Goal: Information Seeking & Learning: Understand process/instructions

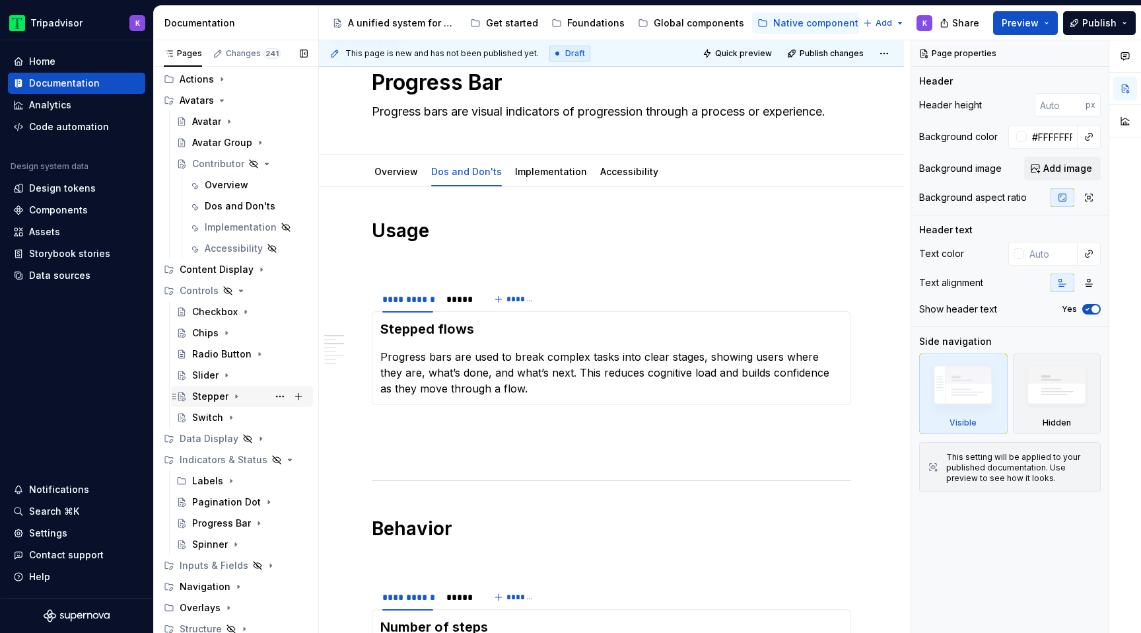
scroll to position [115, 0]
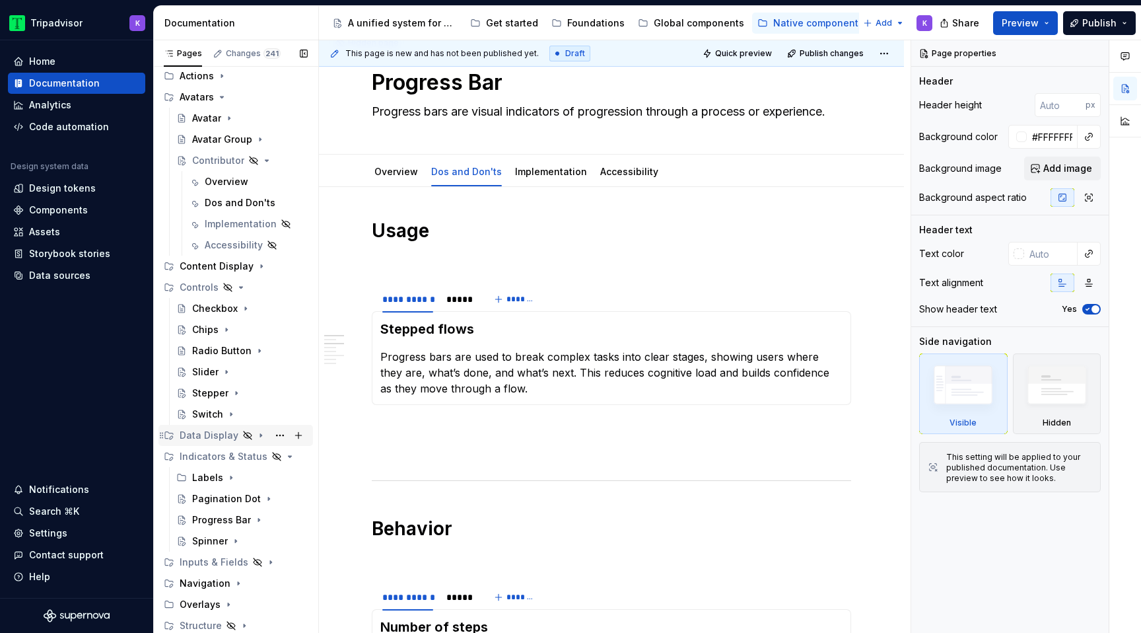
click at [260, 436] on icon "Page tree" at bounding box center [260, 435] width 1 height 3
click at [259, 436] on icon "Page tree" at bounding box center [260, 434] width 3 height 1
click at [236, 287] on icon "Page tree" at bounding box center [241, 287] width 11 height 11
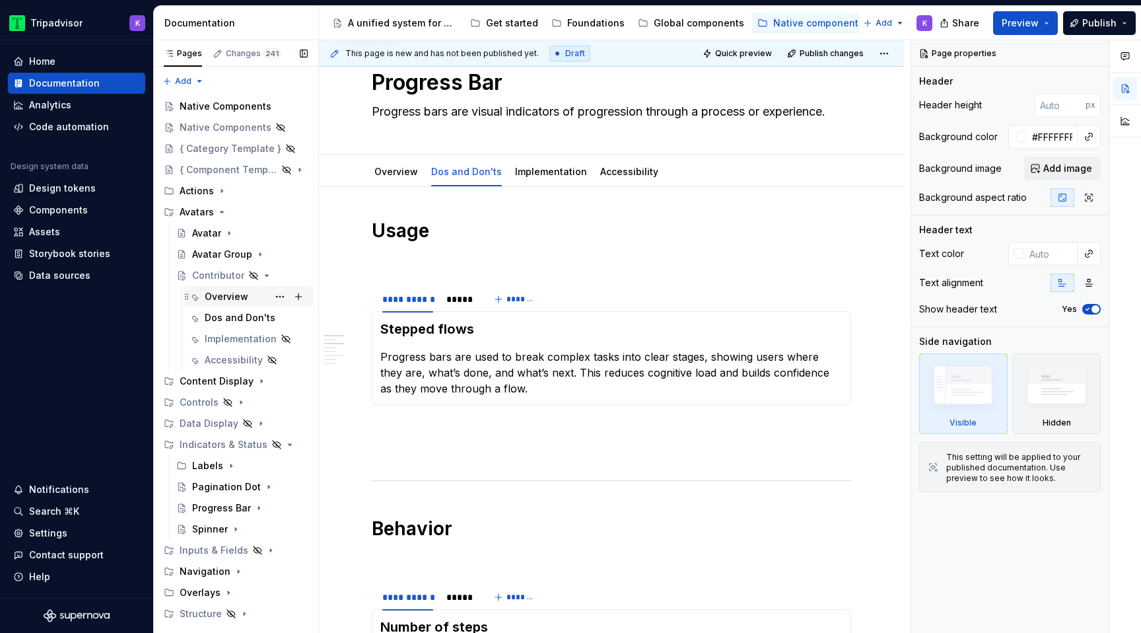
scroll to position [0, 0]
click at [221, 211] on icon "Page tree" at bounding box center [222, 211] width 3 height 1
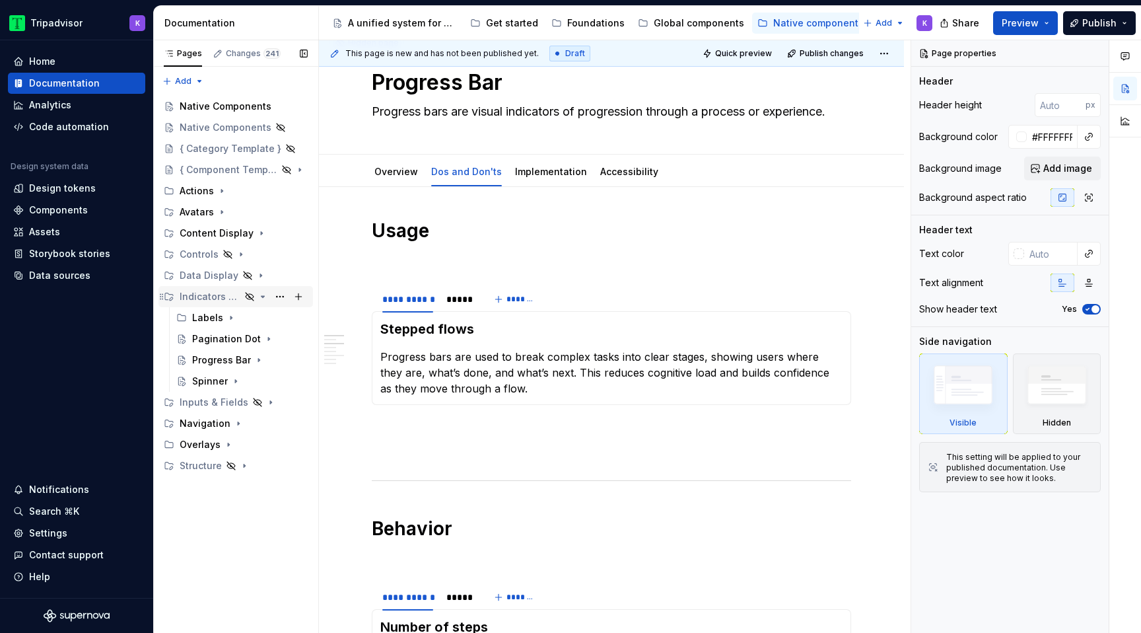
click at [261, 298] on icon "Page tree" at bounding box center [263, 296] width 11 height 11
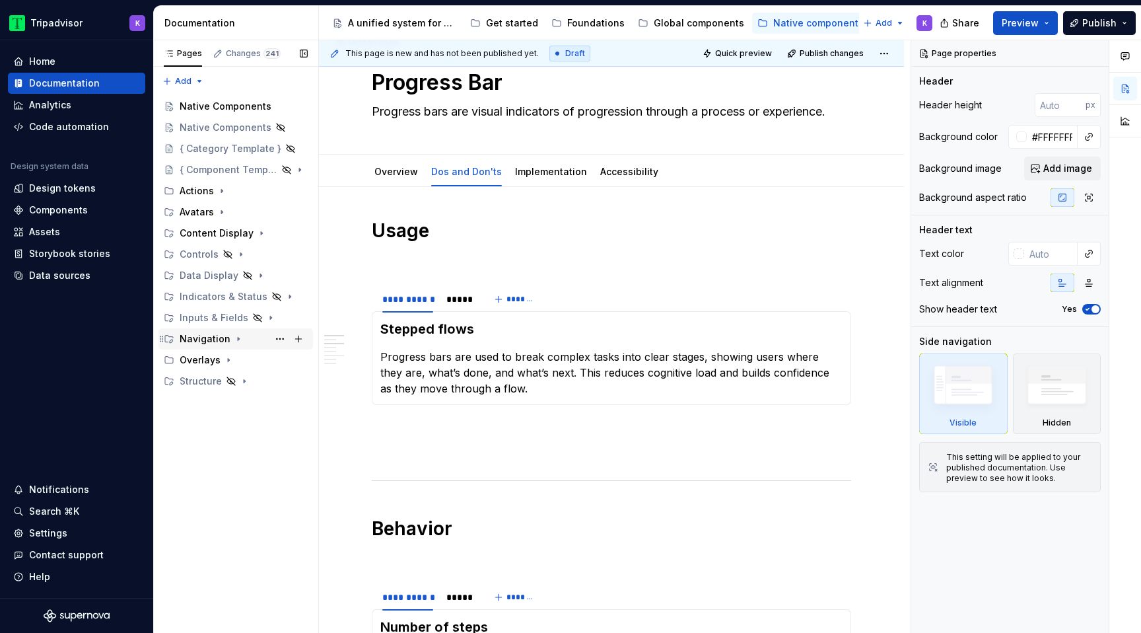
click at [233, 340] on icon "Page tree" at bounding box center [238, 338] width 11 height 11
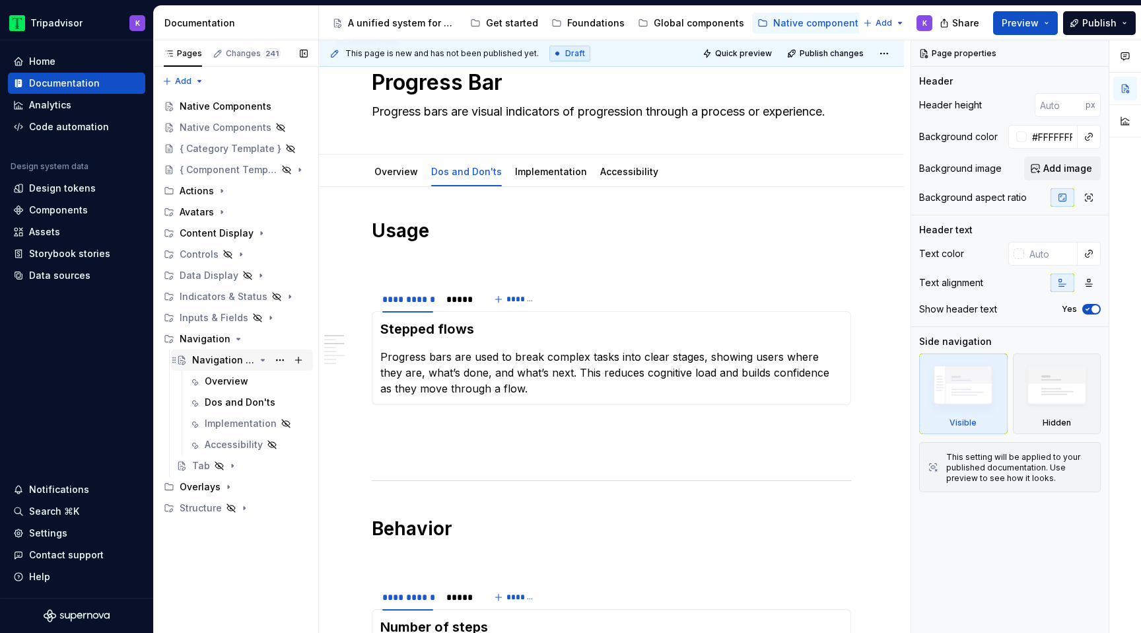
click at [259, 362] on icon "Page tree" at bounding box center [263, 360] width 11 height 11
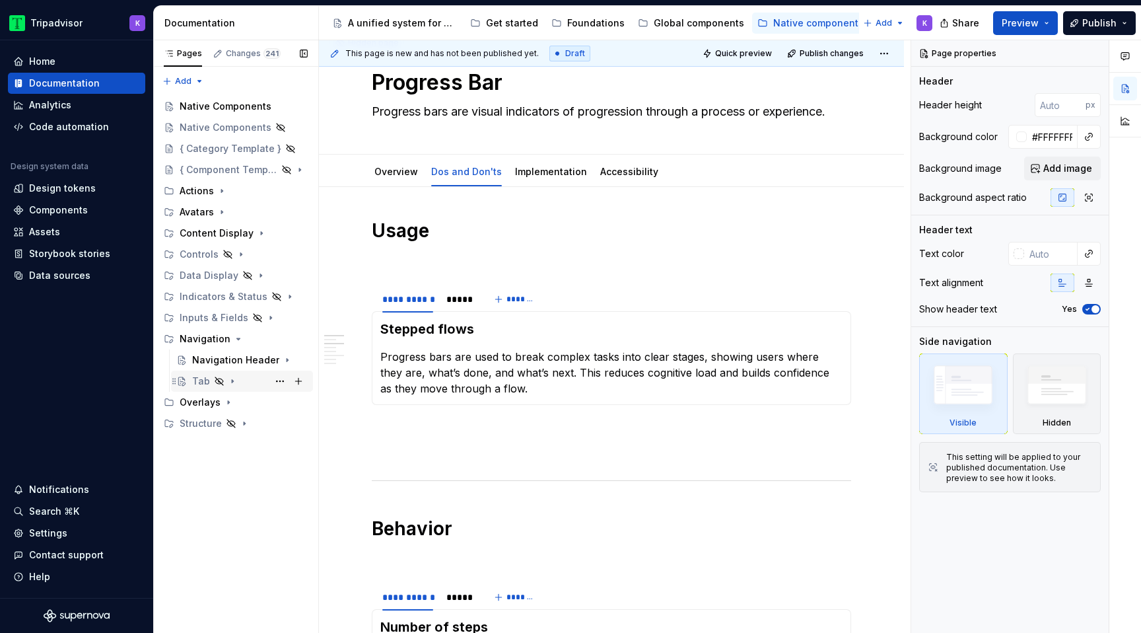
click at [231, 382] on icon "Page tree" at bounding box center [232, 381] width 11 height 11
click at [236, 417] on div "Dos and Don'ts" at bounding box center [229, 423] width 49 height 13
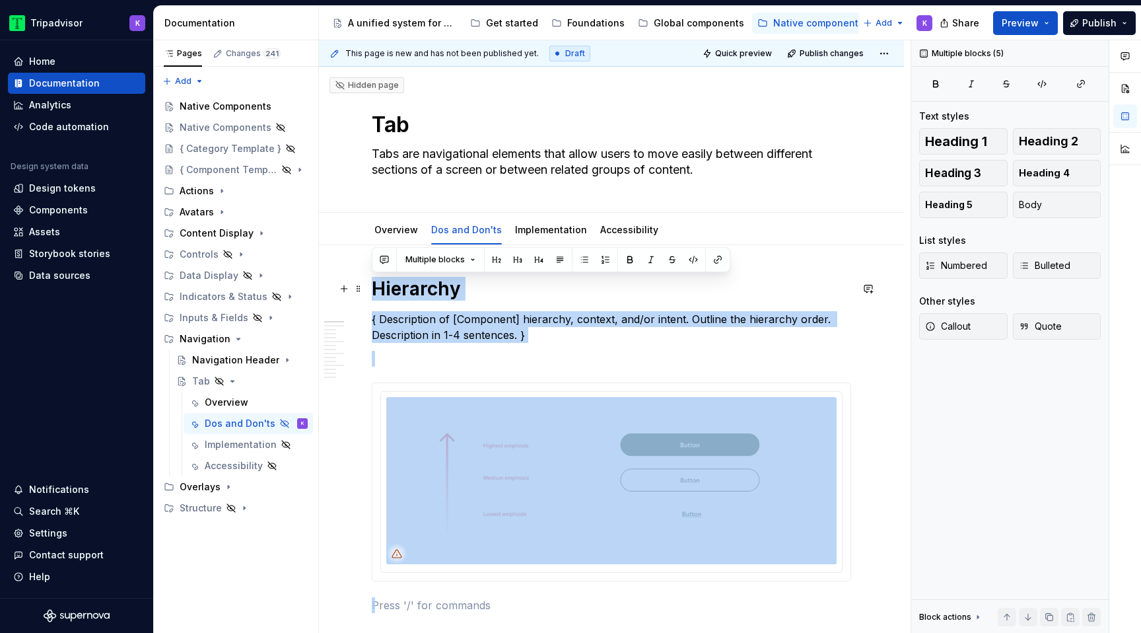
drag, startPoint x: 425, startPoint y: 402, endPoint x: 365, endPoint y: 288, distance: 129.1
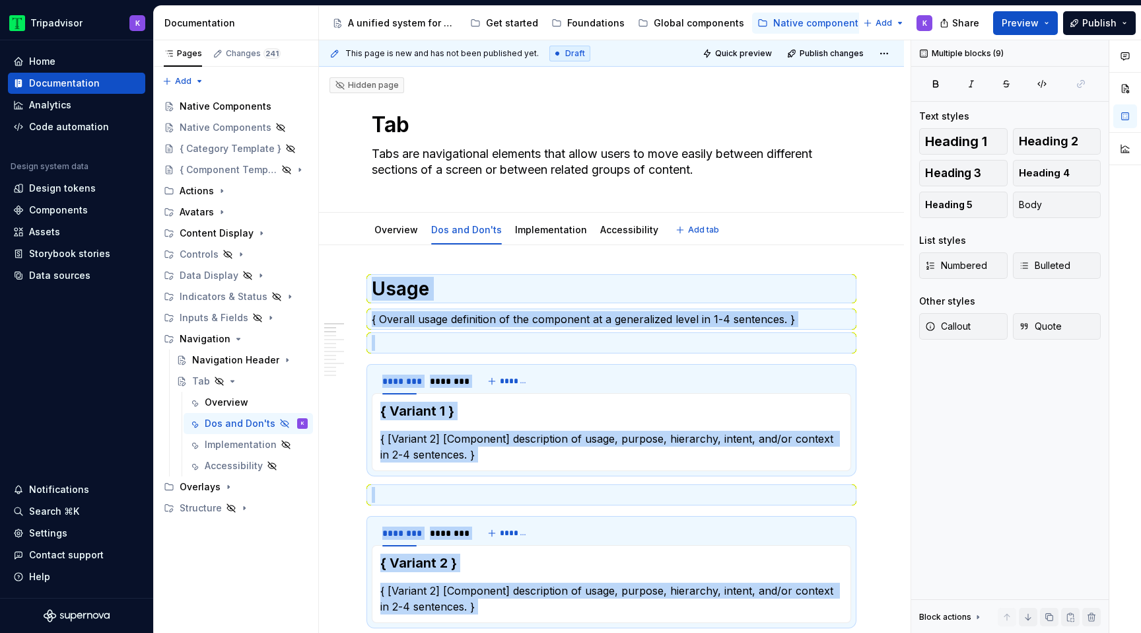
type textarea "*"
drag, startPoint x: 433, startPoint y: 399, endPoint x: 375, endPoint y: 271, distance: 140.1
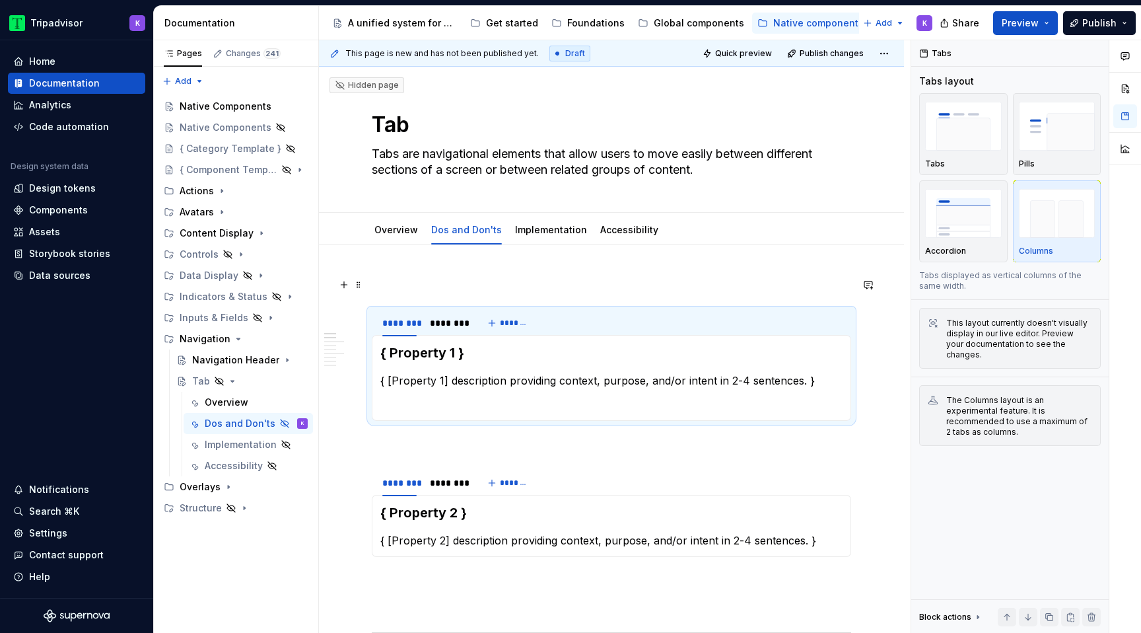
click at [417, 289] on p at bounding box center [611, 285] width 479 height 16
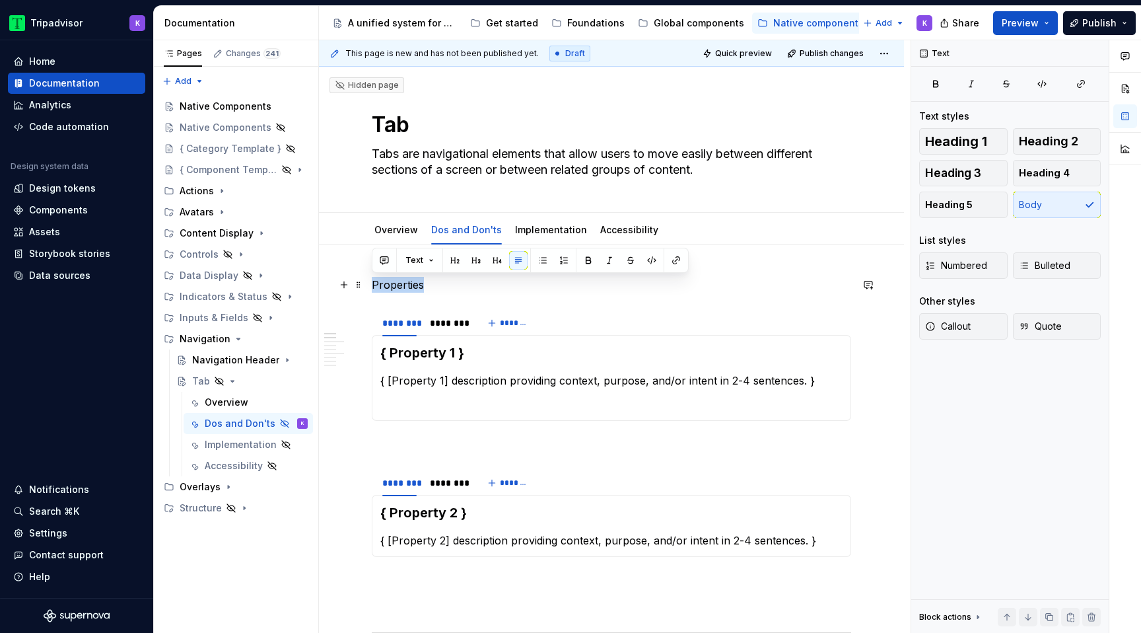
drag, startPoint x: 431, startPoint y: 289, endPoint x: 368, endPoint y: 280, distance: 63.4
click at [953, 137] on span "Heading 1" at bounding box center [956, 141] width 62 height 13
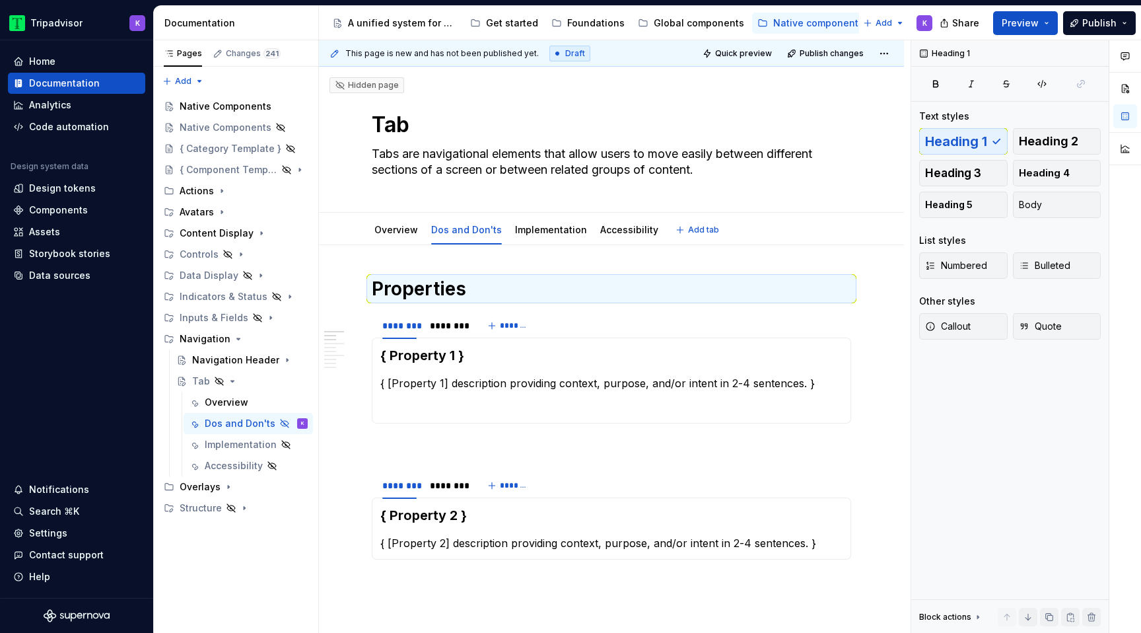
type textarea "*"
click at [485, 298] on h1 "Properties" at bounding box center [611, 289] width 479 height 24
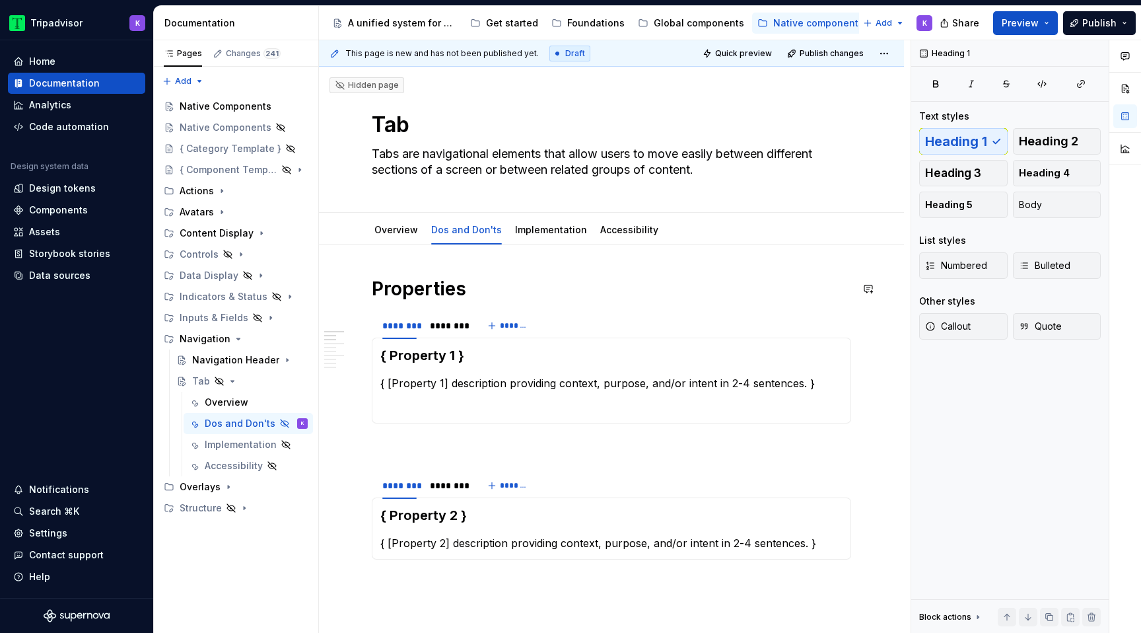
click at [483, 296] on h1 "Properties" at bounding box center [611, 289] width 479 height 24
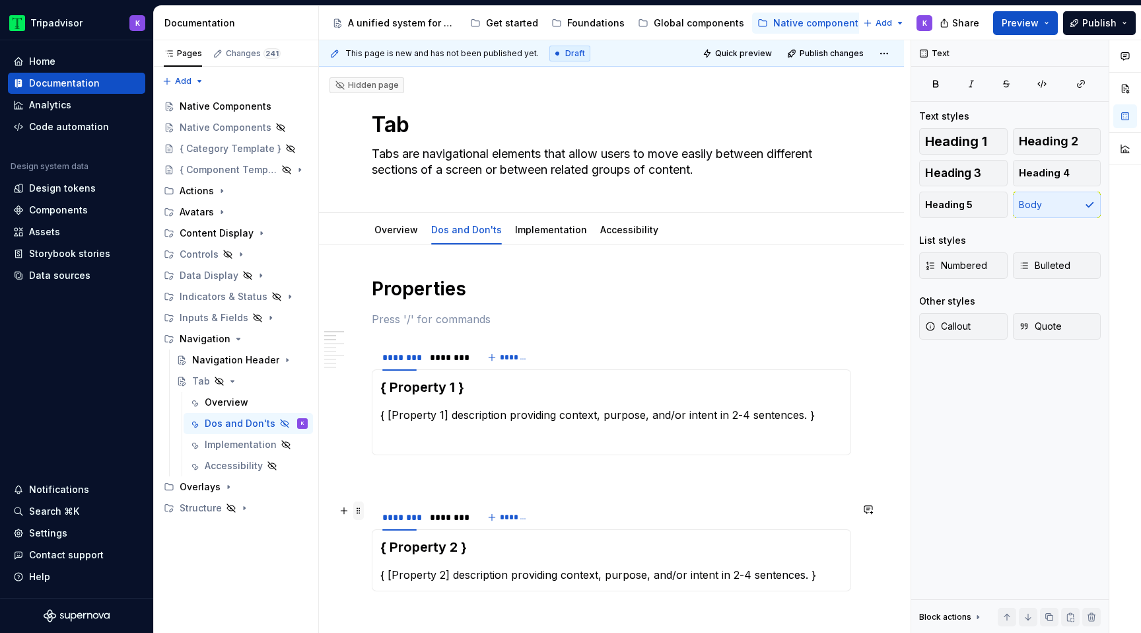
click at [359, 514] on span at bounding box center [358, 510] width 11 height 18
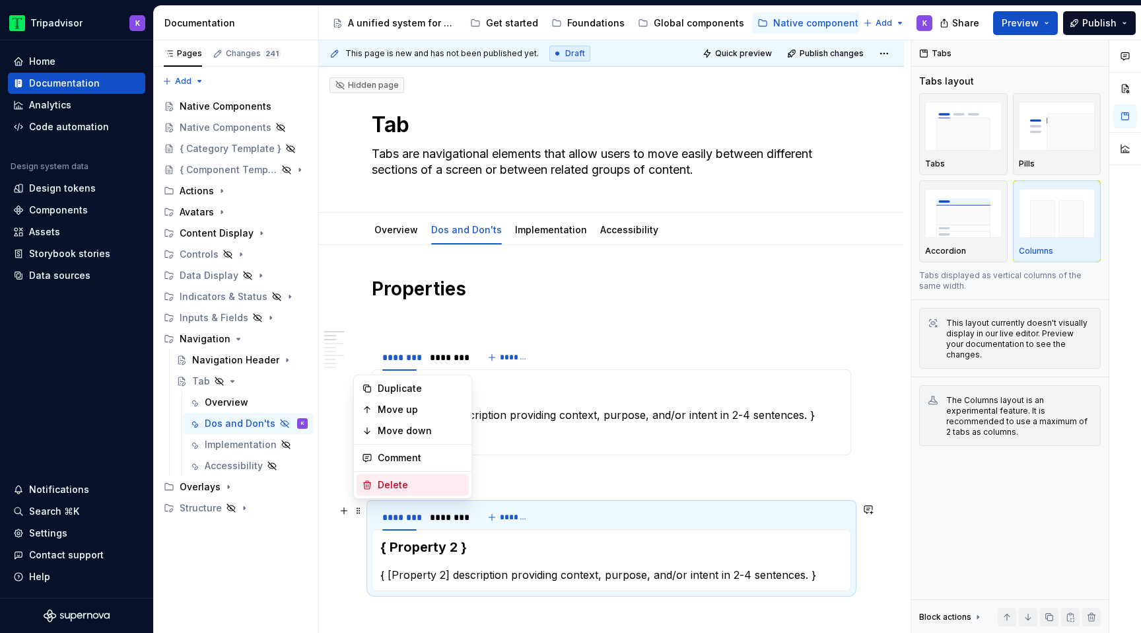
click at [407, 484] on div "Delete" at bounding box center [421, 484] width 86 height 13
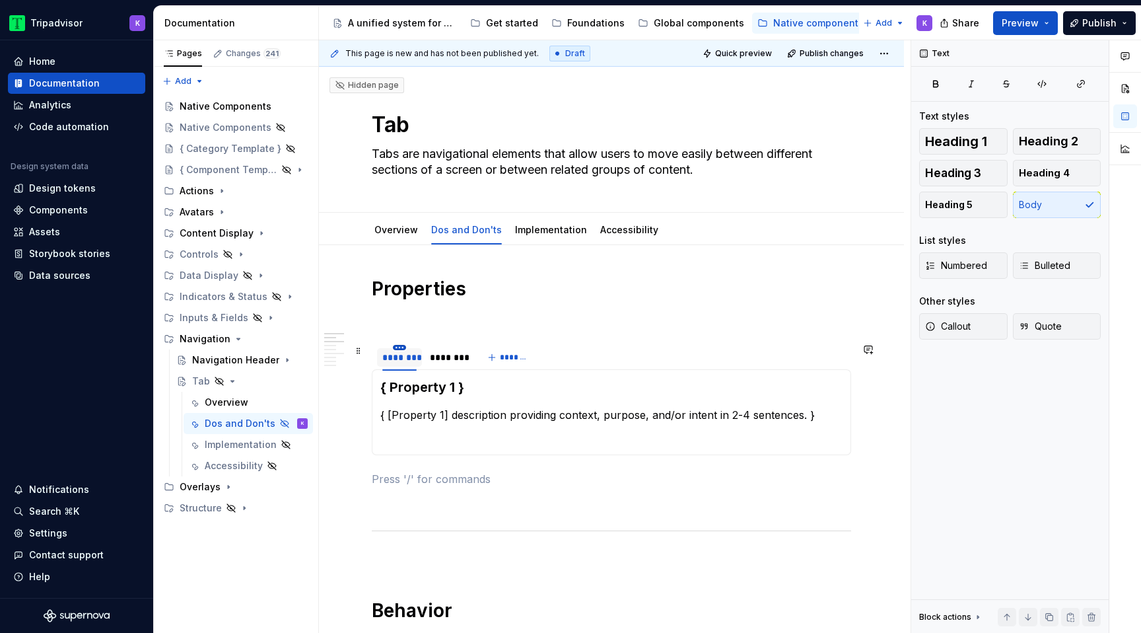
click at [399, 345] on html "Tripadvisor K Home Documentation Analytics Code automation Design system data D…" at bounding box center [570, 316] width 1141 height 633
click at [423, 363] on div "Edit name" at bounding box center [460, 366] width 86 height 13
type input "**********"
click at [459, 347] on html "Tripadvisor K Home Documentation Analytics Code automation Design system data D…" at bounding box center [570, 316] width 1141 height 633
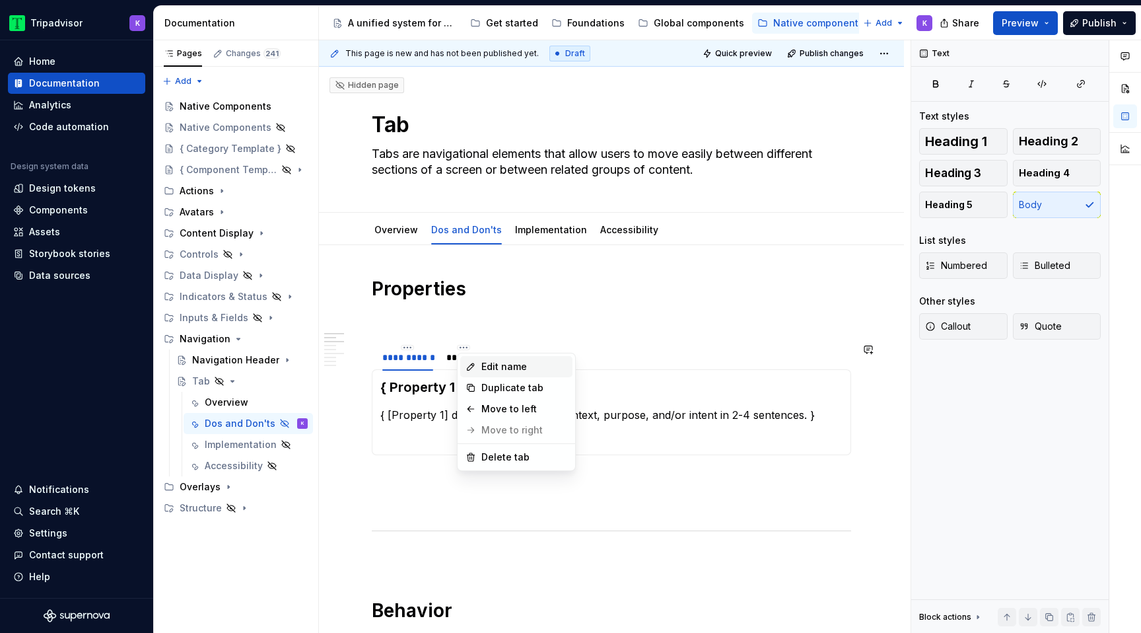
click at [483, 370] on div "Edit name" at bounding box center [524, 366] width 86 height 13
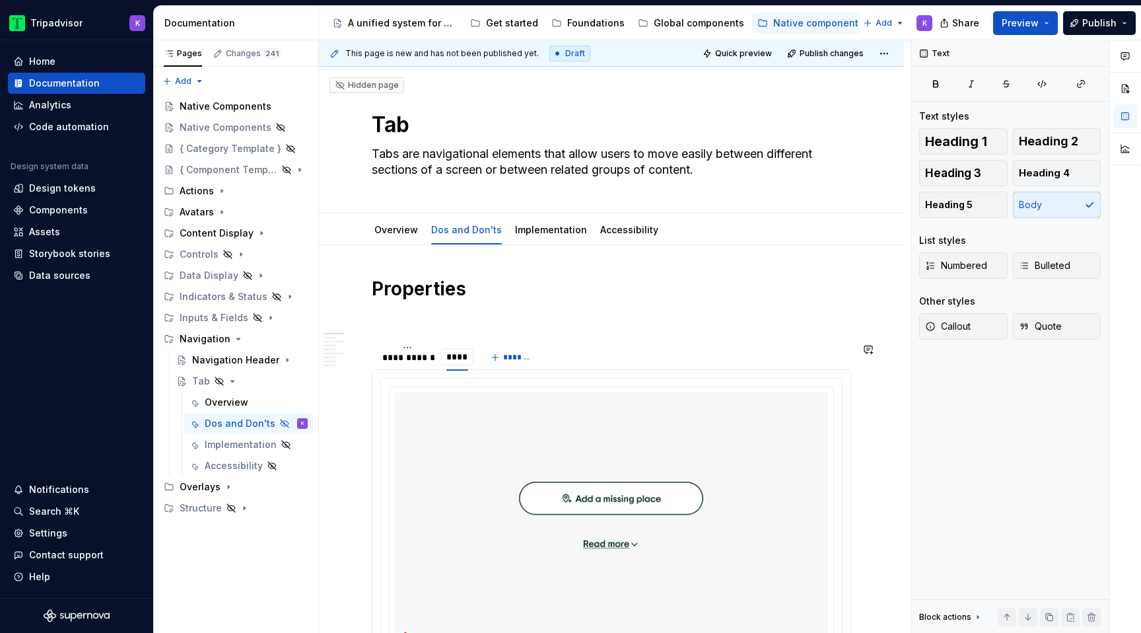
type input "*****"
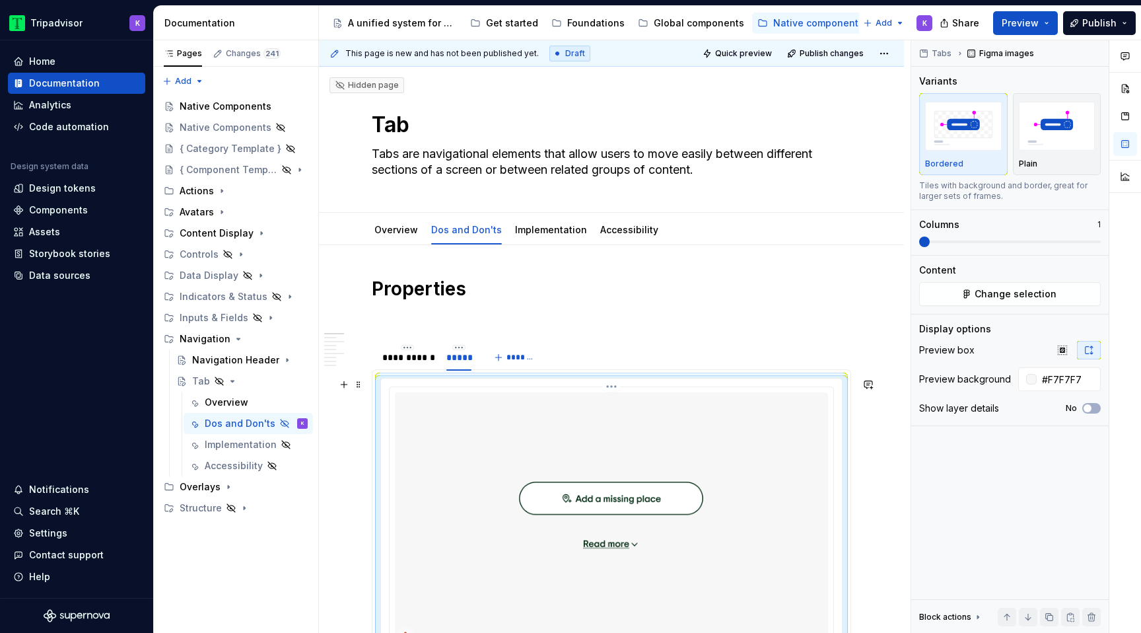
click at [499, 448] on img at bounding box center [611, 519] width 433 height 254
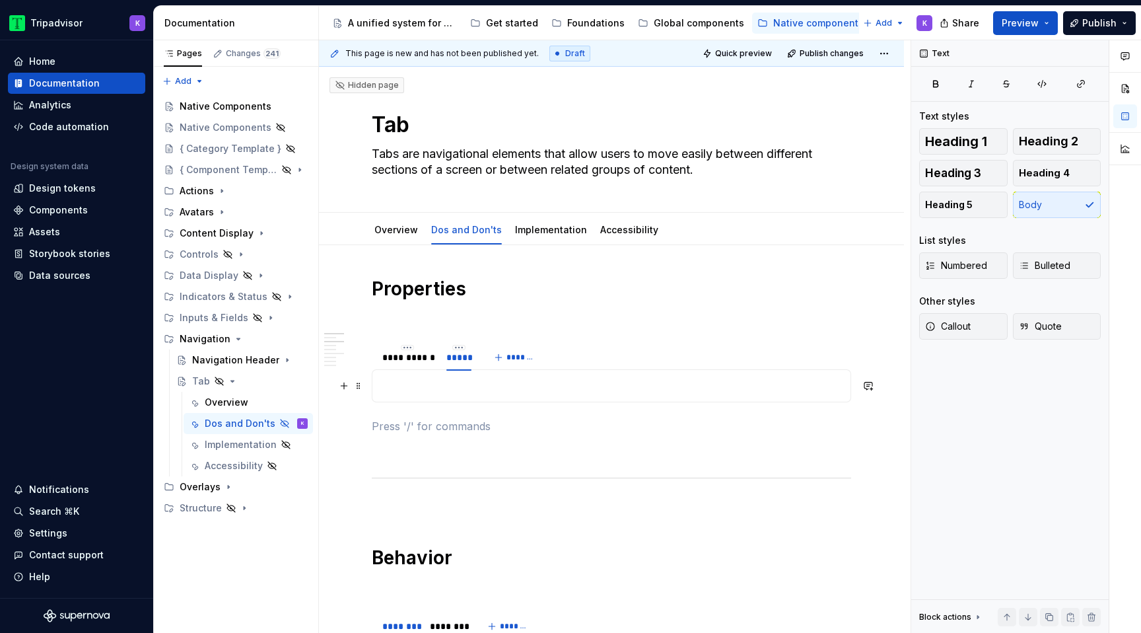
click at [493, 386] on p at bounding box center [611, 386] width 462 height 16
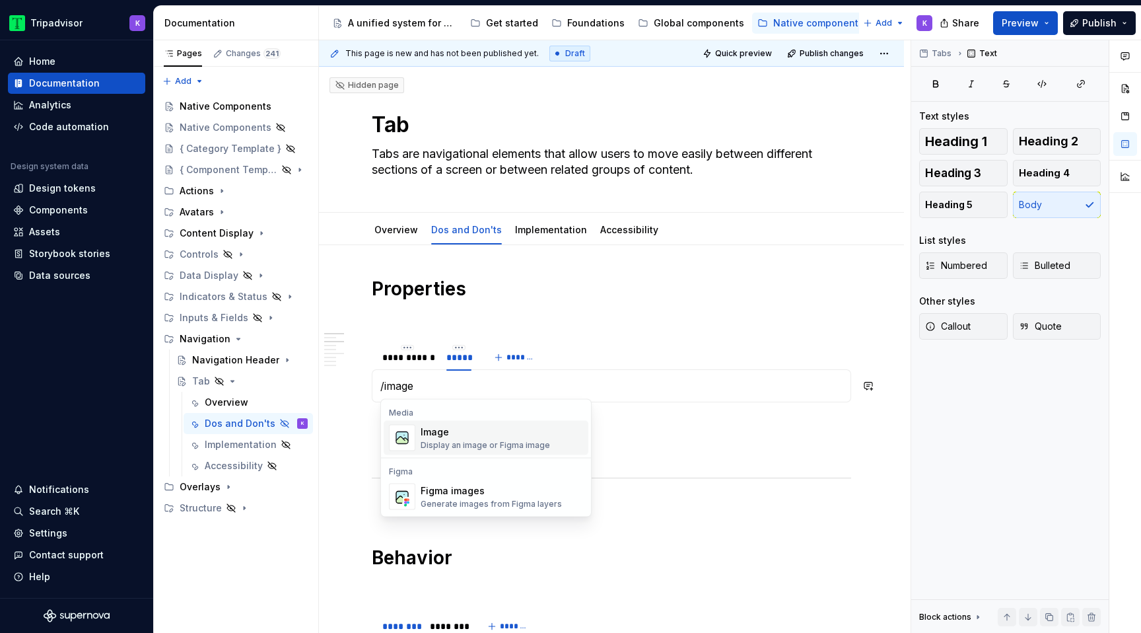
click at [479, 441] on div "Display an image or Figma image" at bounding box center [485, 445] width 129 height 11
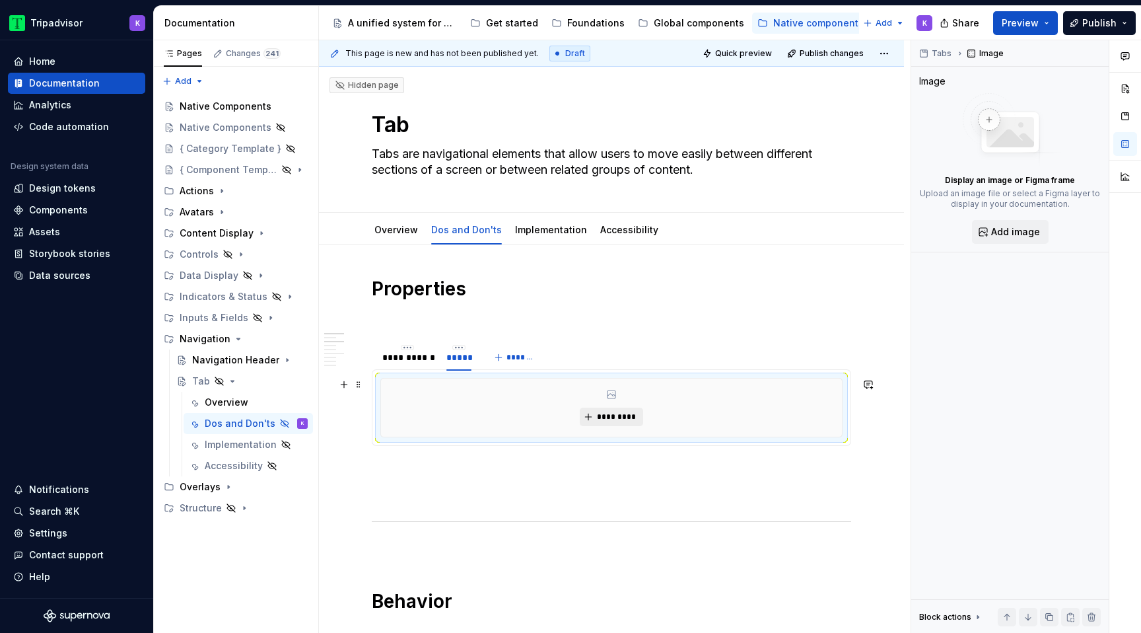
click at [596, 422] on button "*********" at bounding box center [611, 416] width 63 height 18
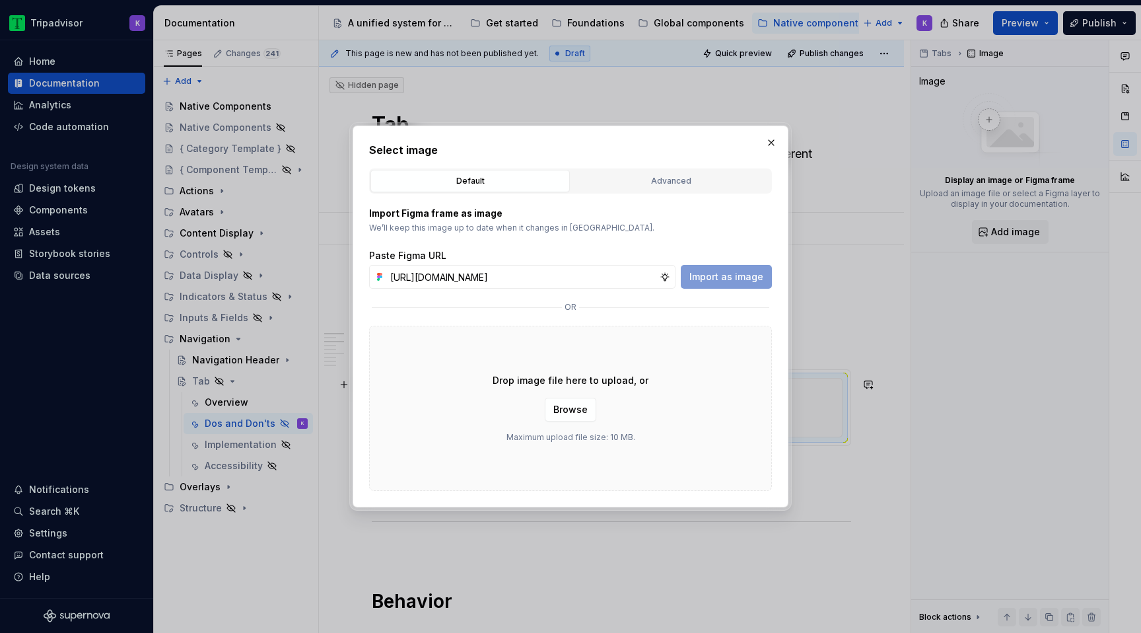
scroll to position [0, 349]
type input "https://www.figma.com/design/eWzZGbXTCMsZ0gwC1u1MU0/Altas-Native-Documentation?…"
click at [734, 281] on span "Import as image" at bounding box center [726, 276] width 74 height 13
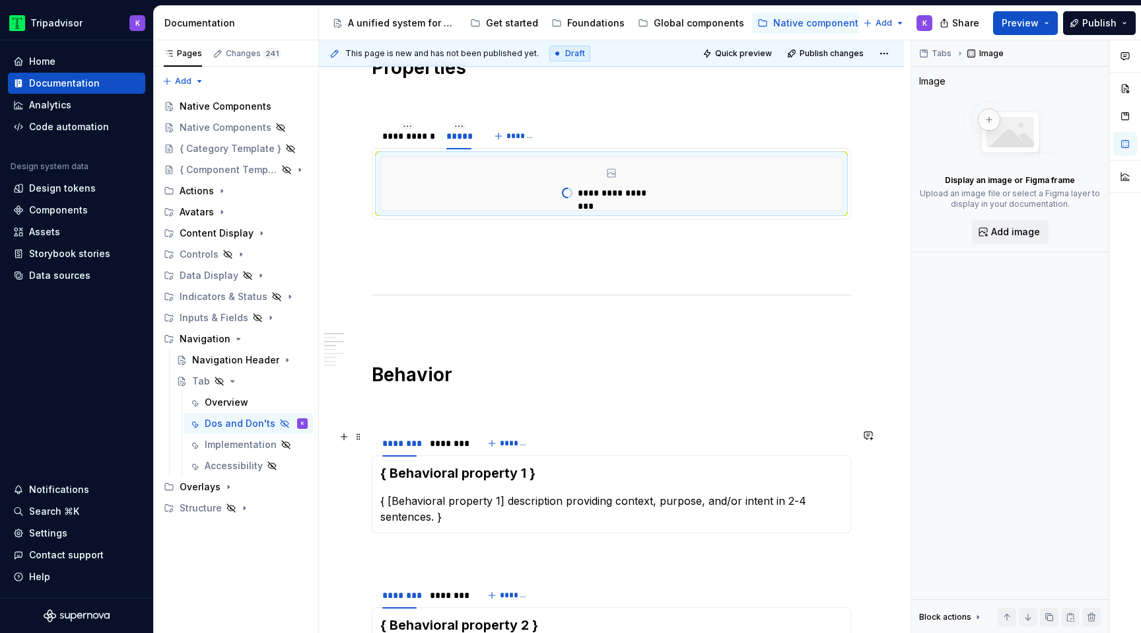
scroll to position [256, 0]
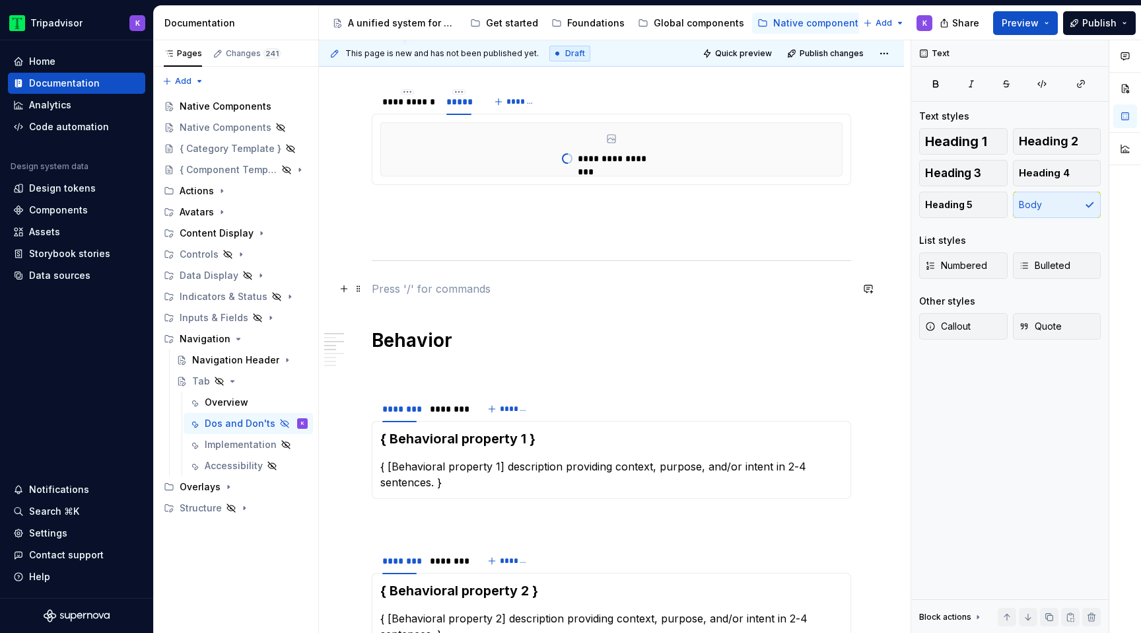
click at [423, 285] on p at bounding box center [611, 289] width 479 height 16
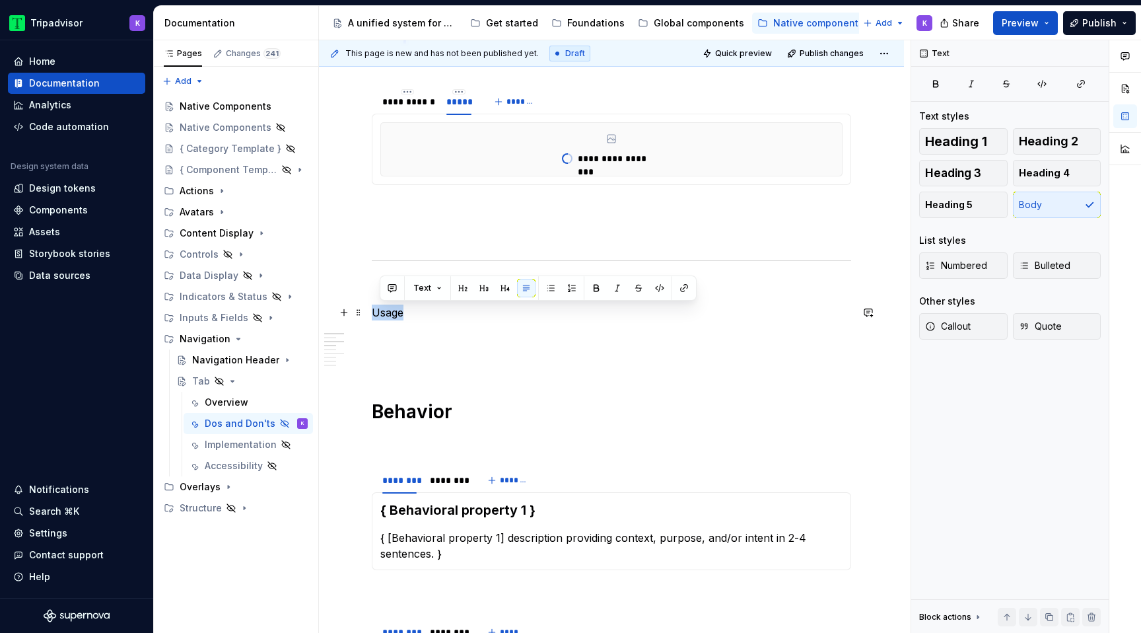
drag, startPoint x: 446, startPoint y: 304, endPoint x: 372, endPoint y: 306, distance: 74.6
click at [372, 305] on p "Usage" at bounding box center [611, 312] width 479 height 16
click at [957, 135] on span "Heading 1" at bounding box center [956, 141] width 62 height 13
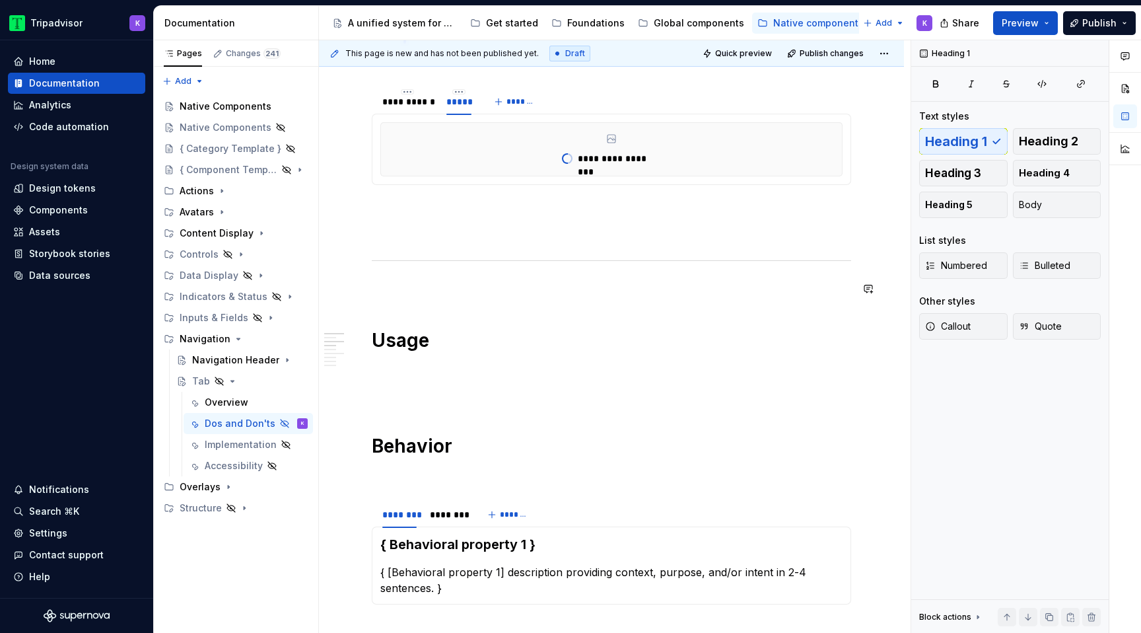
click at [417, 284] on p at bounding box center [611, 289] width 479 height 16
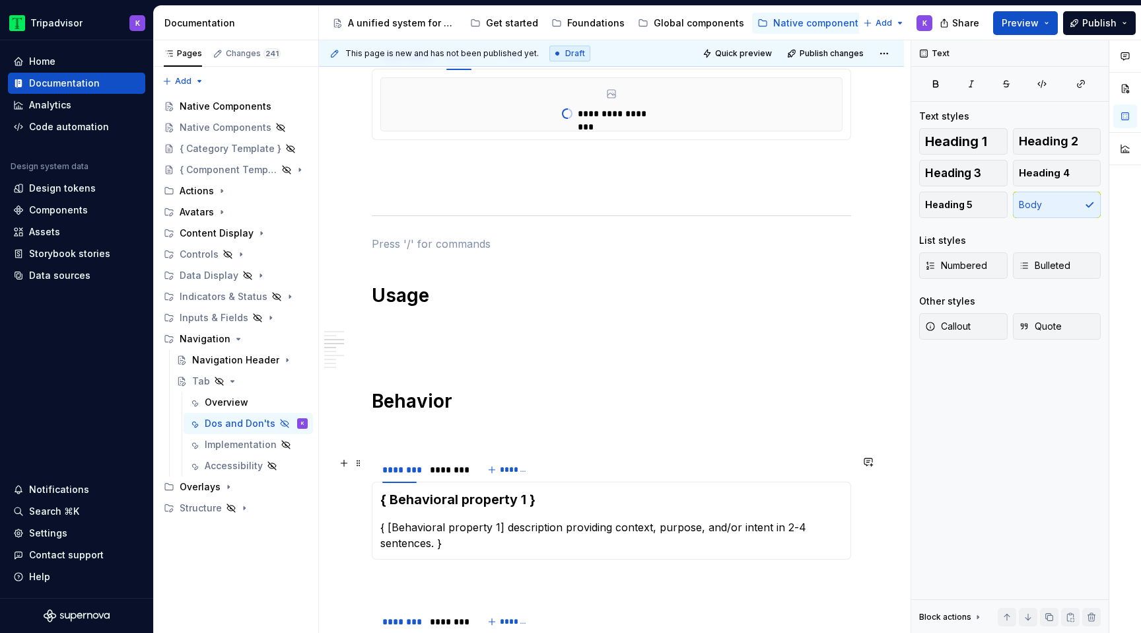
type textarea "*"
click at [358, 463] on span at bounding box center [358, 463] width 11 height 18
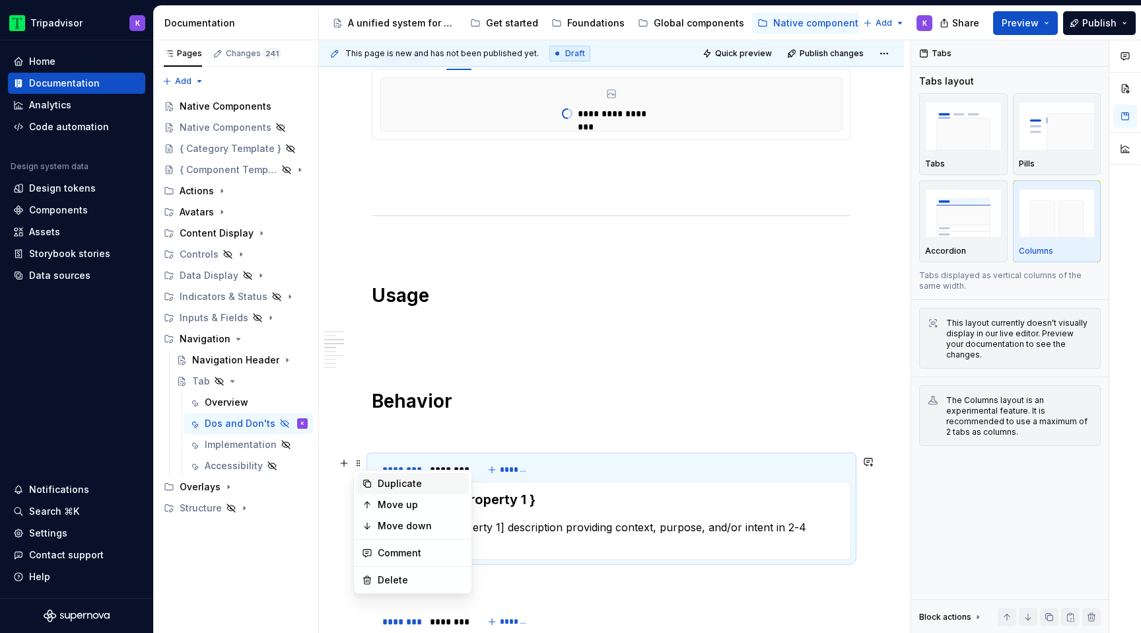
click at [400, 485] on div "Duplicate" at bounding box center [421, 483] width 86 height 13
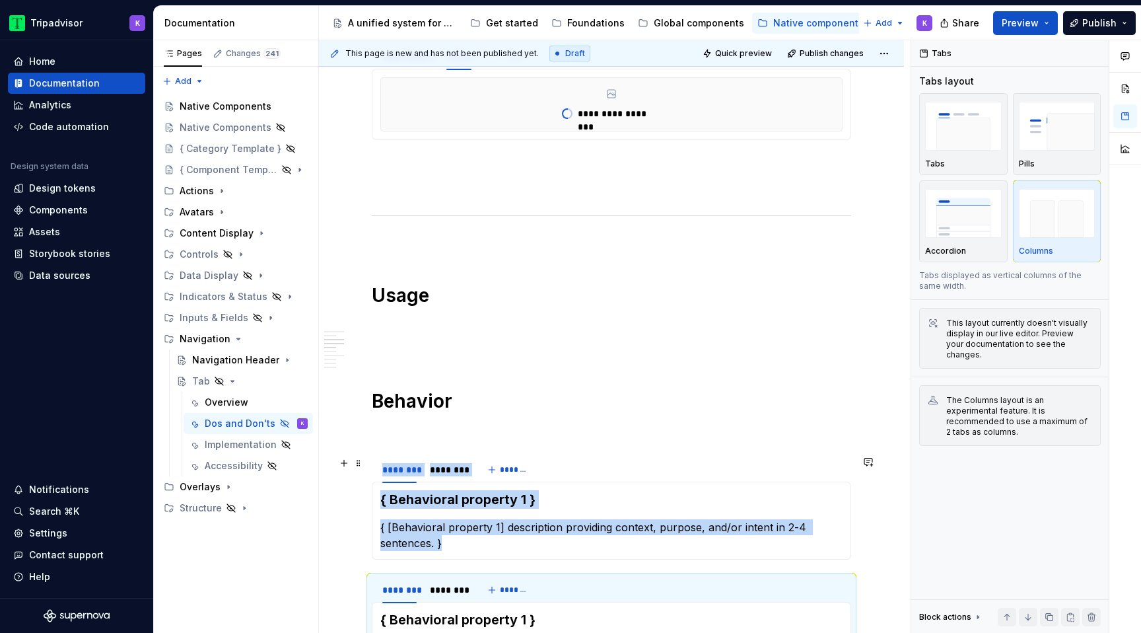
scroll to position [347, 0]
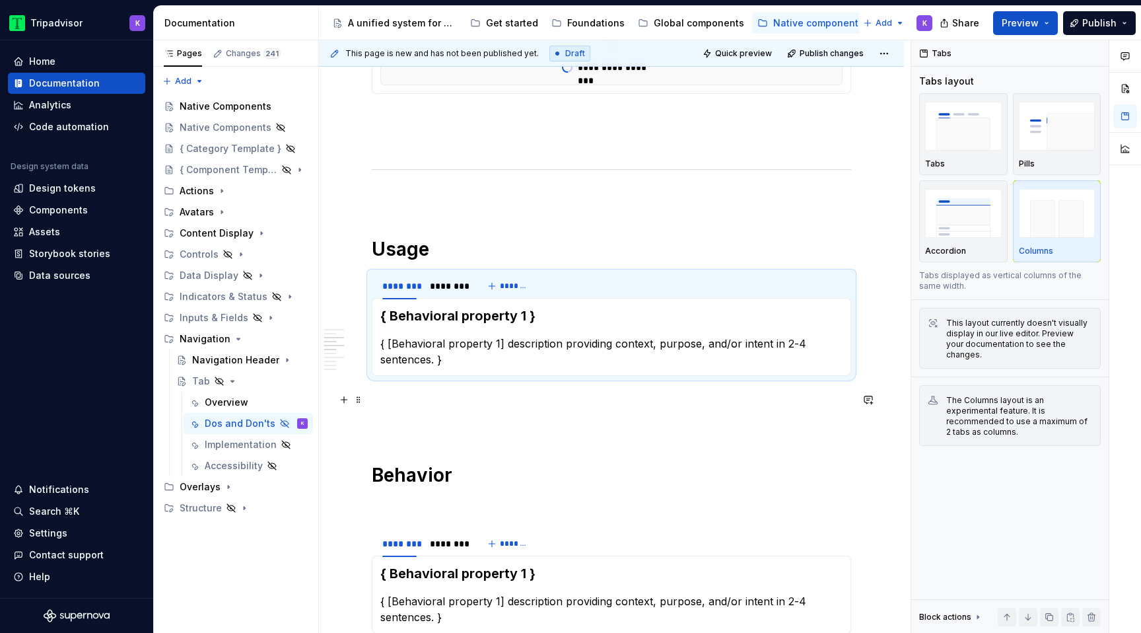
click at [378, 417] on p at bounding box center [611, 423] width 479 height 16
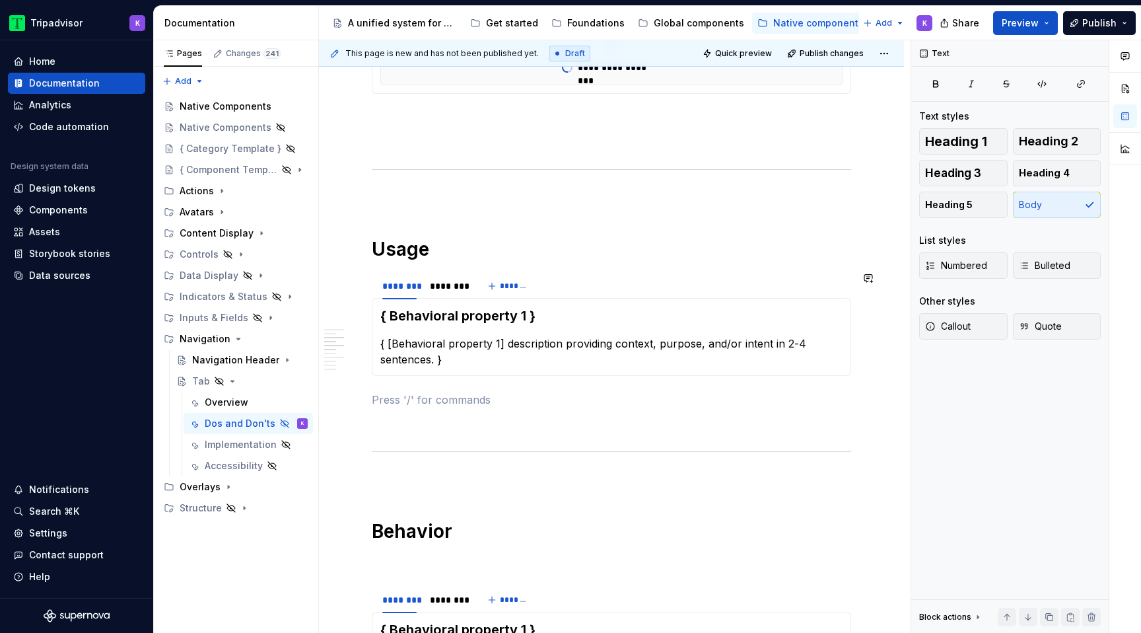
click at [452, 252] on h1 "Usage" at bounding box center [611, 249] width 479 height 24
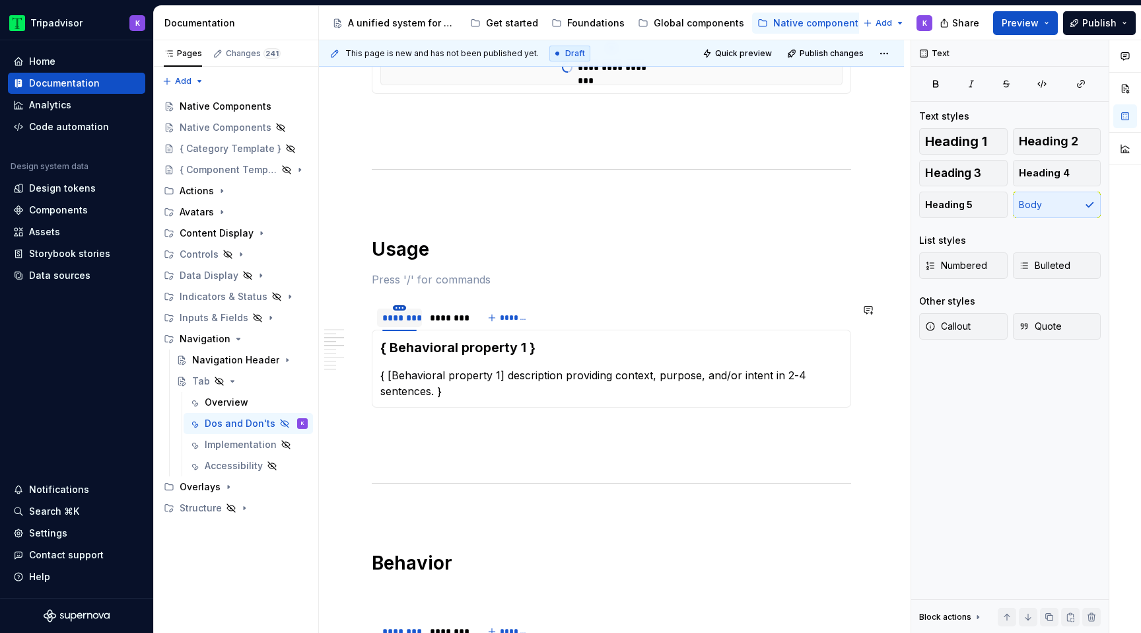
click at [400, 310] on html "Tripadvisor K Home Documentation Analytics Code automation Design system data D…" at bounding box center [570, 316] width 1141 height 633
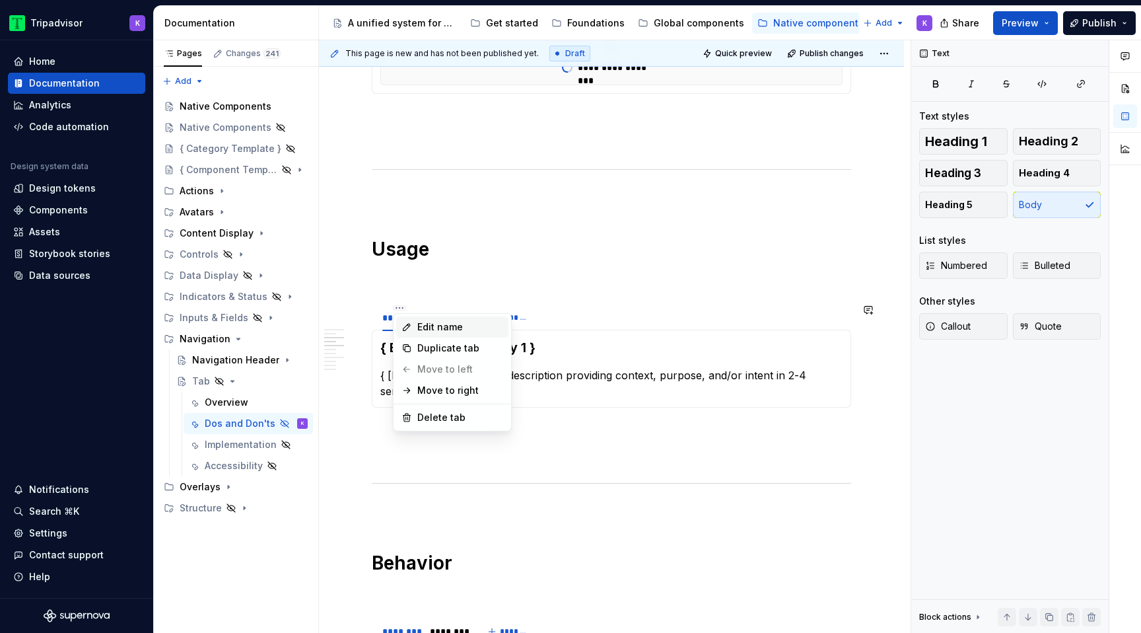
click at [413, 328] on div "Edit name" at bounding box center [452, 326] width 112 height 21
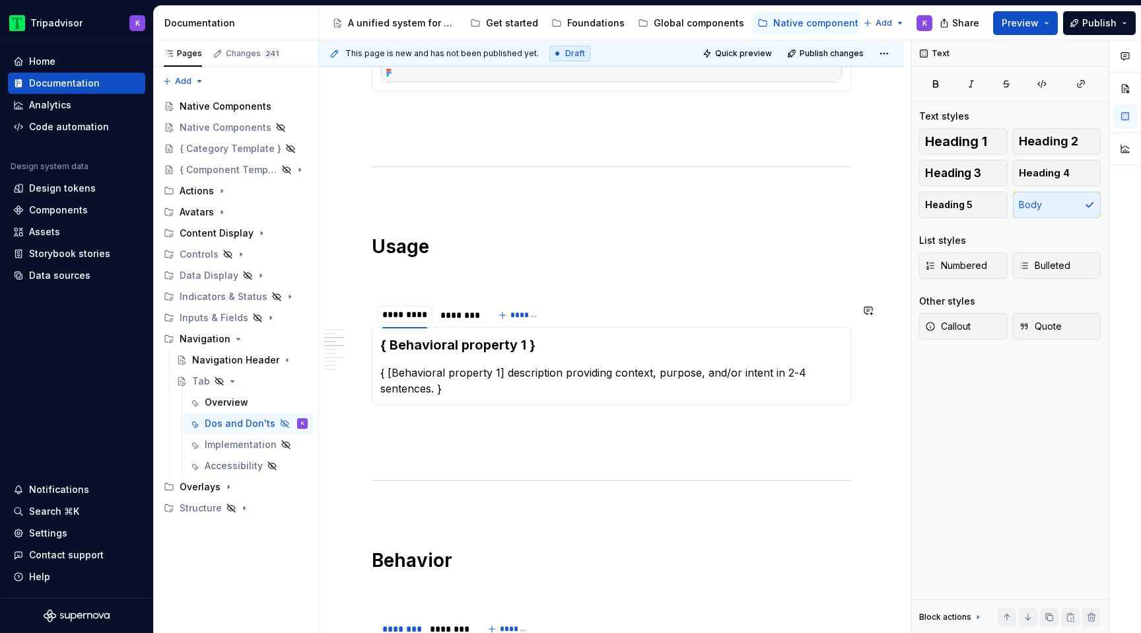
type input "**********"
click at [466, 306] on html "Tripadvisor K Home Documentation Analytics Code automation Design system data D…" at bounding box center [570, 316] width 1141 height 633
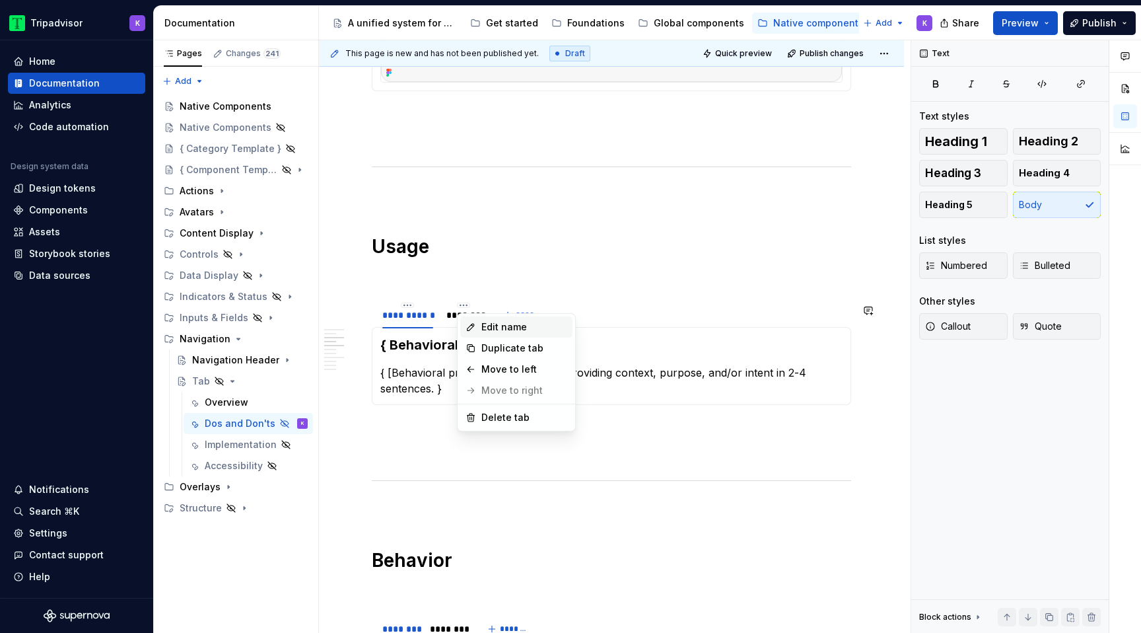
click at [479, 322] on div "Edit name" at bounding box center [516, 326] width 112 height 21
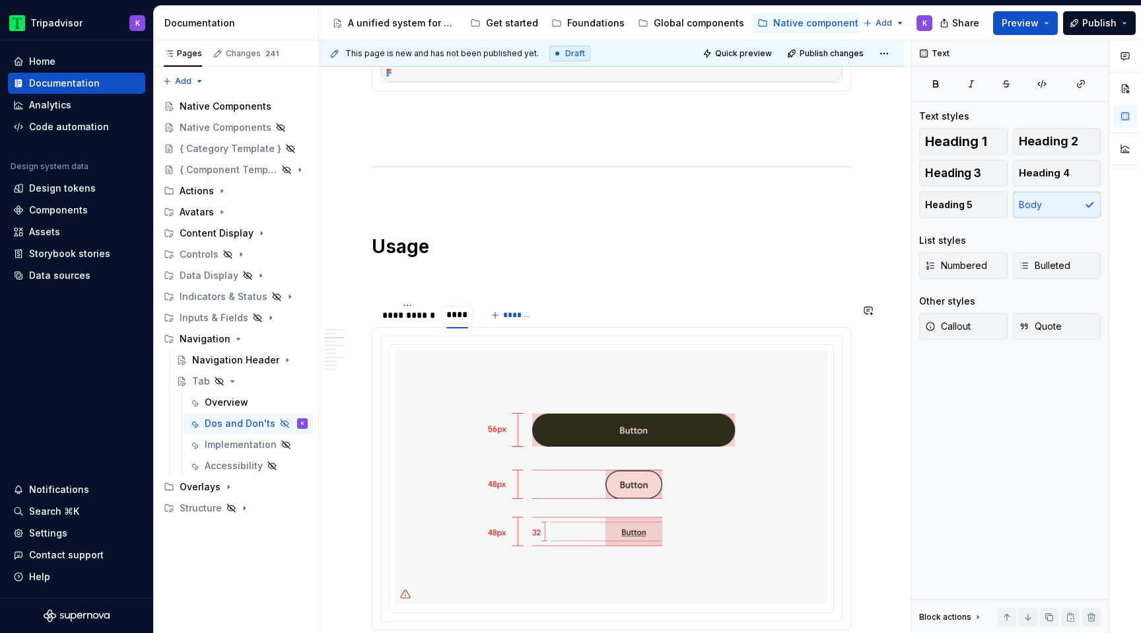
type input "*****"
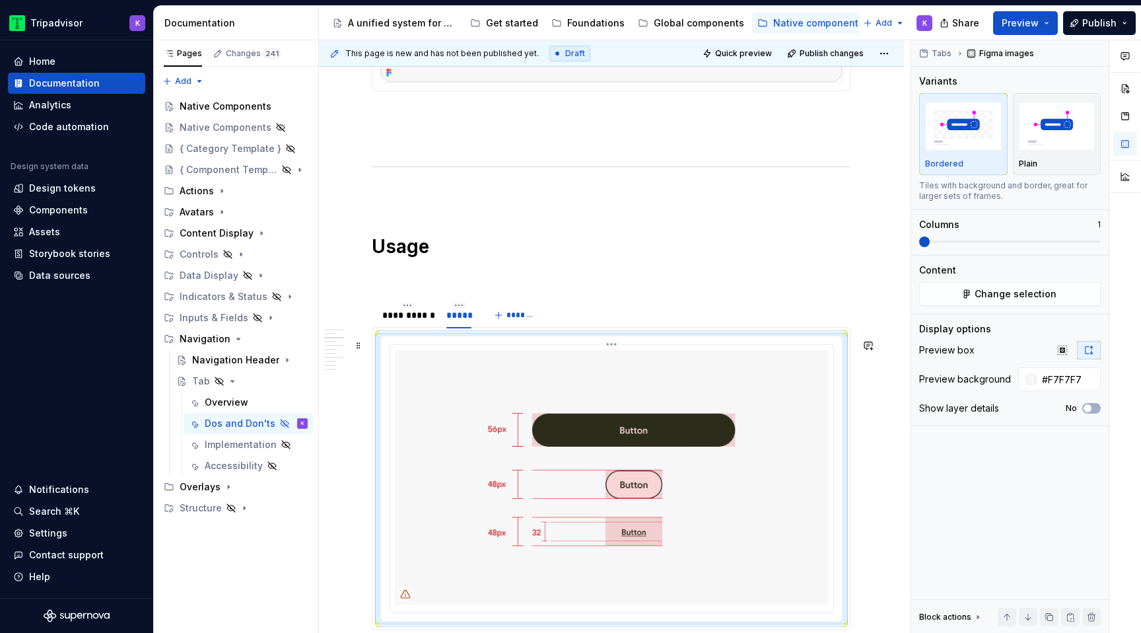
click at [481, 377] on img at bounding box center [611, 477] width 433 height 254
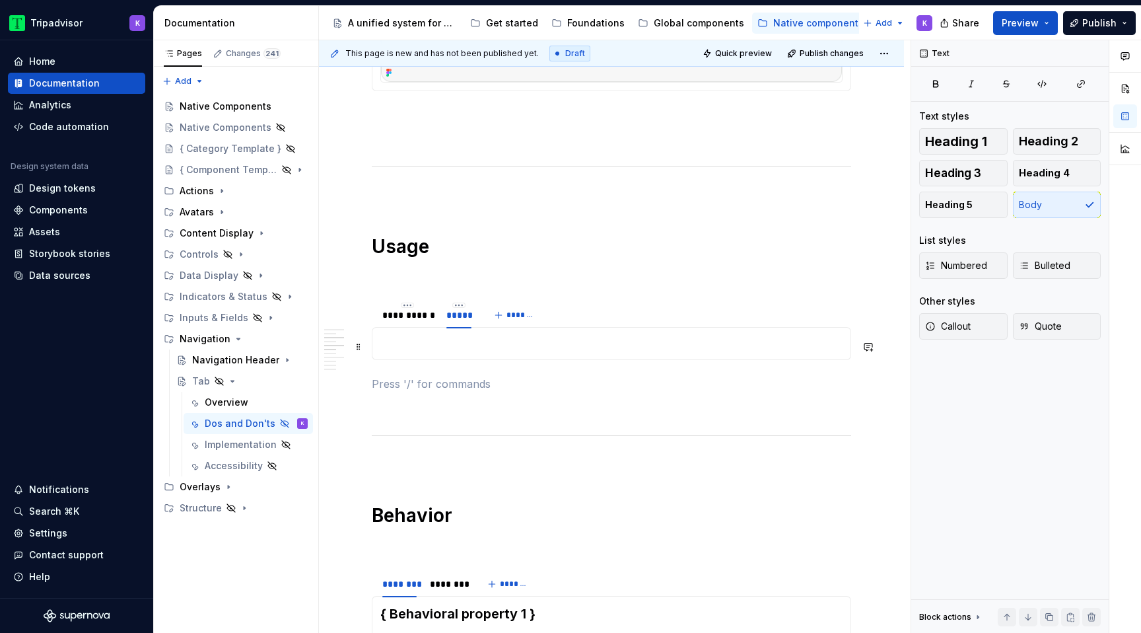
click at [460, 345] on p at bounding box center [611, 343] width 462 height 16
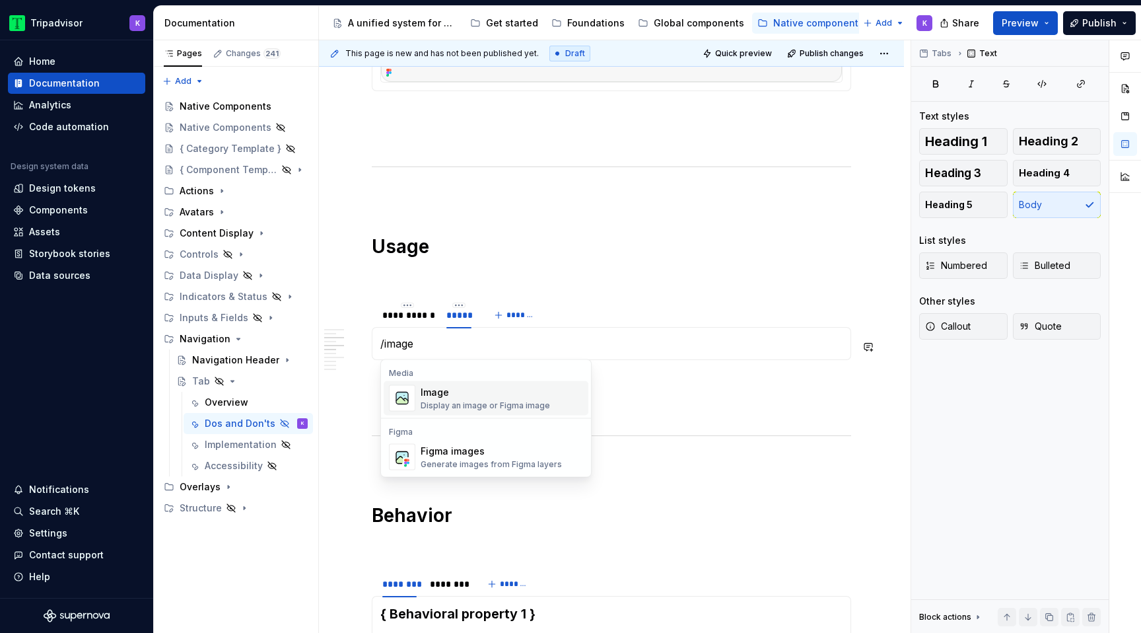
click at [469, 398] on div "Image Display an image or Figma image" at bounding box center [485, 398] width 129 height 25
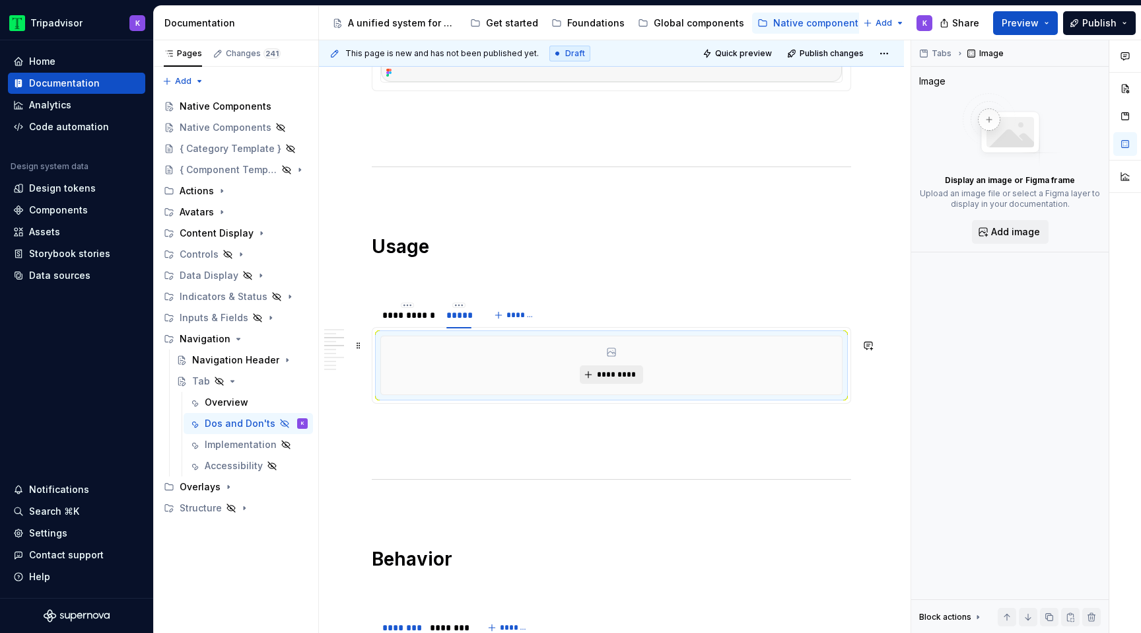
click at [588, 378] on button "*********" at bounding box center [611, 374] width 63 height 18
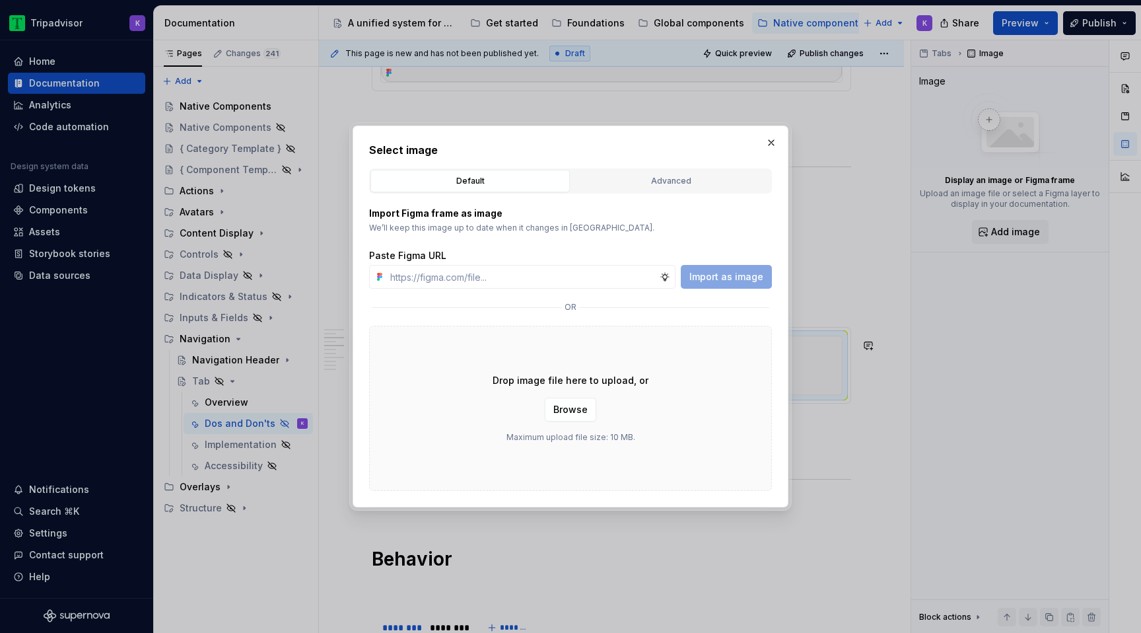
type textarea "*"
type input "https://www.figma.com/design/eWzZGbXTCMsZ0gwC1u1MU0/Altas-Native-Documentation?…"
type textarea "*"
type input "https://www.figma.com/design/eWzZGbXTCMsZ0gwC1u1MU0/Altas-Native-Documentation?…"
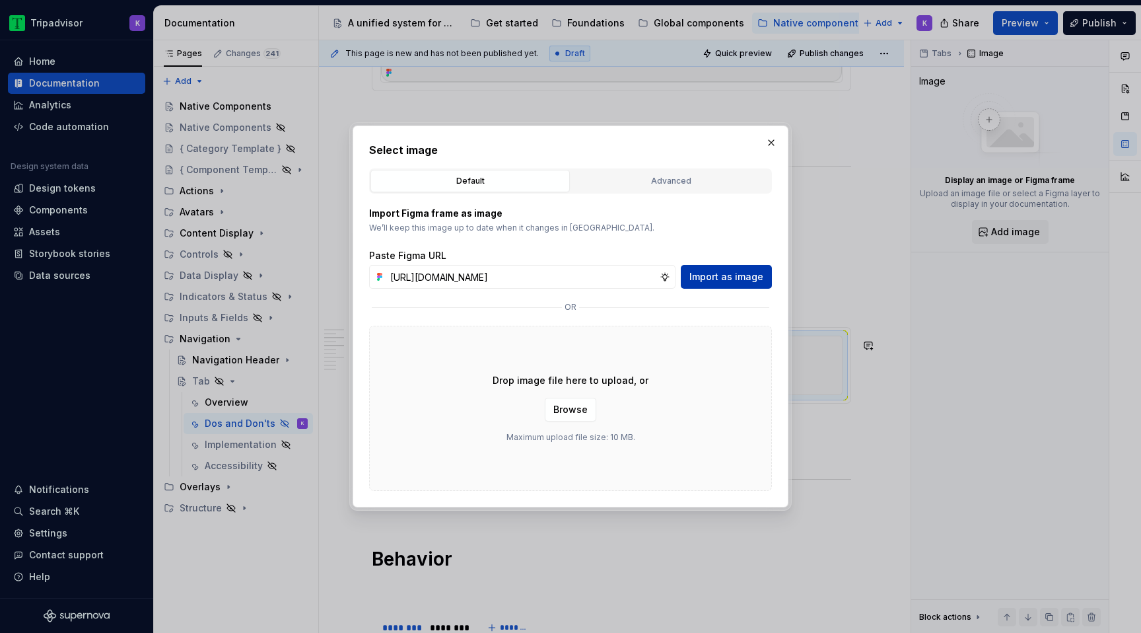
click at [726, 283] on span "Import as image" at bounding box center [726, 276] width 74 height 13
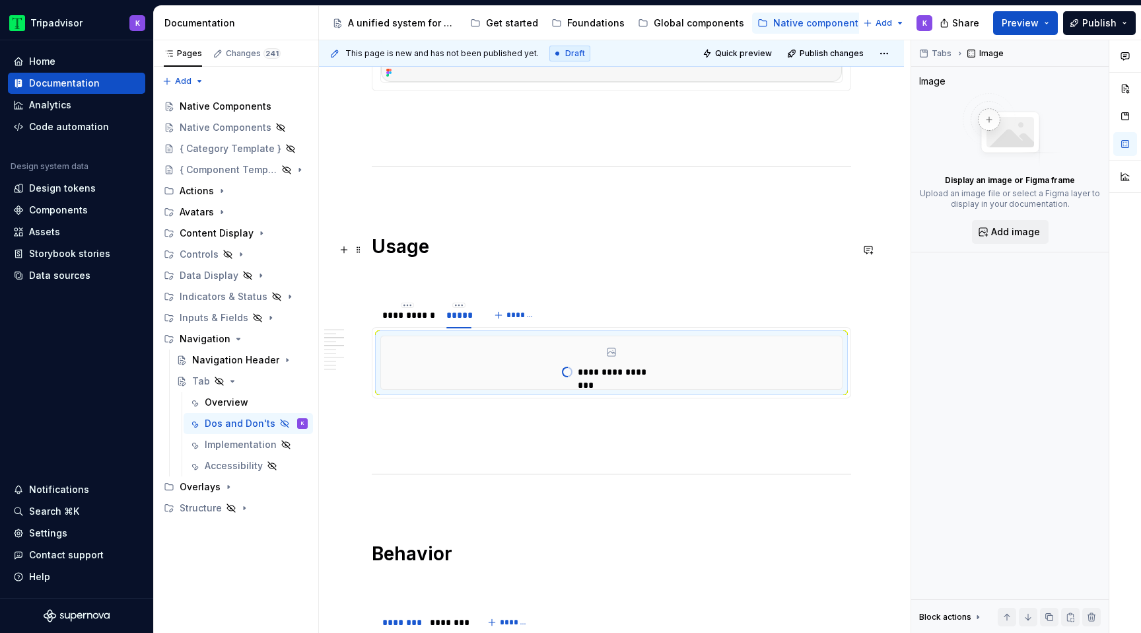
type textarea "*"
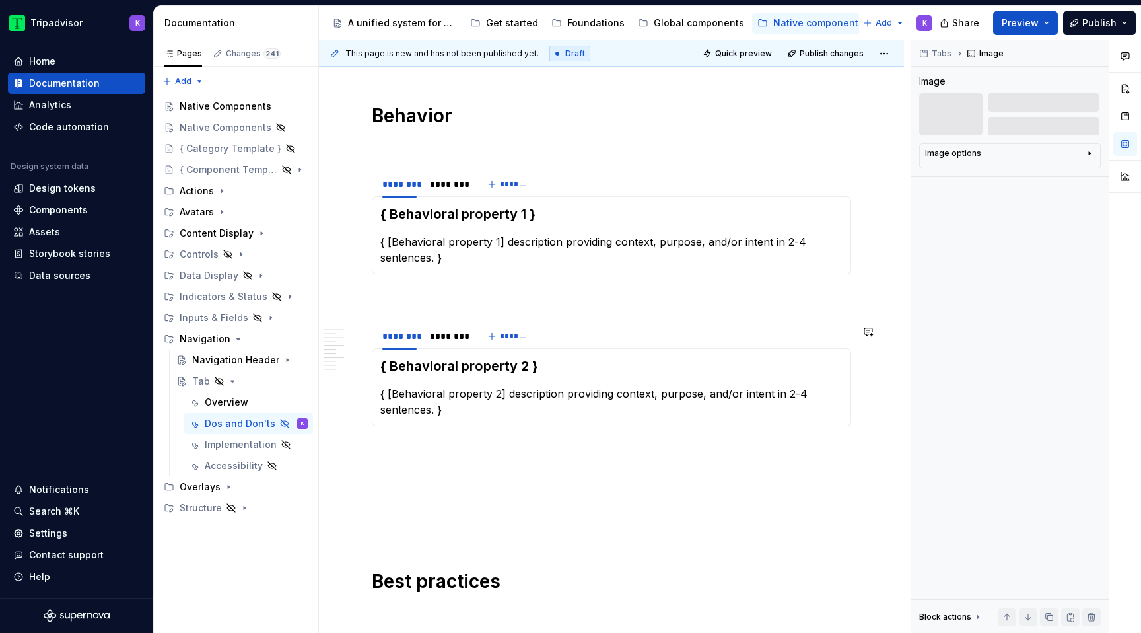
scroll to position [934, 0]
click at [399, 184] on div "********" at bounding box center [399, 185] width 34 height 13
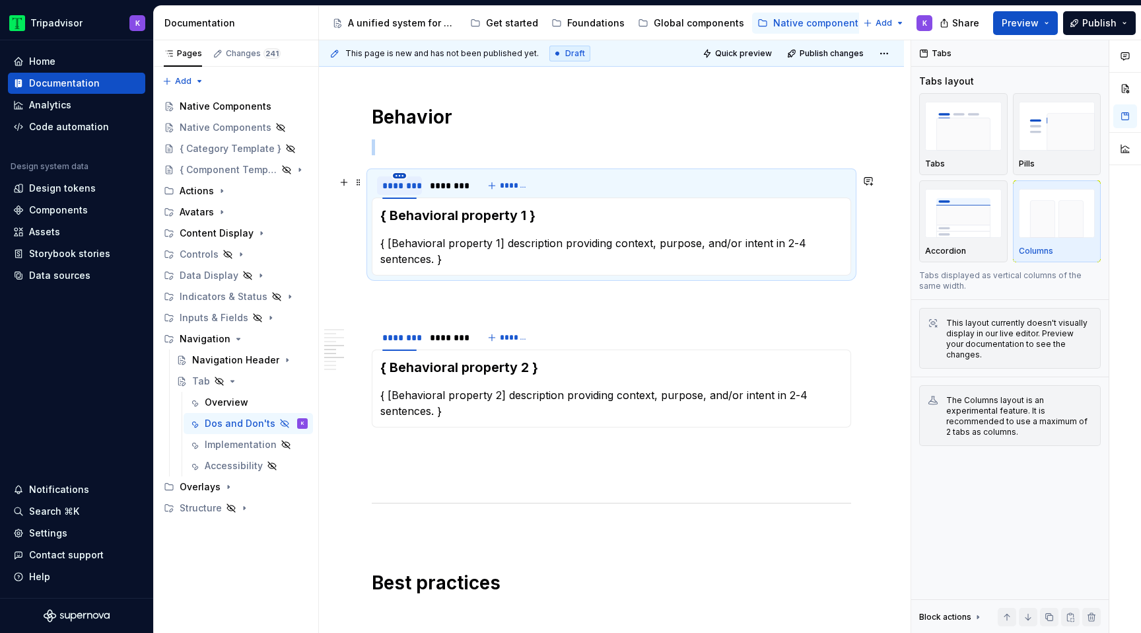
click at [403, 180] on html "Tripadvisor K Home Documentation Analytics Code automation Design system data D…" at bounding box center [570, 316] width 1141 height 633
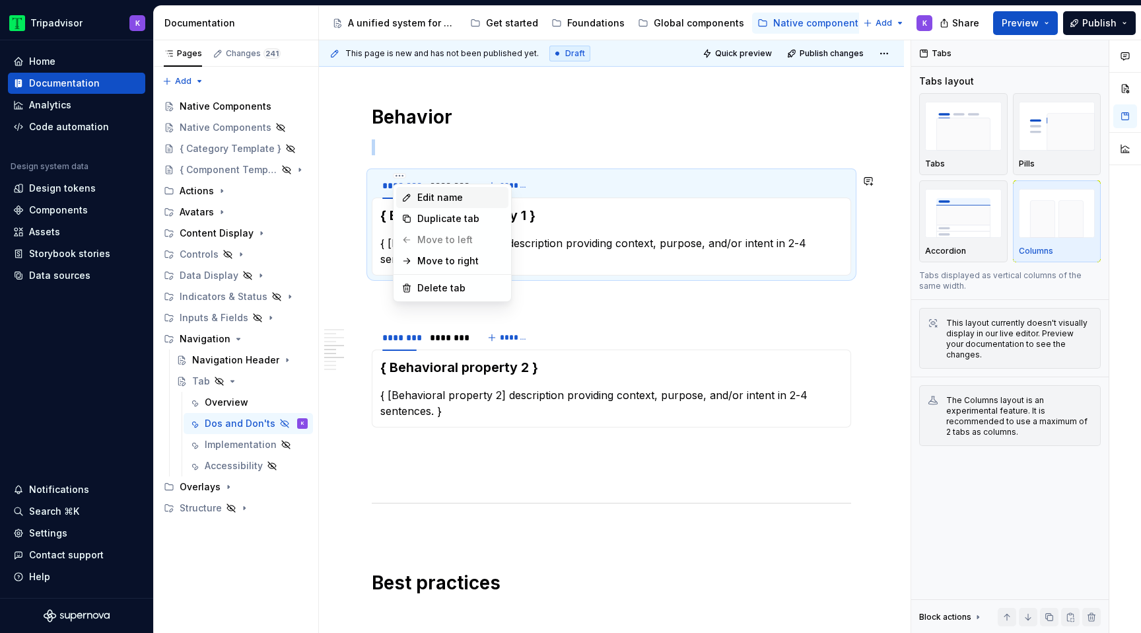
click at [416, 193] on div "Edit name" at bounding box center [452, 197] width 112 height 21
type input "*"
type input "**********"
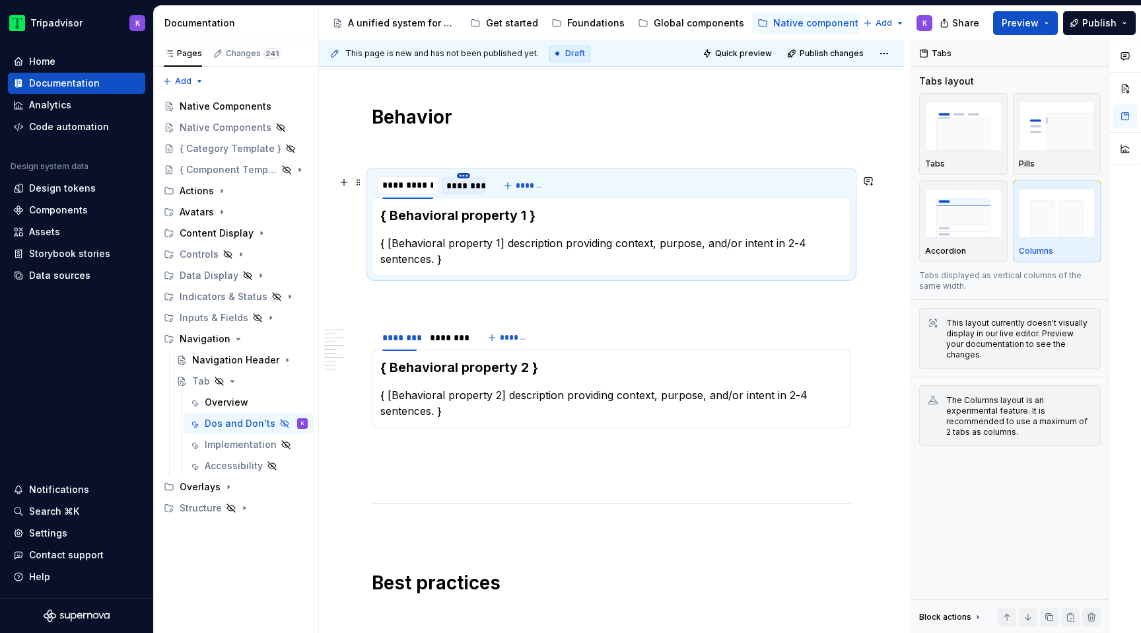
click at [467, 176] on html "Tripadvisor K Home Documentation Analytics Code automation Design system data D…" at bounding box center [570, 316] width 1141 height 633
click at [479, 191] on div "Edit name" at bounding box center [516, 197] width 112 height 21
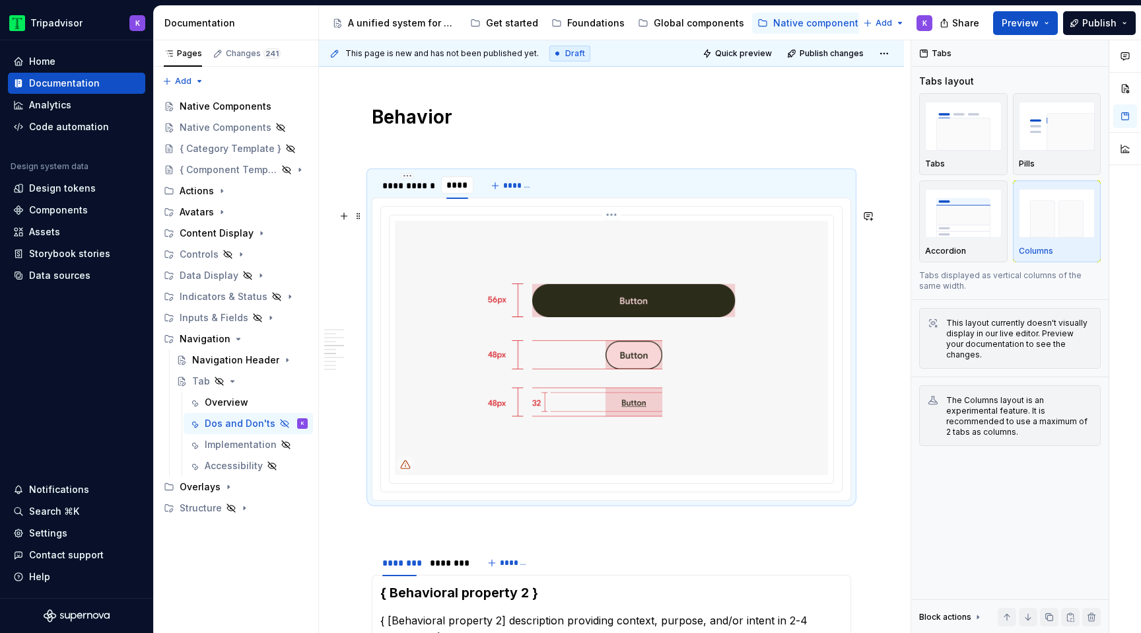
type input "*****"
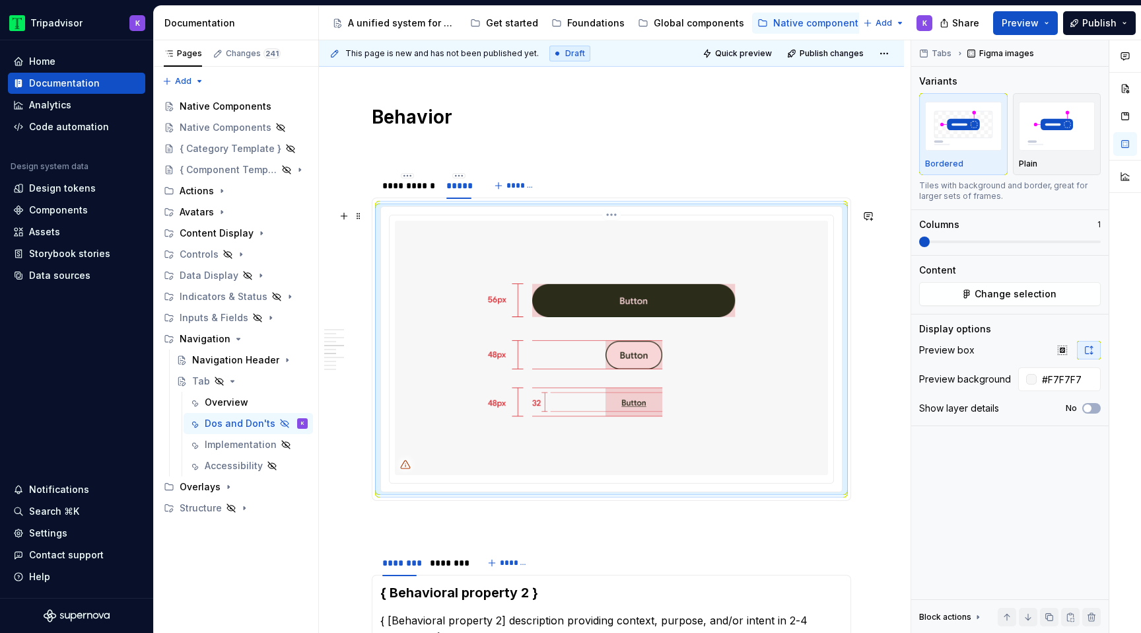
click at [456, 300] on img at bounding box center [611, 348] width 433 height 254
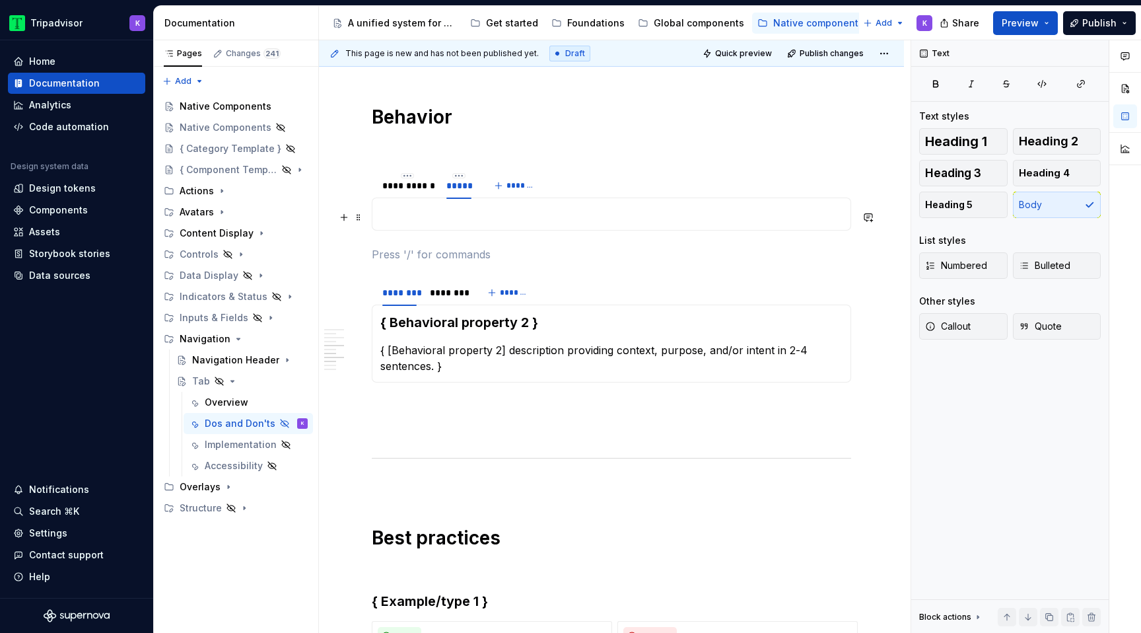
click at [446, 219] on p at bounding box center [611, 214] width 462 height 16
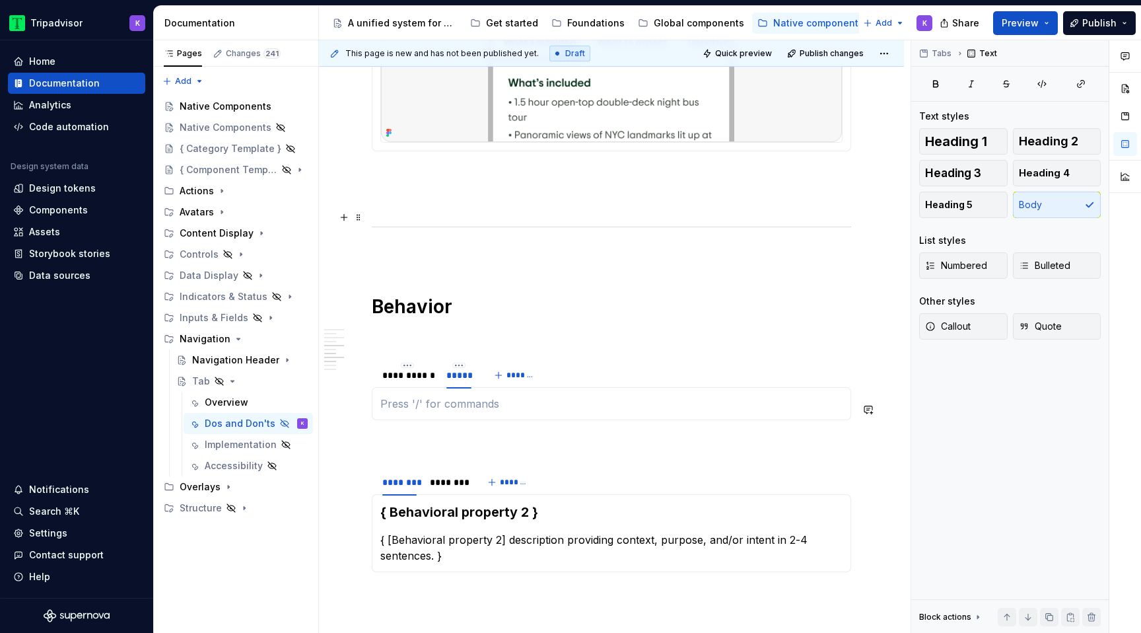
scroll to position [1086, 0]
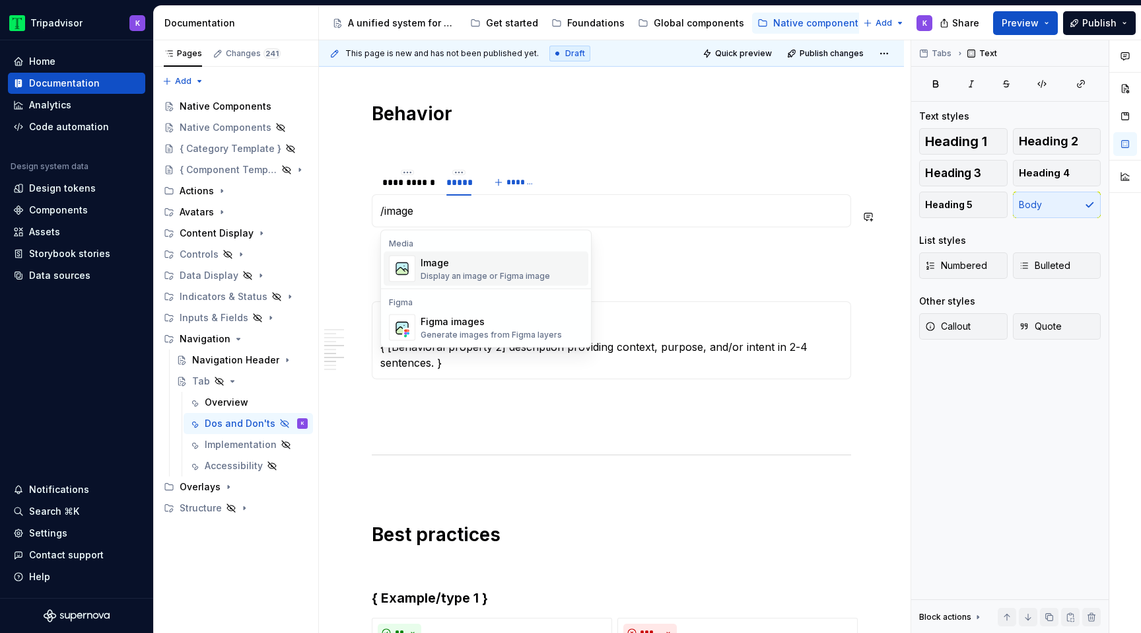
click at [449, 263] on div "Image" at bounding box center [485, 262] width 129 height 13
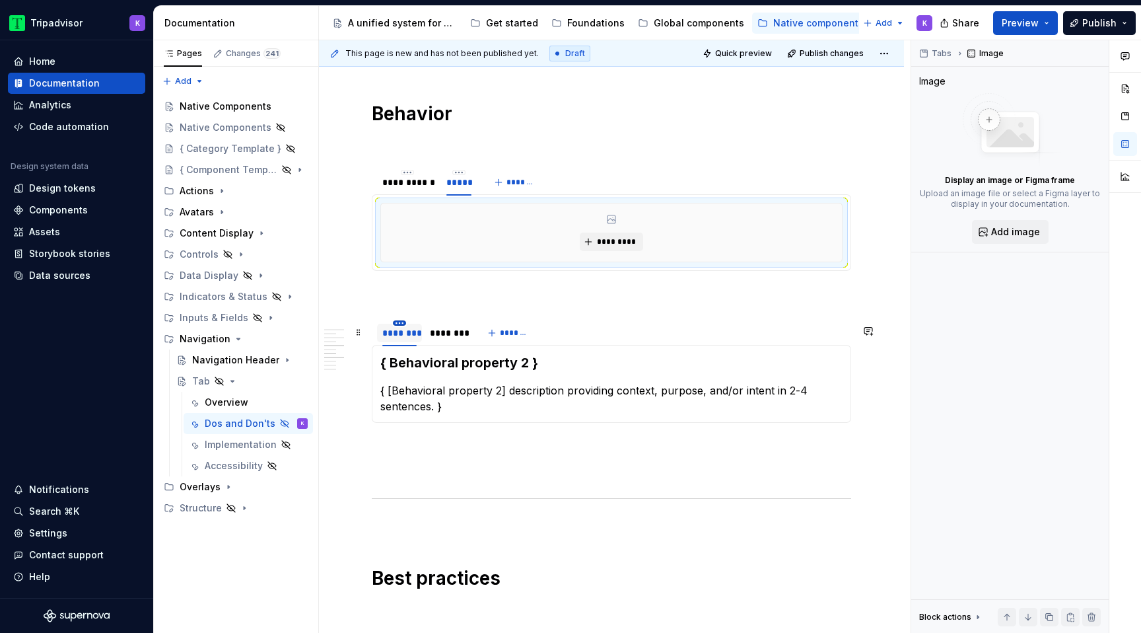
click at [399, 327] on html "Tripadvisor K Home Documentation Analytics Code automation Design system data D…" at bounding box center [570, 316] width 1141 height 633
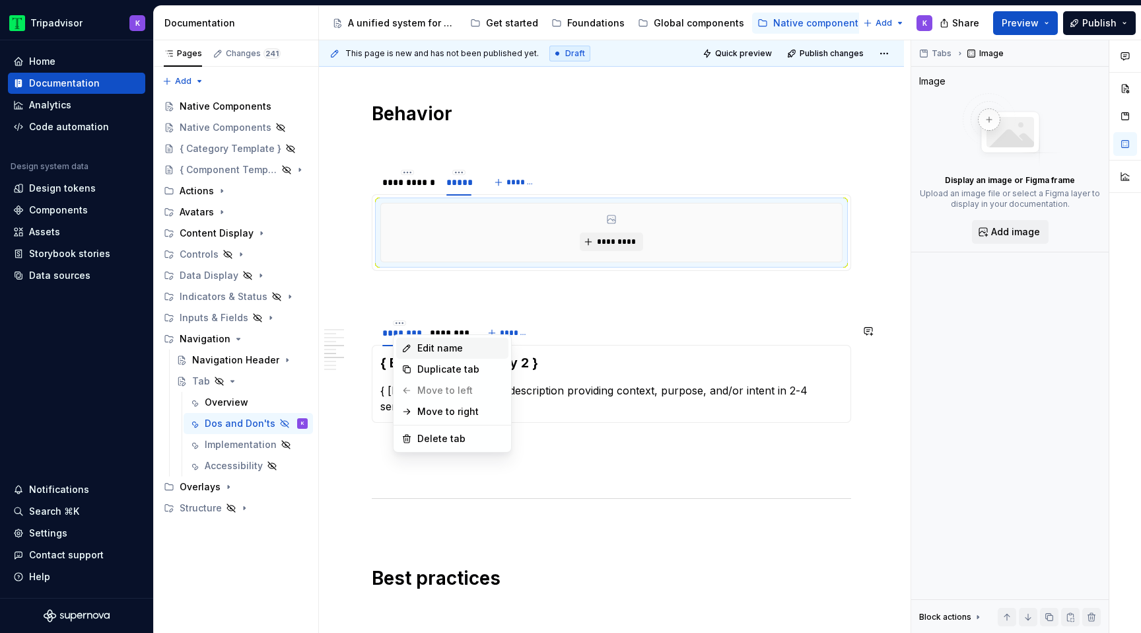
click at [414, 347] on div "Edit name" at bounding box center [452, 347] width 112 height 21
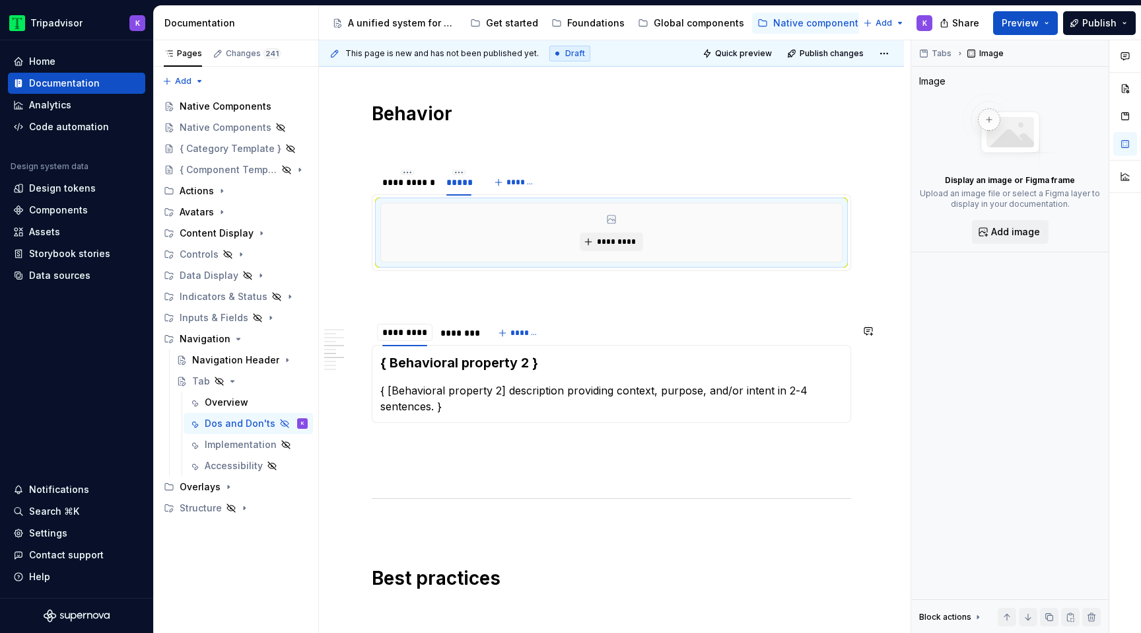
type input "**********"
click at [465, 331] on div "********" at bounding box center [463, 333] width 45 height 18
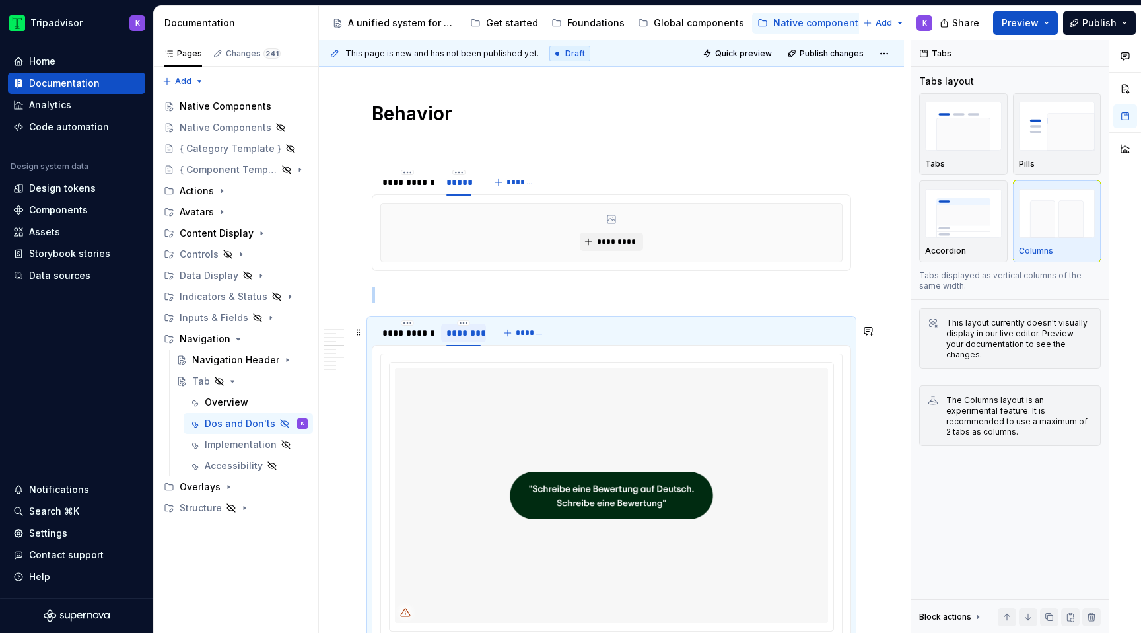
click at [469, 325] on div "********" at bounding box center [463, 332] width 45 height 25
click at [464, 326] on html "Tripadvisor K Home Documentation Analytics Code automation Design system data D…" at bounding box center [570, 316] width 1141 height 633
click at [491, 345] on div "Edit name" at bounding box center [524, 347] width 86 height 13
type input "******"
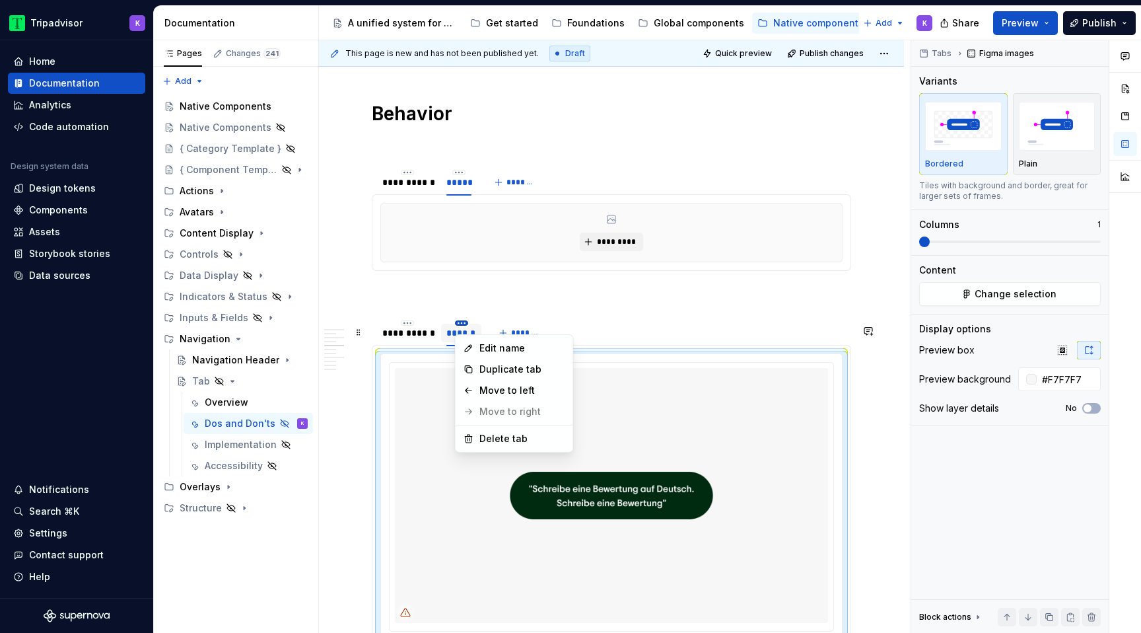
click at [464, 328] on html "Tripadvisor K Home Documentation Analytics Code automation Design system data D…" at bounding box center [570, 316] width 1141 height 633
click at [477, 349] on div "Edit name" at bounding box center [514, 347] width 112 height 21
click at [472, 340] on input "******" at bounding box center [461, 332] width 41 height 24
type input "*****"
click at [499, 415] on img at bounding box center [611, 495] width 433 height 254
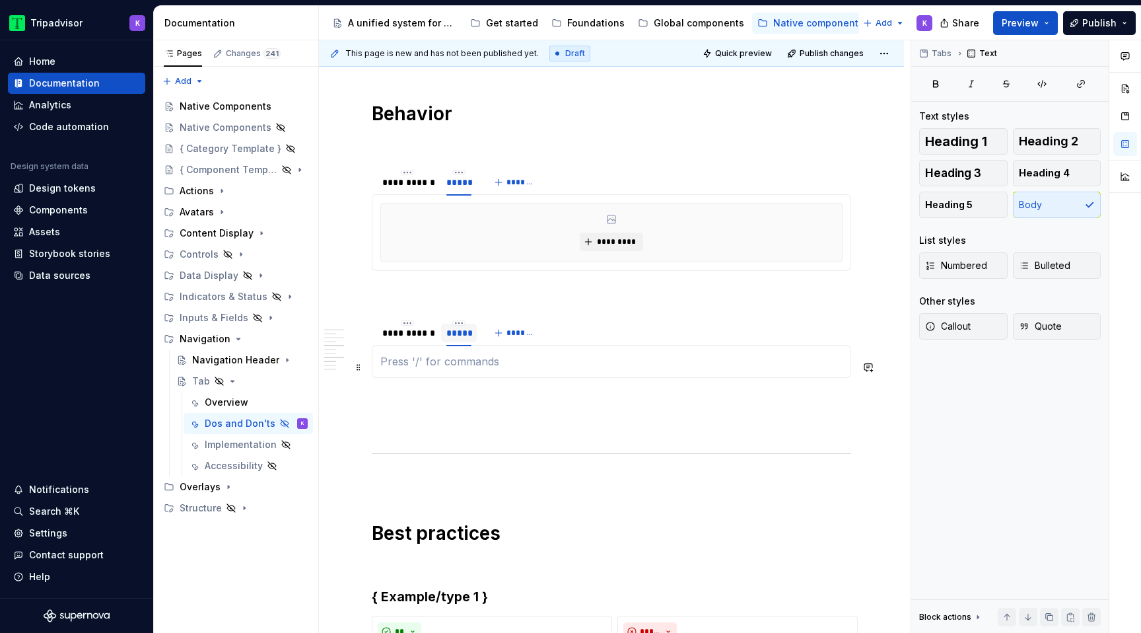
click at [486, 369] on p at bounding box center [611, 361] width 462 height 16
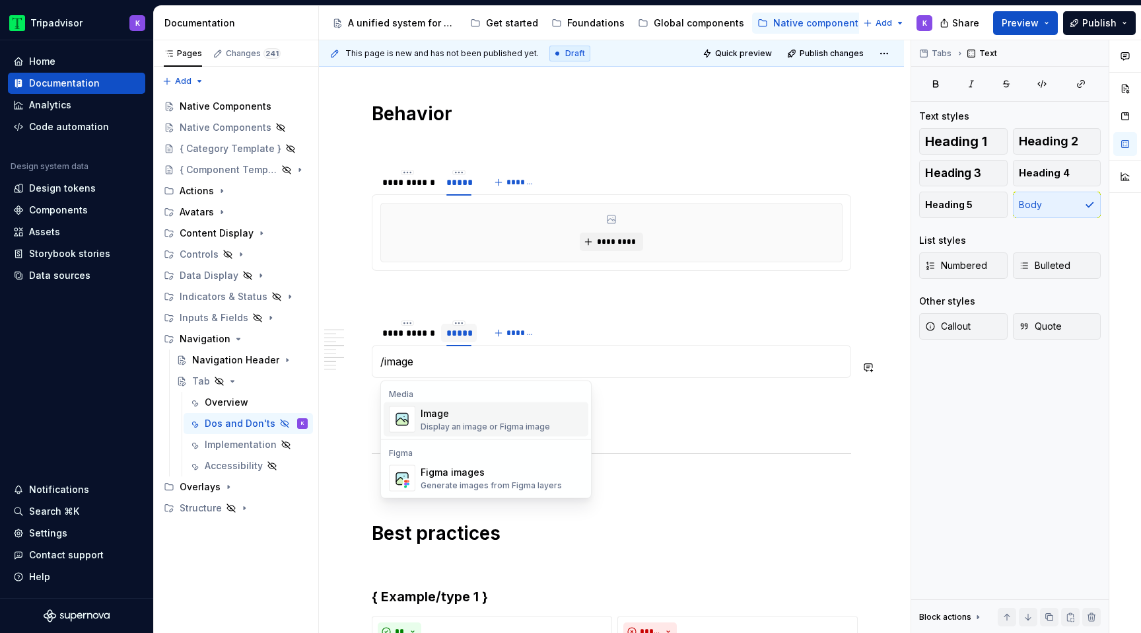
click at [485, 416] on div "Image" at bounding box center [485, 413] width 129 height 13
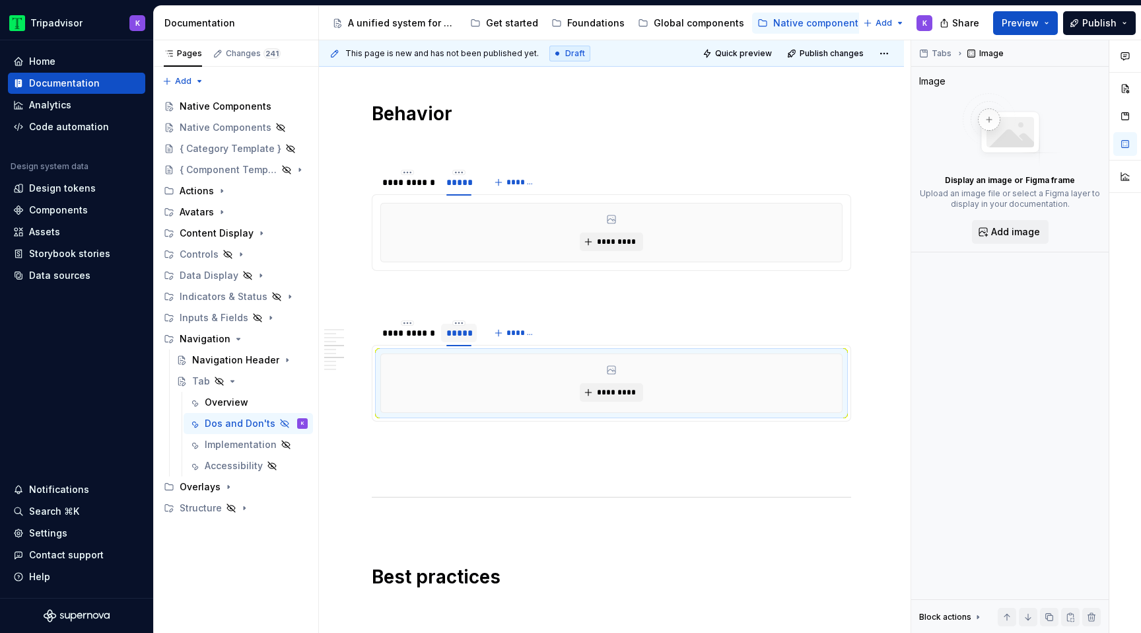
type textarea "*"
click at [607, 247] on span "*********" at bounding box center [616, 241] width 40 height 11
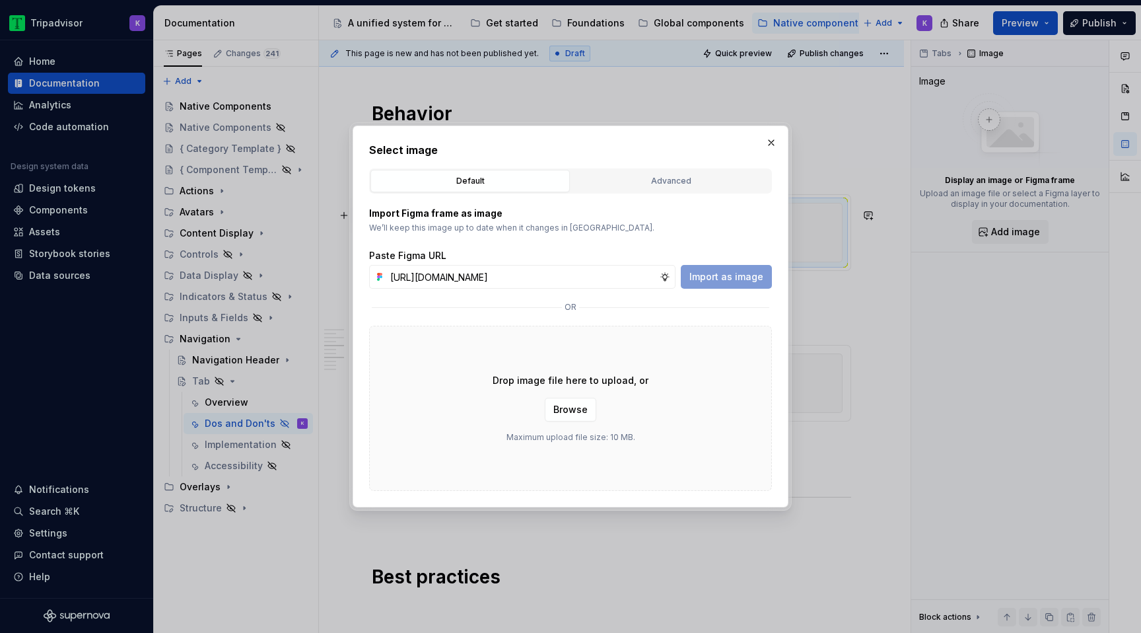
scroll to position [0, 347]
type input "https://www.figma.com/design/eWzZGbXTCMsZ0gwC1u1MU0/Altas-Native-Documentation?…"
click at [726, 277] on span "Import as image" at bounding box center [726, 276] width 74 height 13
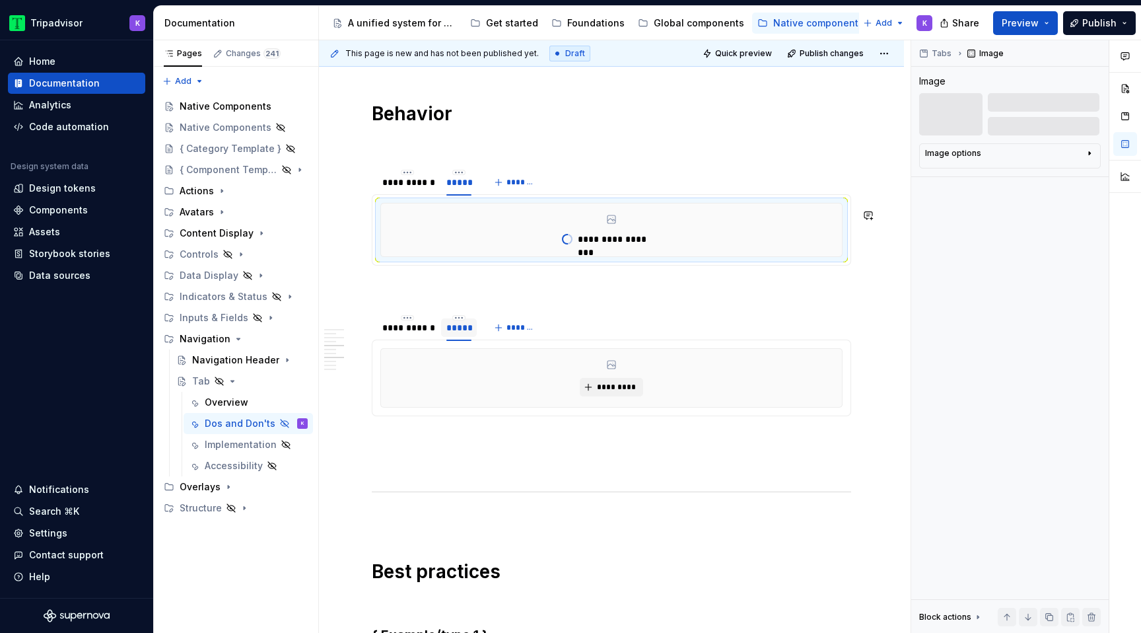
type textarea "*"
click at [613, 392] on span "*********" at bounding box center [616, 387] width 40 height 11
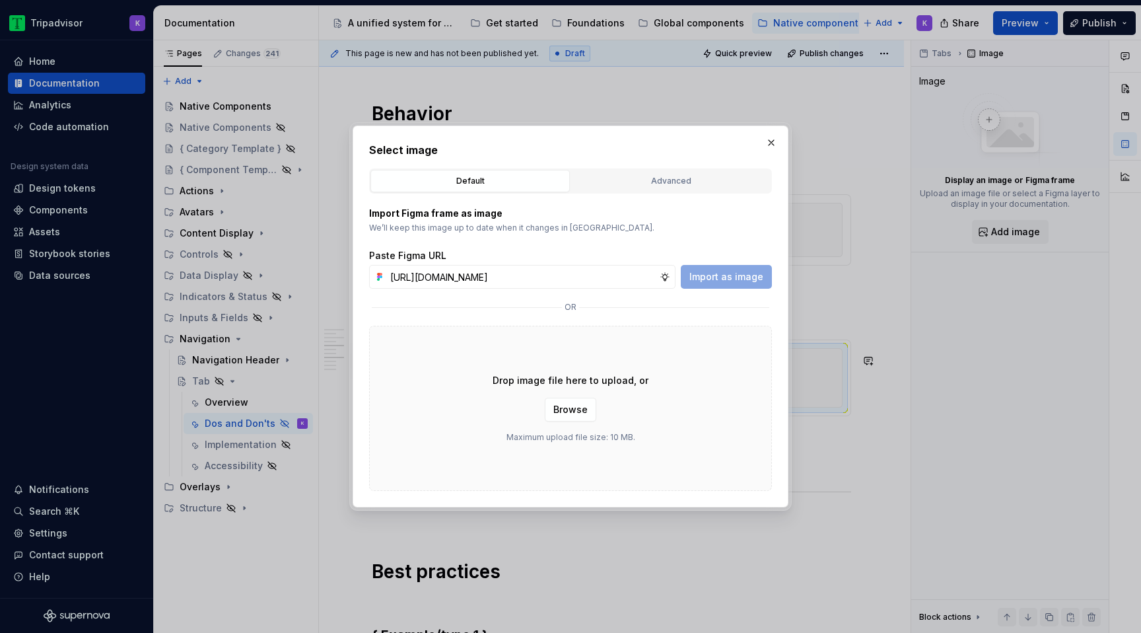
scroll to position [0, 348]
type input "https://www.figma.com/design/eWzZGbXTCMsZ0gwC1u1MU0/Altas-Native-Documentation?…"
click at [732, 275] on span "Import as image" at bounding box center [726, 276] width 74 height 13
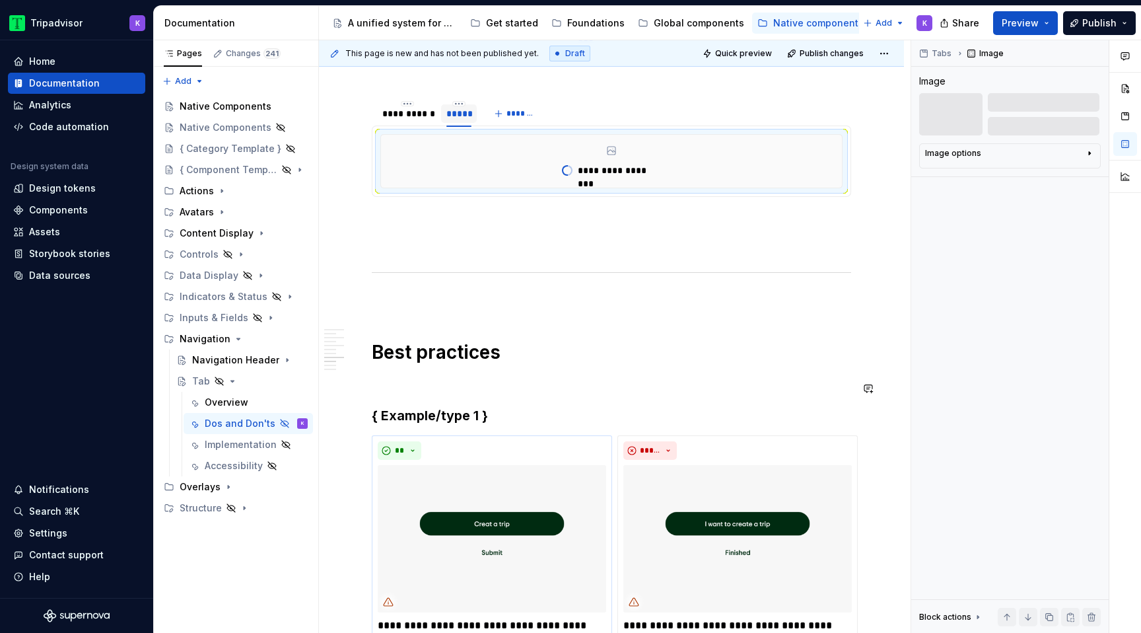
scroll to position [1334, 0]
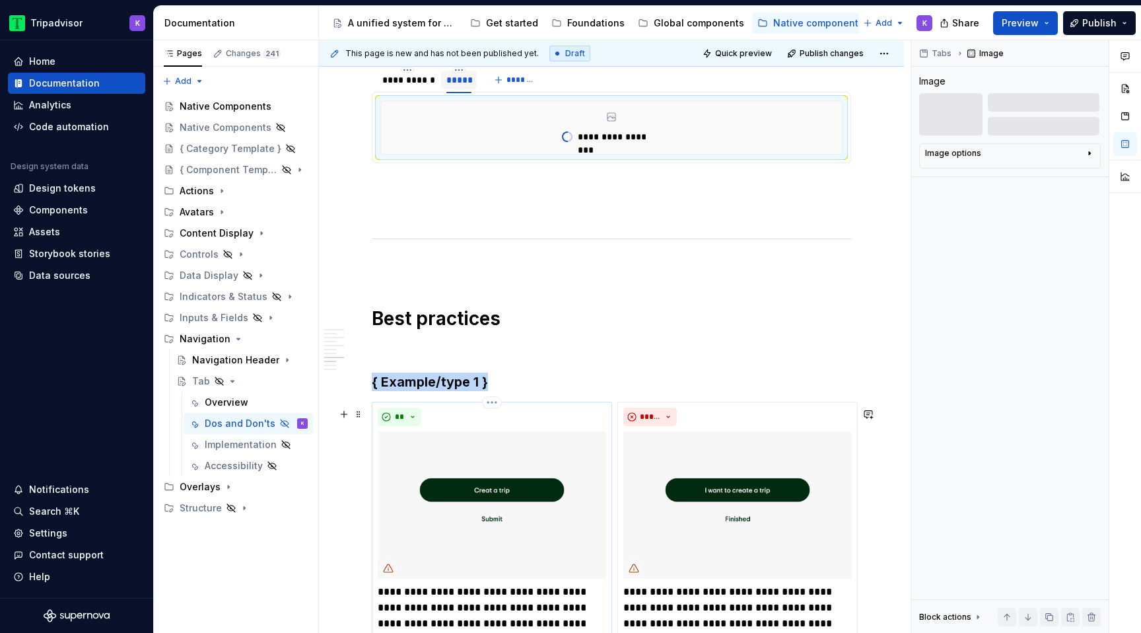
click at [419, 450] on img at bounding box center [492, 504] width 228 height 147
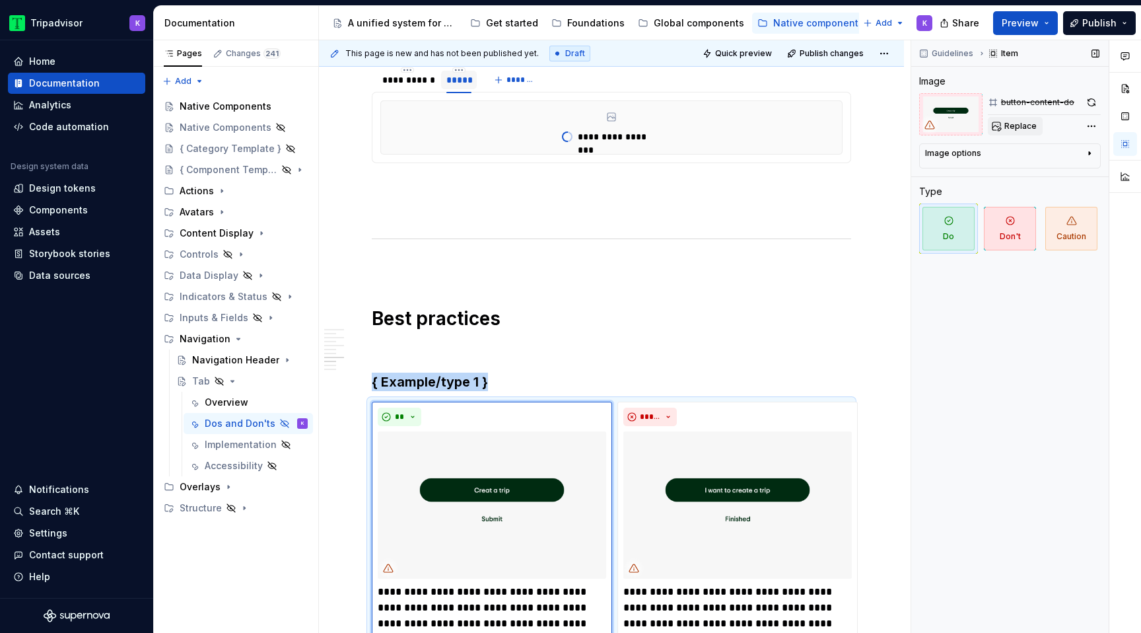
click at [1010, 133] on button "Replace" at bounding box center [1015, 126] width 55 height 18
type textarea "*"
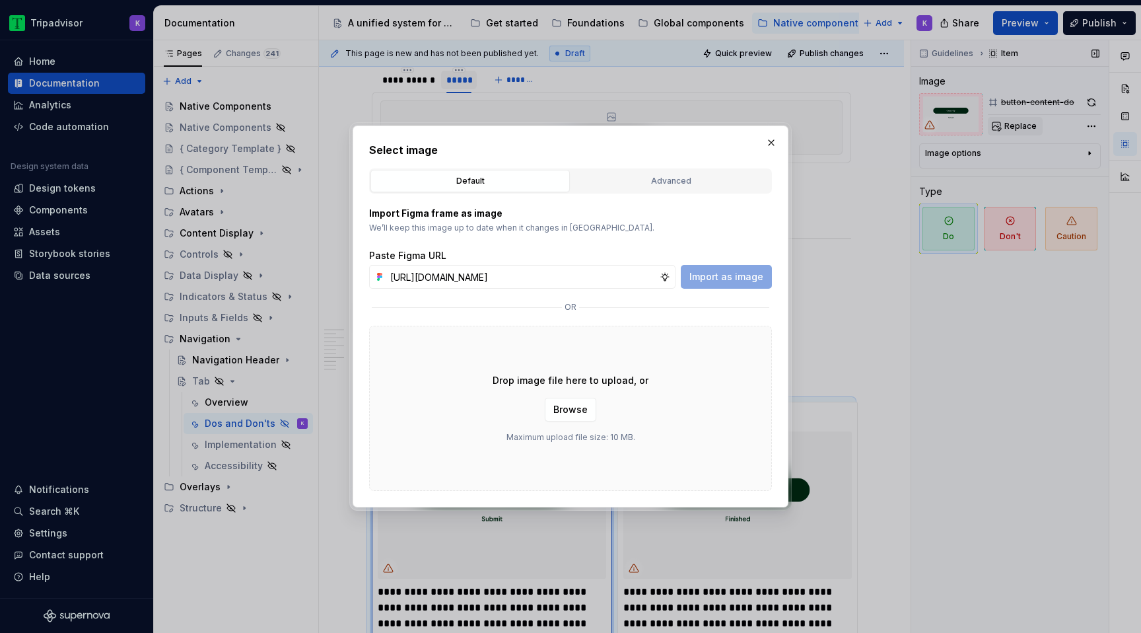
scroll to position [0, 349]
type input "https://www.figma.com/design/eWzZGbXTCMsZ0gwC1u1MU0/Altas-Native-Documentation?…"
click at [743, 273] on span "Import as image" at bounding box center [726, 276] width 74 height 13
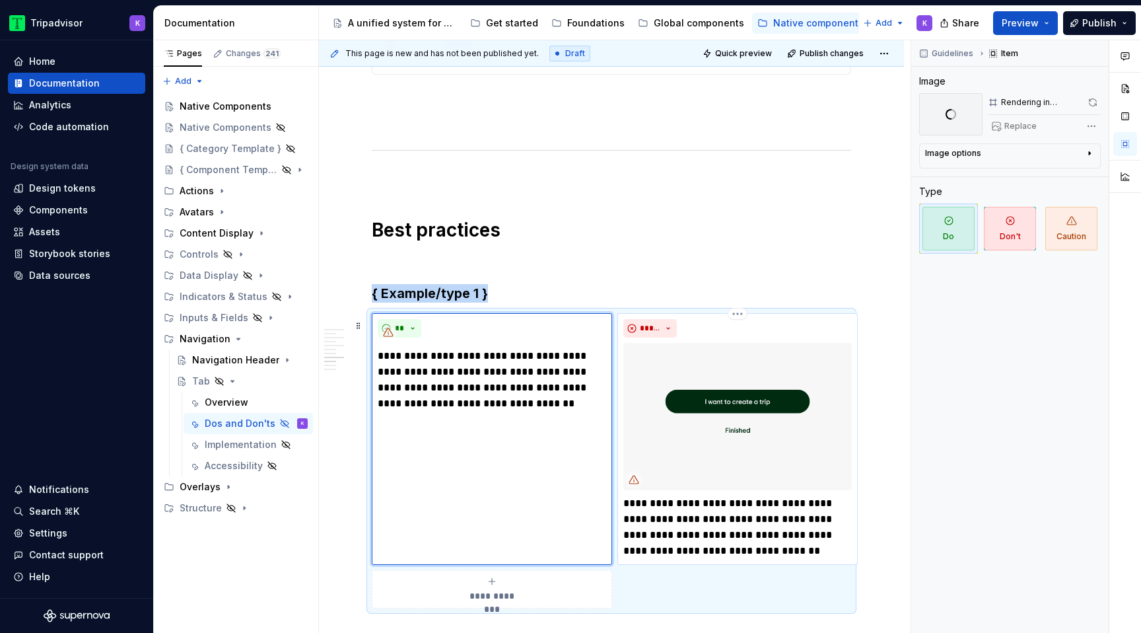
scroll to position [1552, 0]
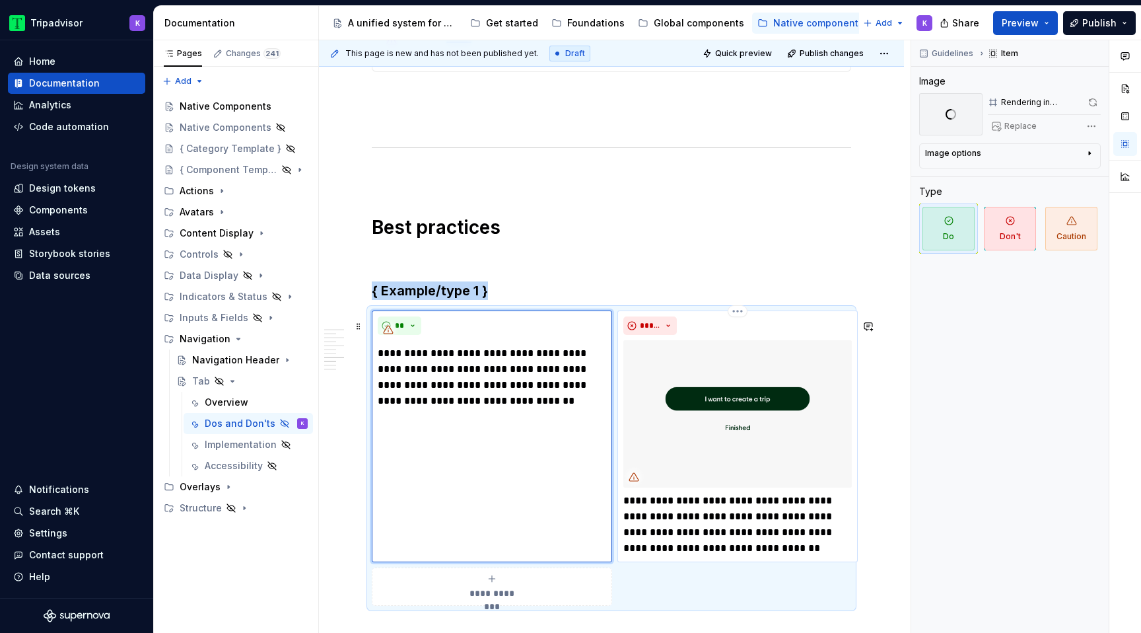
click at [661, 372] on img at bounding box center [737, 413] width 228 height 147
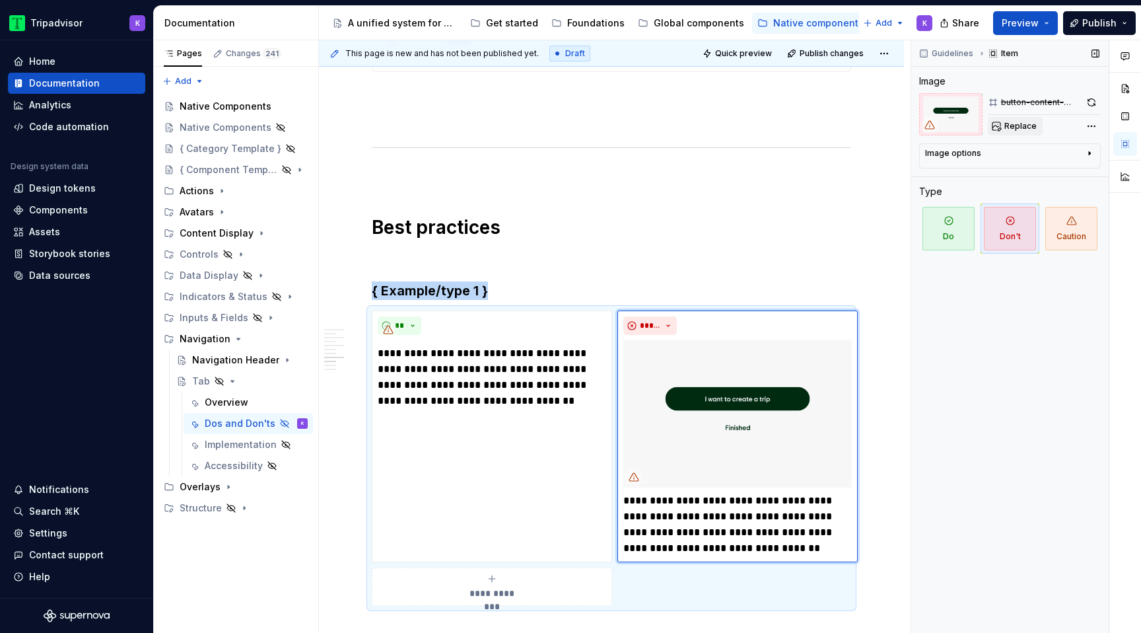
click at [1023, 131] on button "Replace" at bounding box center [1015, 126] width 55 height 18
type textarea "*"
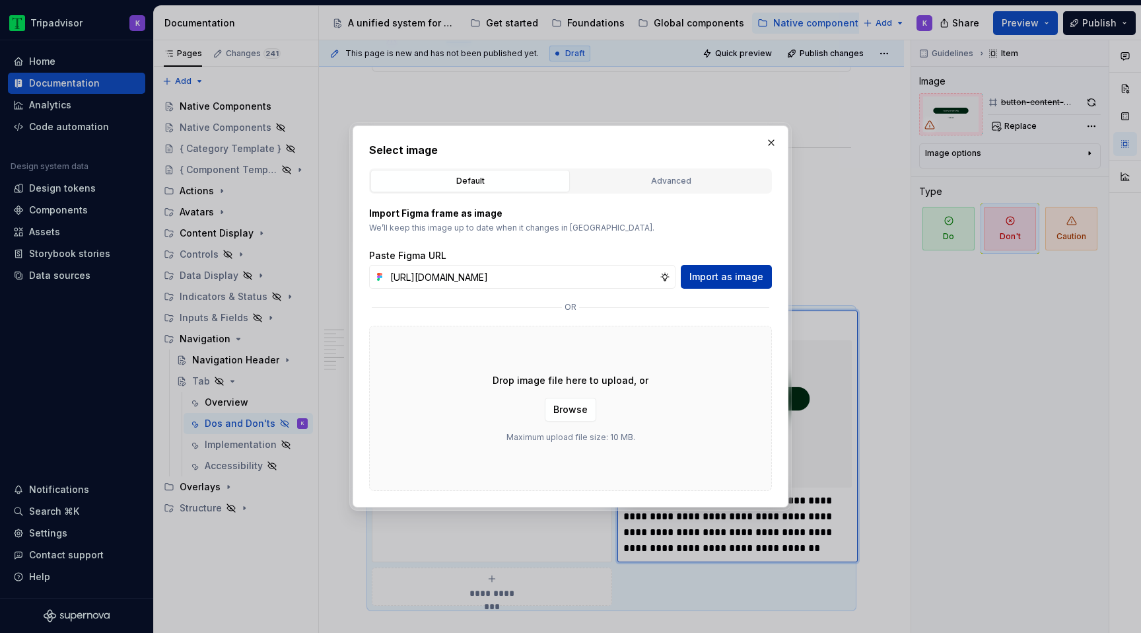
scroll to position [1764, 0]
type input "https://www.figma.com/design/eWzZGbXTCMsZ0gwC1u1MU0/Altas-Native-Documentation?…"
click at [753, 277] on span "Import as image" at bounding box center [726, 276] width 74 height 13
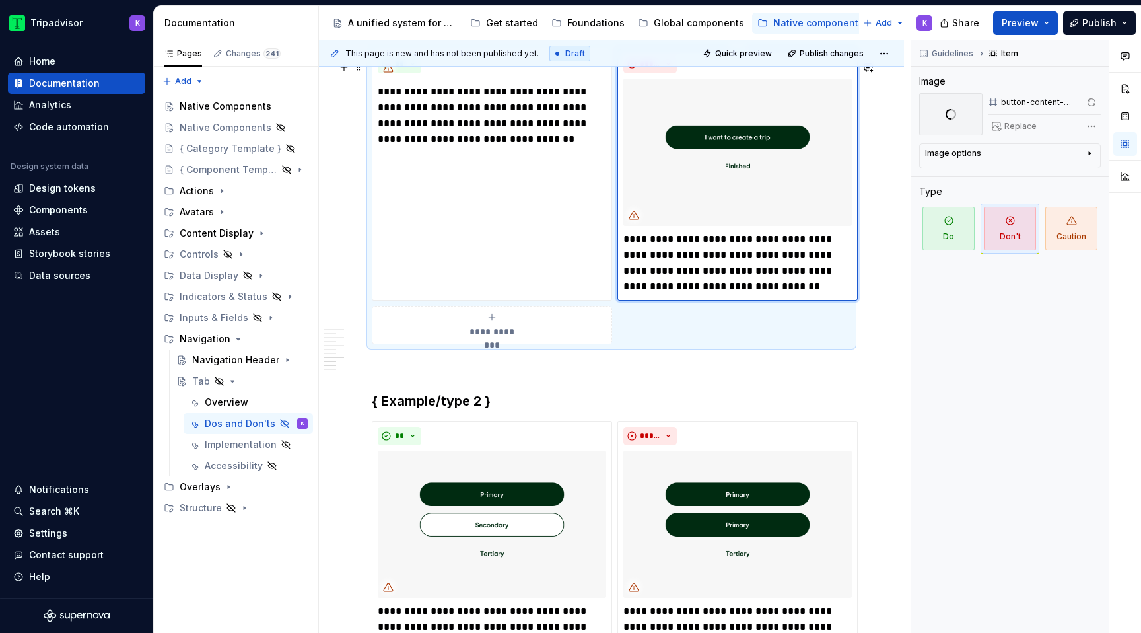
scroll to position [2062, 0]
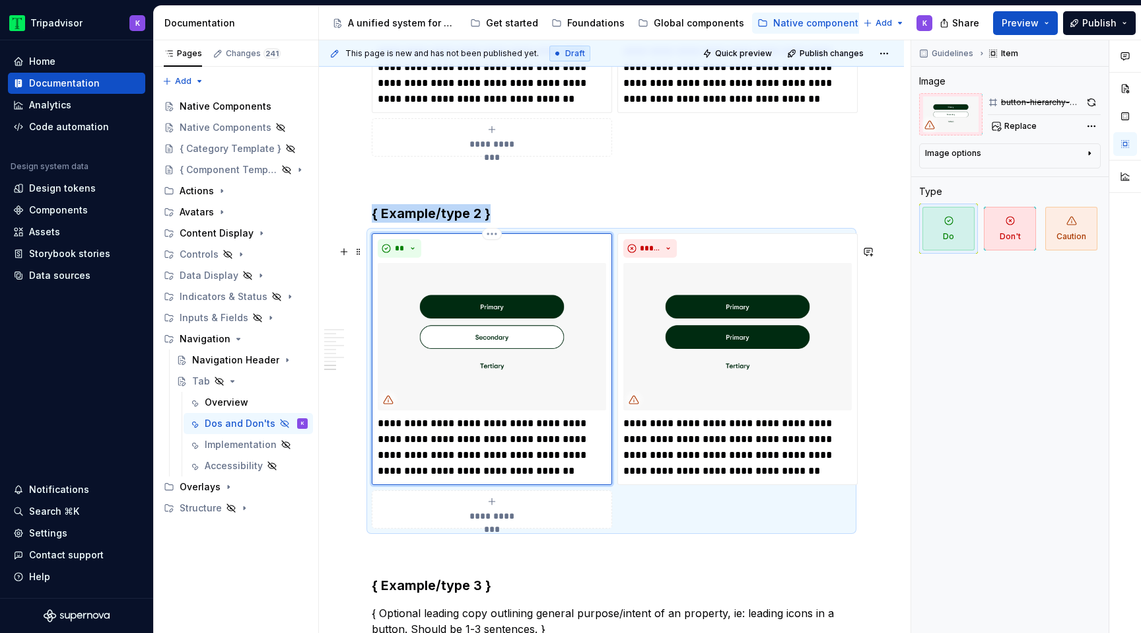
click at [497, 382] on img at bounding box center [492, 336] width 228 height 147
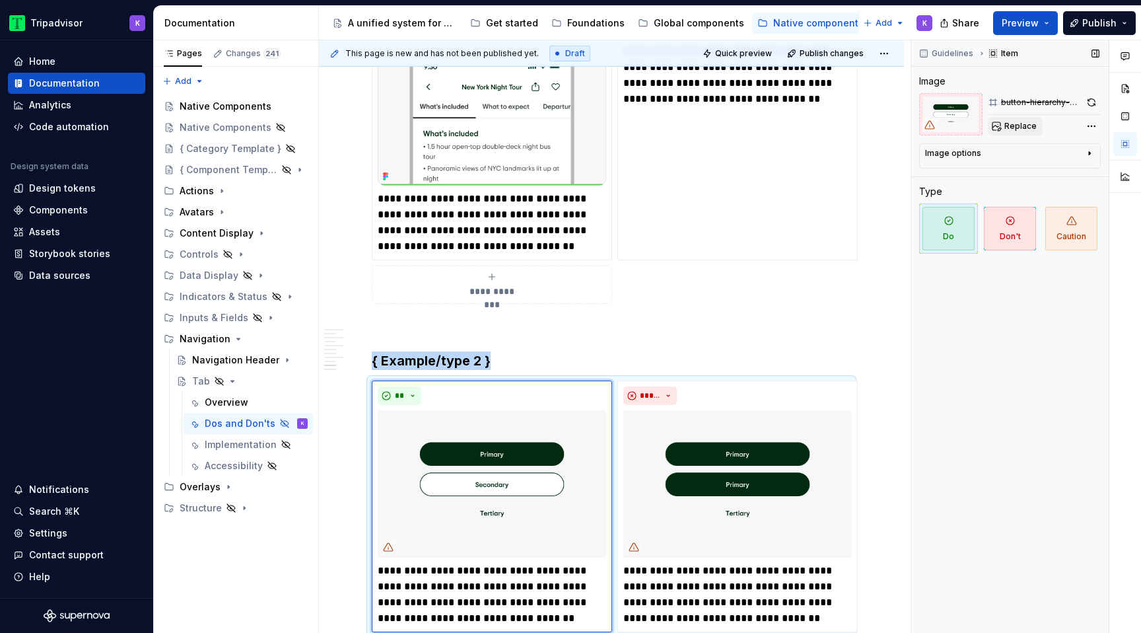
click at [1007, 126] on span "Replace" at bounding box center [1020, 126] width 32 height 11
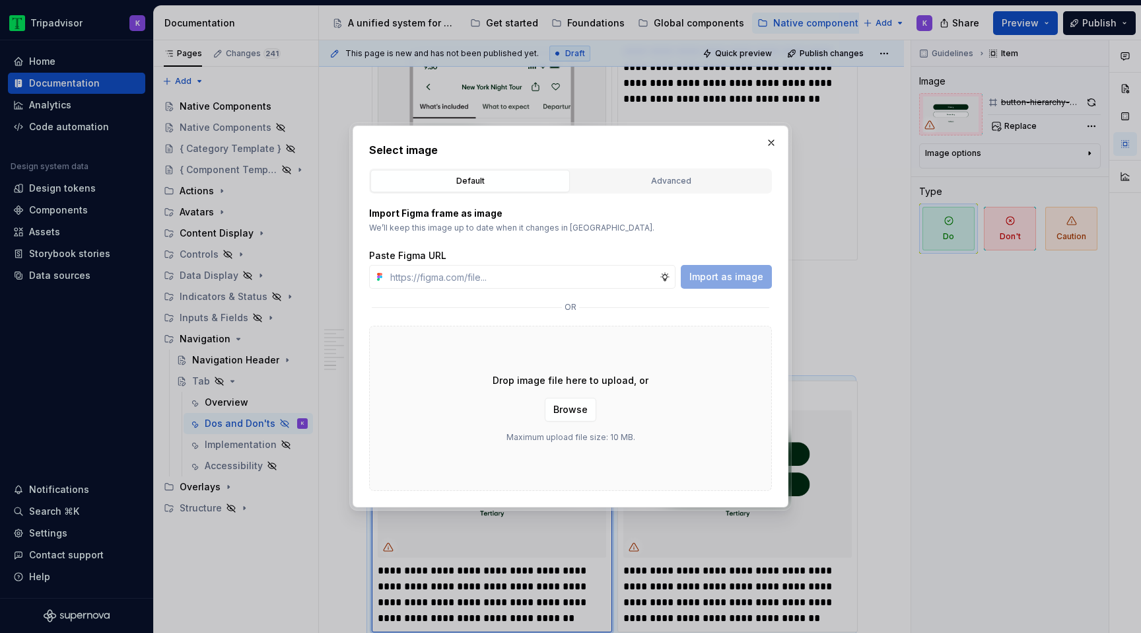
type textarea "*"
type input "https://www.figma.com/design/eWzZGbXTCMsZ0gwC1u1MU0/Altas-Native-Documentation?…"
type textarea "*"
type input "https://www.figma.com/design/eWzZGbXTCMsZ0gwC1u1MU0/Altas-Native-Documentation?…"
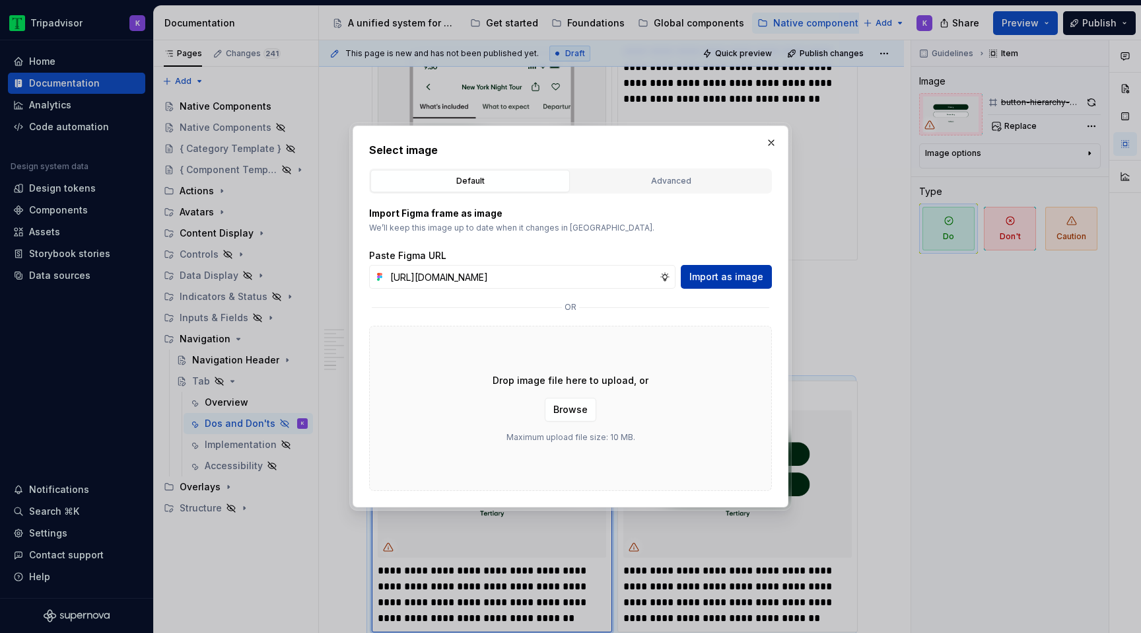
scroll to position [0, 0]
click at [718, 275] on span "Import as image" at bounding box center [726, 276] width 74 height 13
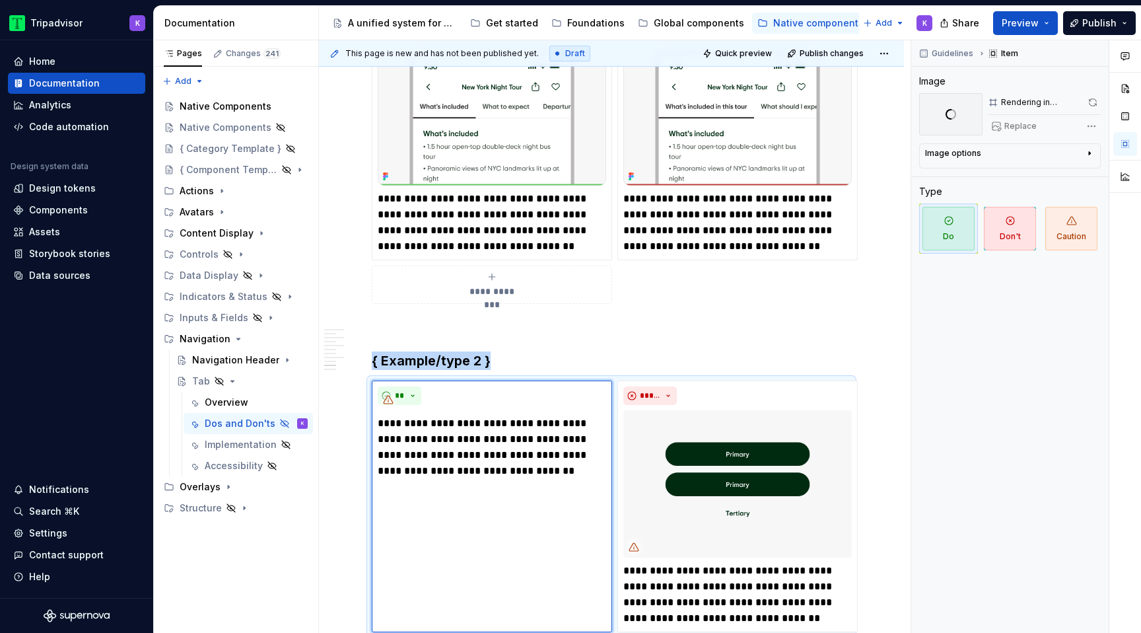
scroll to position [2135, 0]
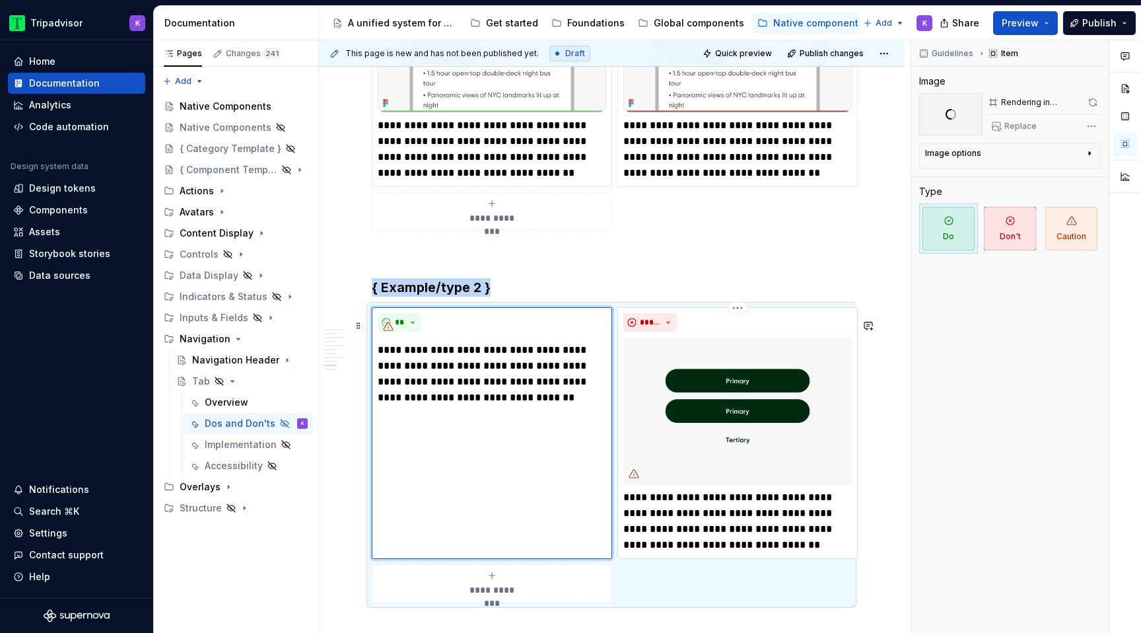
click at [705, 419] on img at bounding box center [737, 410] width 228 height 147
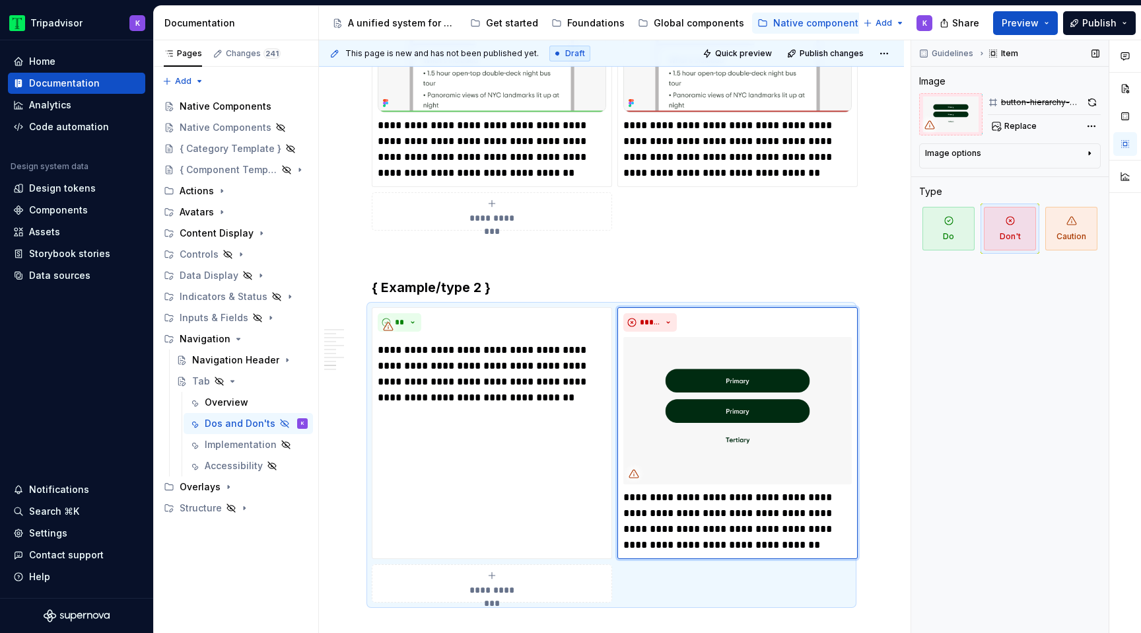
click at [1011, 111] on div "button-hierarchy-dont" at bounding box center [1044, 102] width 113 height 18
click at [1011, 123] on span "Replace" at bounding box center [1020, 126] width 32 height 11
type textarea "*"
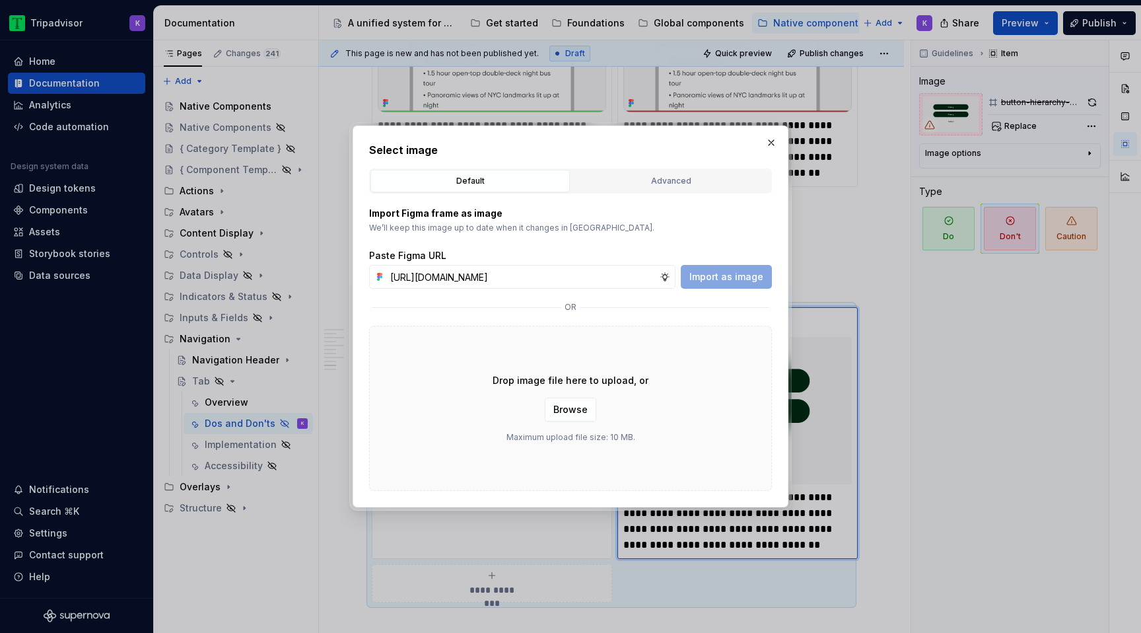
scroll to position [0, 349]
type input "https://www.figma.com/design/eWzZGbXTCMsZ0gwC1u1MU0/Altas-Native-Documentation?…"
click at [743, 285] on button "Import as image" at bounding box center [726, 277] width 91 height 24
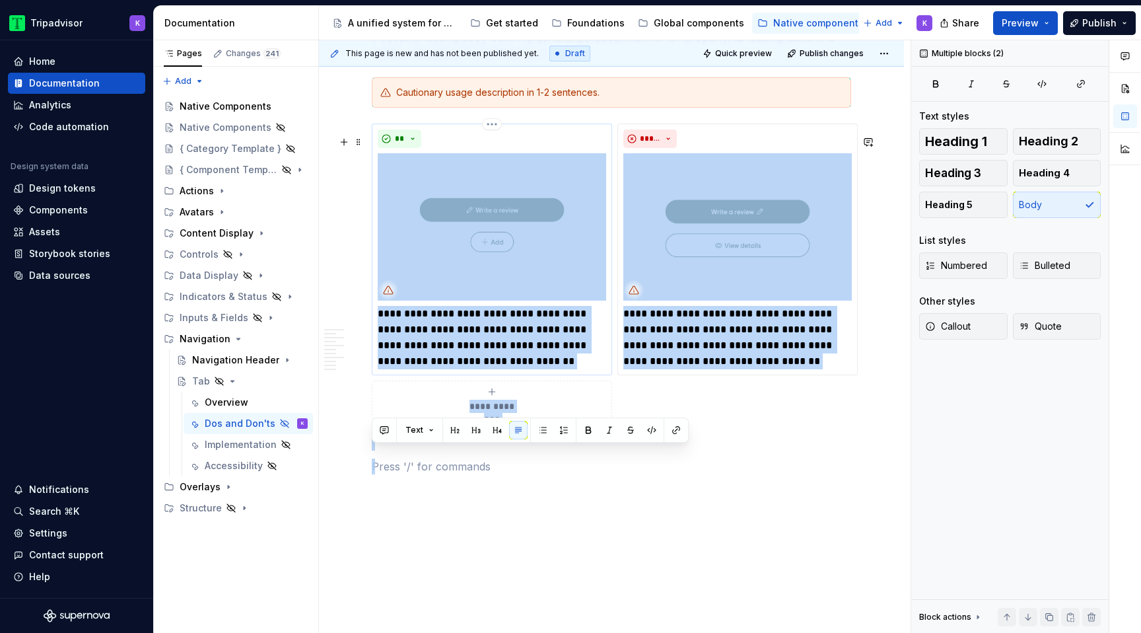
drag, startPoint x: 486, startPoint y: 469, endPoint x: 429, endPoint y: 327, distance: 152.5
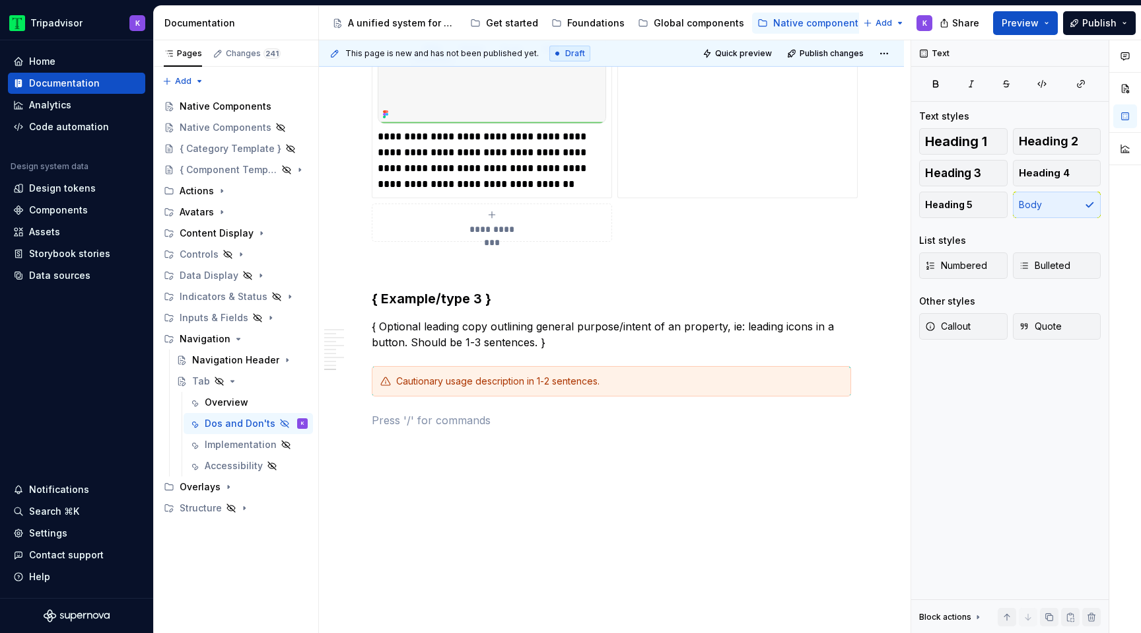
scroll to position [2476, 0]
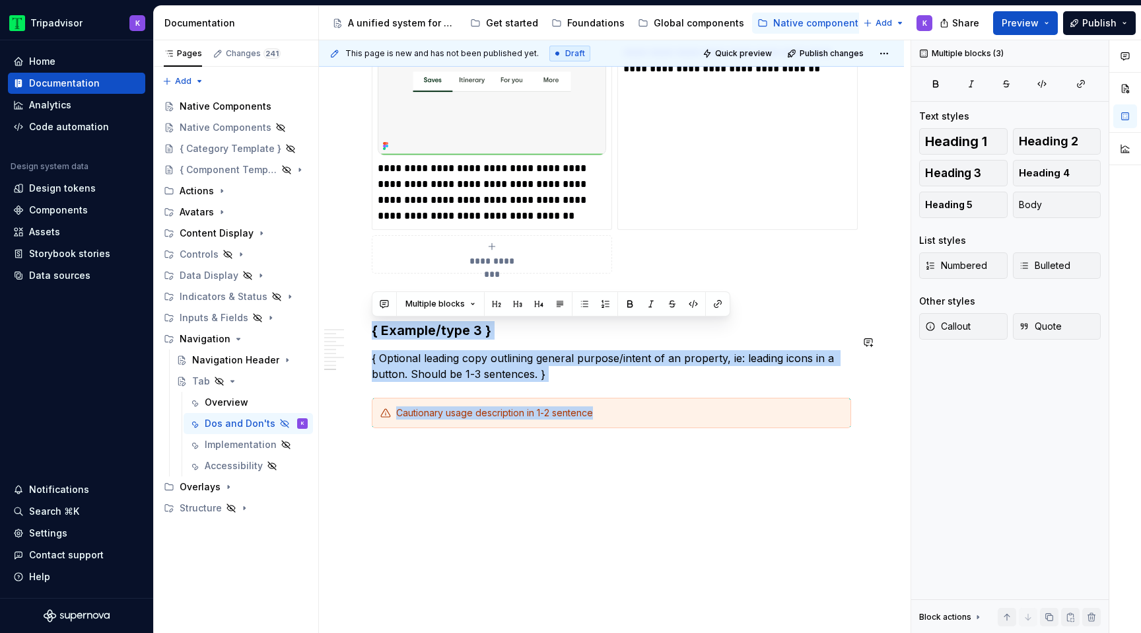
drag, startPoint x: 623, startPoint y: 415, endPoint x: 381, endPoint y: 317, distance: 261.5
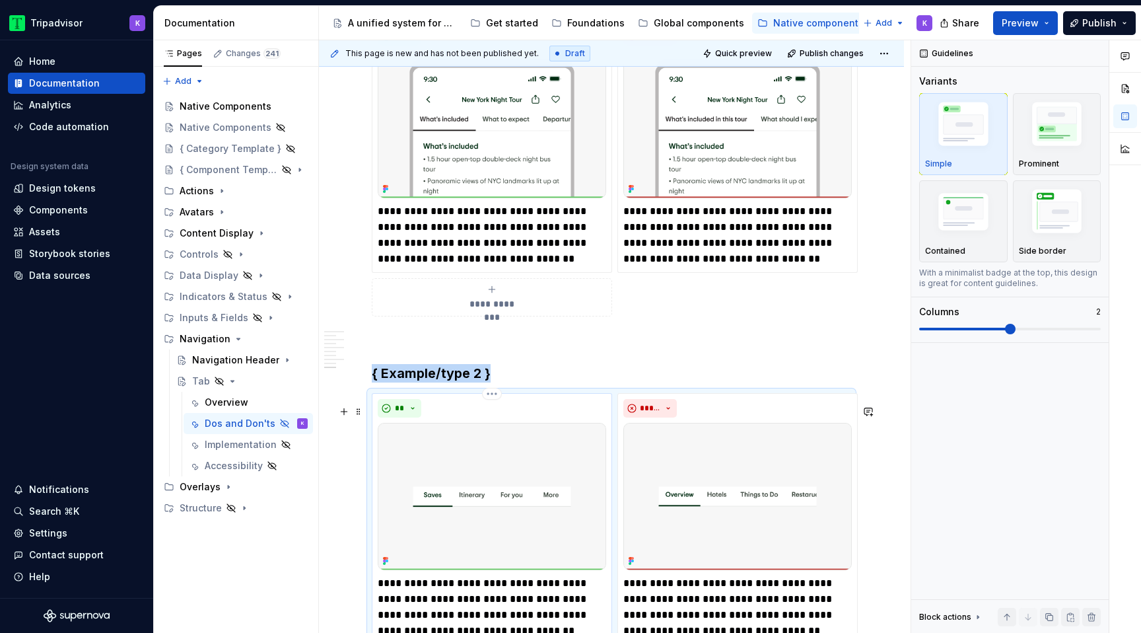
scroll to position [2169, 0]
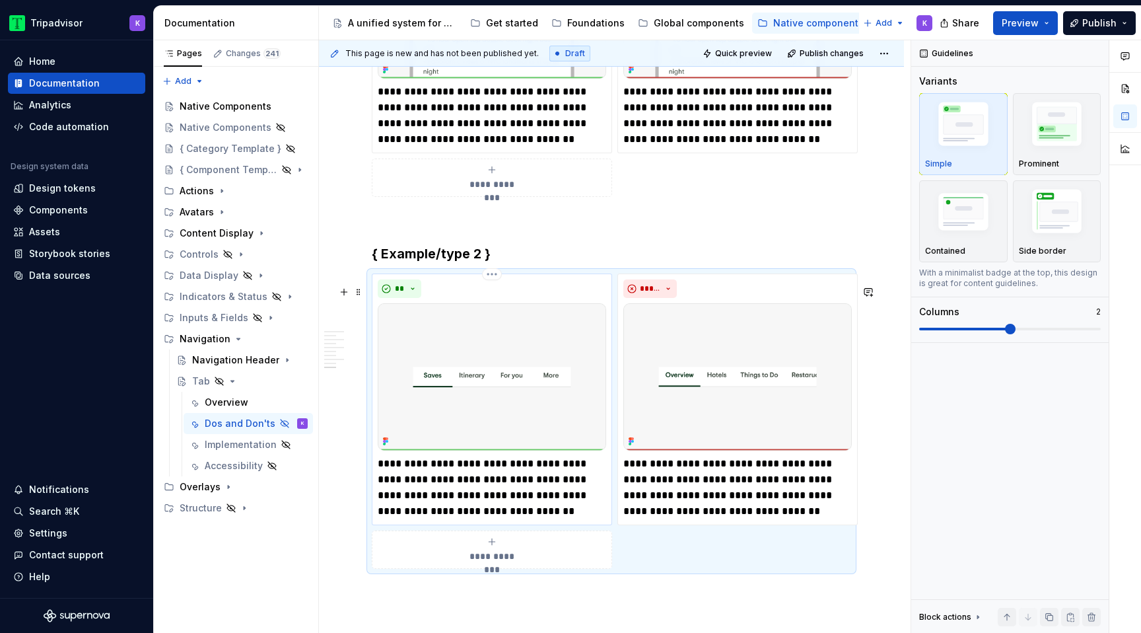
click at [454, 470] on p "**********" at bounding box center [492, 487] width 228 height 63
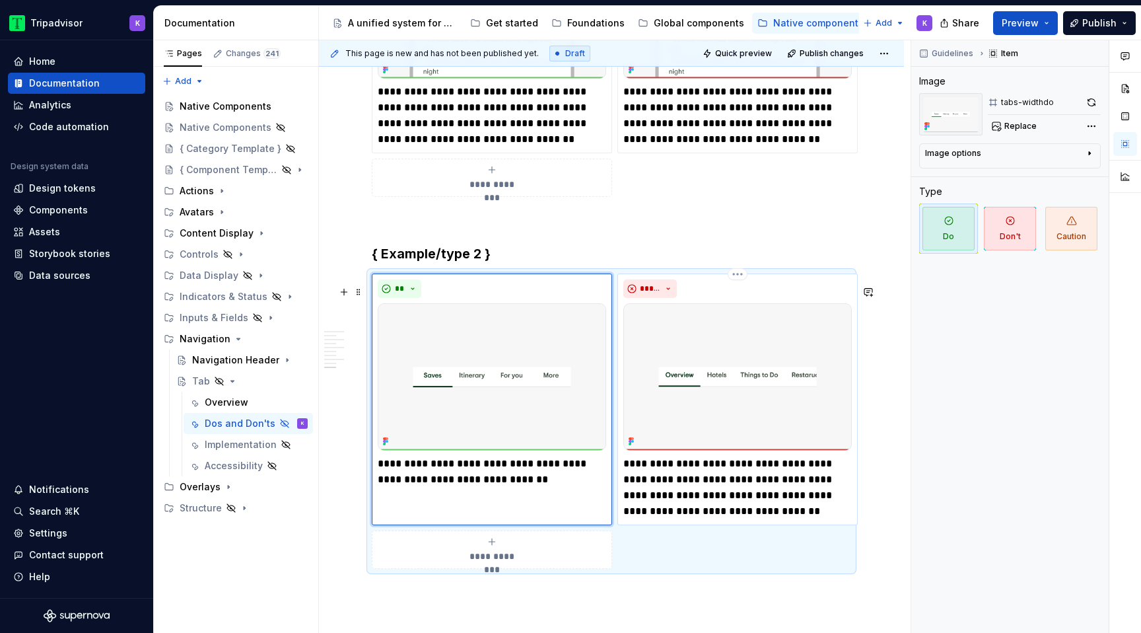
click at [685, 497] on p "**********" at bounding box center [737, 487] width 228 height 63
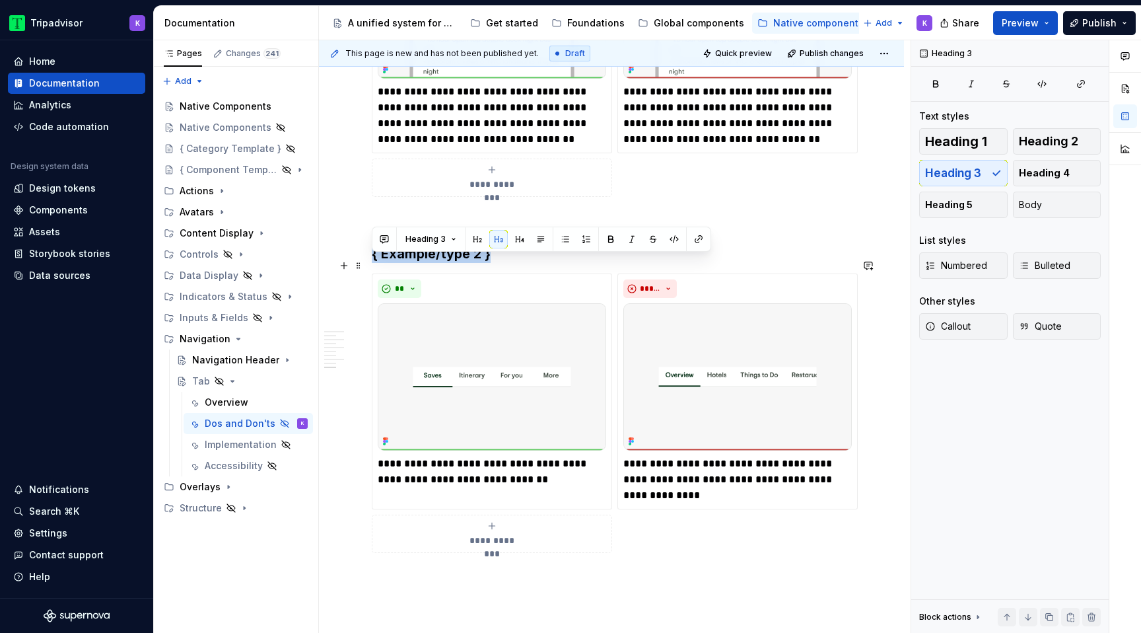
drag, startPoint x: 509, startPoint y: 267, endPoint x: 364, endPoint y: 267, distance: 145.3
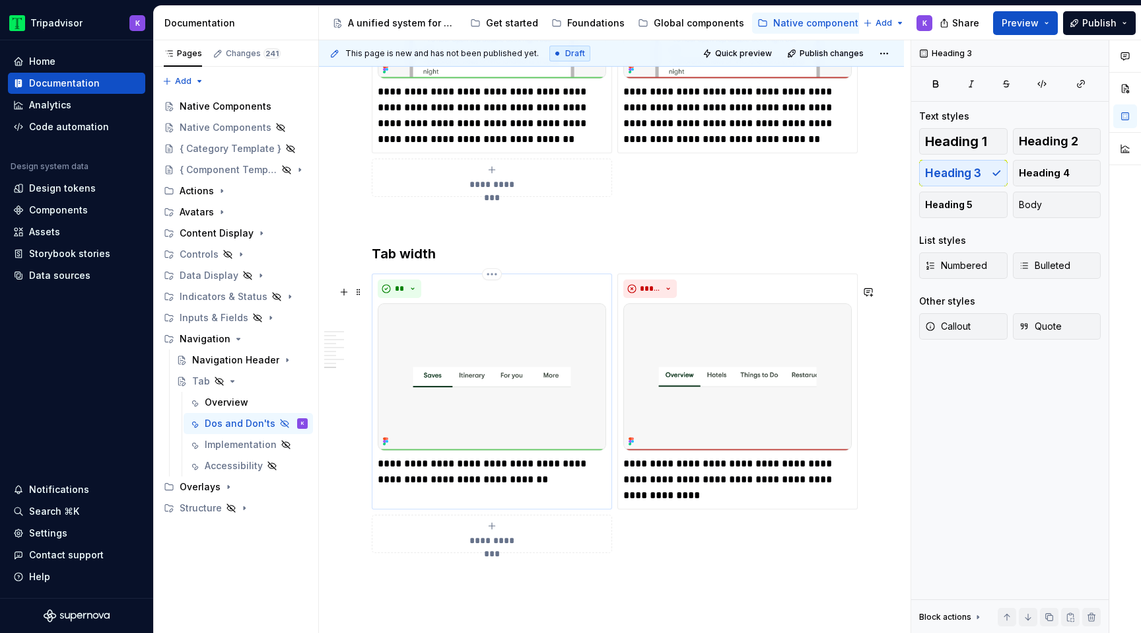
scroll to position [1924, 0]
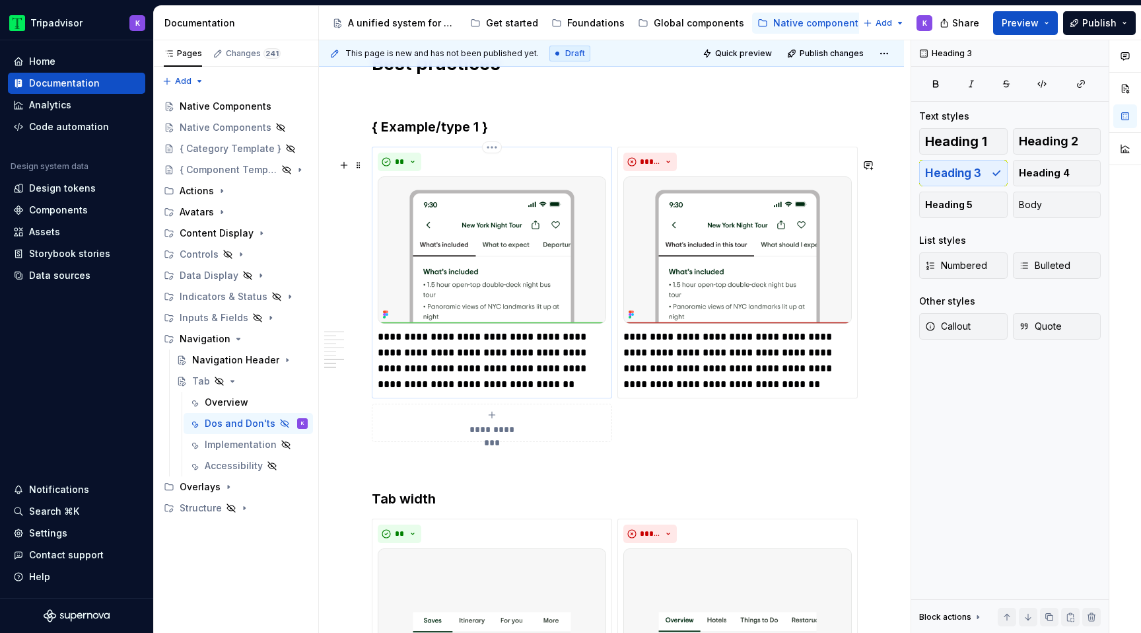
click at [516, 366] on p "**********" at bounding box center [492, 360] width 228 height 63
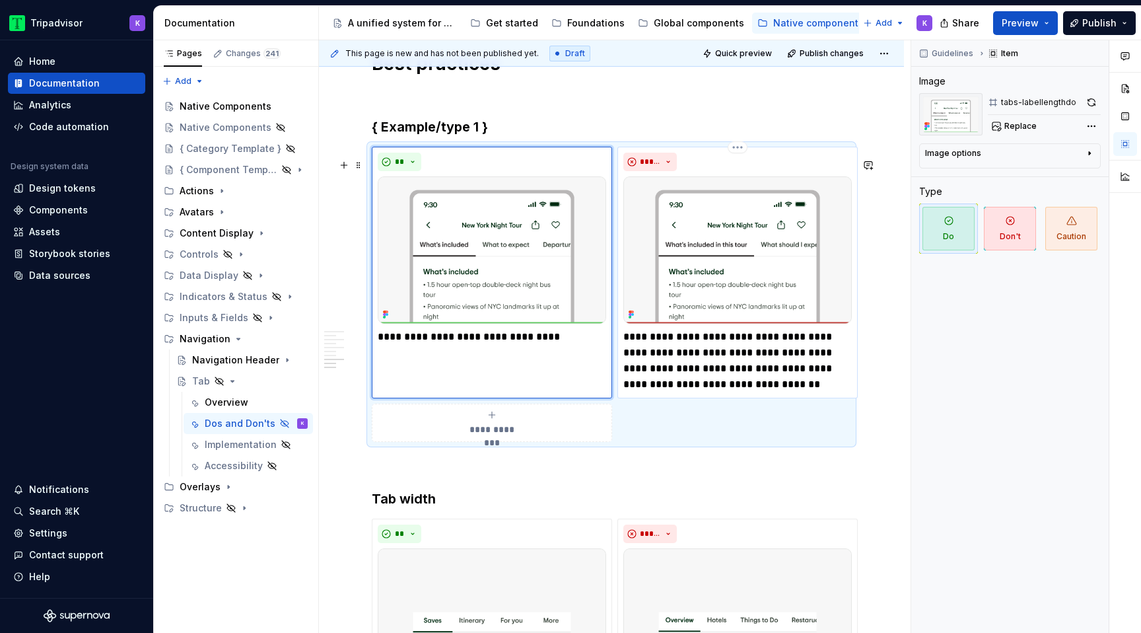
click at [695, 361] on p "**********" at bounding box center [737, 360] width 228 height 63
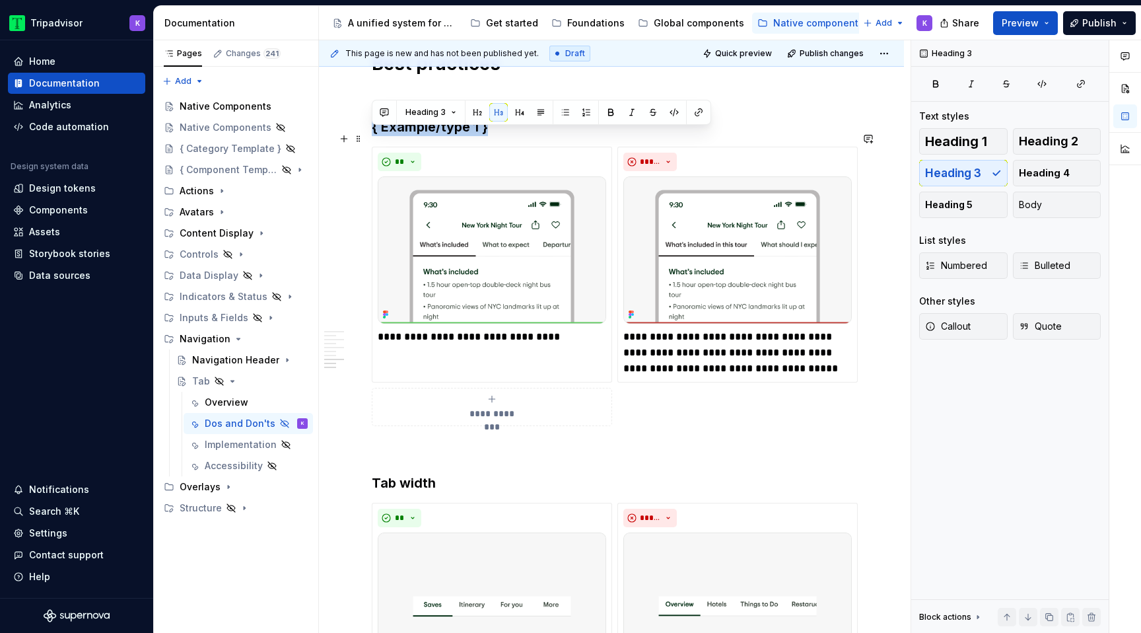
drag, startPoint x: 504, startPoint y: 141, endPoint x: 368, endPoint y: 140, distance: 136.0
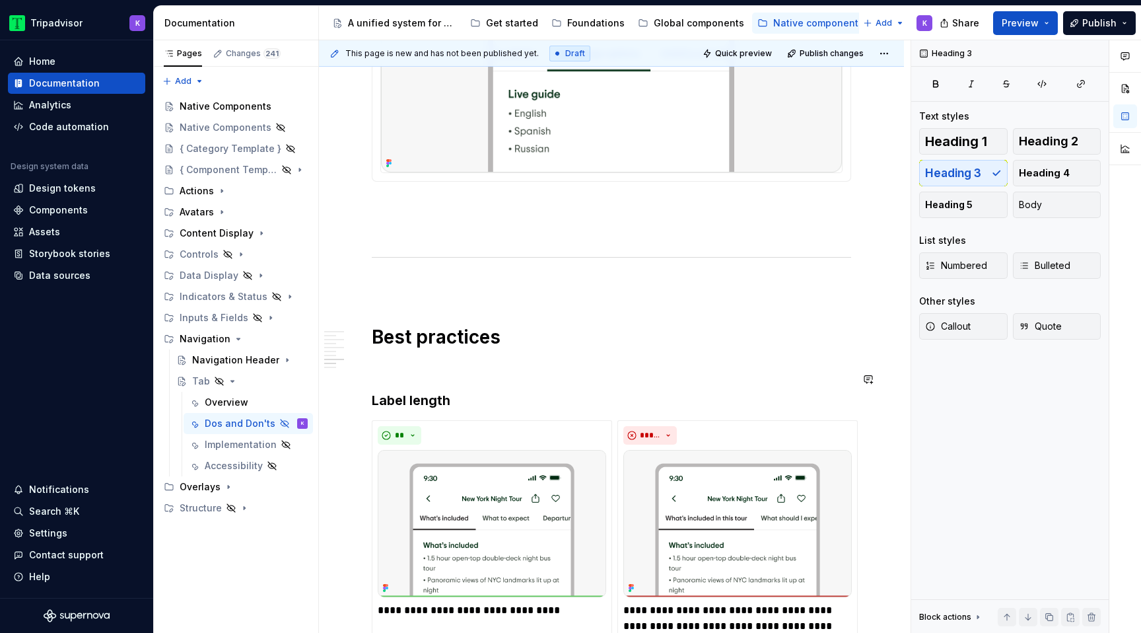
scroll to position [1266, 0]
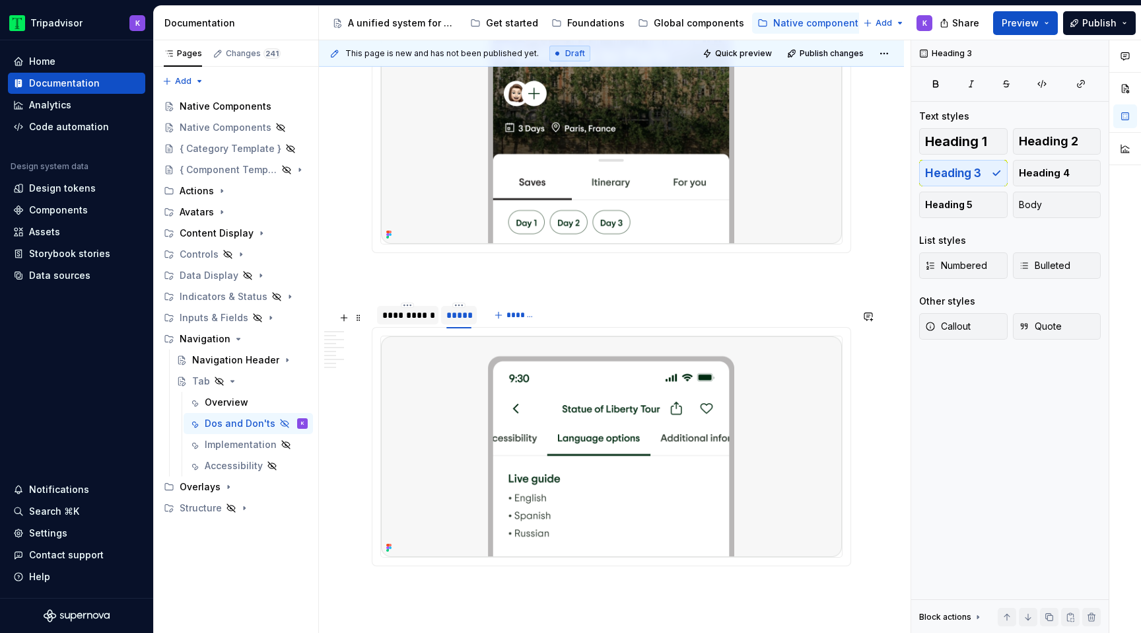
click at [387, 322] on div "**********" at bounding box center [407, 314] width 51 height 13
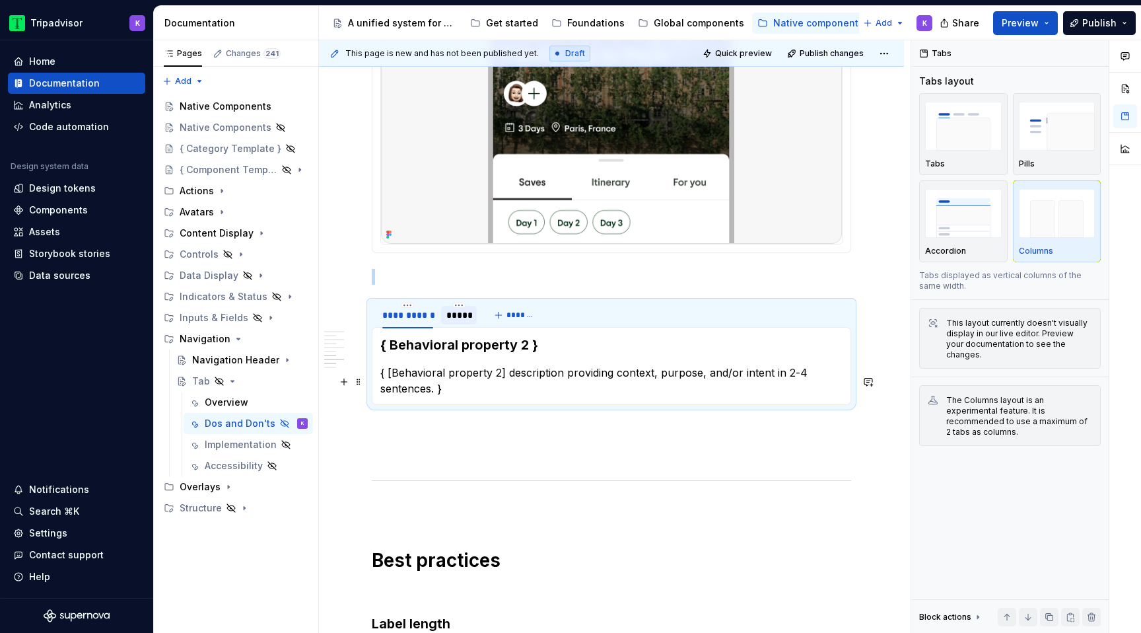
click at [464, 390] on p "{ [Behavioral property 2] description providing context, purpose, and/or intent…" at bounding box center [611, 380] width 462 height 32
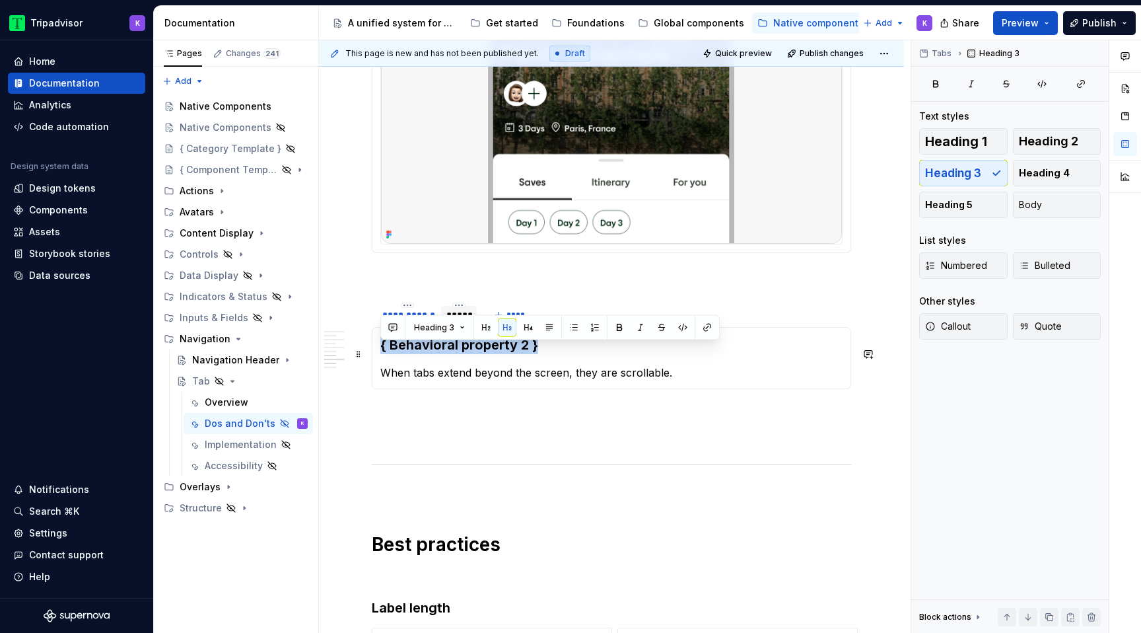
drag, startPoint x: 561, startPoint y: 348, endPoint x: 383, endPoint y: 348, distance: 178.3
click at [383, 348] on h3 "{ Behavioral property 2 }" at bounding box center [611, 344] width 462 height 18
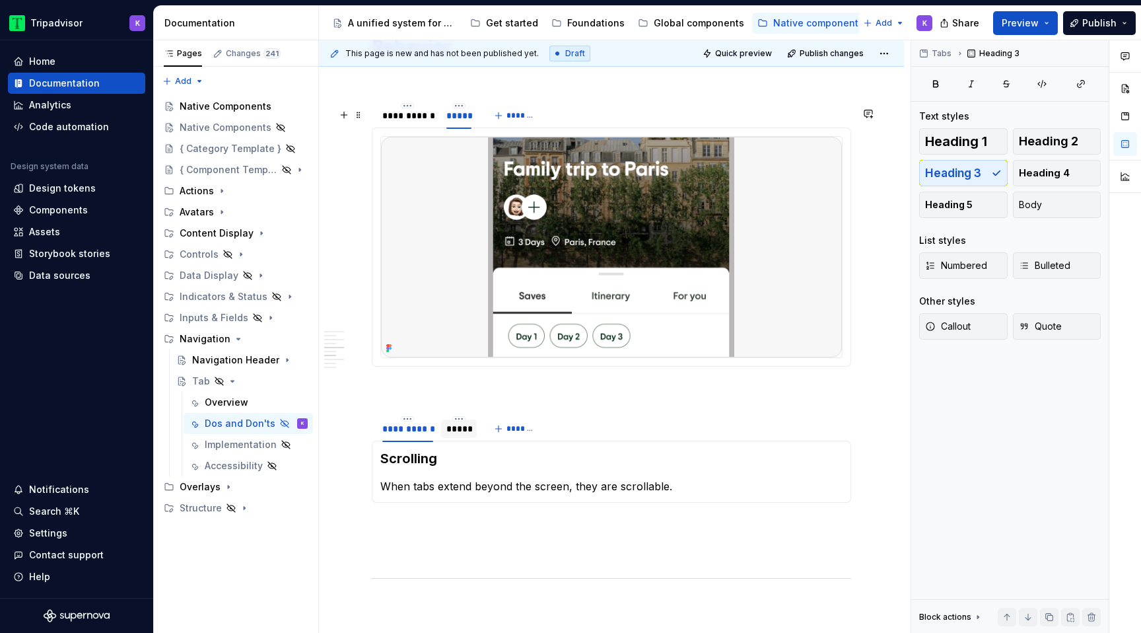
scroll to position [1122, 0]
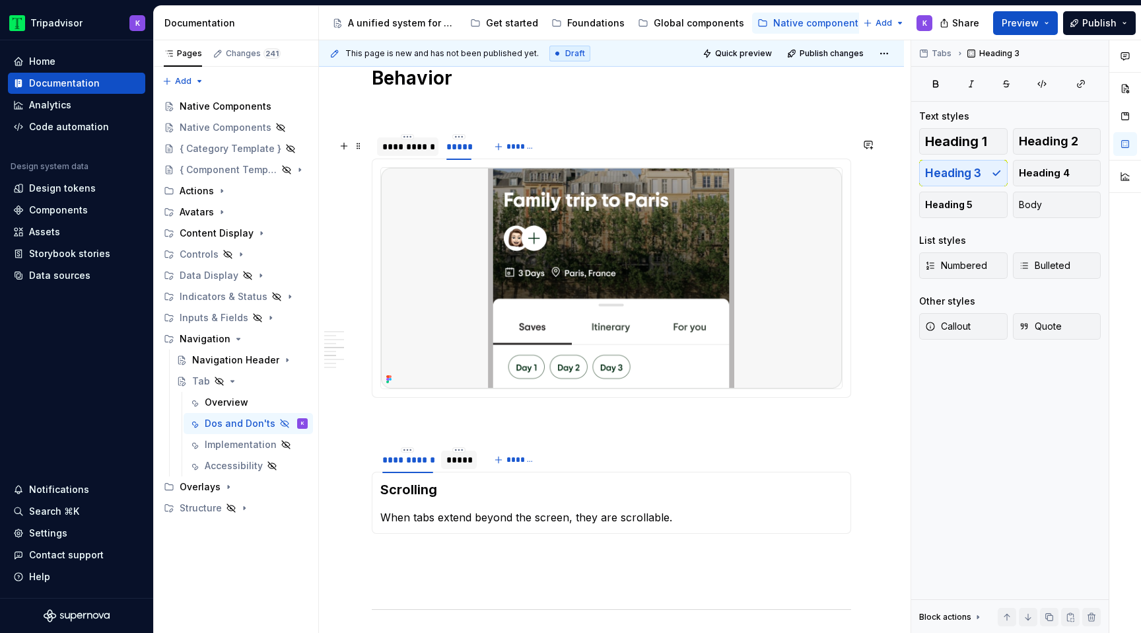
click at [410, 153] on div "**********" at bounding box center [407, 146] width 51 height 13
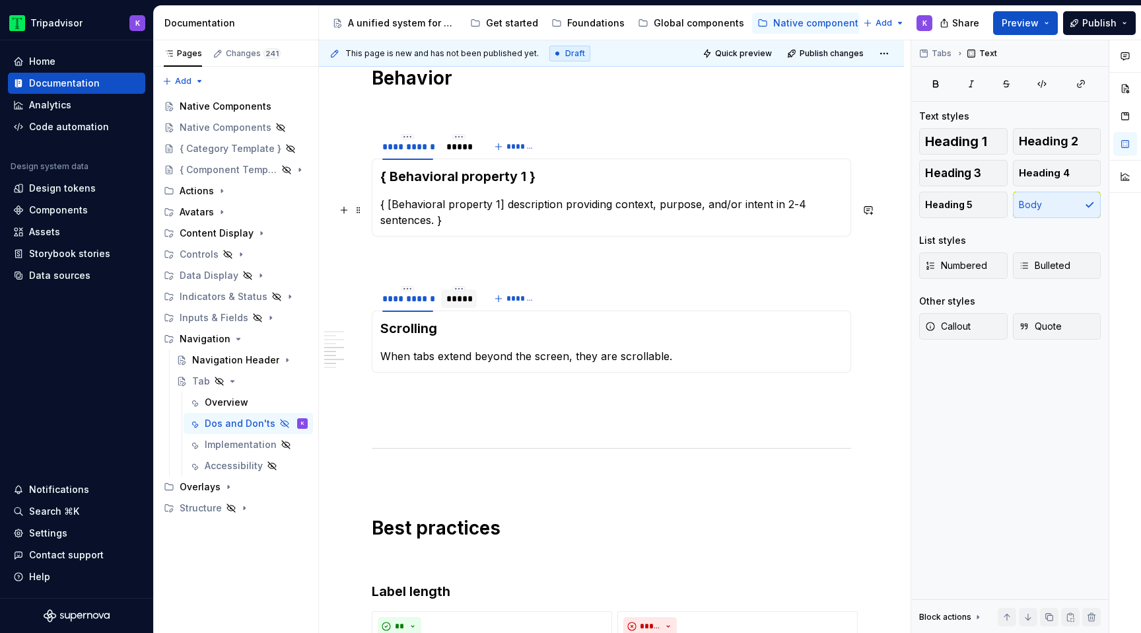
click at [484, 212] on p "{ [Behavioral property 1] description providing context, purpose, and/or intent…" at bounding box center [611, 212] width 462 height 32
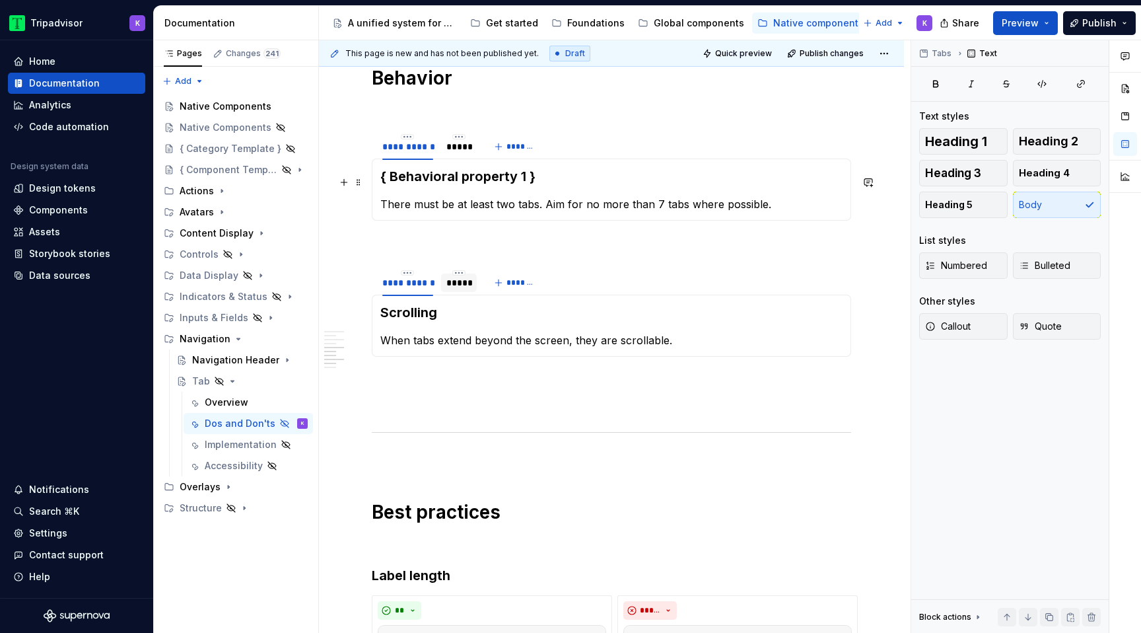
click at [492, 182] on h3 "{ Behavioral property 1 }" at bounding box center [611, 176] width 462 height 18
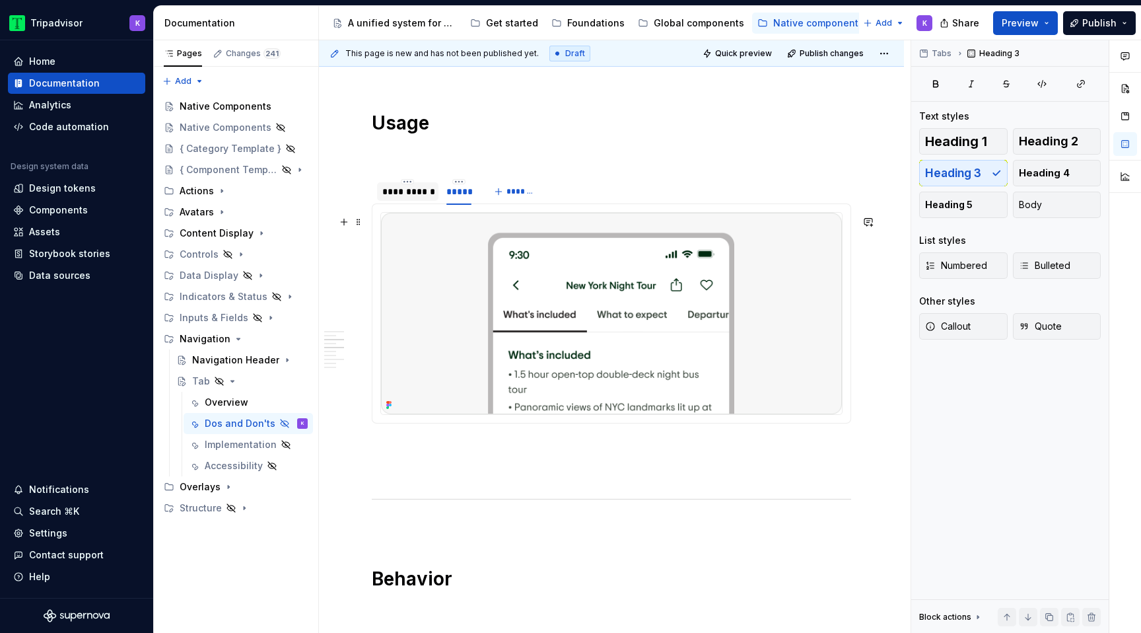
scroll to position [613, 0]
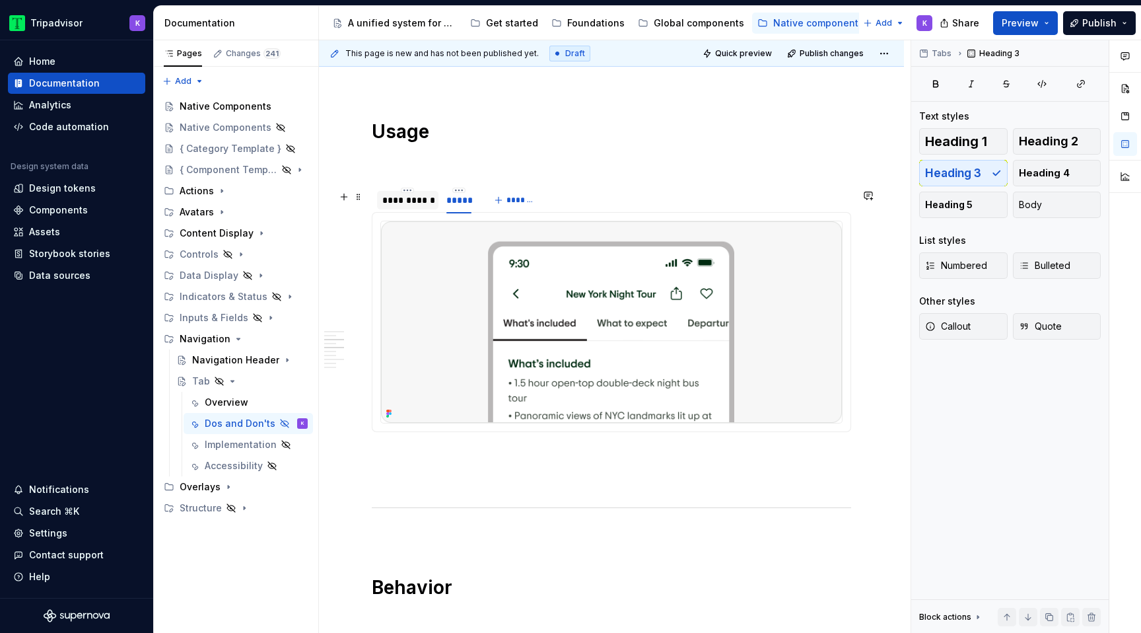
click at [405, 205] on div "**********" at bounding box center [407, 199] width 51 height 13
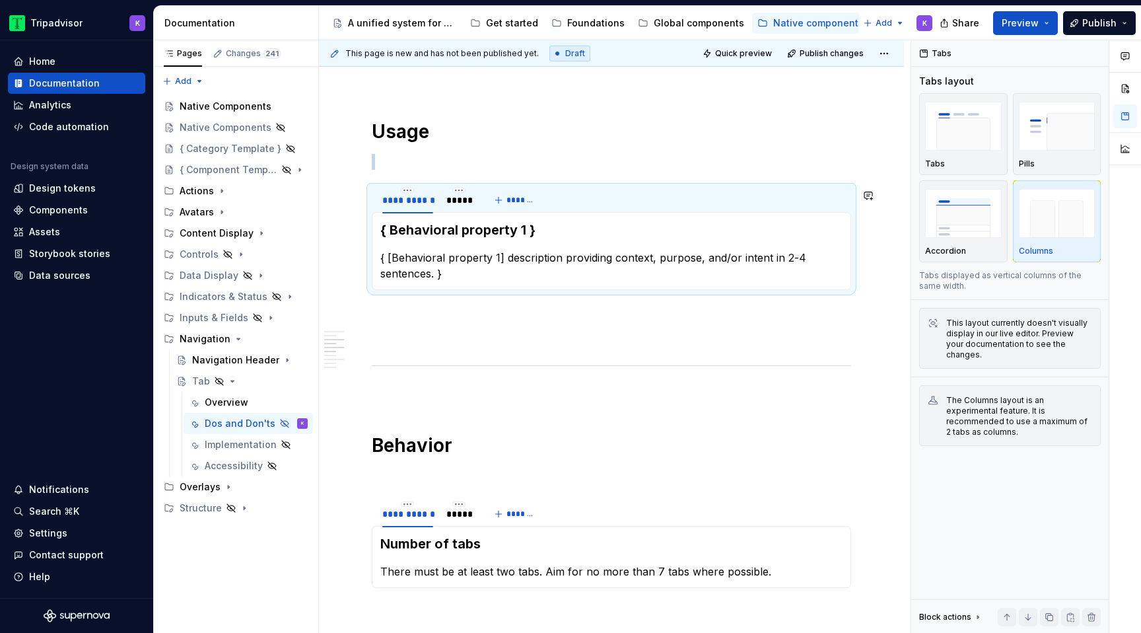
click at [470, 223] on div "{ Behavioral property 1 } { [Behavioral property 1] description providing conte…" at bounding box center [611, 251] width 479 height 78
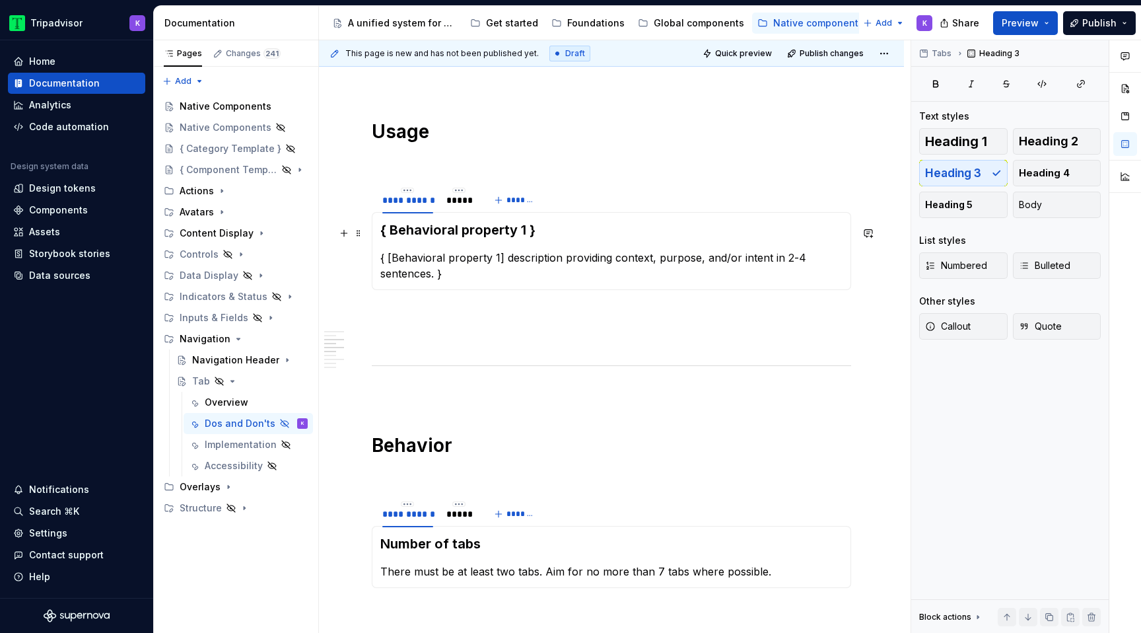
click at [475, 229] on h3 "{ Behavioral property 1 }" at bounding box center [611, 230] width 462 height 18
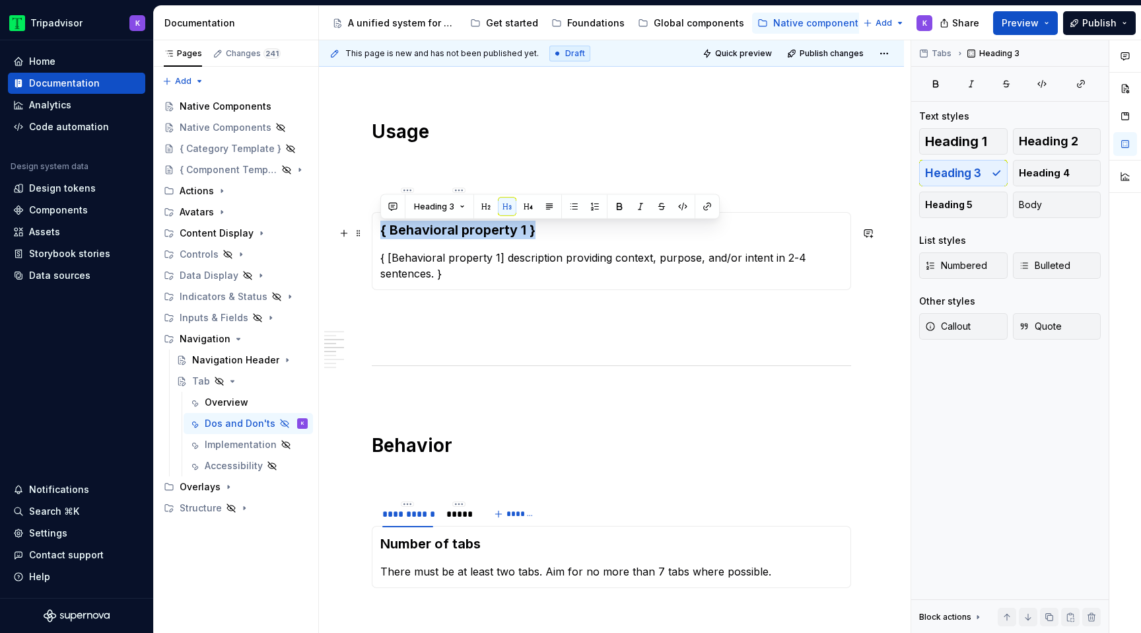
drag, startPoint x: 545, startPoint y: 236, endPoint x: 376, endPoint y: 235, distance: 169.0
click at [376, 235] on div "{ Behavioral property 1 } { [Behavioral property 1] description providing conte…" at bounding box center [611, 251] width 479 height 78
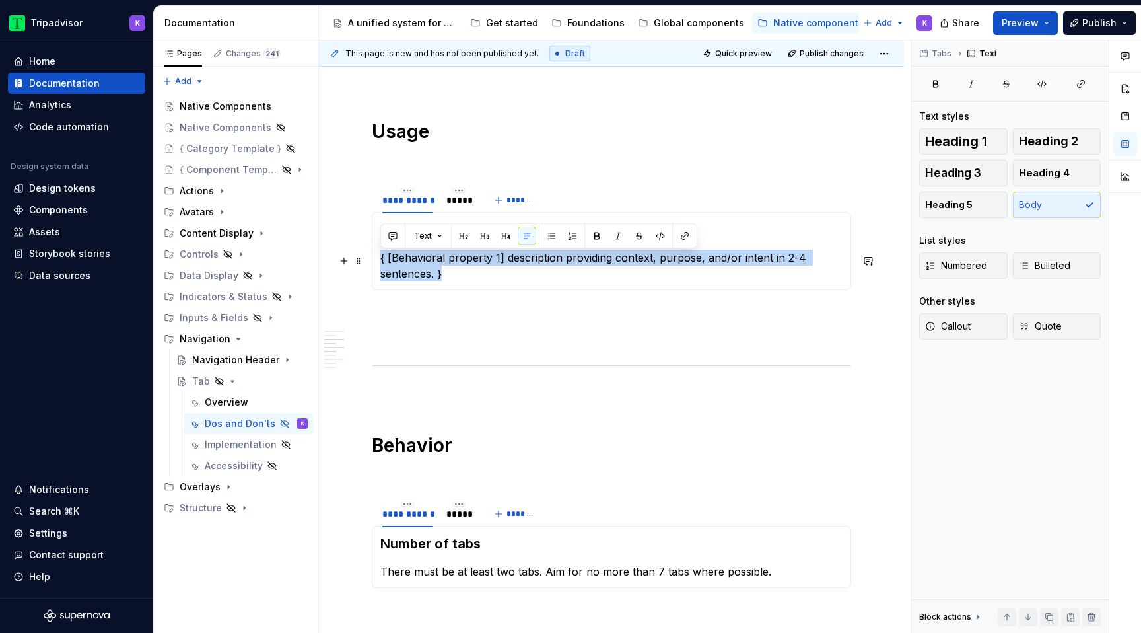
drag, startPoint x: 459, startPoint y: 269, endPoint x: 378, endPoint y: 264, distance: 80.7
click at [378, 264] on div "Related content { [Behavioral property 1] description providing context, purpos…" at bounding box center [611, 251] width 479 height 78
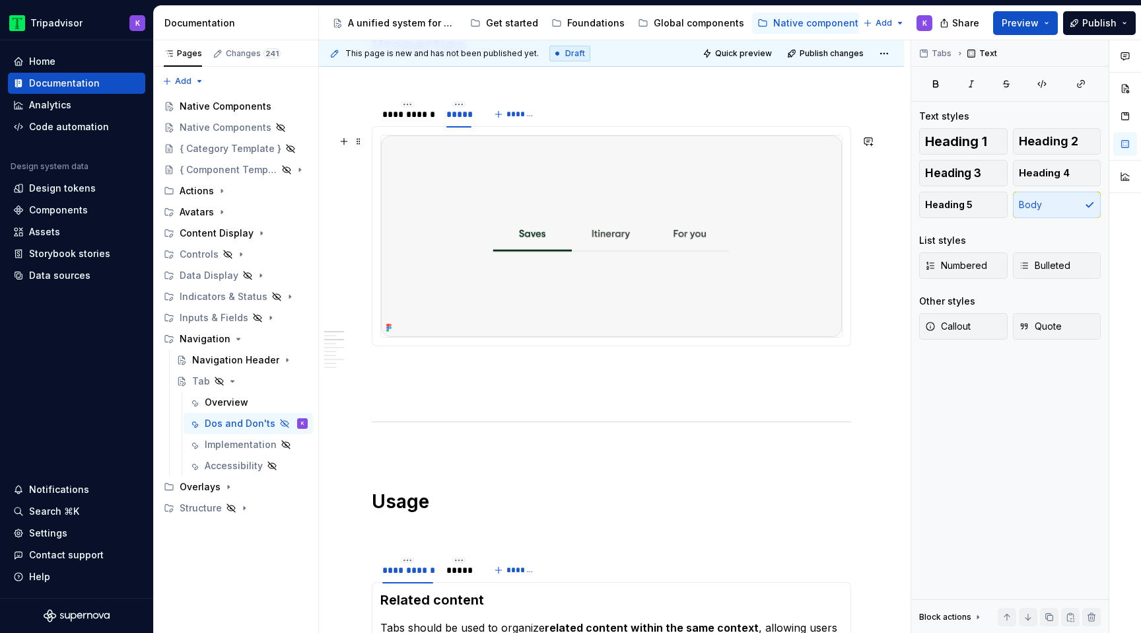
scroll to position [75, 0]
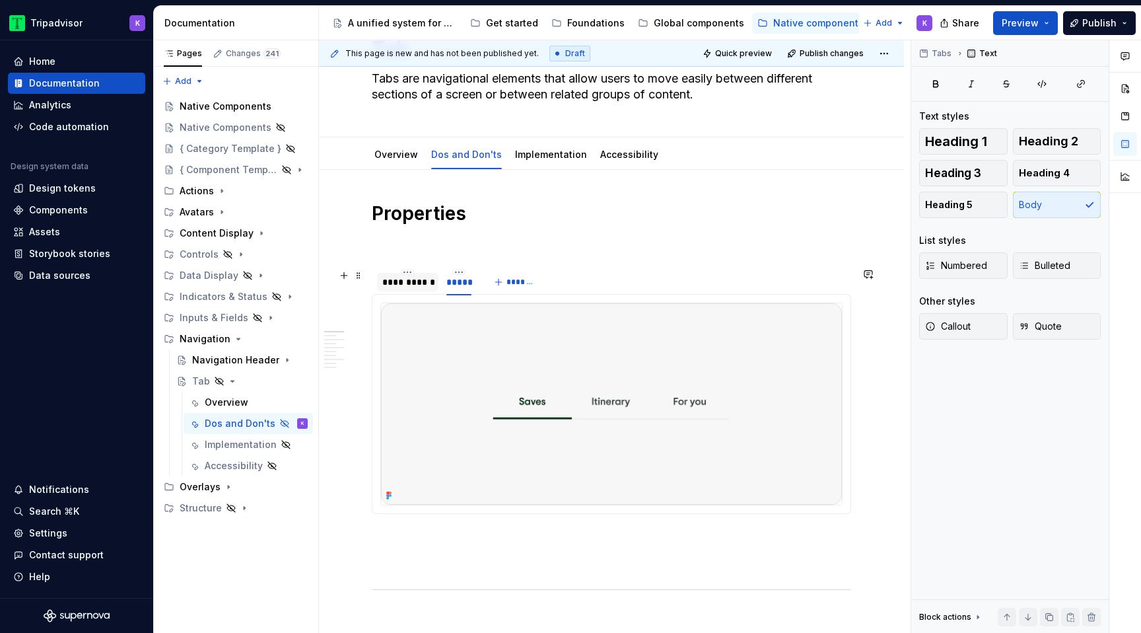
click at [419, 290] on div "**********" at bounding box center [407, 282] width 61 height 18
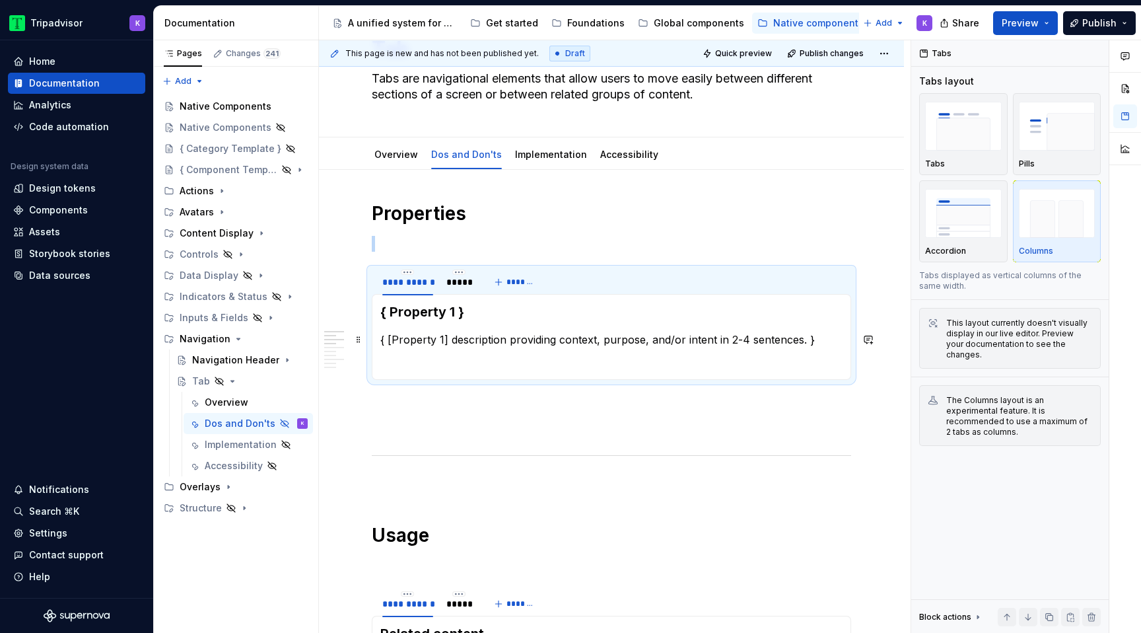
click at [503, 333] on p "{ [Property 1] description providing context, purpose, and/or intent in 2-4 sen…" at bounding box center [611, 339] width 462 height 16
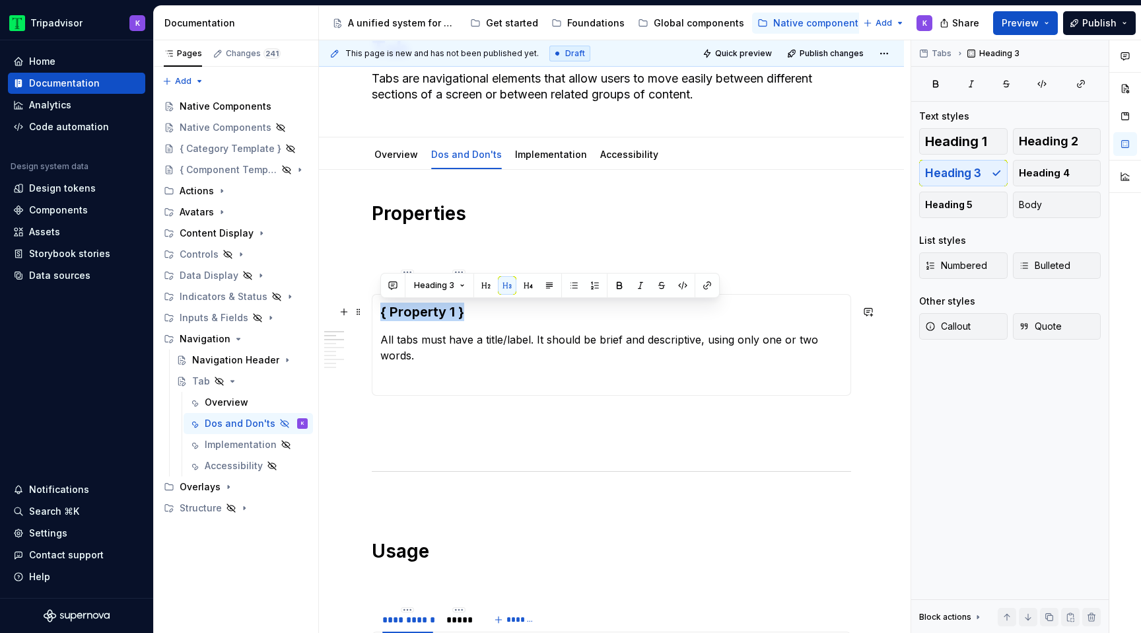
drag, startPoint x: 478, startPoint y: 314, endPoint x: 376, endPoint y: 314, distance: 101.7
click at [376, 314] on div "{ Property 1 } All tabs must have a title/label. It should be brief and descrip…" at bounding box center [611, 345] width 479 height 102
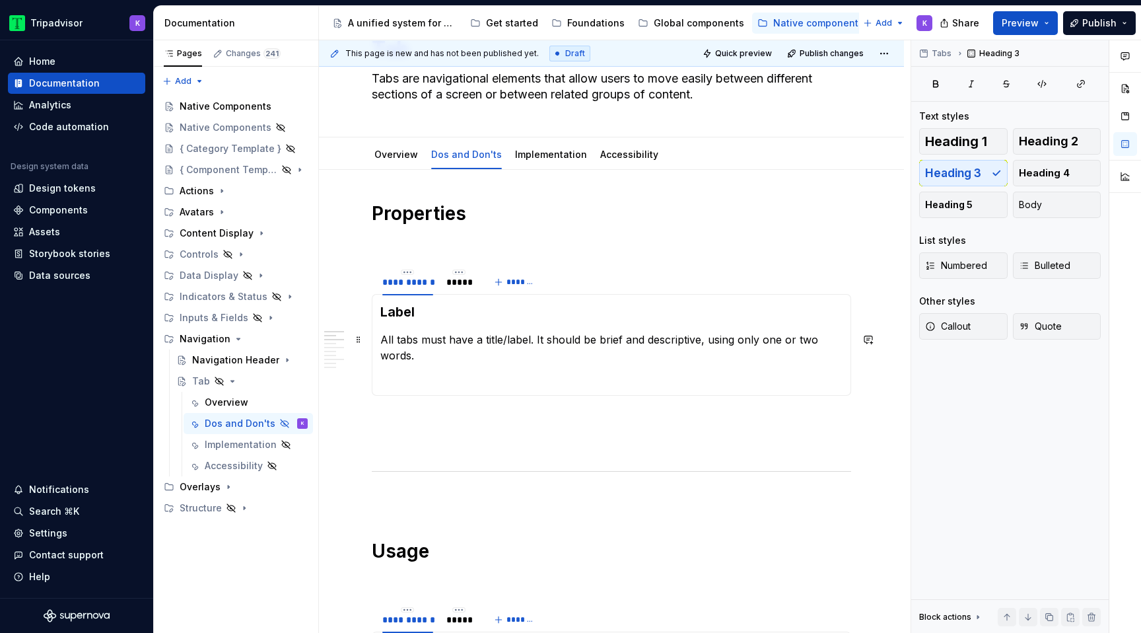
click at [423, 361] on p "All tabs must have a title/label. It should be brief and descriptive, using onl…" at bounding box center [611, 347] width 462 height 32
click at [422, 378] on p at bounding box center [611, 379] width 462 height 16
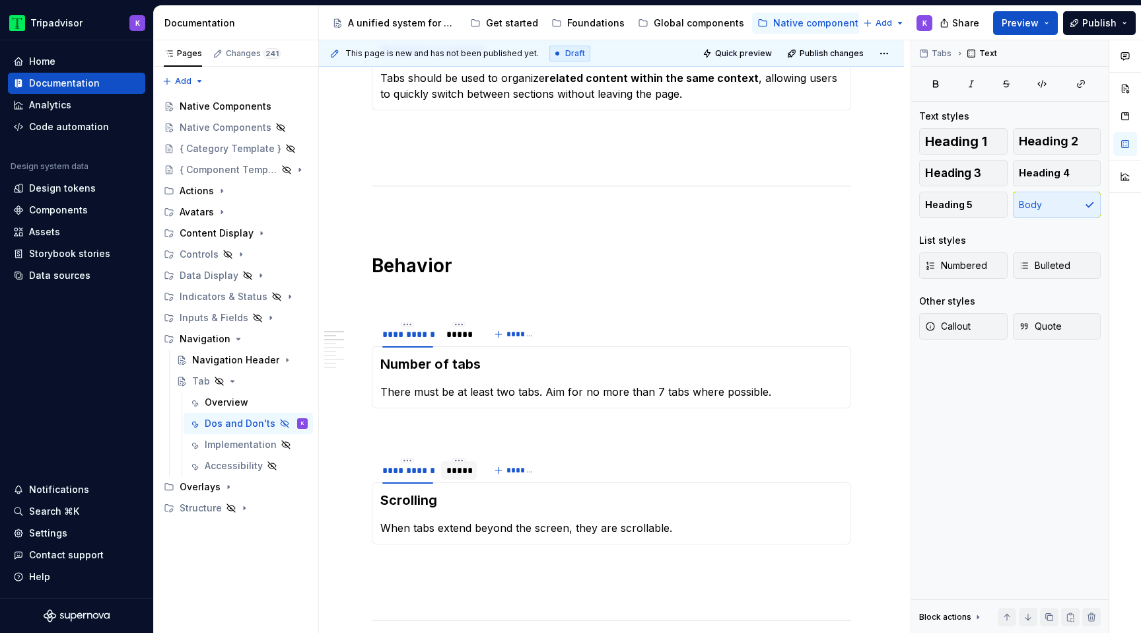
scroll to position [0, 0]
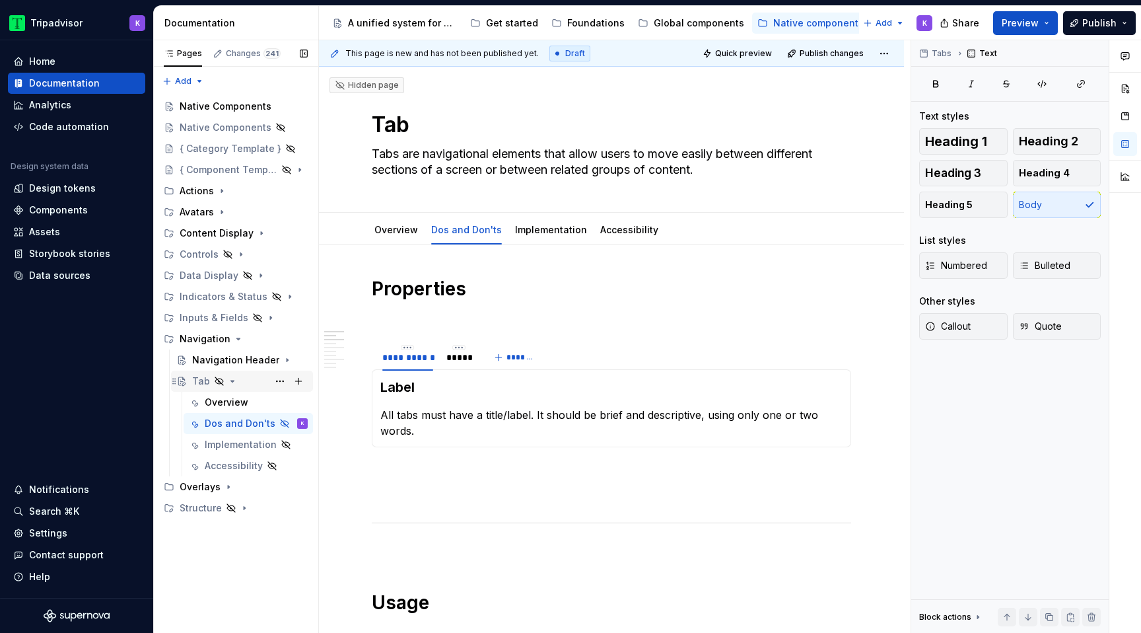
click at [231, 382] on icon "Page tree" at bounding box center [232, 380] width 3 height 1
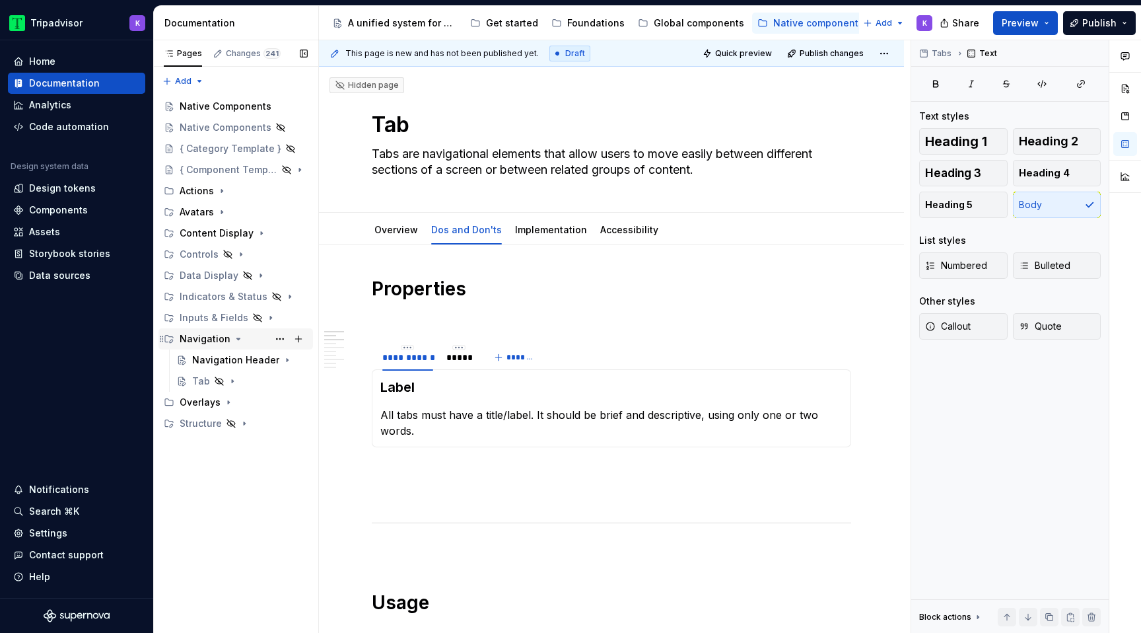
click at [233, 341] on icon "Page tree" at bounding box center [238, 338] width 11 height 11
click at [460, 355] on div "*****" at bounding box center [458, 357] width 25 height 13
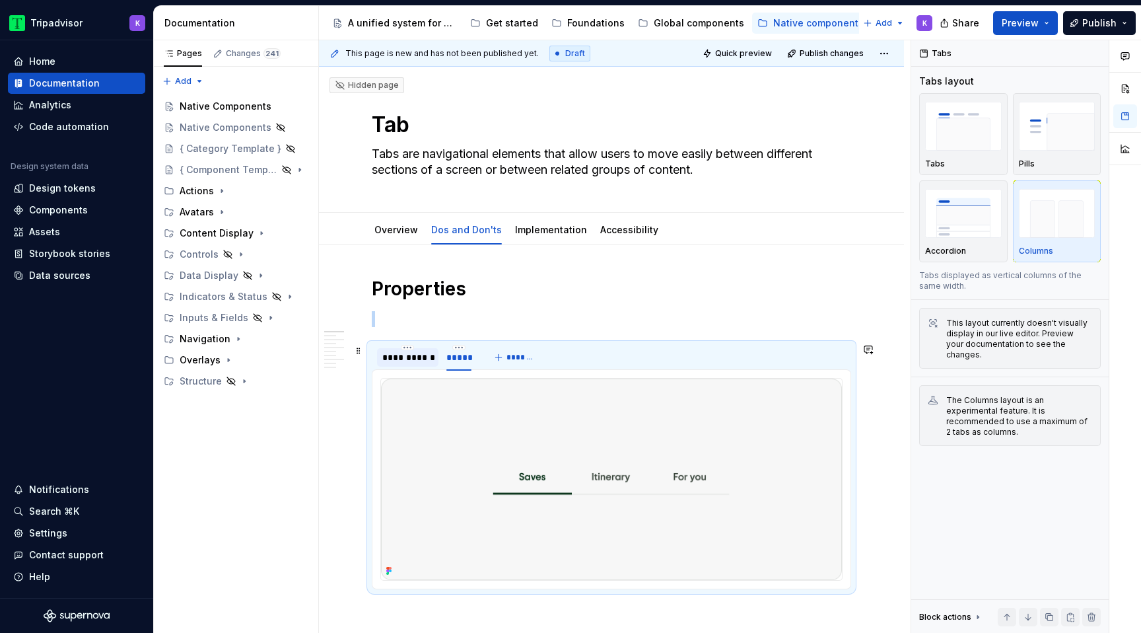
click at [413, 365] on div "**********" at bounding box center [407, 357] width 61 height 18
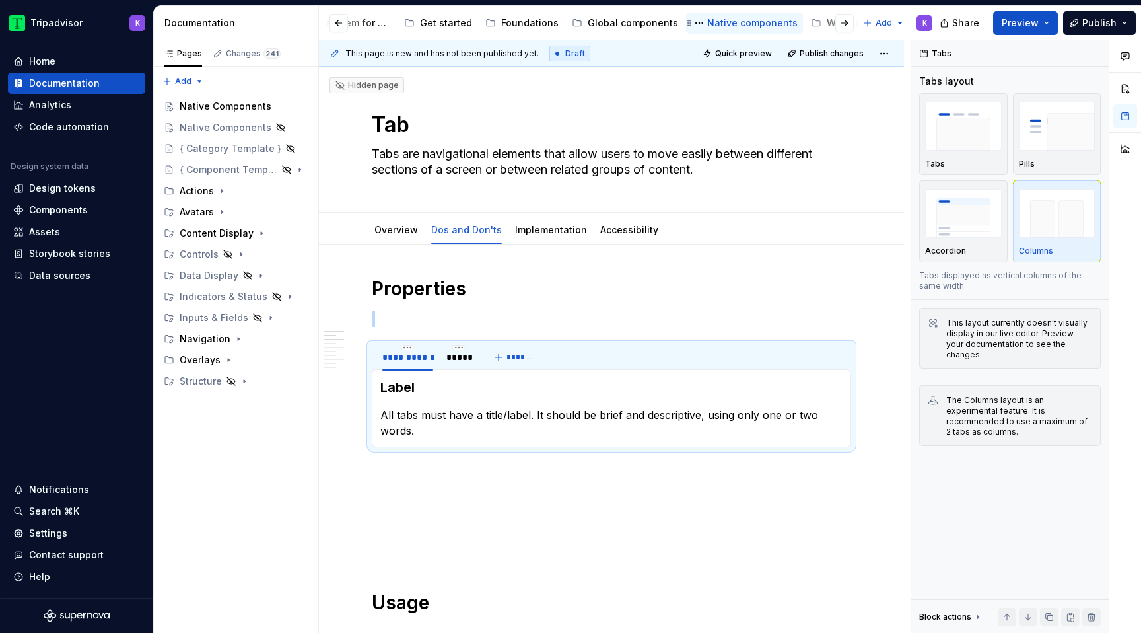
scroll to position [0, 102]
click at [791, 23] on div "Web components" at bounding box center [831, 23] width 81 height 13
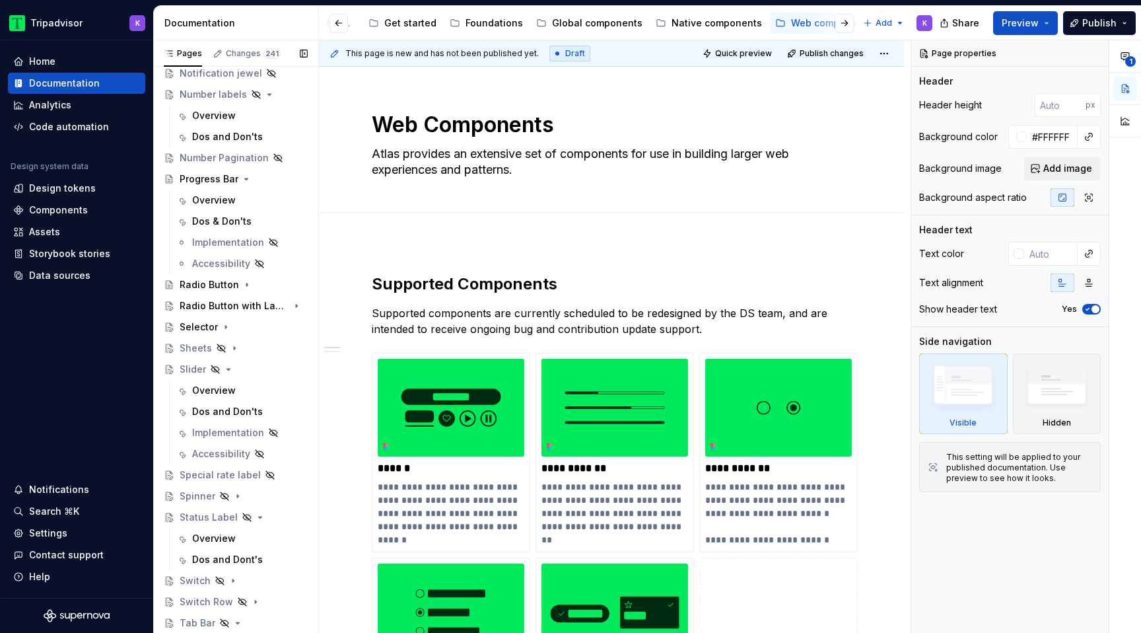
scroll to position [963, 0]
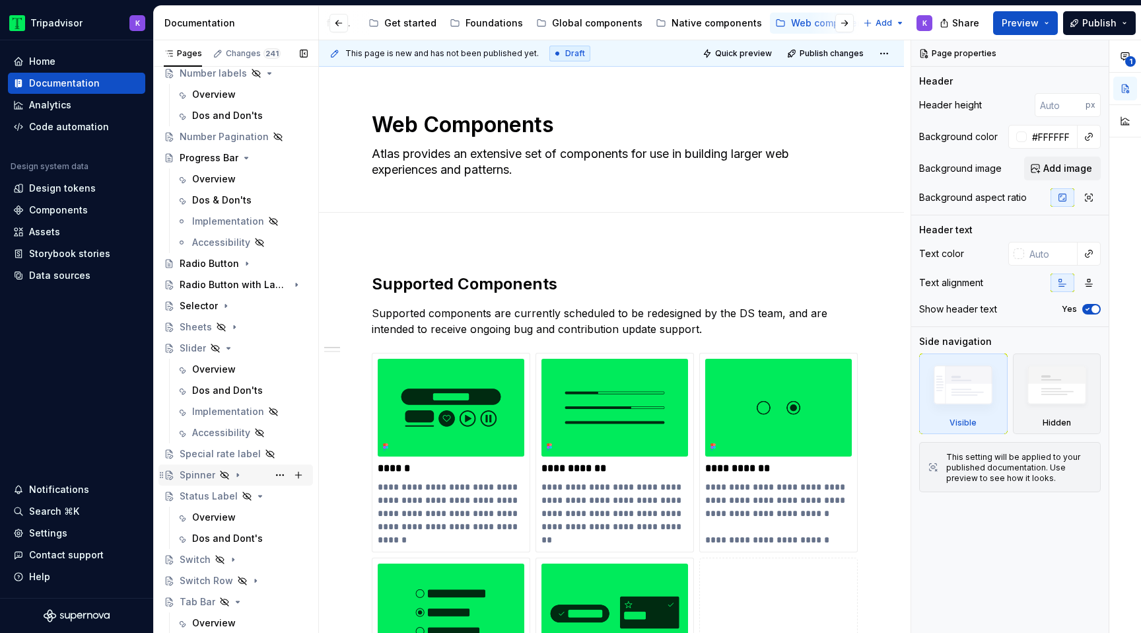
click at [243, 475] on div "Spinner" at bounding box center [244, 474] width 128 height 18
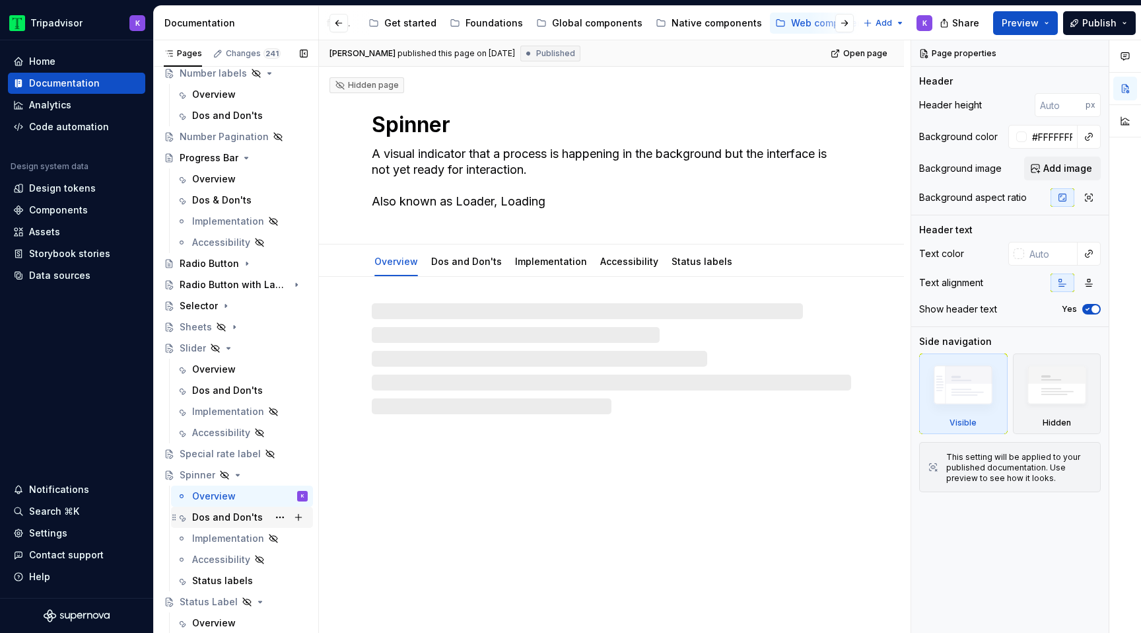
click at [231, 516] on div "Dos and Don'ts" at bounding box center [227, 516] width 71 height 13
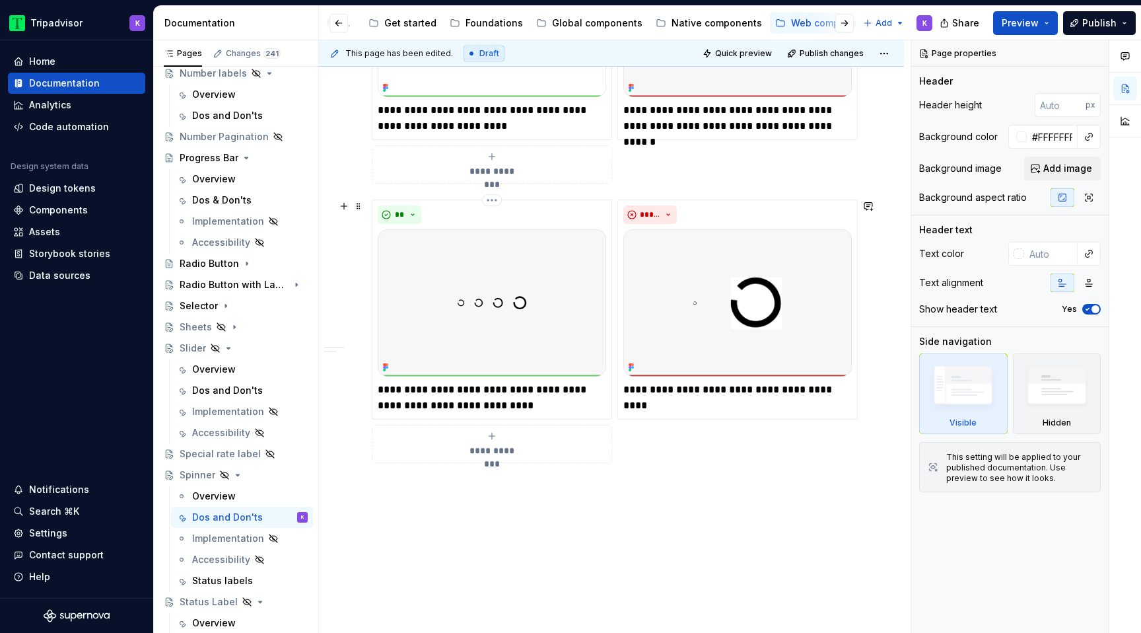
scroll to position [780, 0]
click at [695, 28] on div "Native components" at bounding box center [716, 23] width 90 height 13
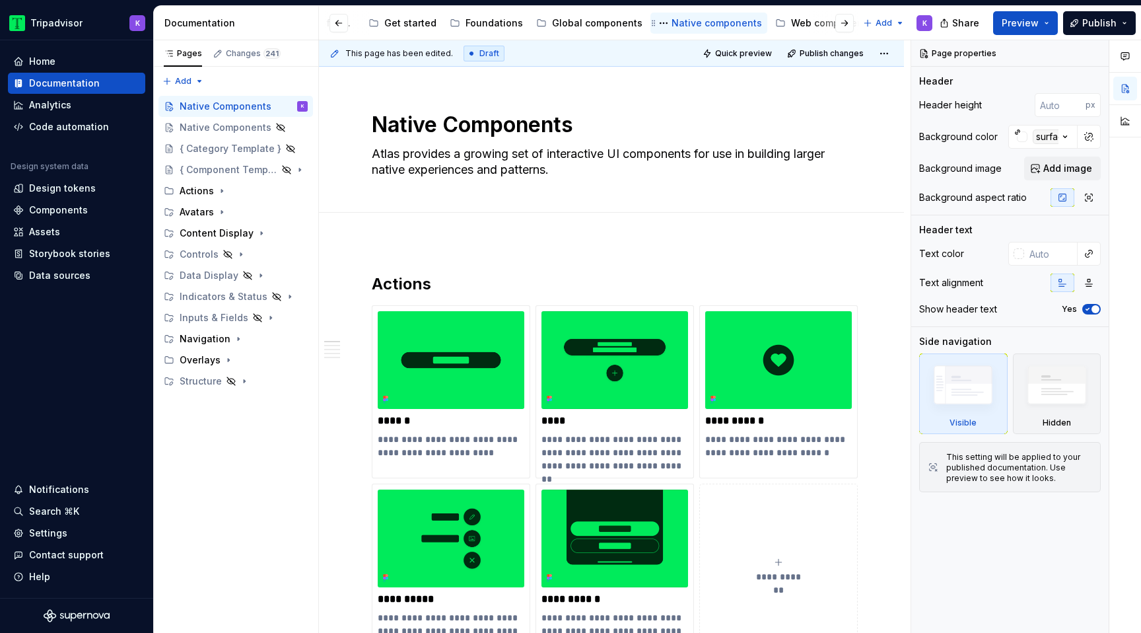
type textarea "*"
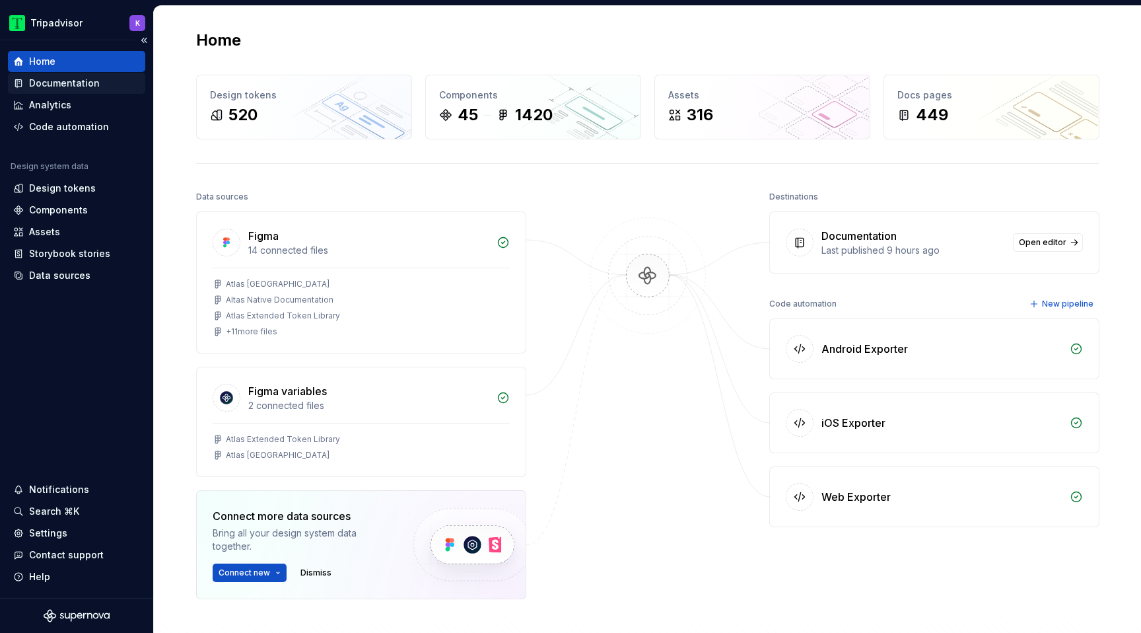
click at [89, 80] on div "Documentation" at bounding box center [64, 83] width 71 height 13
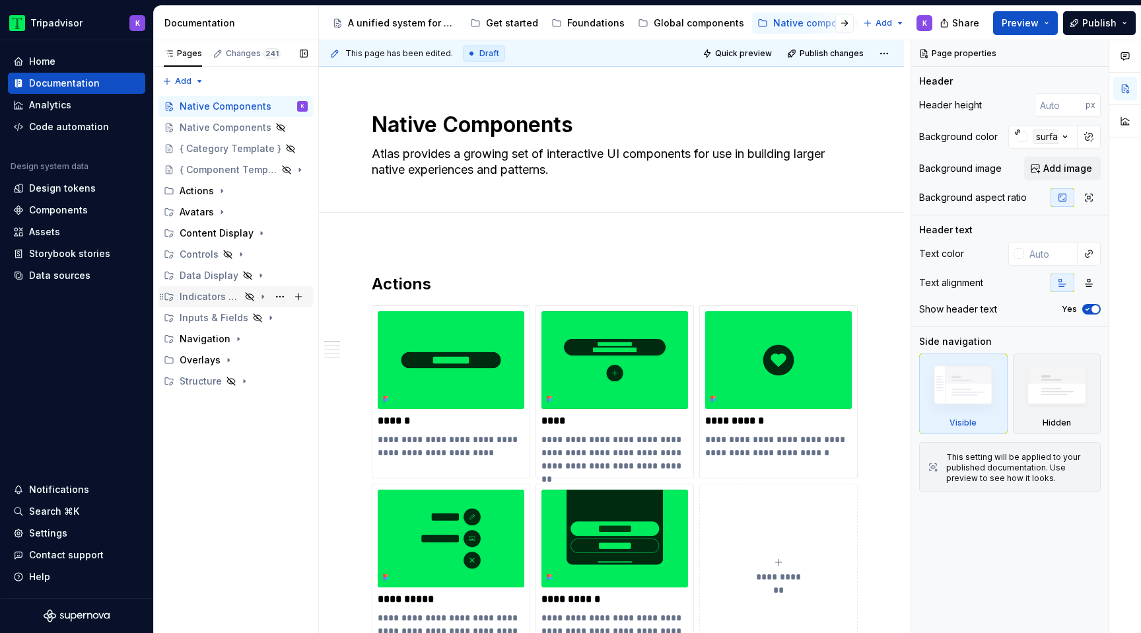
click at [263, 292] on icon "Page tree" at bounding box center [263, 296] width 11 height 11
click at [236, 381] on icon "Page tree" at bounding box center [235, 381] width 11 height 11
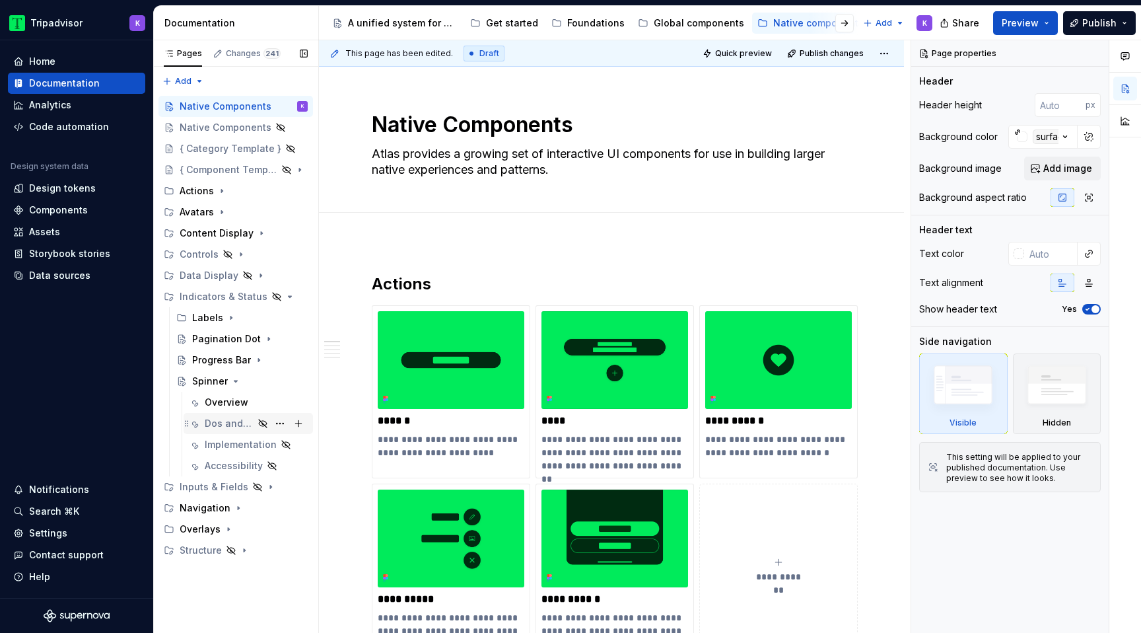
click at [243, 422] on div "Dos and Don'ts" at bounding box center [229, 423] width 49 height 13
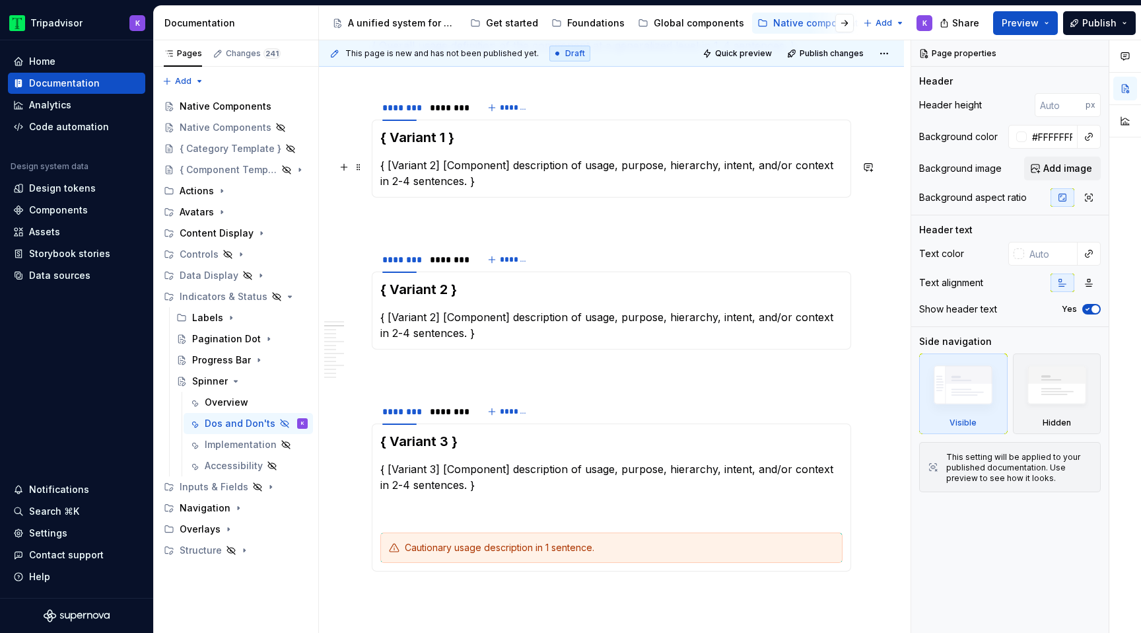
scroll to position [596, 0]
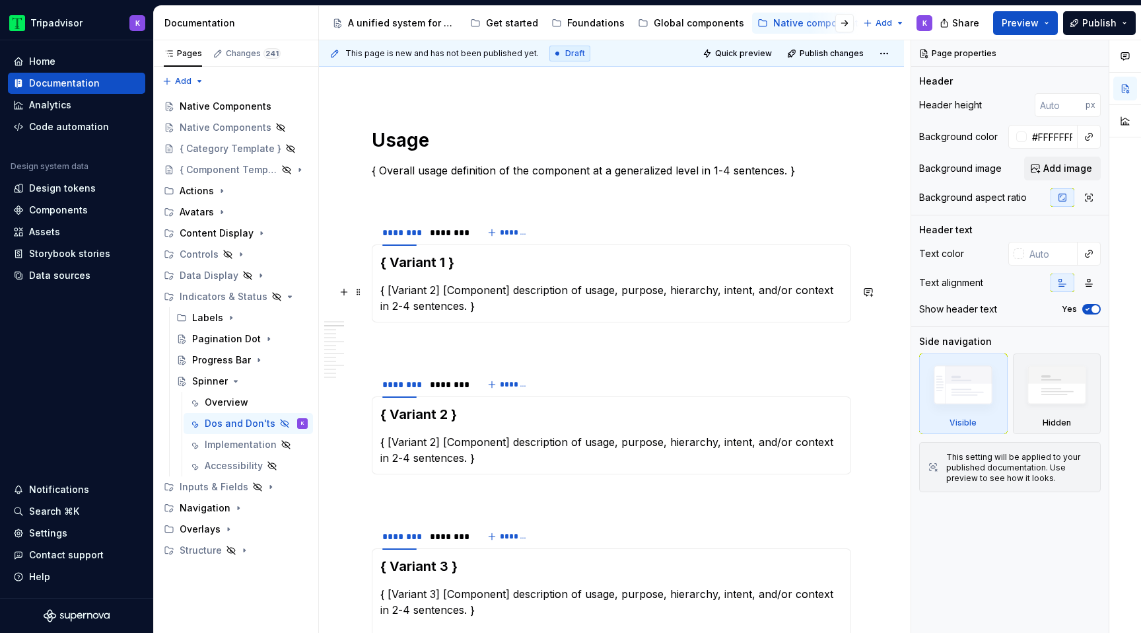
type textarea "*"
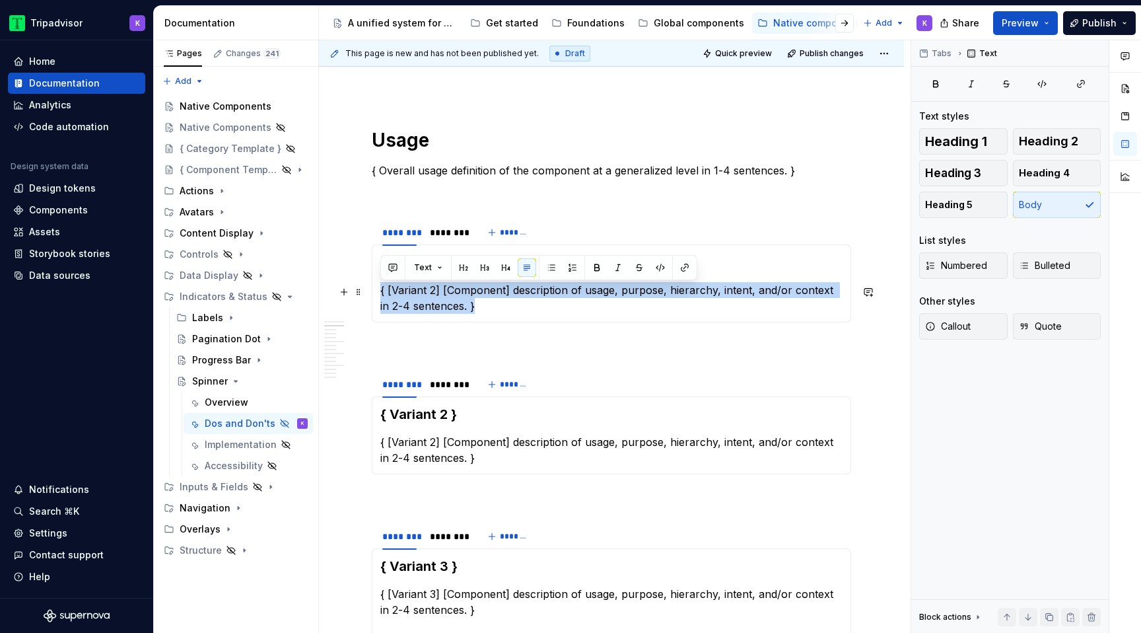
drag, startPoint x: 479, startPoint y: 306, endPoint x: 380, endPoint y: 291, distance: 100.2
click at [380, 291] on p "{ [Variant 2] [Component] description of usage, purpose, hierarchy, intent, and…" at bounding box center [611, 298] width 462 height 32
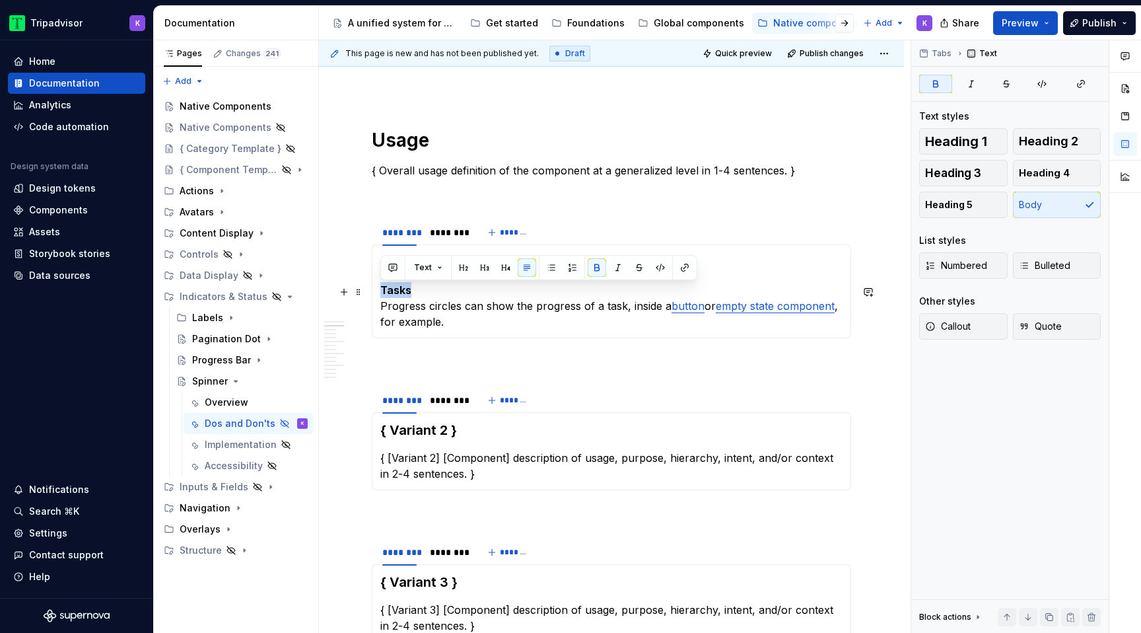
drag, startPoint x: 411, startPoint y: 286, endPoint x: 382, endPoint y: 286, distance: 28.4
click at [382, 286] on p "Tasks Progress circles can show the progress of a task, inside a button or empt…" at bounding box center [611, 306] width 462 height 48
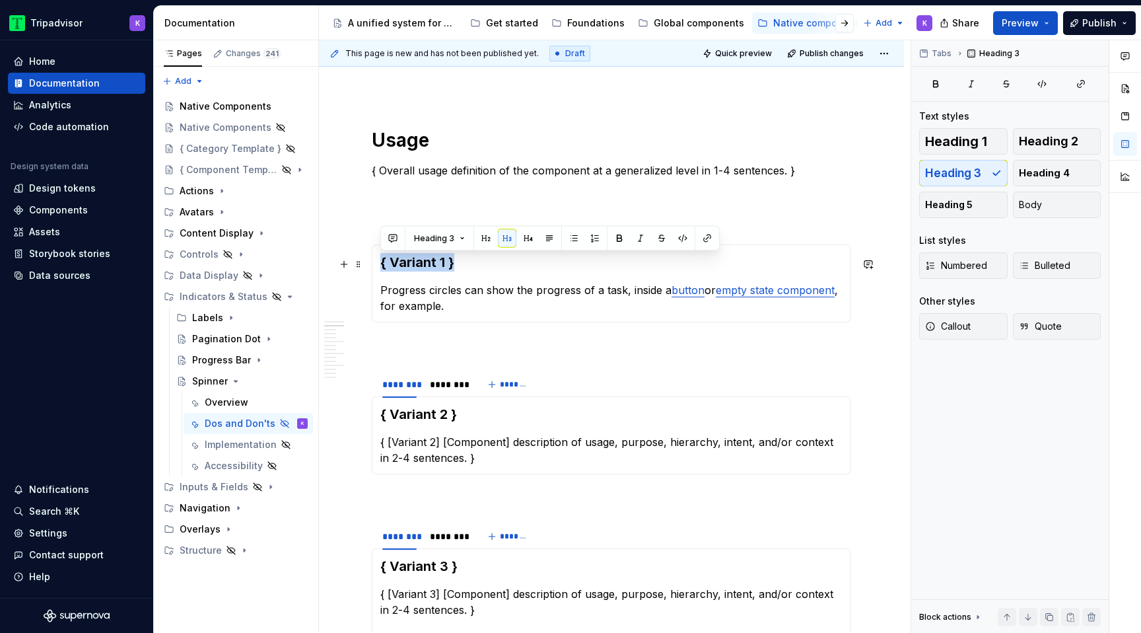
drag, startPoint x: 479, startPoint y: 260, endPoint x: 376, endPoint y: 260, distance: 103.7
click at [376, 260] on div "{ Variant 1 } Progress circles can show the progress of a task, inside a button…" at bounding box center [611, 283] width 479 height 78
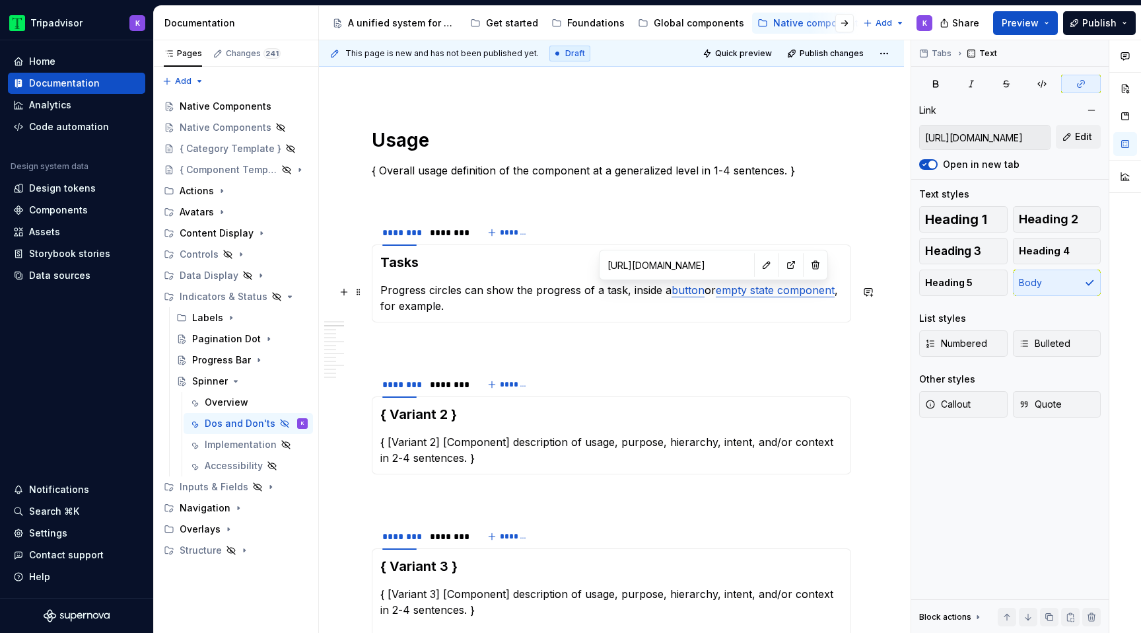
click at [695, 294] on link "button" at bounding box center [687, 289] width 33 height 13
click at [806, 267] on button "button" at bounding box center [815, 265] width 18 height 18
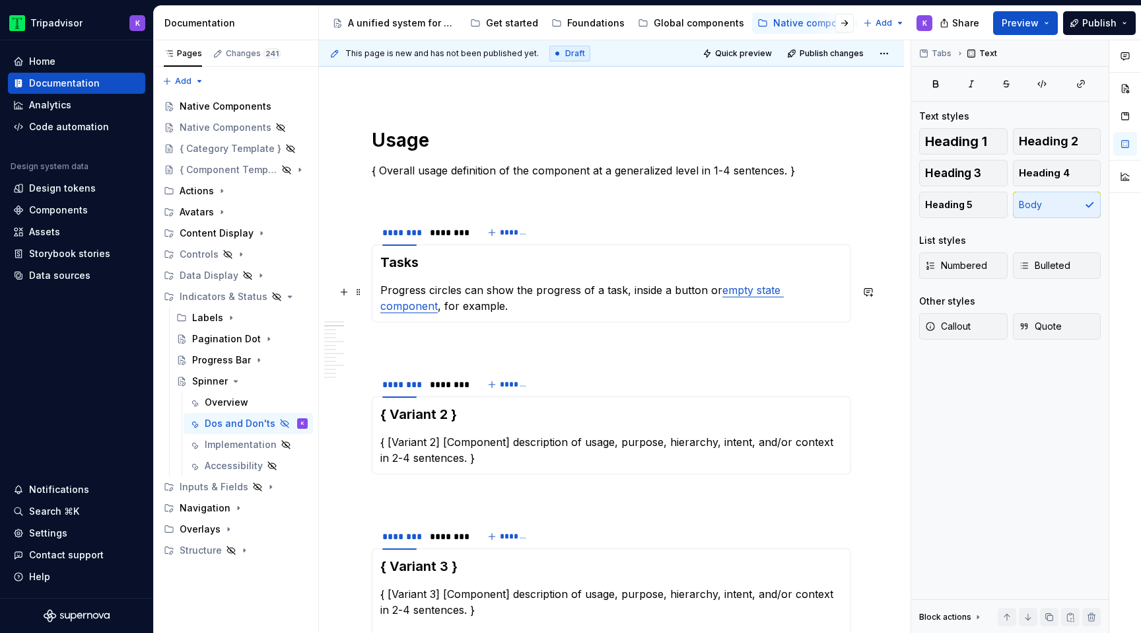
click at [774, 295] on link "empty state component" at bounding box center [581, 297] width 403 height 29
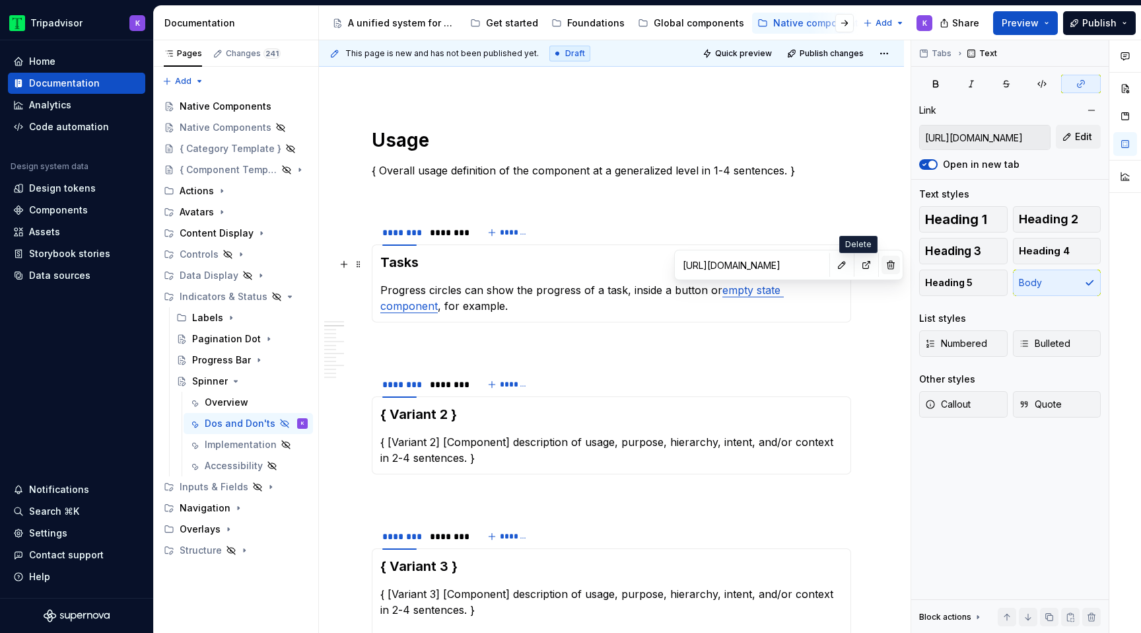
click at [881, 264] on button "button" at bounding box center [890, 265] width 18 height 18
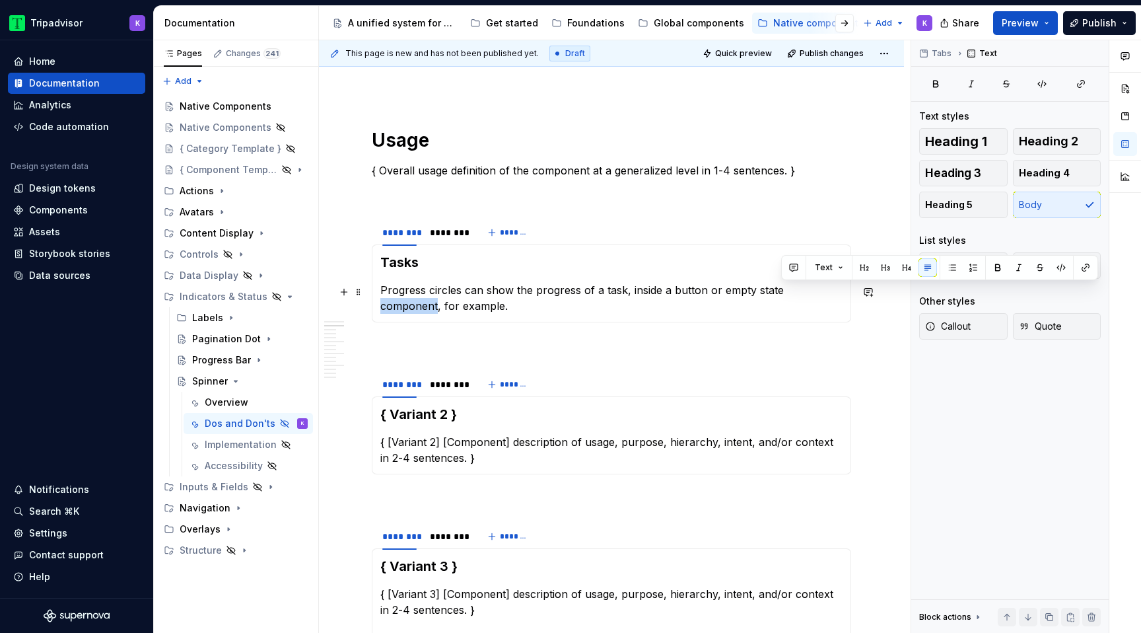
drag, startPoint x: 780, startPoint y: 291, endPoint x: 839, endPoint y: 289, distance: 58.1
click at [839, 289] on p "Progress circles can show the progress of a task, inside a button or empty stat…" at bounding box center [611, 298] width 462 height 32
click at [844, 302] on div "Tasks Progress circles can show the progress of a task, inside a button or empt…" at bounding box center [611, 283] width 479 height 78
drag, startPoint x: 750, startPoint y: 295, endPoint x: 720, endPoint y: 293, distance: 29.8
click at [720, 293] on p "Progress circles can show the progress of a task, inside a button or empty stat…" at bounding box center [611, 298] width 462 height 32
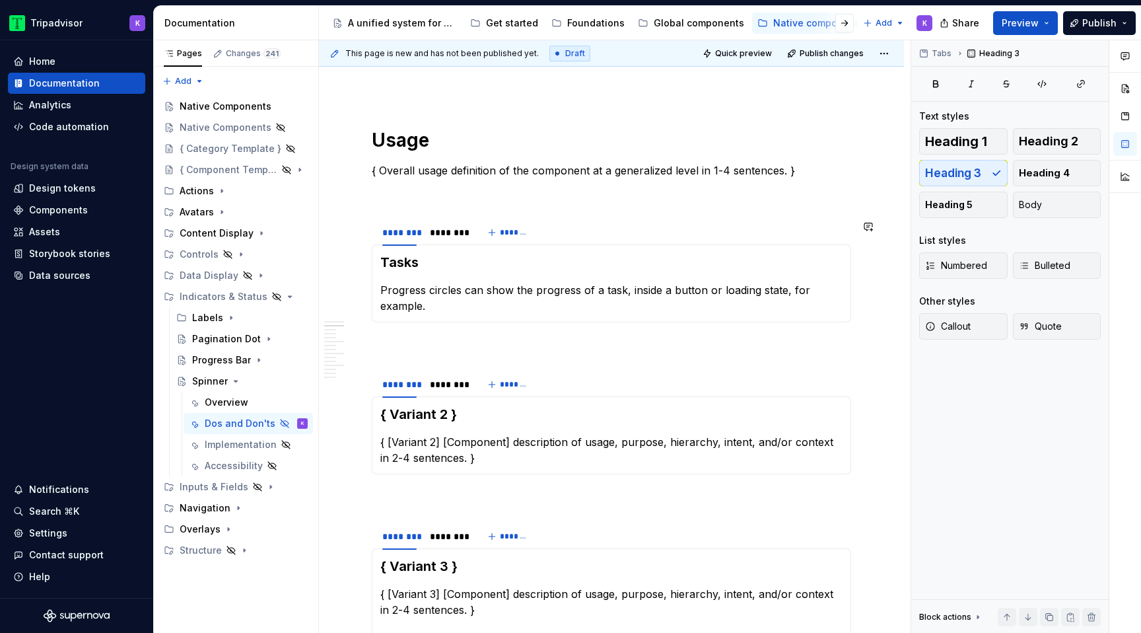
click at [751, 252] on div "Tasks Progress circles can show the progress of a task, inside a button or load…" at bounding box center [611, 283] width 479 height 78
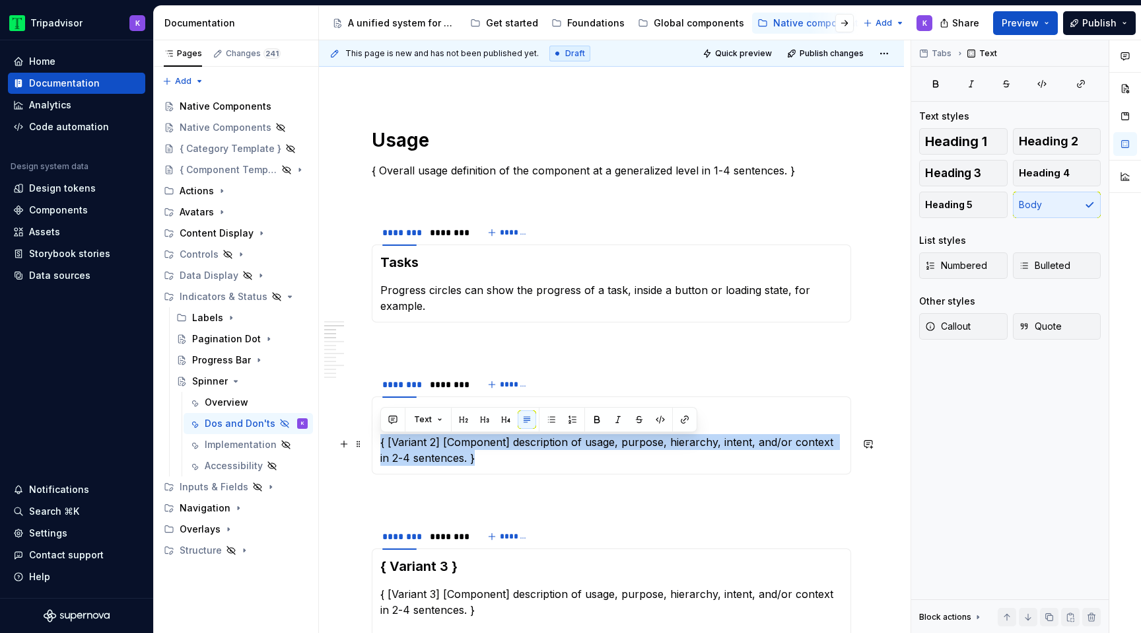
drag, startPoint x: 502, startPoint y: 464, endPoint x: 380, endPoint y: 440, distance: 124.4
click at [380, 440] on p "{ [Variant 2] [Component] description of usage, purpose, hierarchy, intent, and…" at bounding box center [611, 450] width 462 height 32
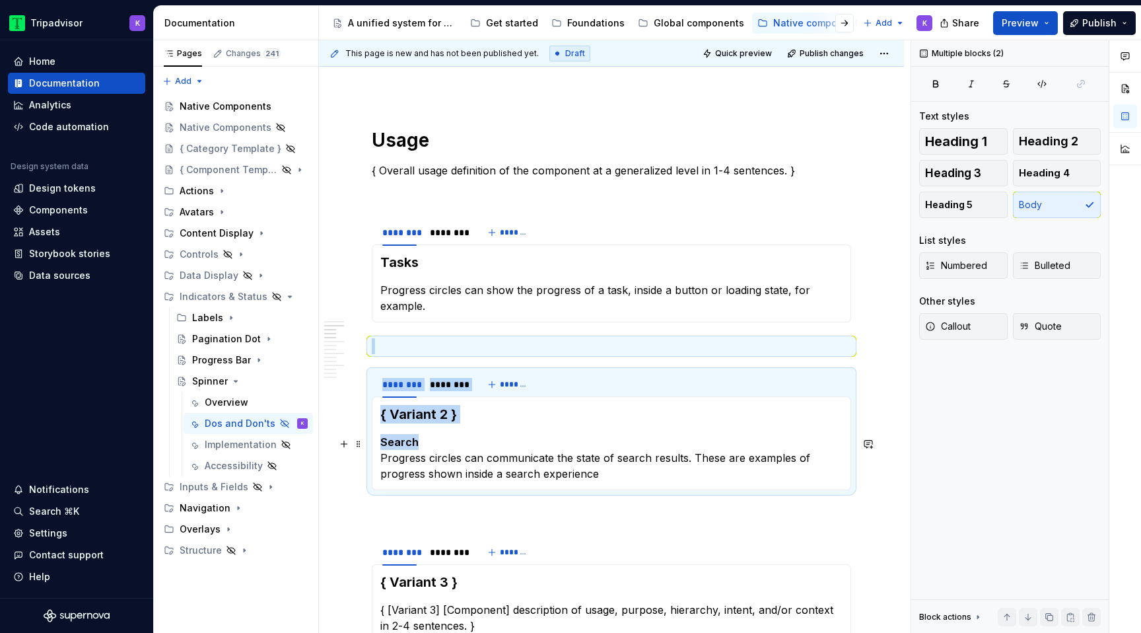
drag, startPoint x: 421, startPoint y: 441, endPoint x: 370, endPoint y: 441, distance: 50.2
click at [372, 441] on section "******** ******** ******* { Variant 2 } Search Progress circles can communicate…" at bounding box center [611, 430] width 479 height 120
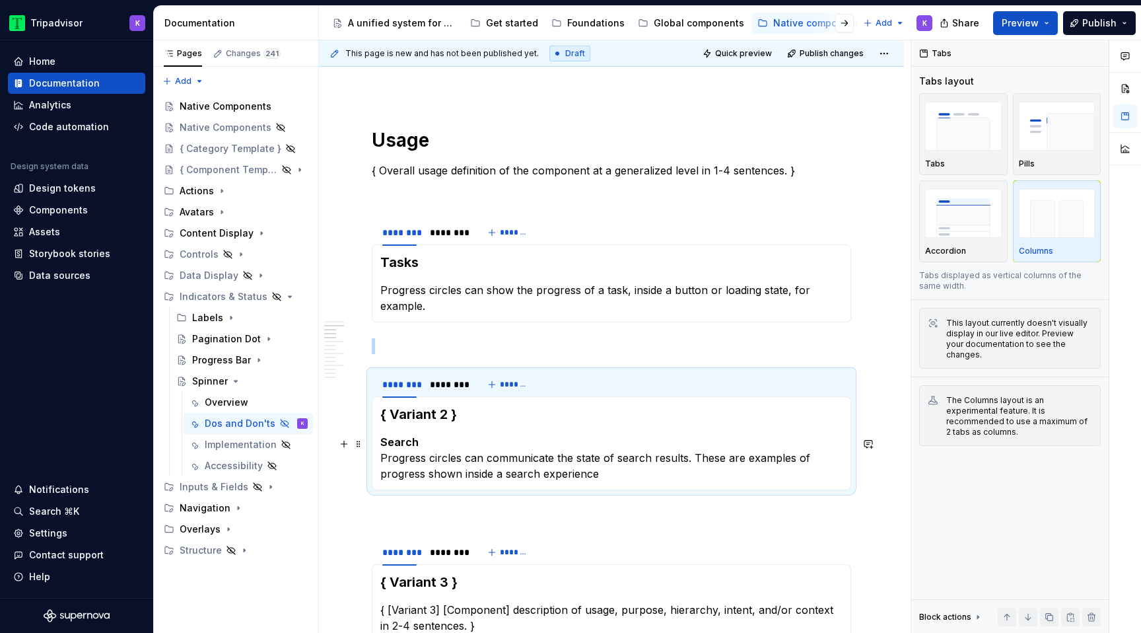
click at [382, 455] on p "Search Progress circles can communicate the state of search results. These are …" at bounding box center [611, 458] width 462 height 48
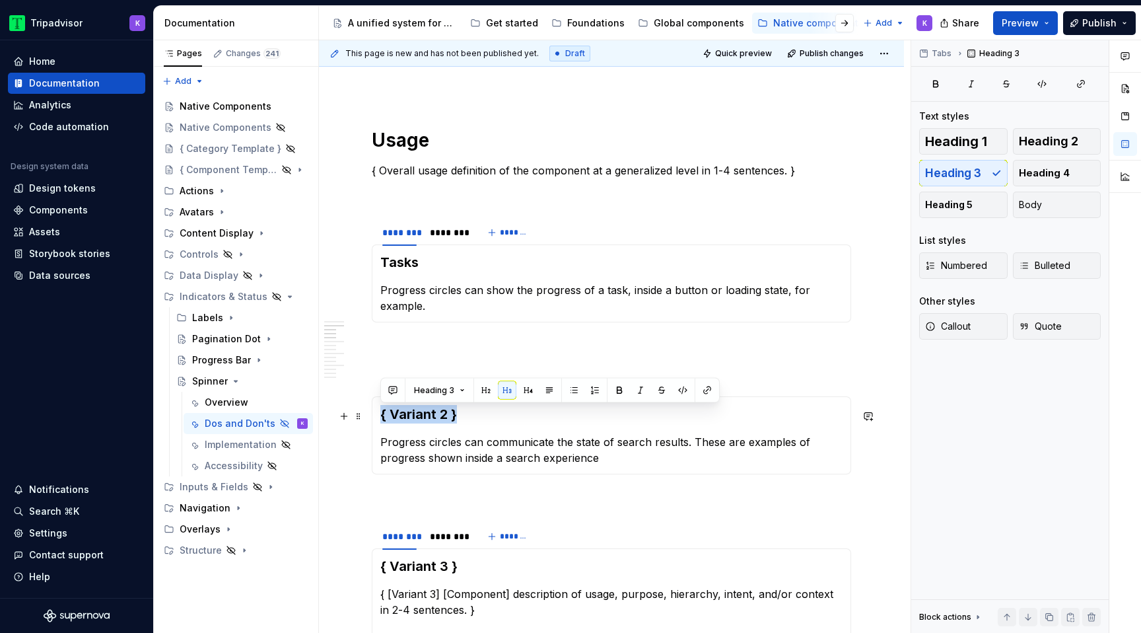
drag, startPoint x: 484, startPoint y: 423, endPoint x: 378, endPoint y: 419, distance: 106.4
click at [378, 419] on div "{ Variant 2 } Progress circles can communicate the state of search results. The…" at bounding box center [611, 435] width 479 height 78
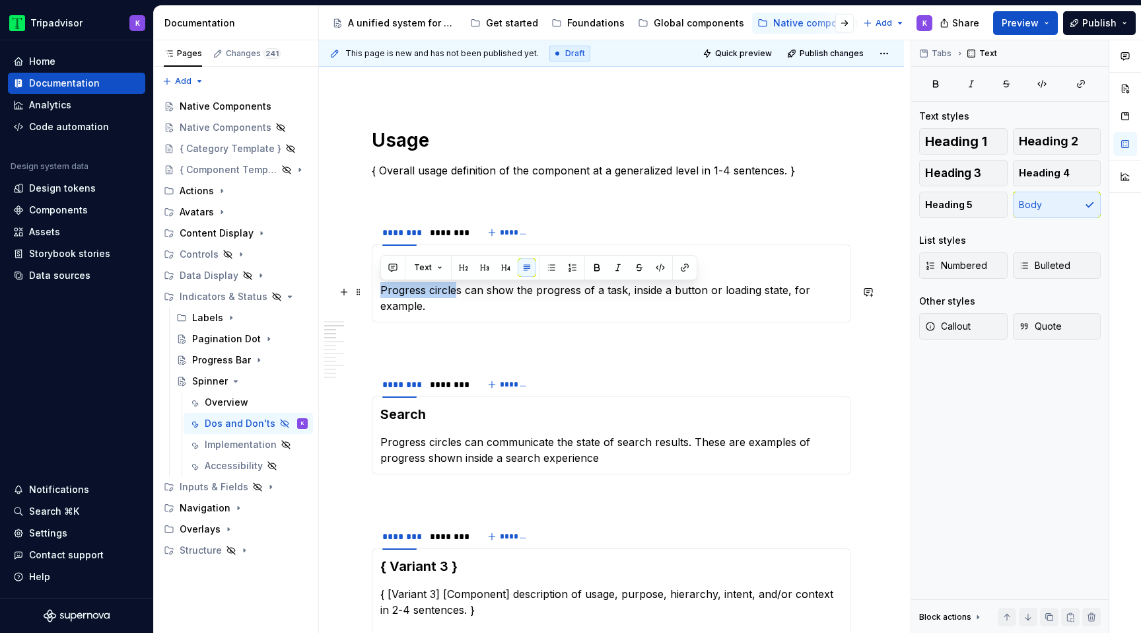
drag, startPoint x: 457, startPoint y: 295, endPoint x: 373, endPoint y: 296, distance: 83.9
click at [373, 296] on div "Tasks Progress circles can show the progress of a task, inside a button or load…" at bounding box center [611, 283] width 479 height 78
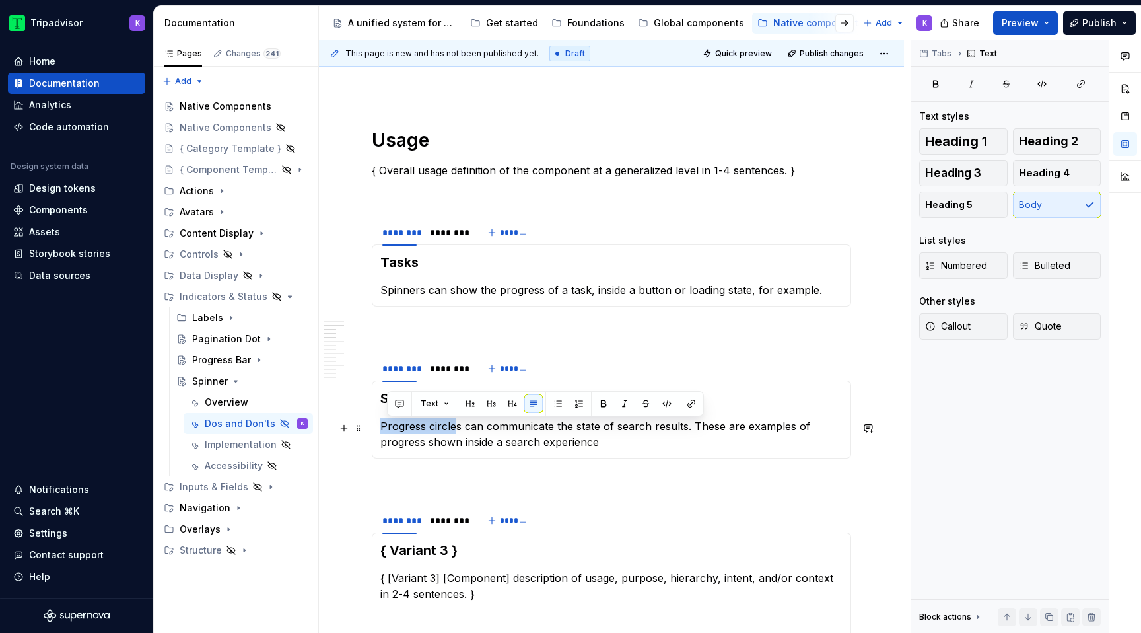
drag, startPoint x: 456, startPoint y: 429, endPoint x: 379, endPoint y: 428, distance: 77.3
click at [379, 429] on div "Search Progress circles can communicate the state of search results. These are …" at bounding box center [611, 419] width 479 height 78
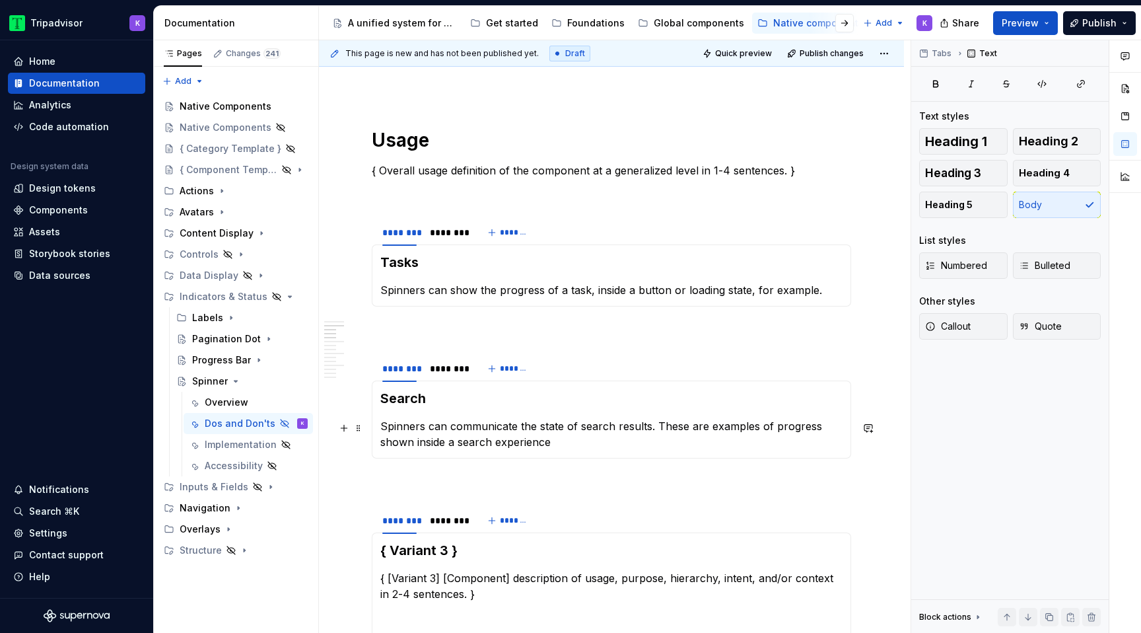
click at [595, 446] on p "Spinners can communicate the state of search results. These are examples of pro…" at bounding box center [611, 434] width 462 height 32
click at [362, 519] on span at bounding box center [358, 515] width 11 height 18
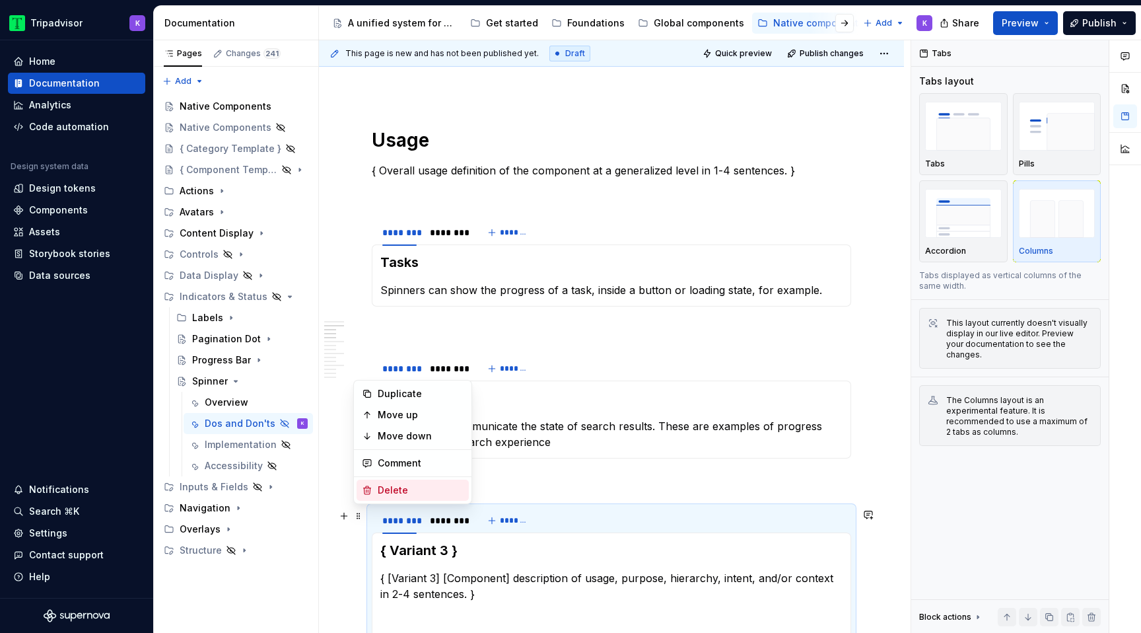
click at [422, 499] on div "Delete" at bounding box center [413, 489] width 112 height 21
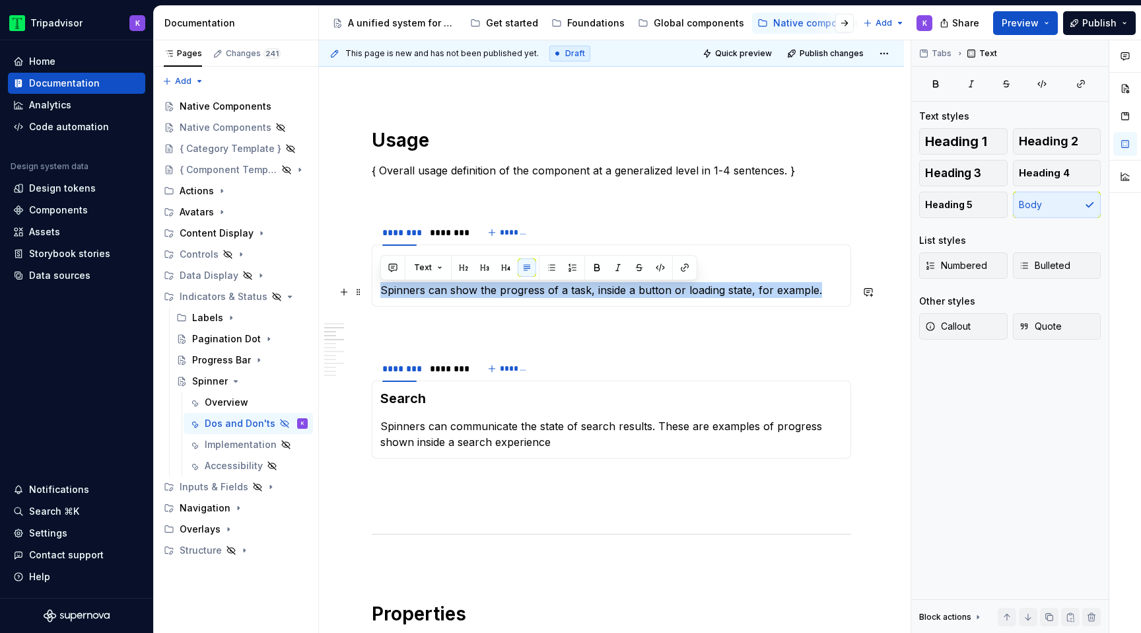
drag, startPoint x: 819, startPoint y: 291, endPoint x: 377, endPoint y: 298, distance: 442.4
click at [377, 298] on div "Tasks Spinners can show the progress of a task, inside a button or loading stat…" at bounding box center [611, 275] width 479 height 62
copy p "Spinners can show the progress of a task, inside a button or loading state, for…"
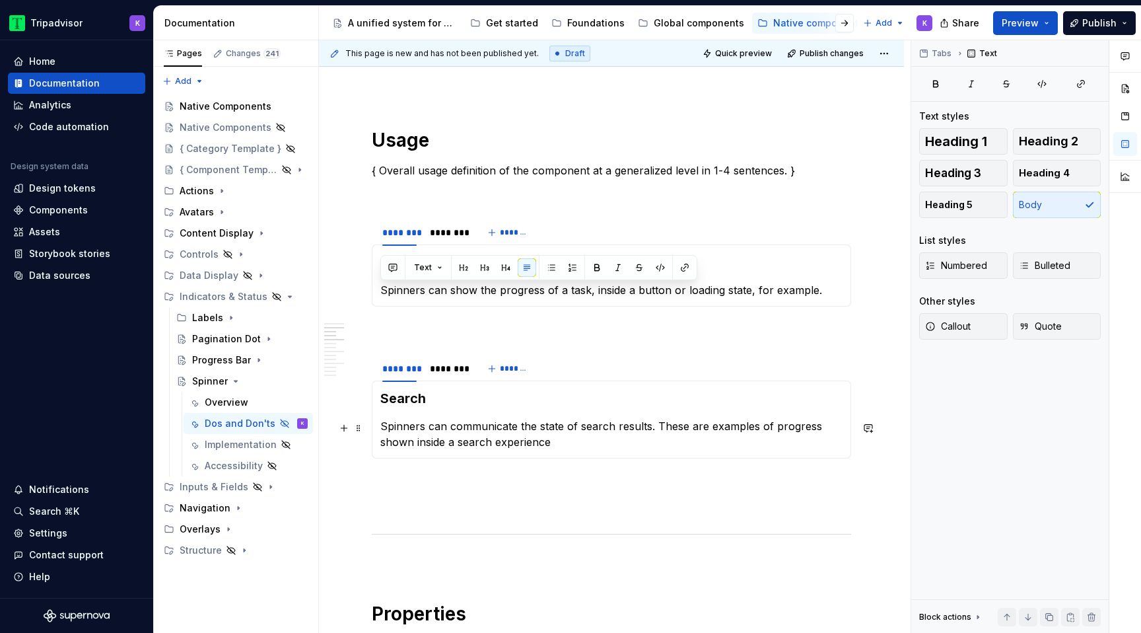
click at [493, 436] on p "Spinners can communicate the state of search results. These are examples of pro…" at bounding box center [611, 434] width 462 height 32
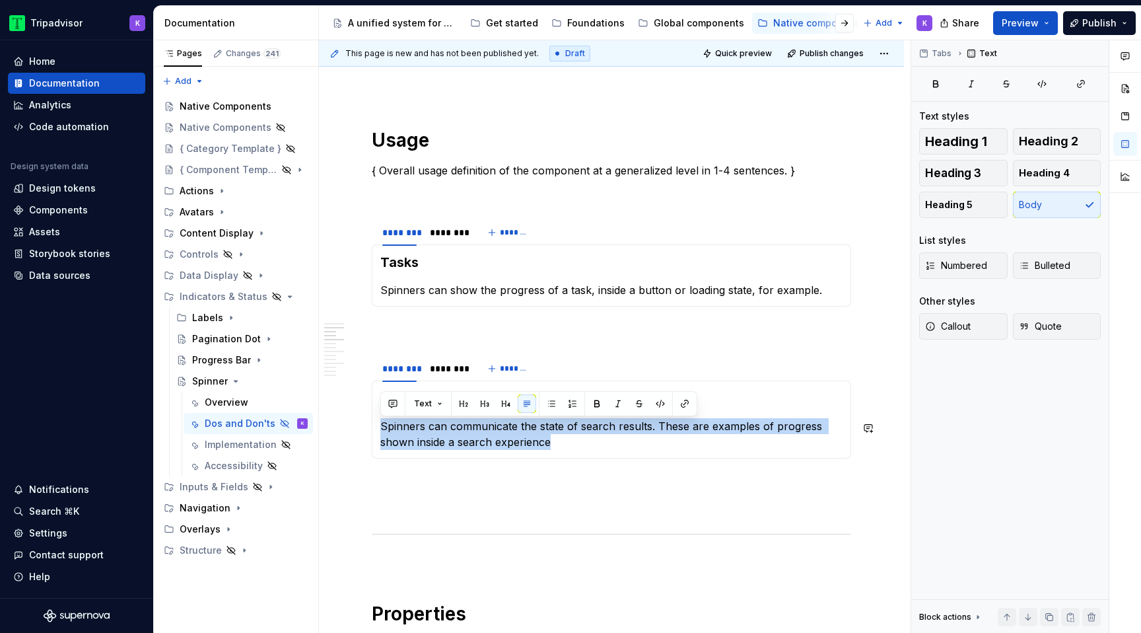
copy p "Spinners can communicate the state of search results. These are examples of pro…"
type textarea "*"
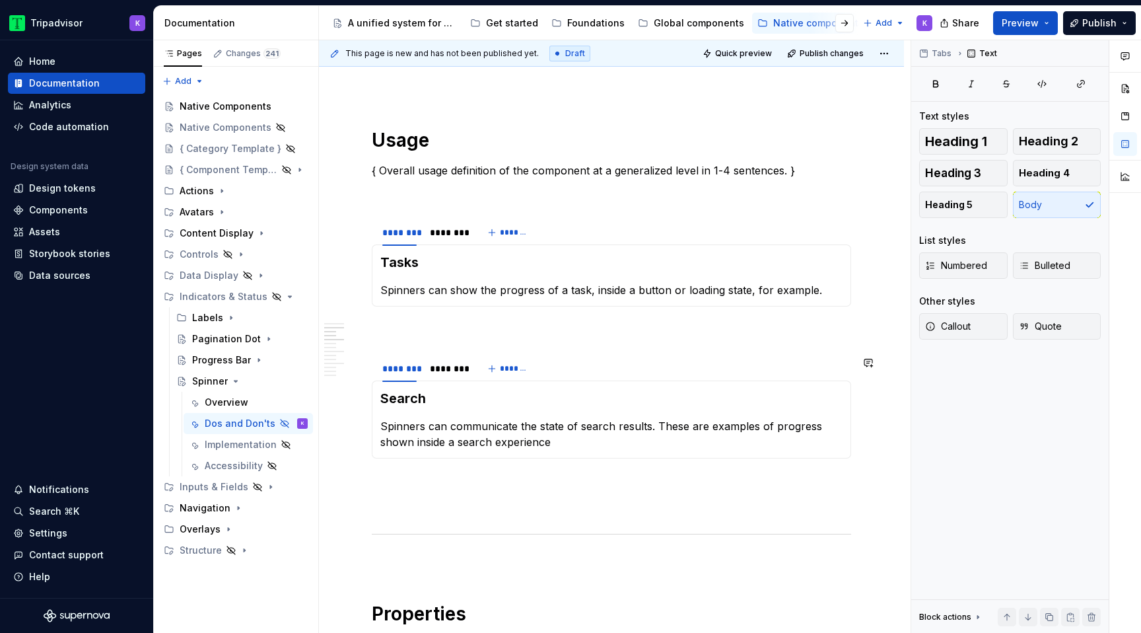
click at [623, 452] on div "Search Spinners can communicate the state of search results. These are examples…" at bounding box center [611, 419] width 479 height 78
click at [648, 428] on p "Spinners can communicate the state of search results. These are examples of pro…" at bounding box center [611, 434] width 462 height 32
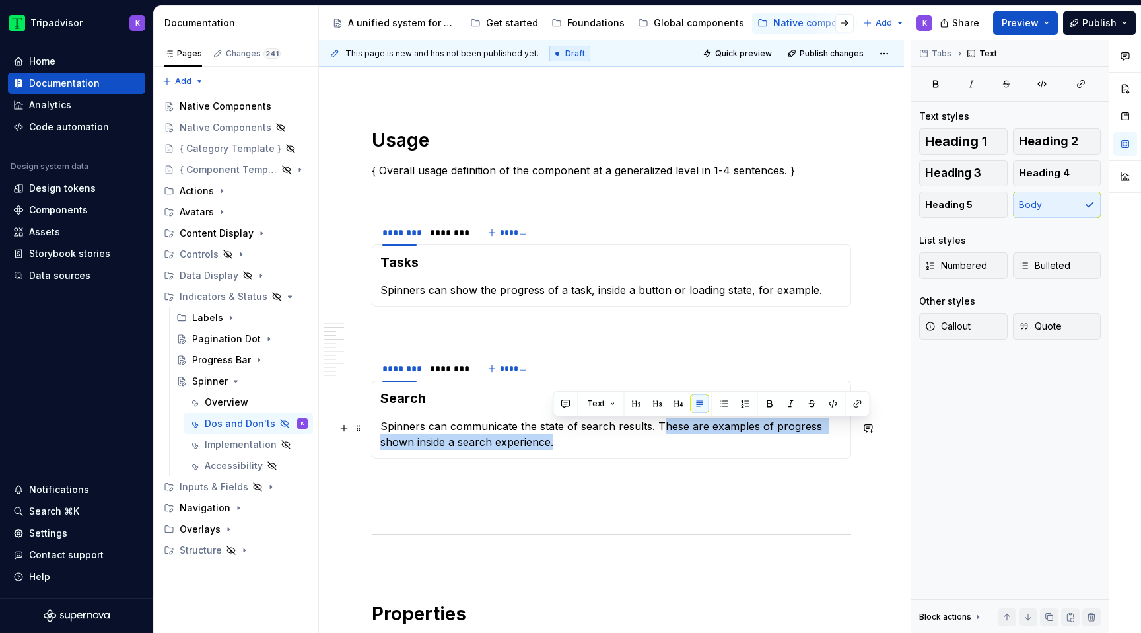
drag, startPoint x: 658, startPoint y: 427, endPoint x: 708, endPoint y: 444, distance: 53.0
click at [708, 446] on p "Spinners can communicate the state of search results. These are examples of pro…" at bounding box center [611, 434] width 462 height 32
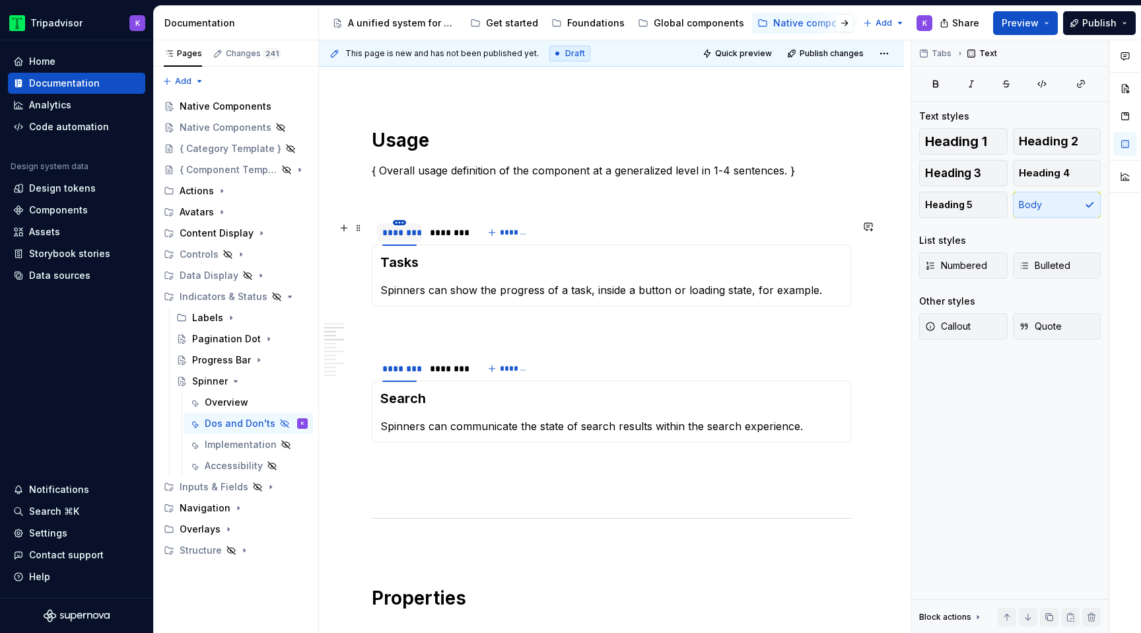
click at [401, 223] on html "Tripadvisor K Home Documentation Analytics Code automation Design system data D…" at bounding box center [570, 316] width 1141 height 633
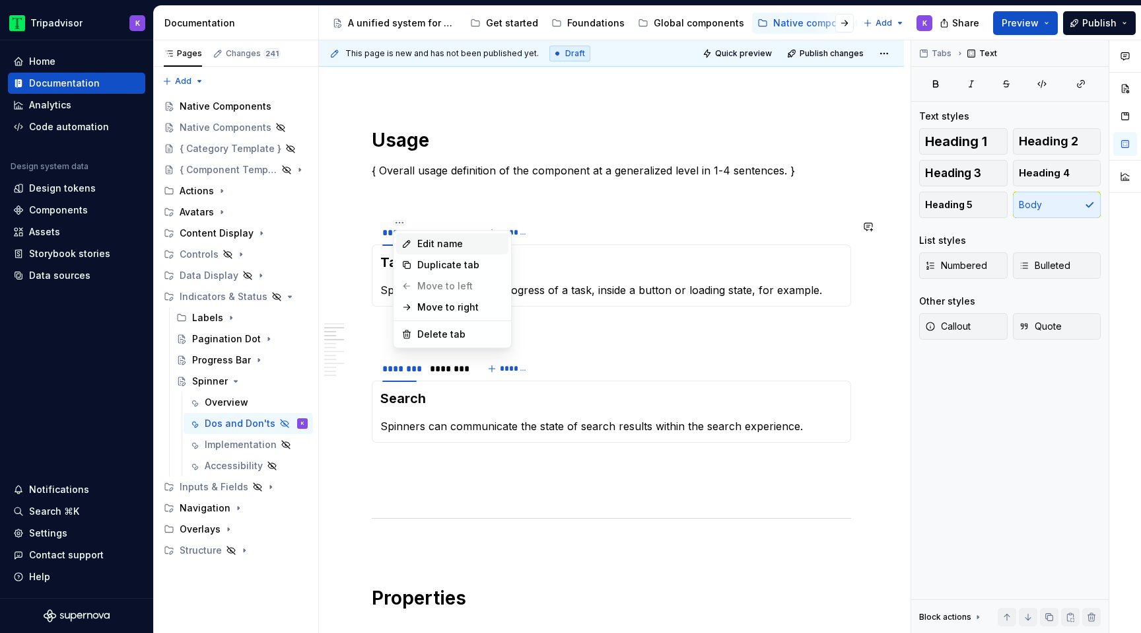
click at [409, 242] on icon at bounding box center [406, 243] width 7 height 7
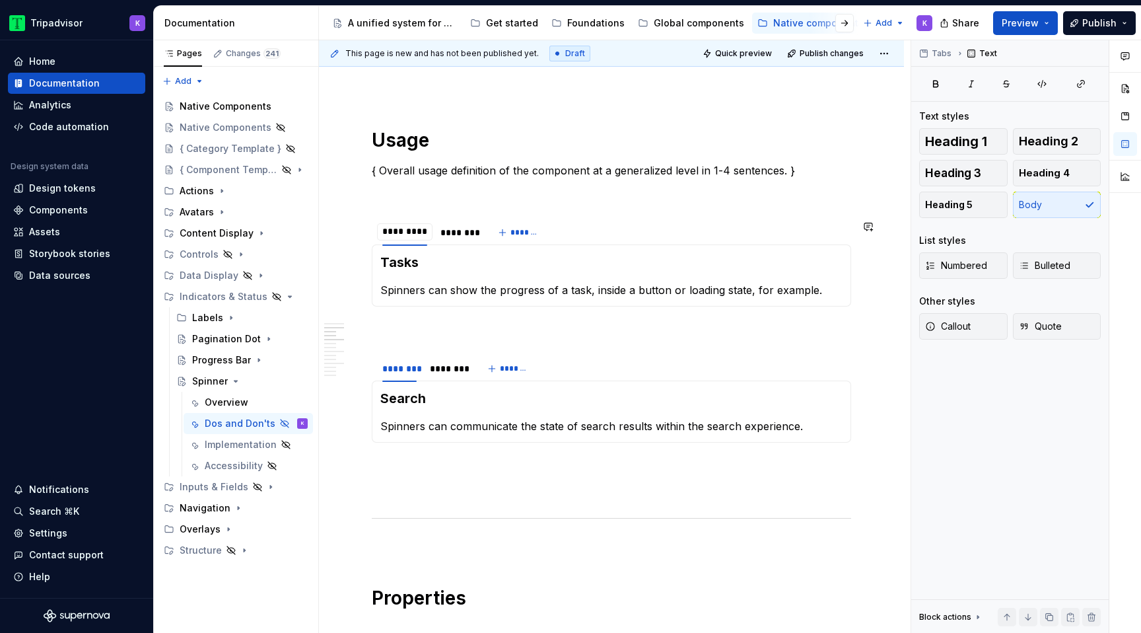
type input "**********"
click at [398, 357] on div "********" at bounding box center [399, 367] width 45 height 25
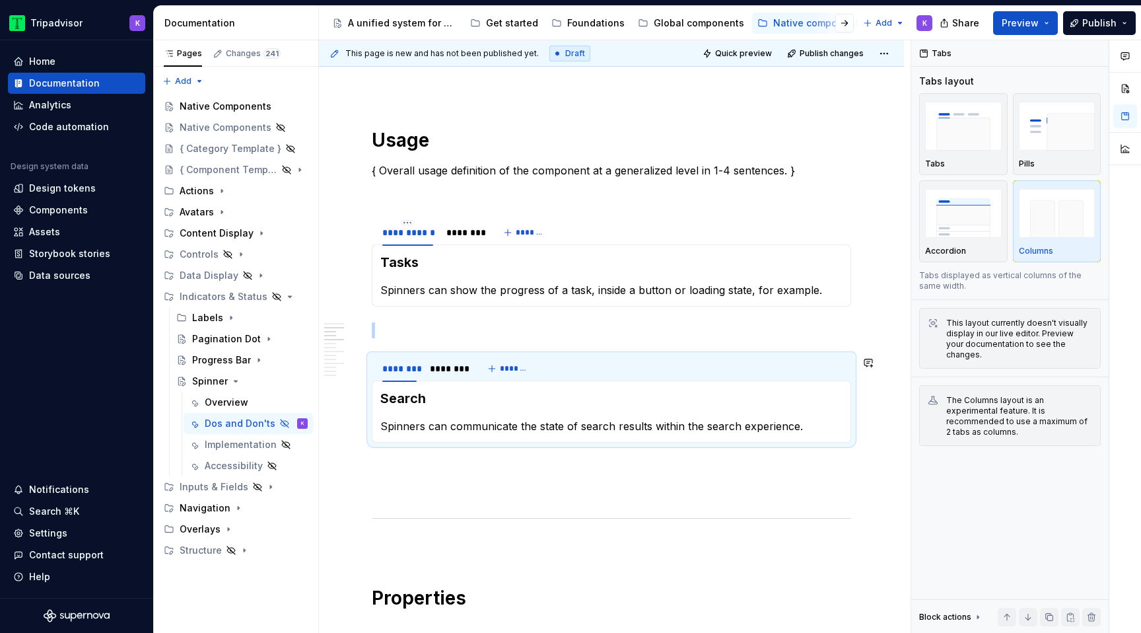
click at [400, 355] on section "******** ******** ******* Search Spinners can communicate the state of search r…" at bounding box center [611, 398] width 479 height 88
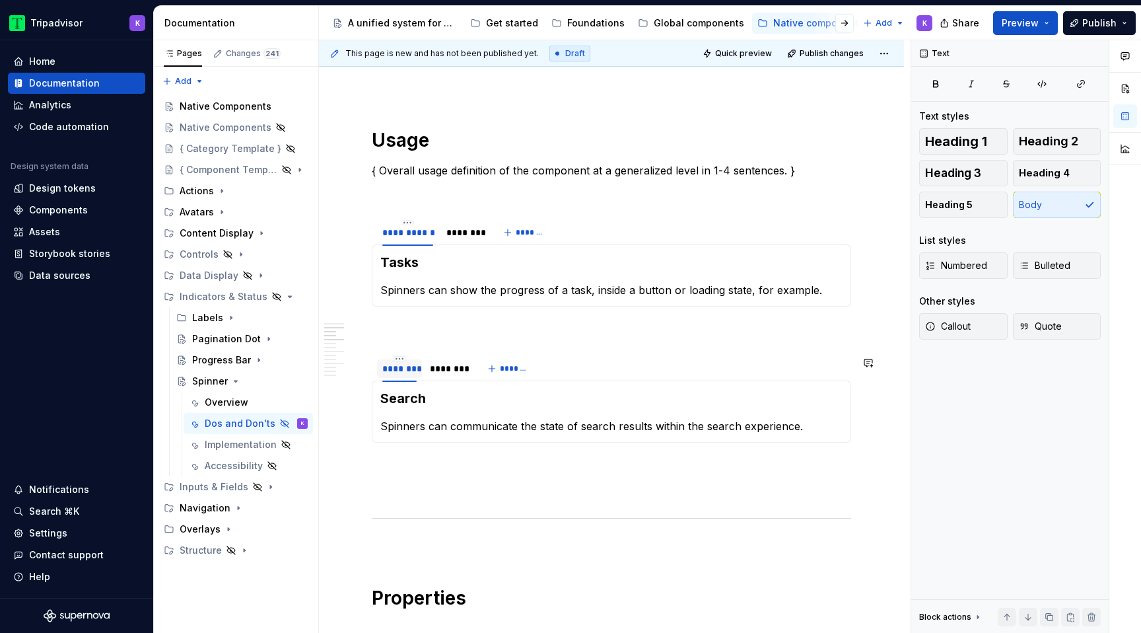
click at [400, 357] on div "********" at bounding box center [399, 367] width 45 height 25
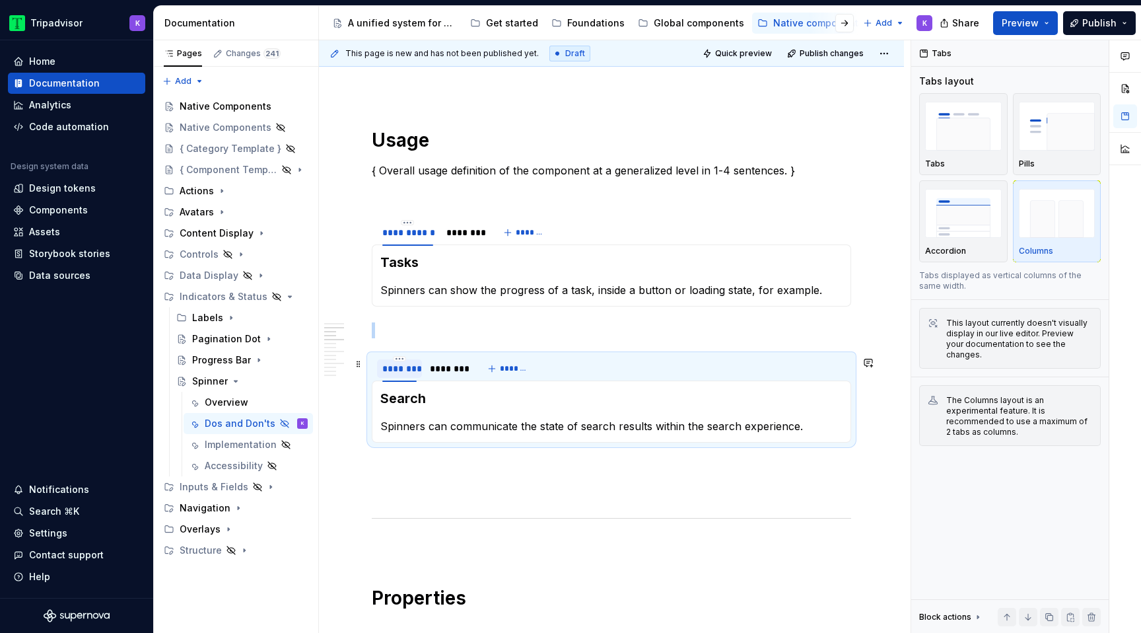
click at [400, 364] on div "********" at bounding box center [399, 368] width 34 height 13
click at [400, 362] on html "Tripadvisor K Home Documentation Analytics Code automation Design system data D…" at bounding box center [570, 316] width 1141 height 633
click at [420, 378] on div "Edit name" at bounding box center [460, 379] width 86 height 13
type input "**********"
click at [464, 362] on html "Tripadvisor K Home Documentation Analytics Code automation Design system data D…" at bounding box center [570, 316] width 1141 height 633
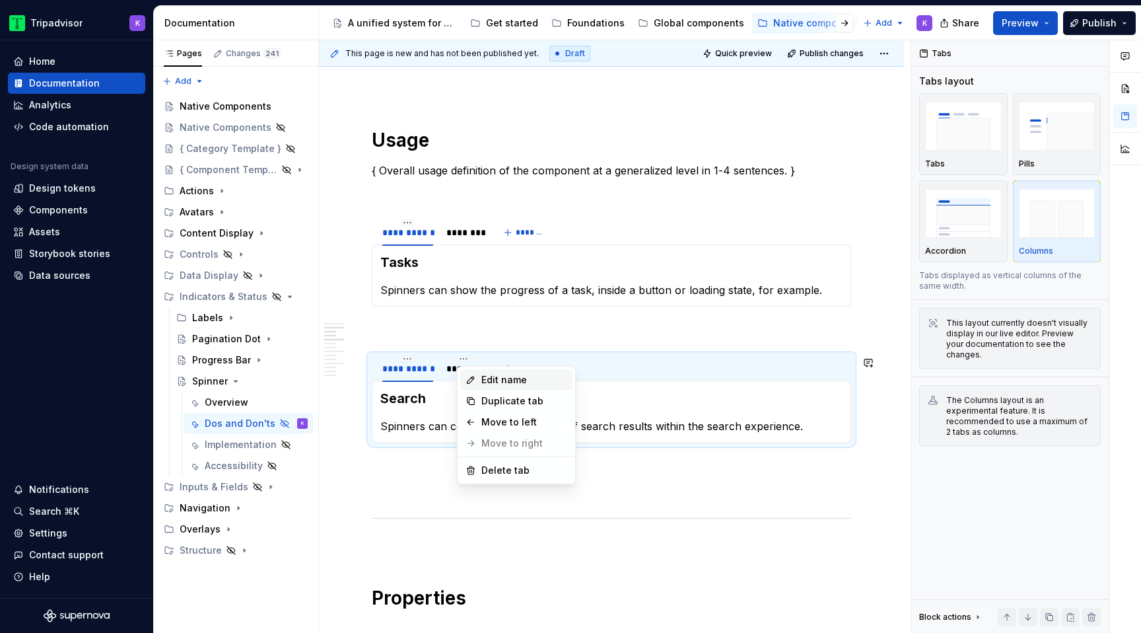
click at [482, 376] on div "Edit name" at bounding box center [524, 379] width 86 height 13
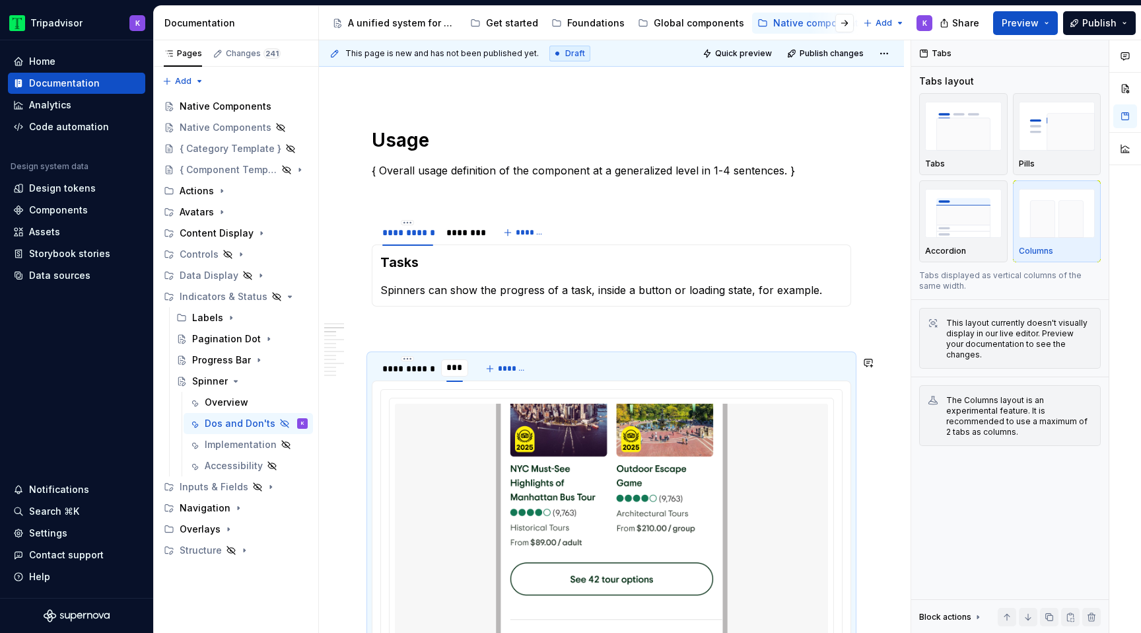
type input "*****"
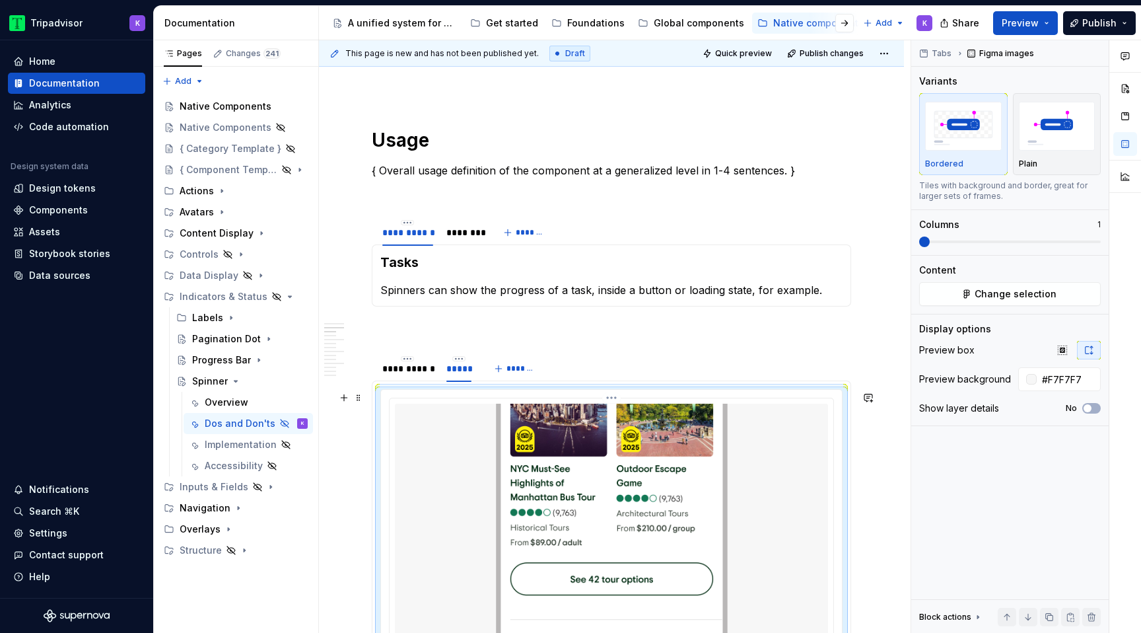
click at [456, 425] on img at bounding box center [611, 530] width 433 height 254
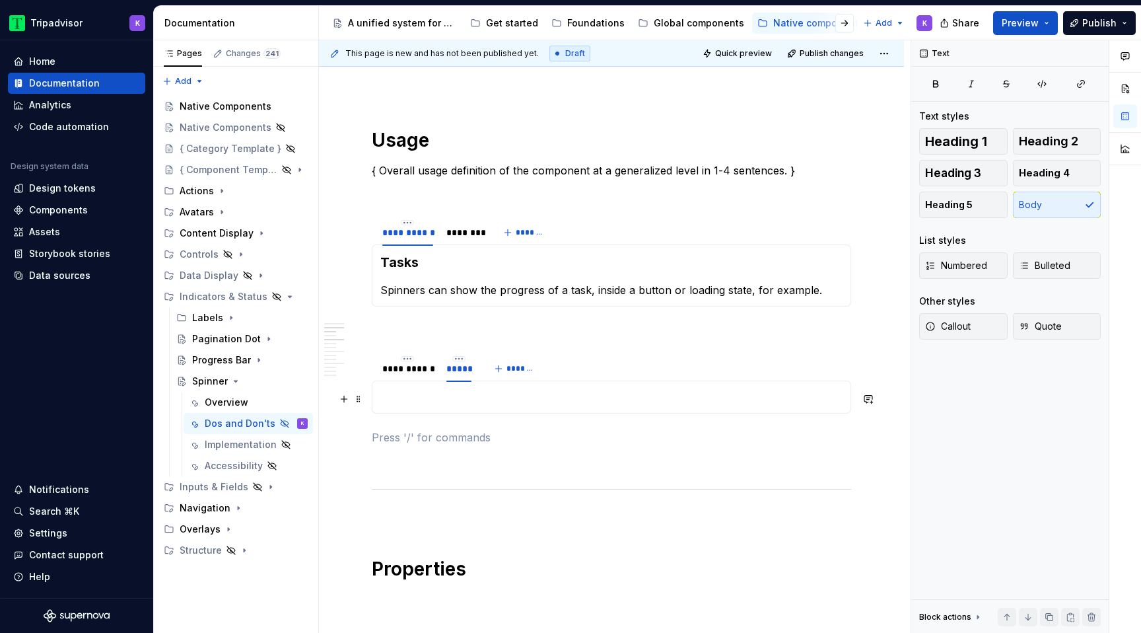
click at [442, 391] on p at bounding box center [611, 397] width 462 height 16
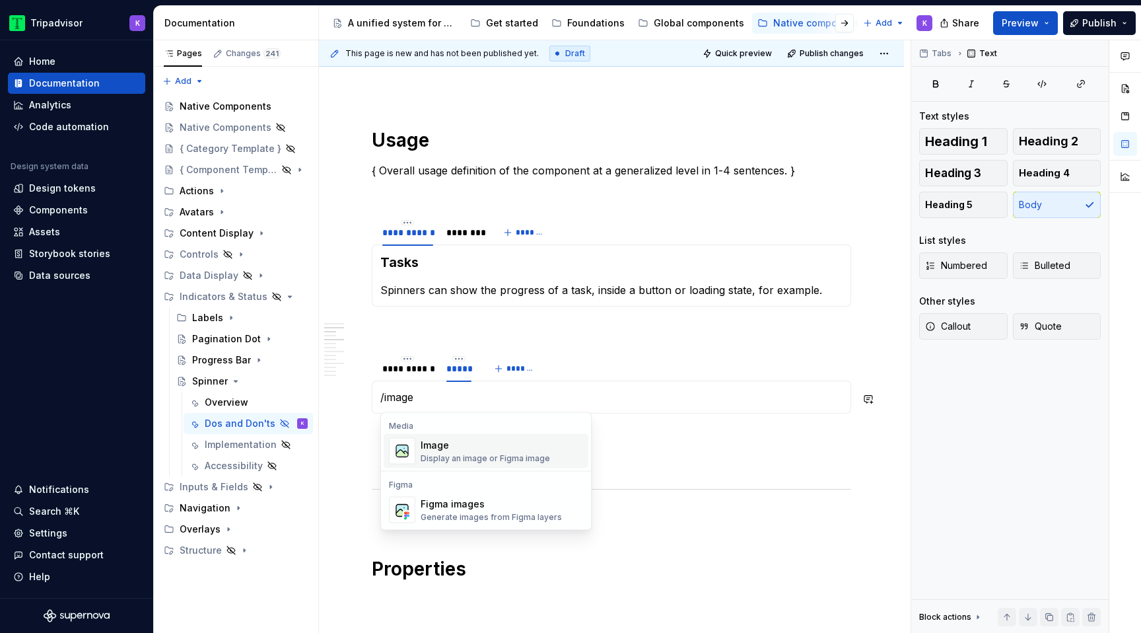
click at [455, 455] on div "Display an image or Figma image" at bounding box center [485, 458] width 129 height 11
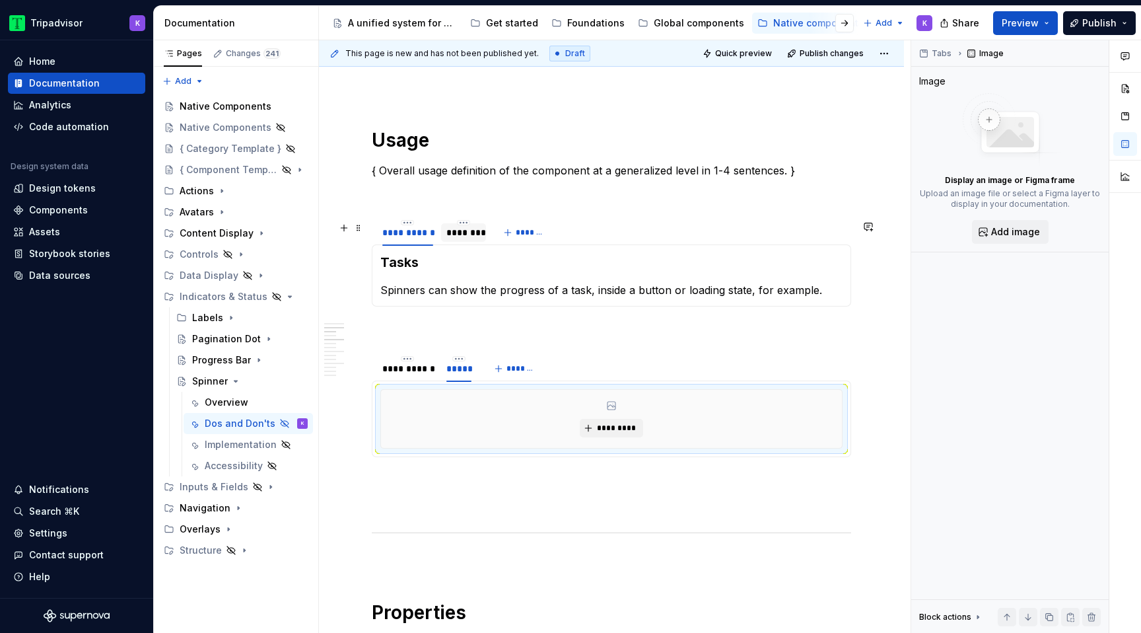
click at [454, 243] on div "********" at bounding box center [463, 232] width 45 height 21
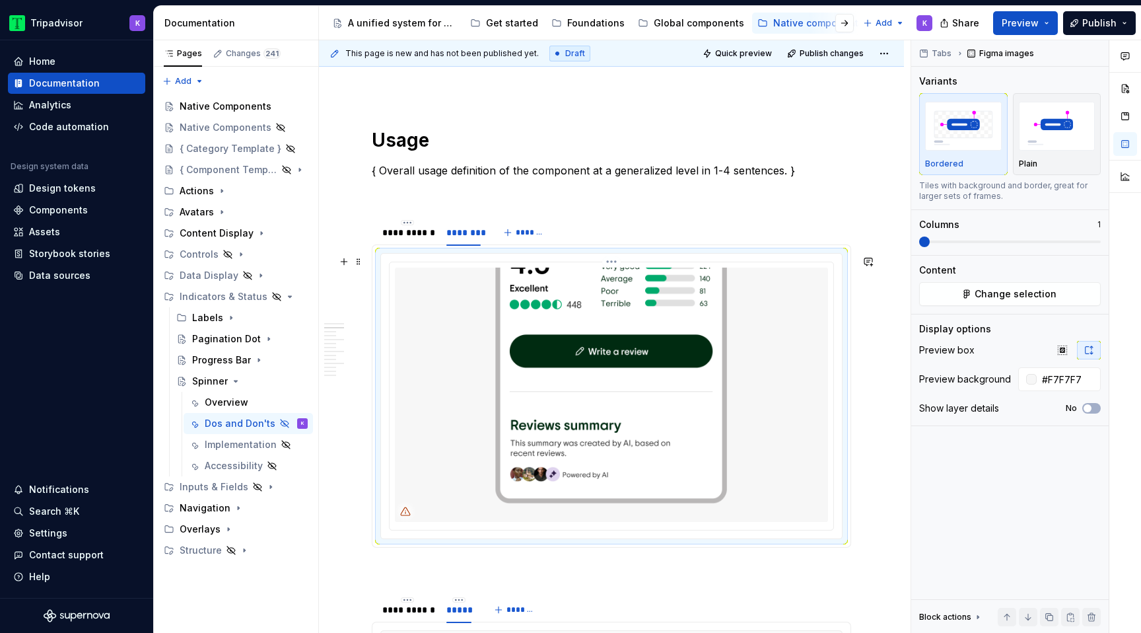
click at [452, 304] on img at bounding box center [611, 394] width 433 height 254
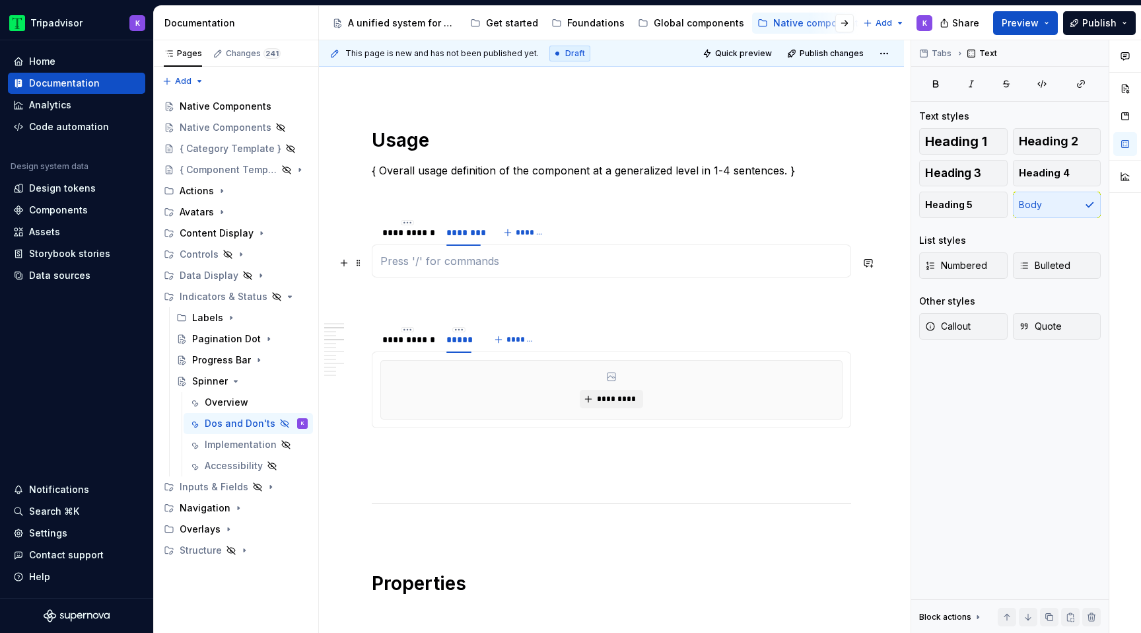
click at [454, 263] on p at bounding box center [611, 261] width 462 height 16
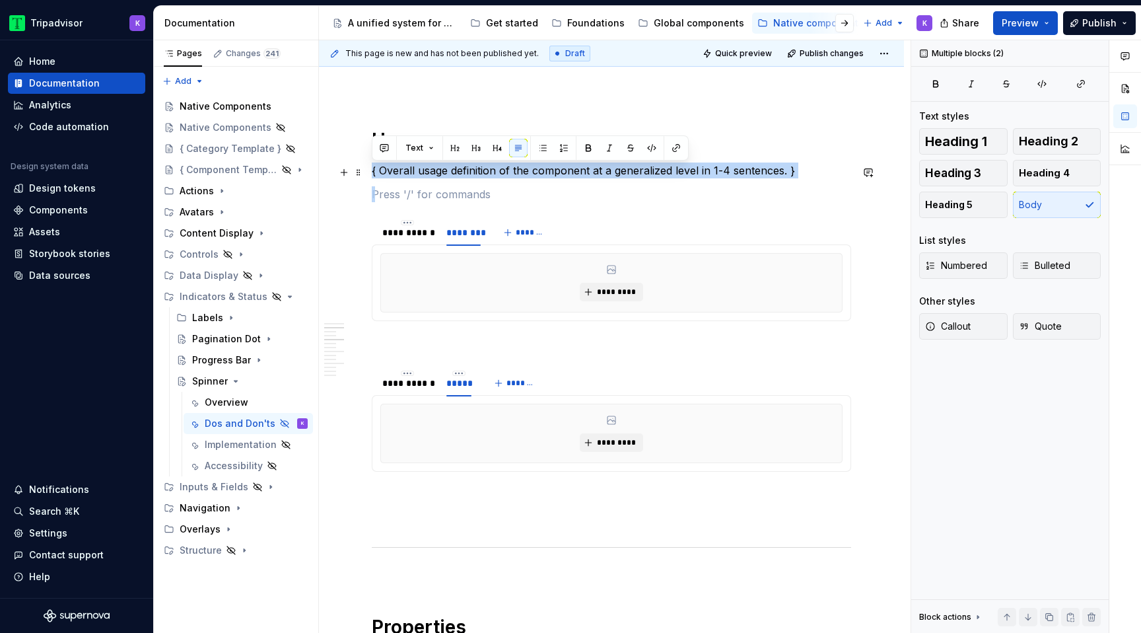
drag, startPoint x: 388, startPoint y: 183, endPoint x: 369, endPoint y: 174, distance: 21.0
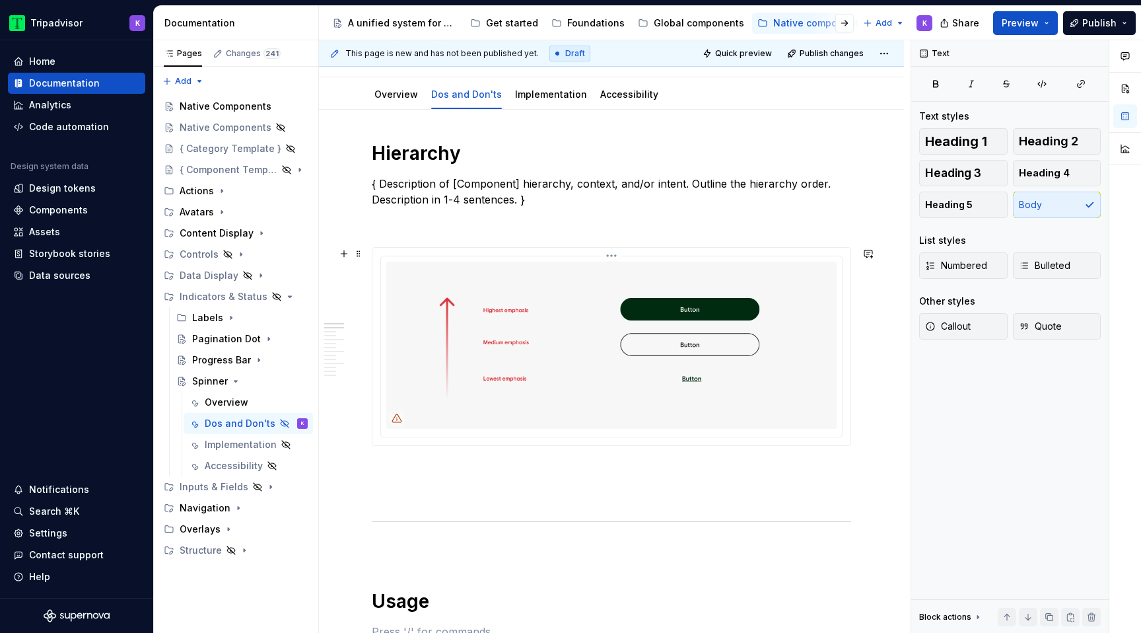
scroll to position [176, 0]
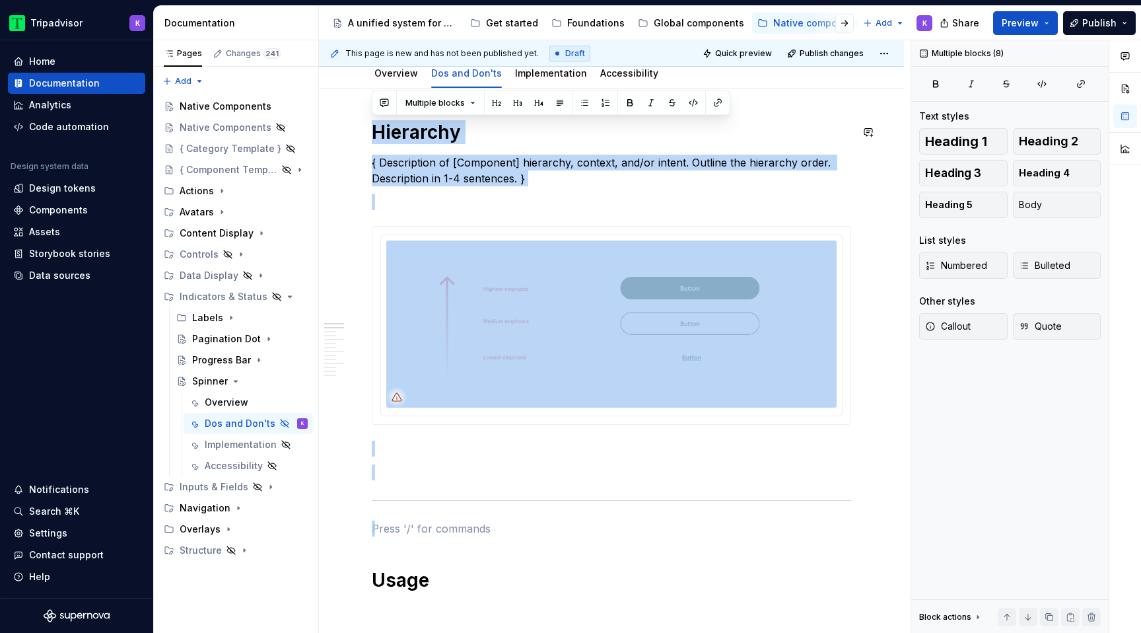
drag, startPoint x: 390, startPoint y: 511, endPoint x: 368, endPoint y: 104, distance: 407.9
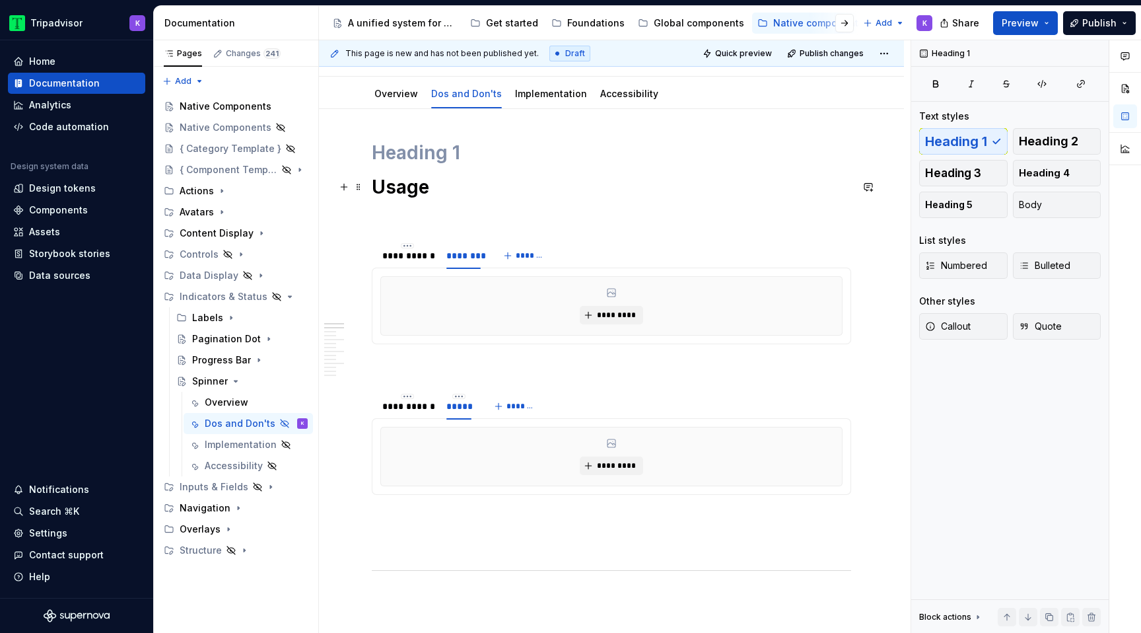
click at [376, 188] on h1 "Usage" at bounding box center [611, 187] width 479 height 24
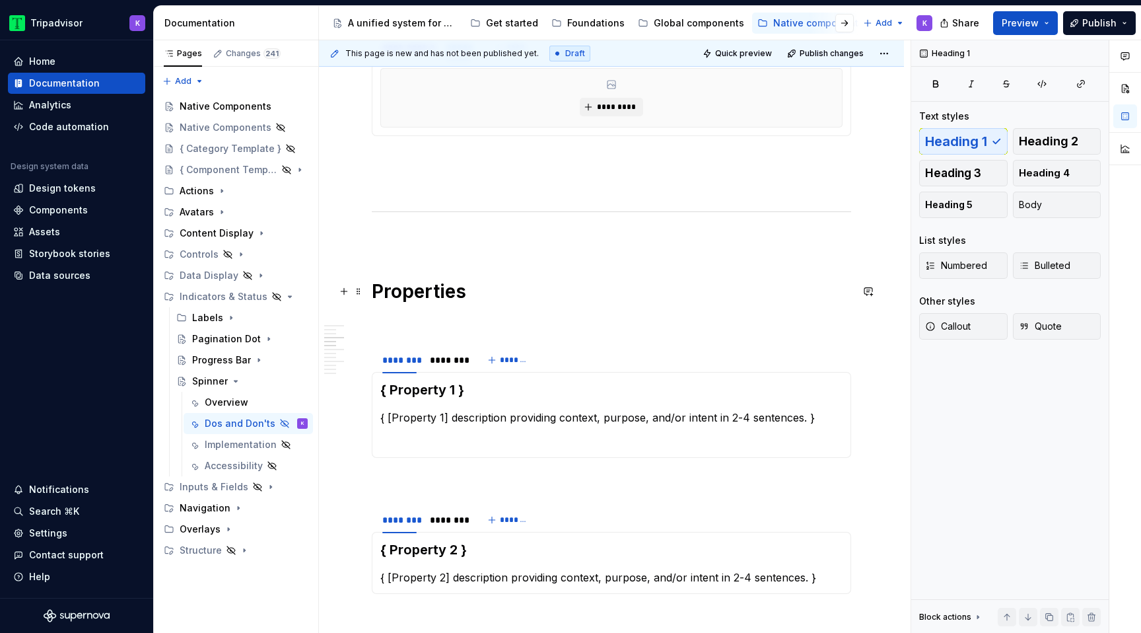
scroll to position [487, 0]
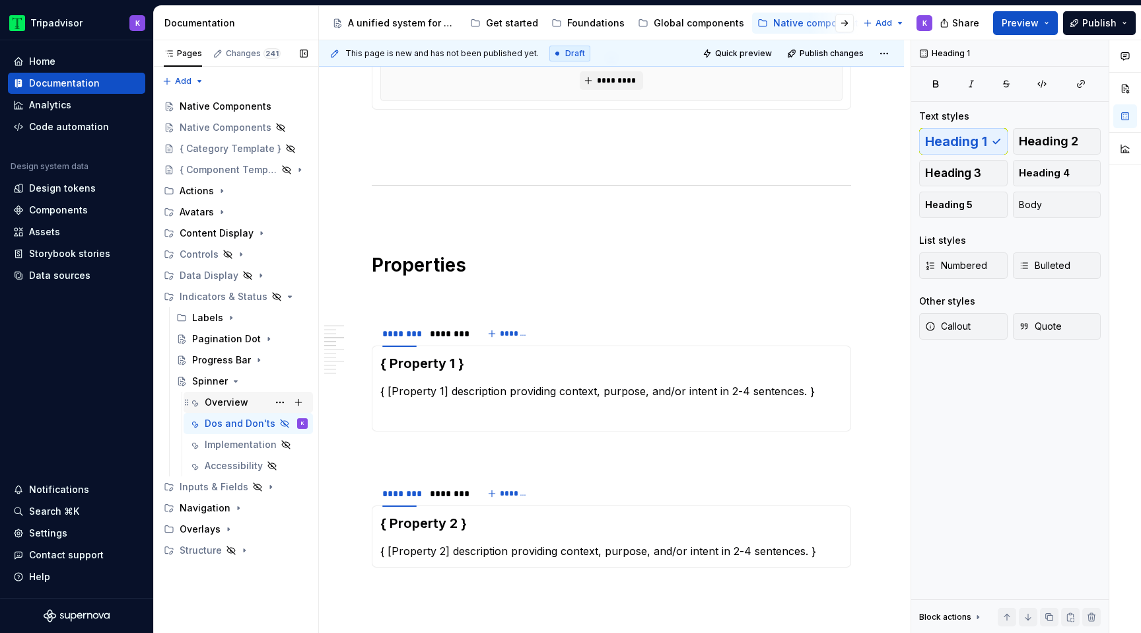
click at [236, 401] on div "Overview" at bounding box center [227, 402] width 44 height 13
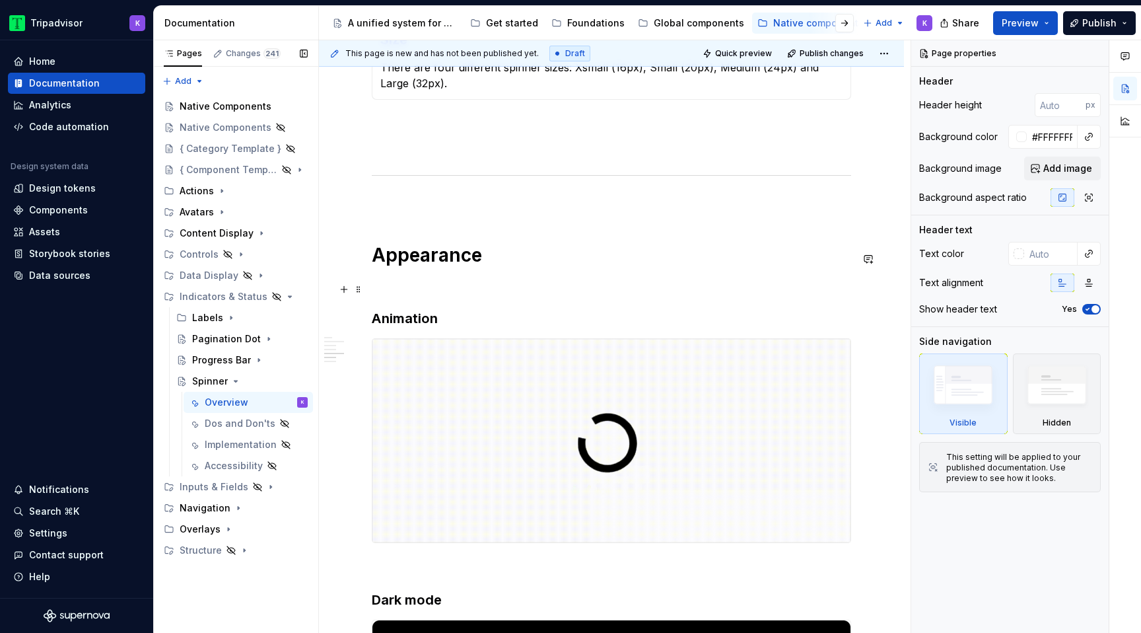
scroll to position [1546, 0]
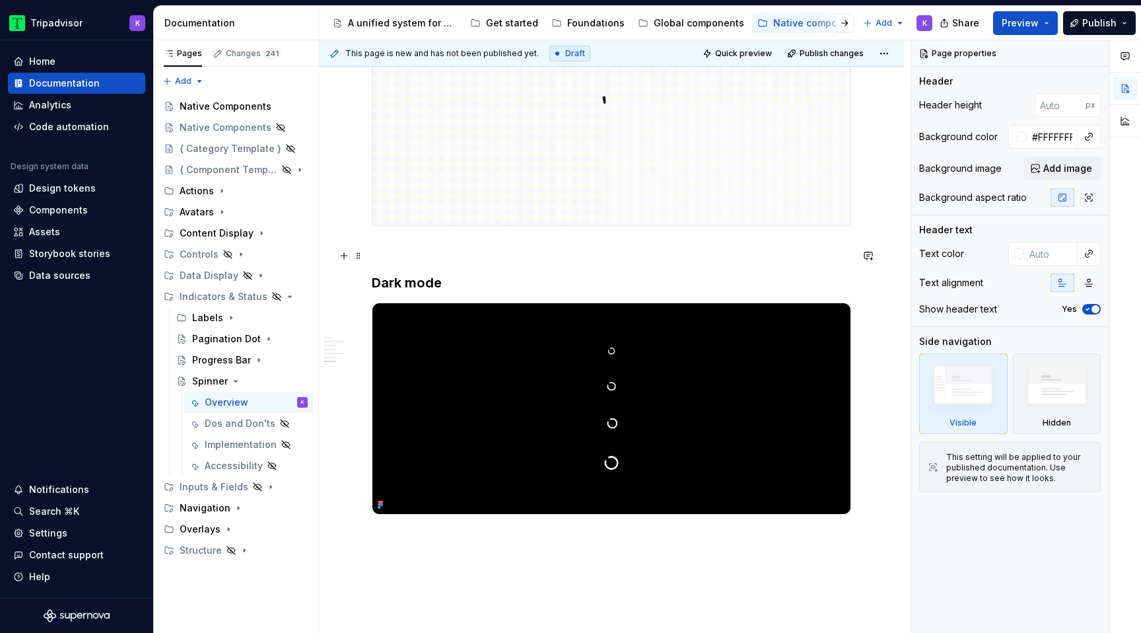
type textarea "*"
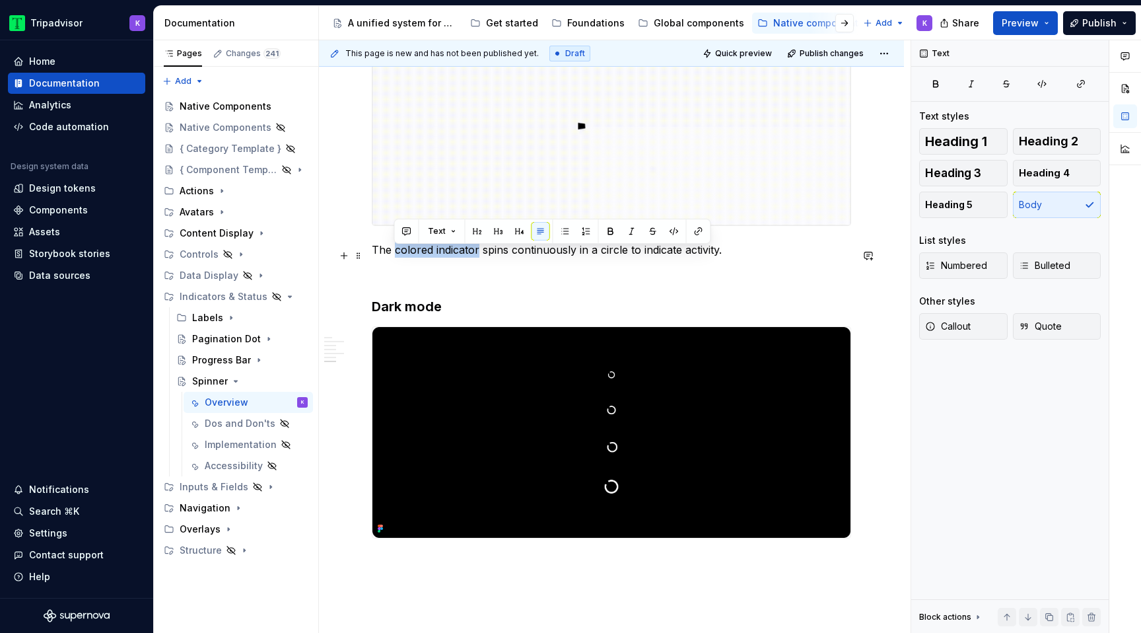
drag, startPoint x: 477, startPoint y: 256, endPoint x: 393, endPoint y: 256, distance: 84.5
click at [393, 256] on p "The colored indicator spins continuously in a circle to indicate activity." at bounding box center [611, 250] width 479 height 16
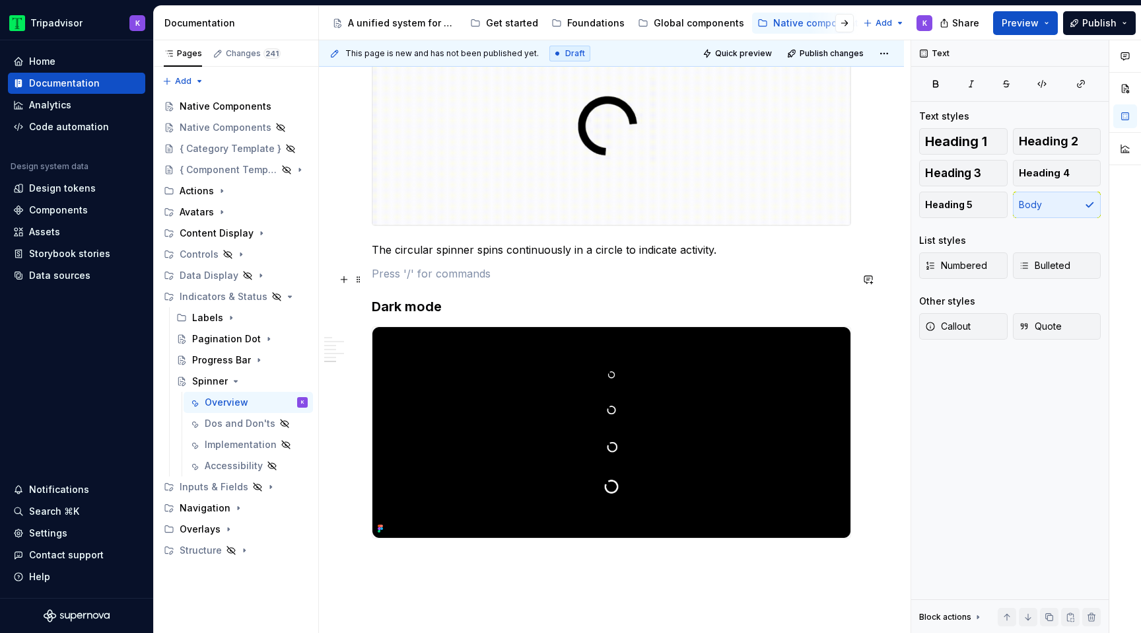
click at [562, 271] on p at bounding box center [611, 273] width 479 height 16
click at [720, 258] on p "The circular spinner spins continuously in a circle to indicate activity." at bounding box center [611, 250] width 479 height 16
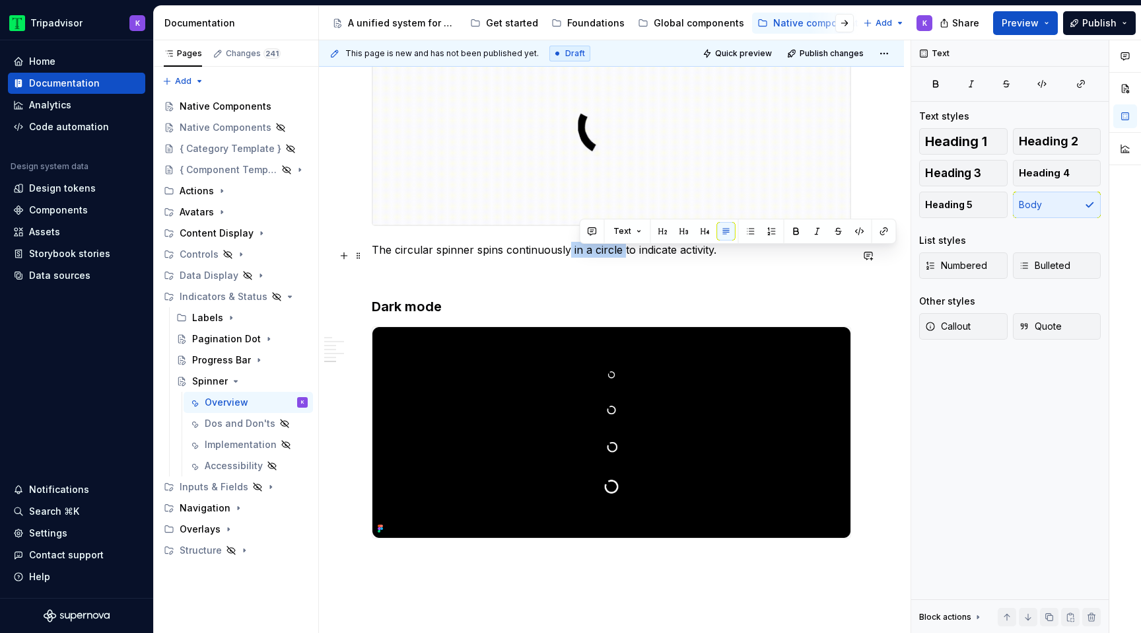
drag, startPoint x: 622, startPoint y: 257, endPoint x: 567, endPoint y: 256, distance: 54.8
click at [567, 256] on p "The circular spinner spins continuously in a circle to indicate activity." at bounding box center [611, 250] width 479 height 16
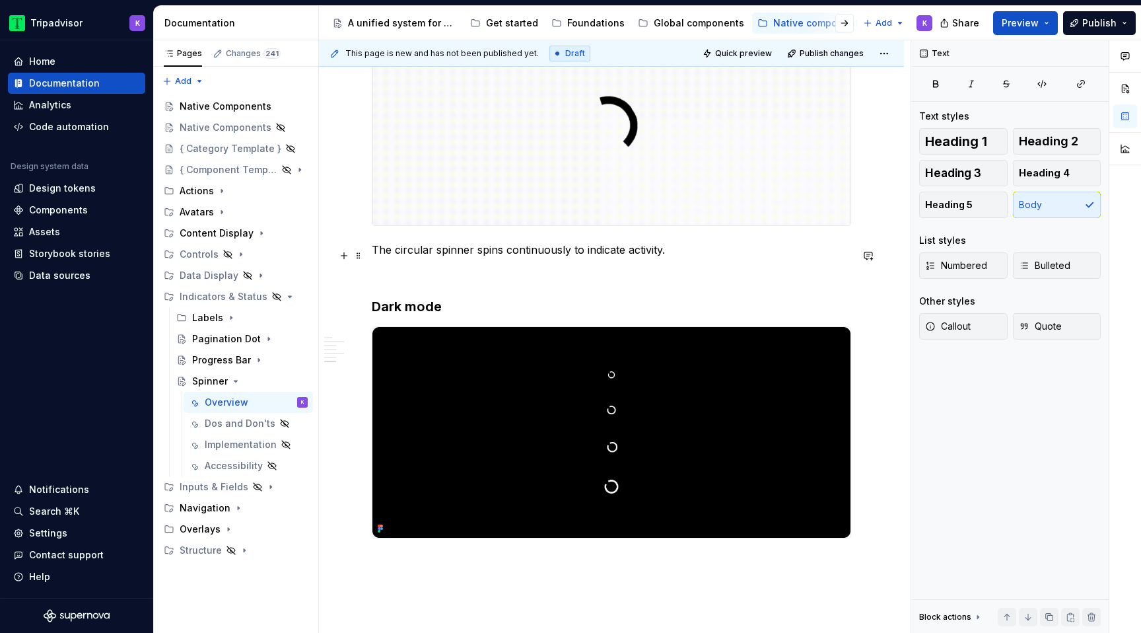
click at [679, 258] on p "The circular spinner spins continuously to indicate activity." at bounding box center [611, 250] width 479 height 16
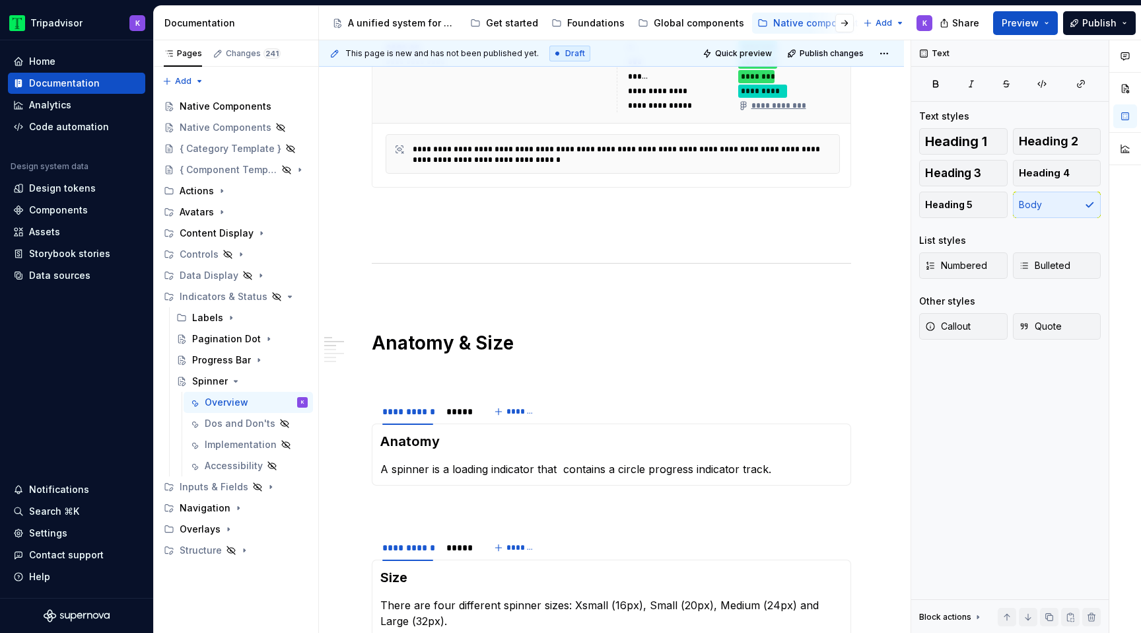
scroll to position [1139, 0]
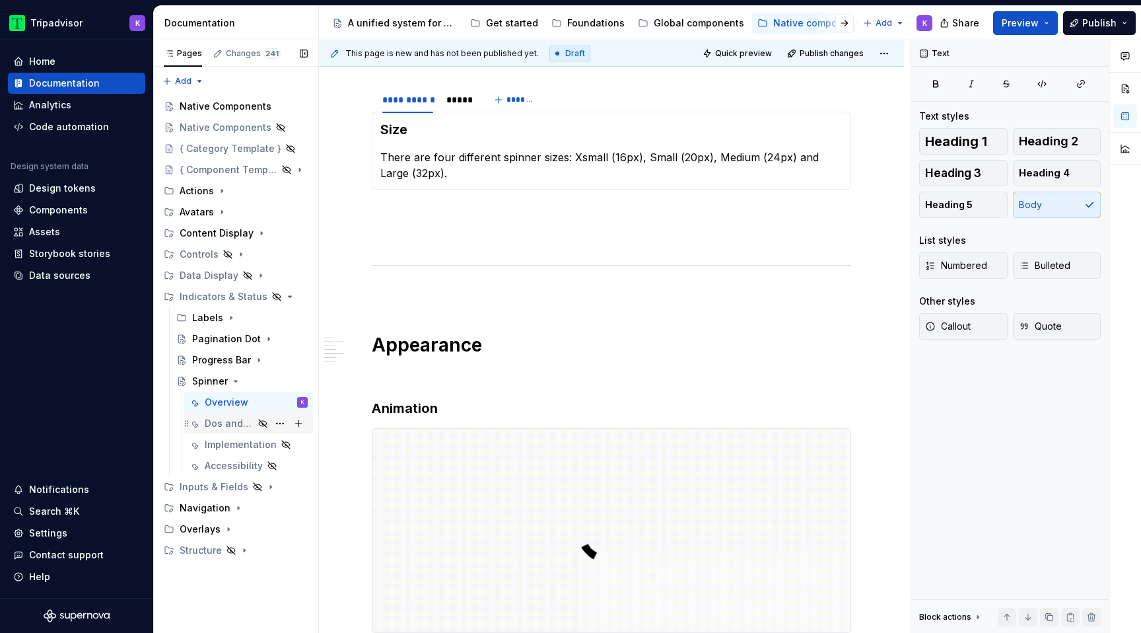
click at [226, 422] on div "Dos and Don'ts" at bounding box center [229, 423] width 49 height 13
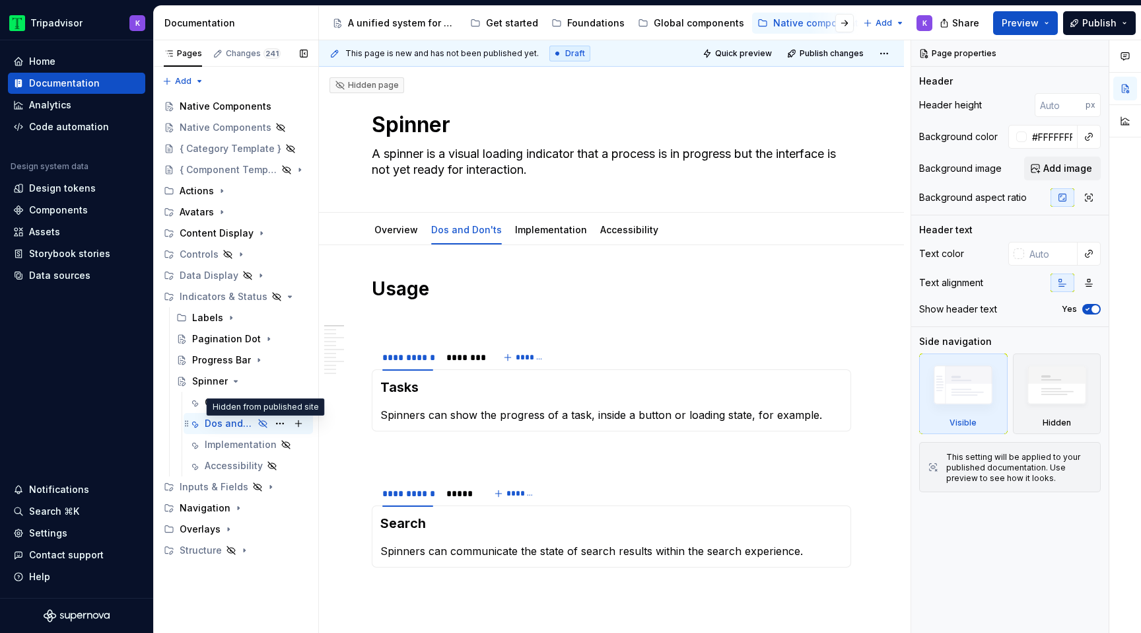
click at [263, 425] on icon "Page tree" at bounding box center [263, 423] width 11 height 11
click at [281, 423] on button "Page tree" at bounding box center [280, 423] width 18 height 18
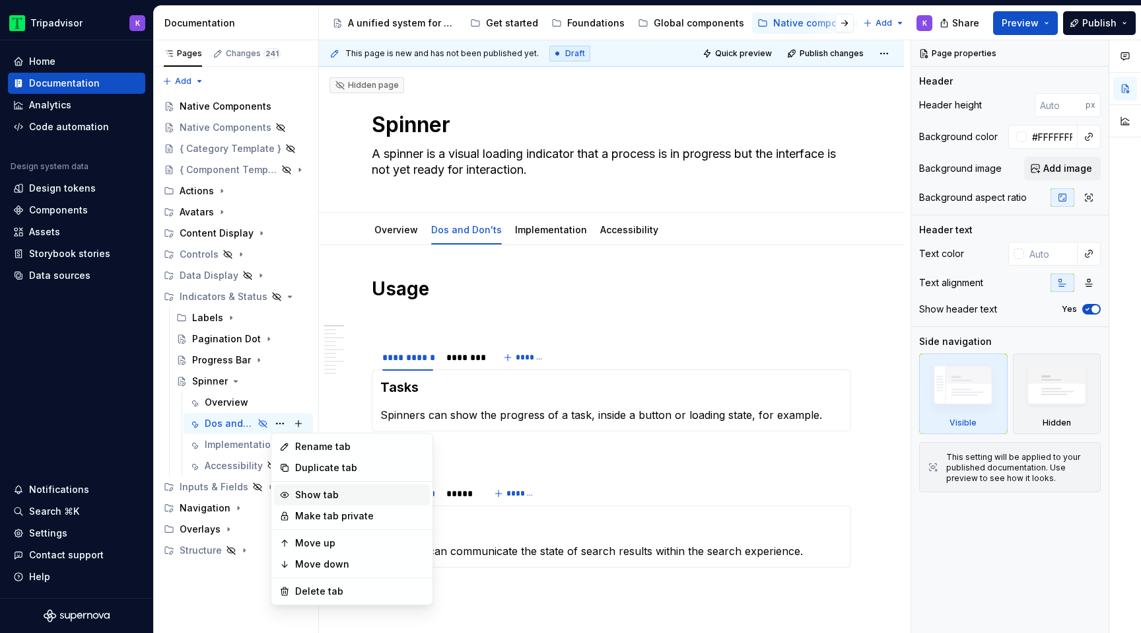
click at [316, 499] on div "Show tab" at bounding box center [359, 494] width 129 height 13
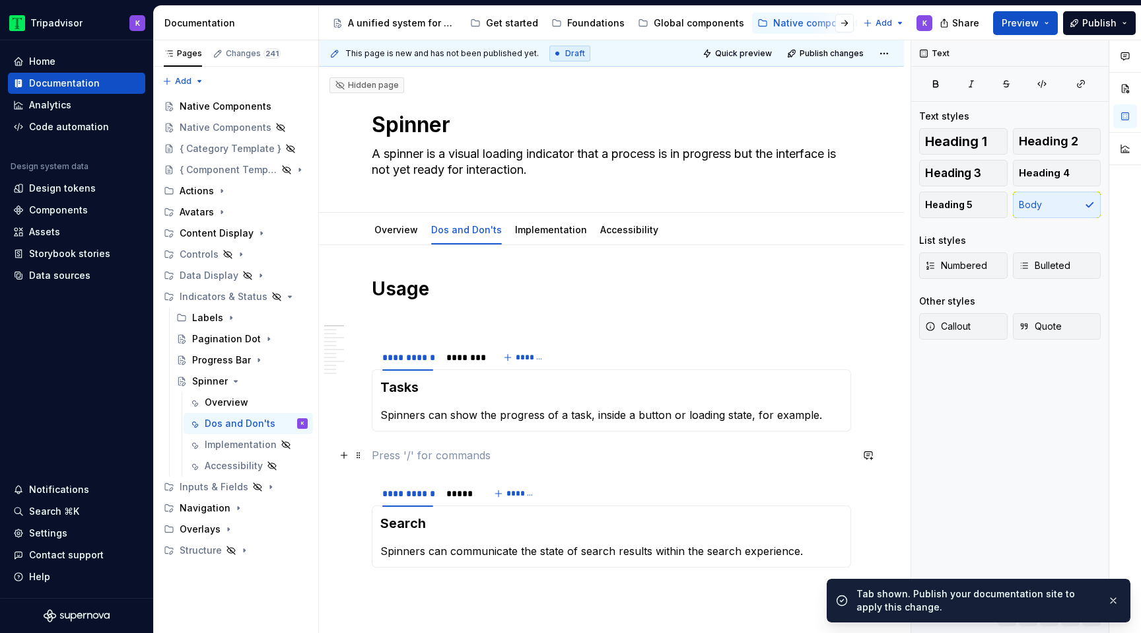
click at [499, 457] on p at bounding box center [611, 455] width 479 height 16
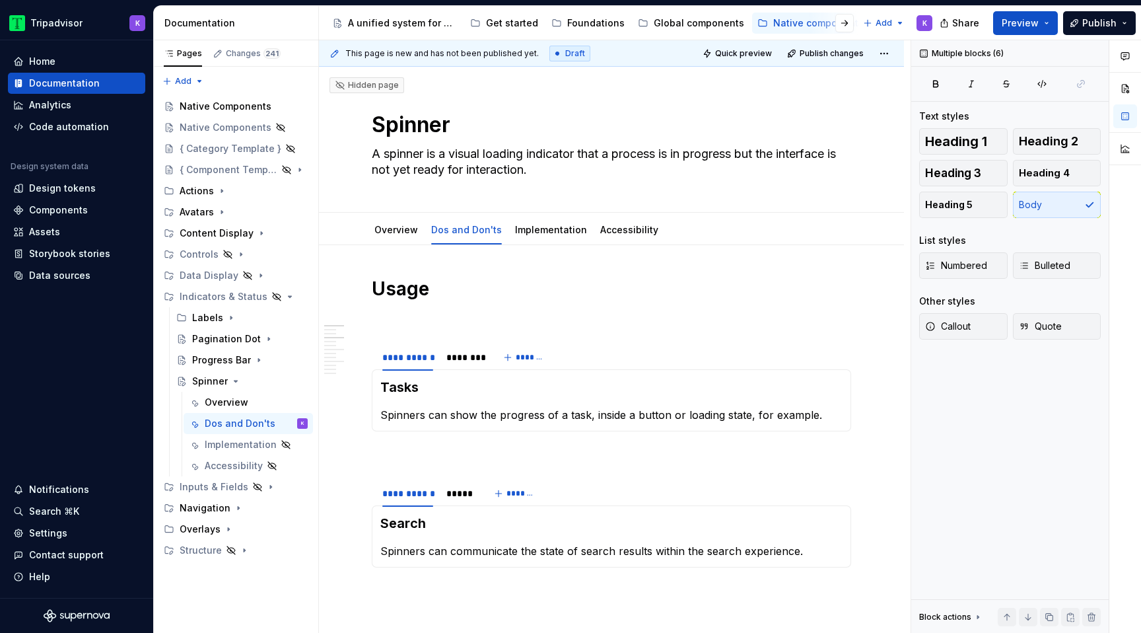
scroll to position [451, 0]
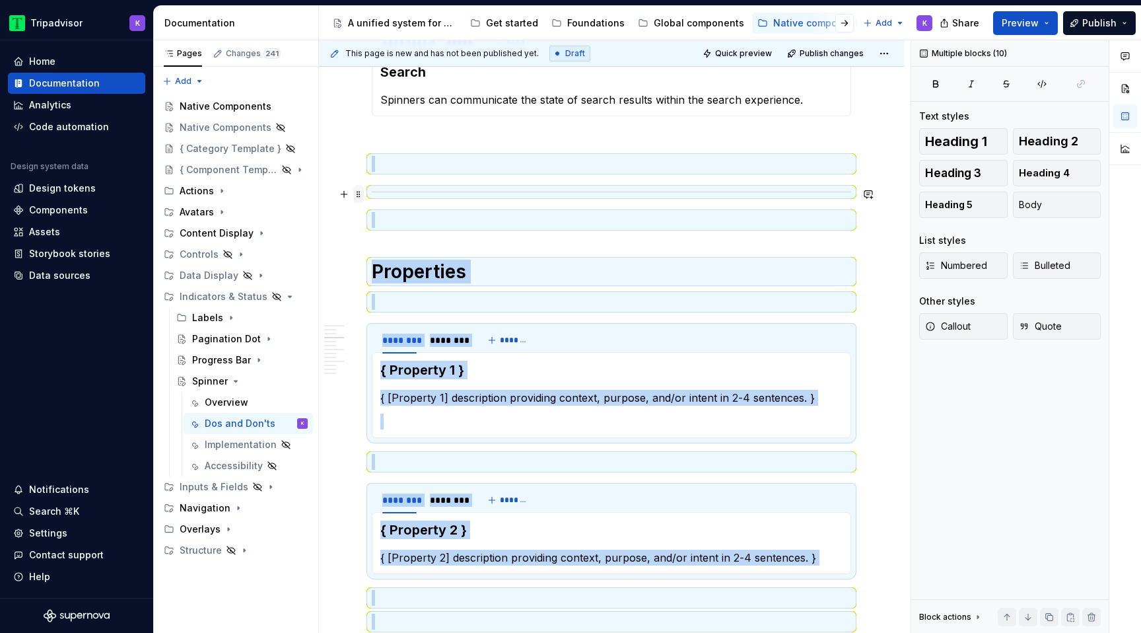
drag, startPoint x: 442, startPoint y: 399, endPoint x: 361, endPoint y: 194, distance: 220.5
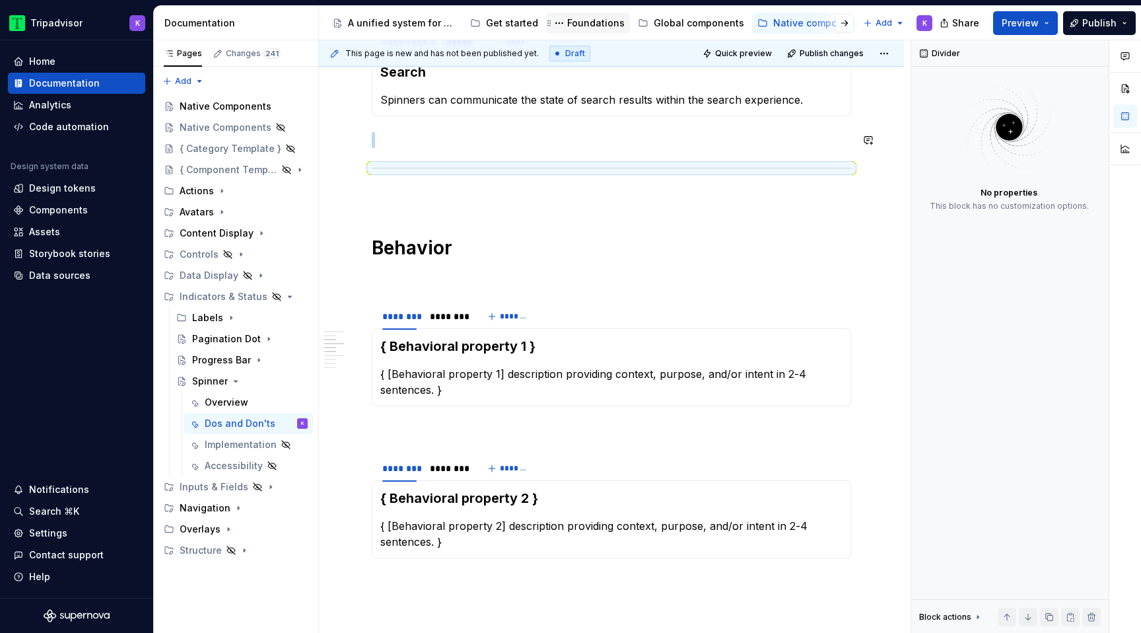
type textarea "*"
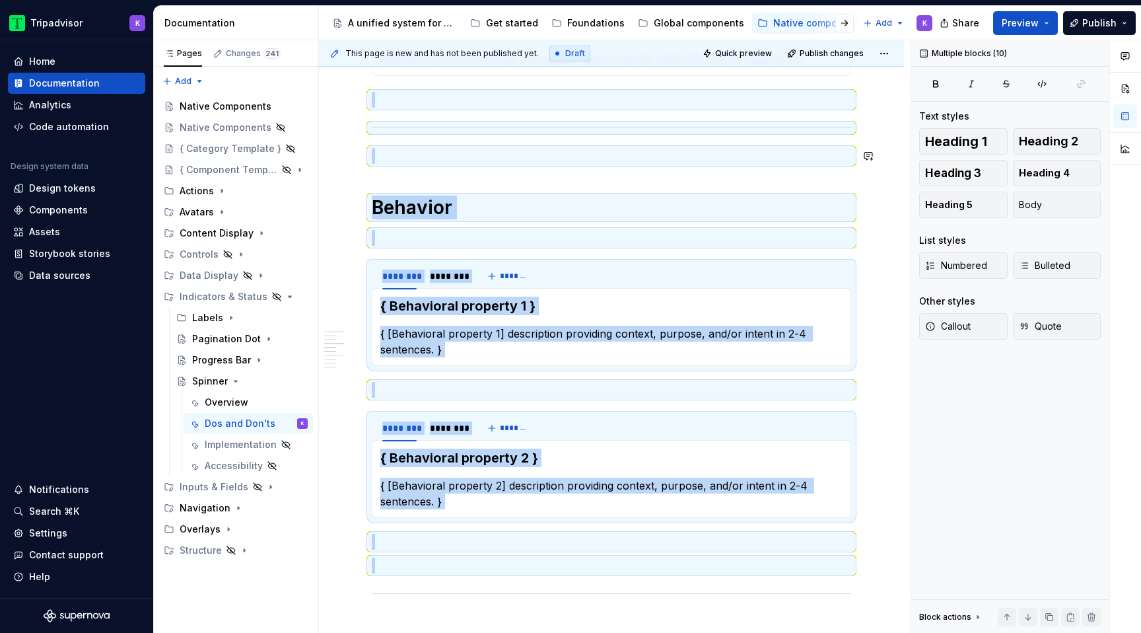
scroll to position [458, 0]
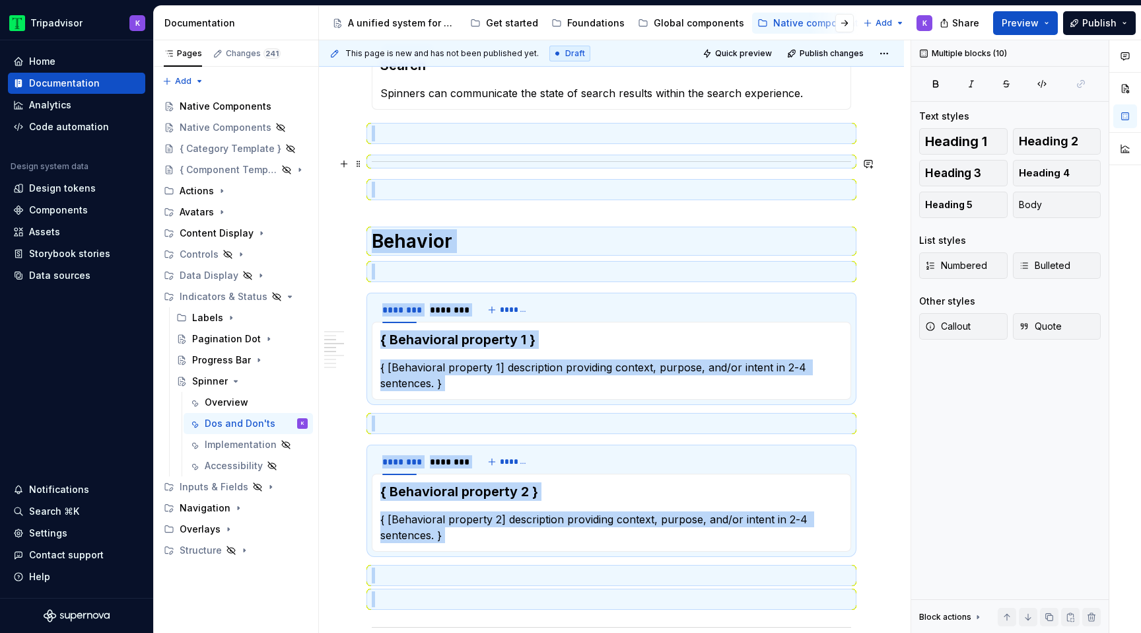
drag, startPoint x: 442, startPoint y: 476, endPoint x: 356, endPoint y: 155, distance: 333.0
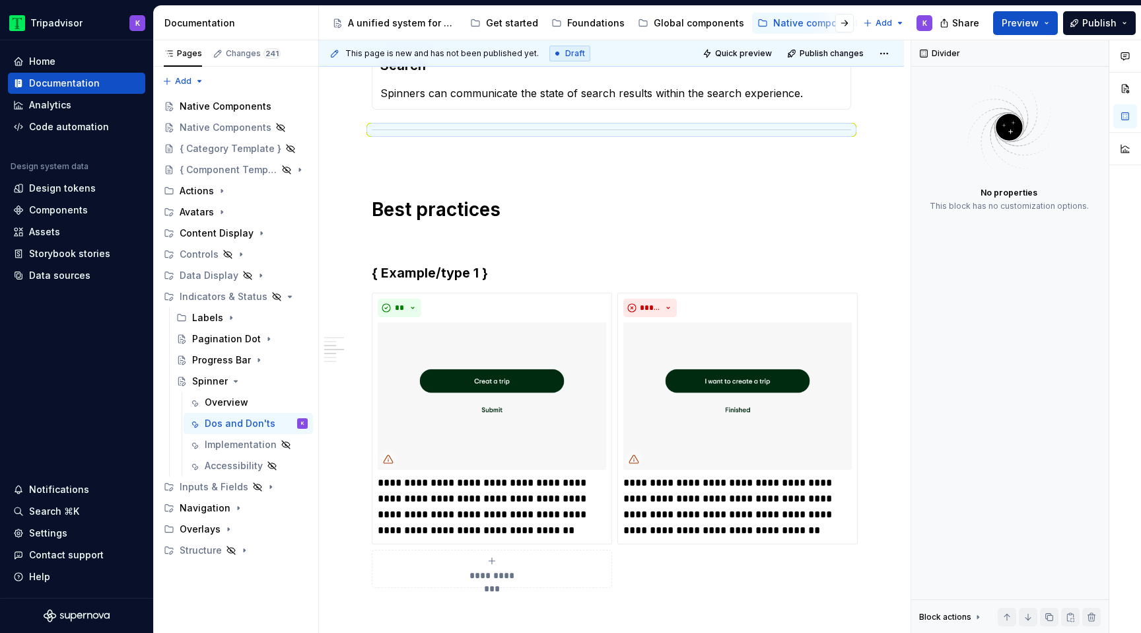
click at [825, 103] on div "Search Spinners can communicate the state of search results within the search e…" at bounding box center [611, 79] width 479 height 62
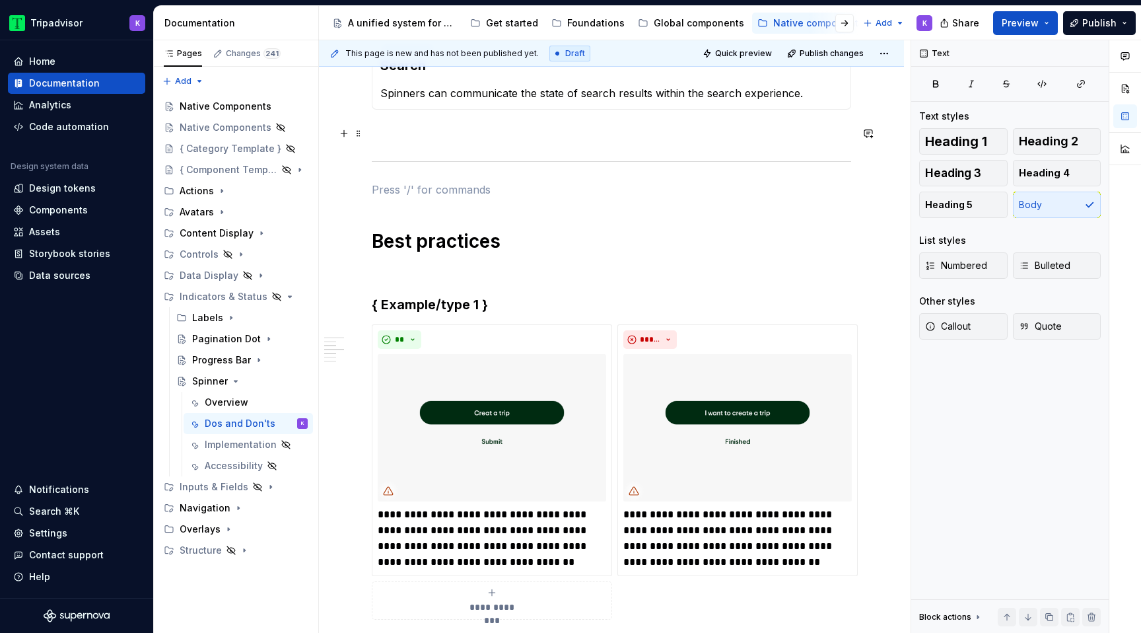
click at [705, 131] on p at bounding box center [611, 133] width 479 height 16
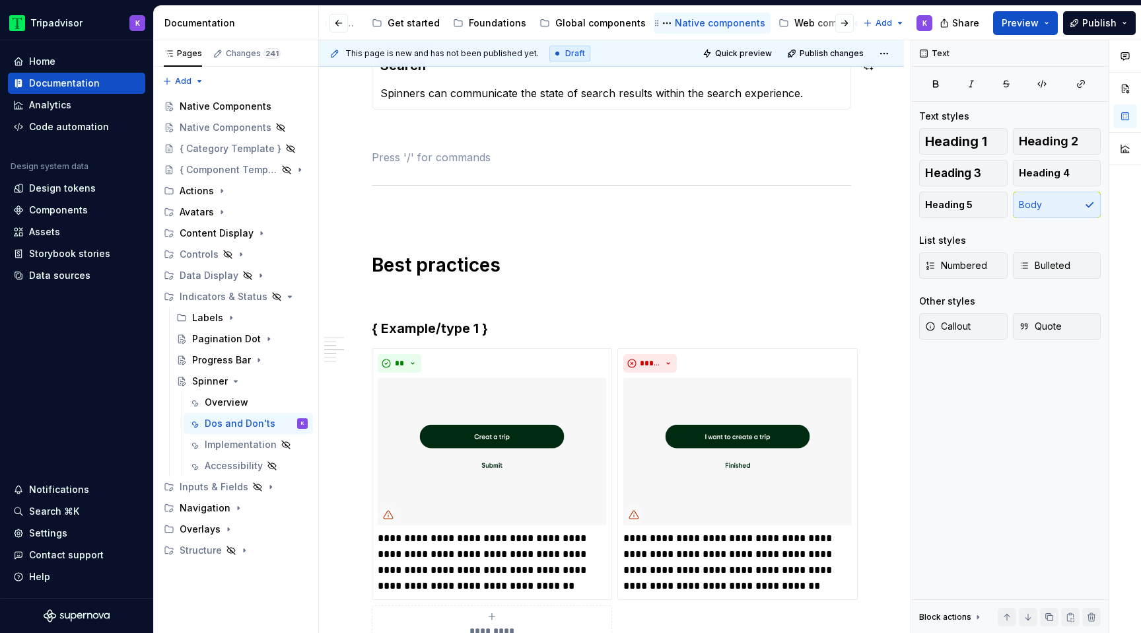
scroll to position [0, 104]
click at [788, 23] on div "Web components" at bounding box center [828, 23] width 81 height 13
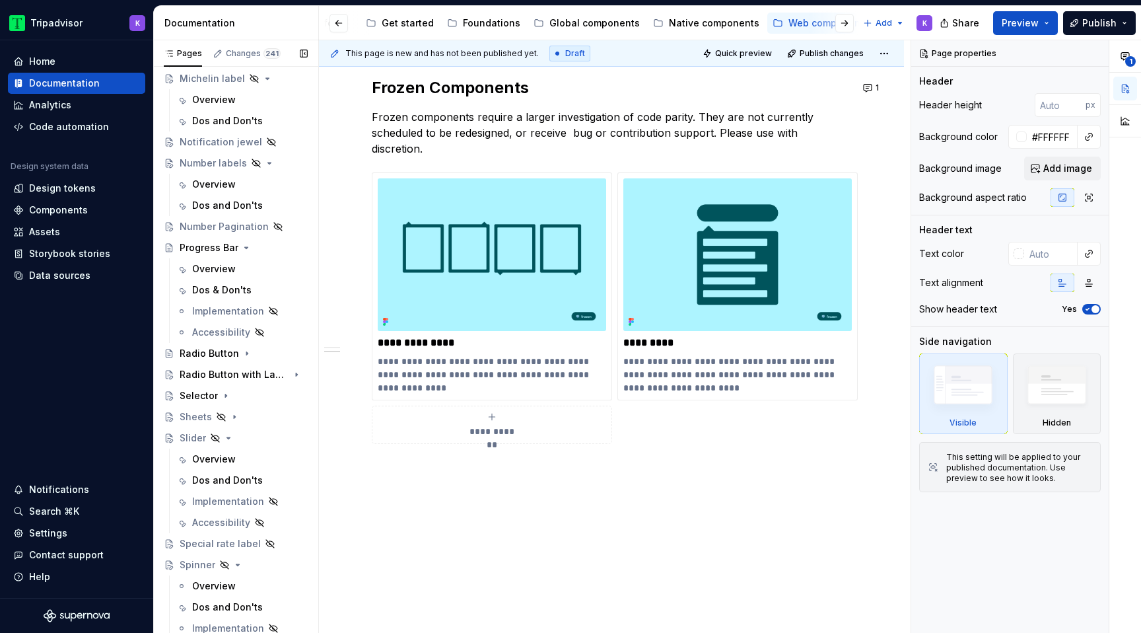
scroll to position [874, 0]
click at [216, 600] on div "Dos and Don'ts" at bounding box center [227, 605] width 71 height 13
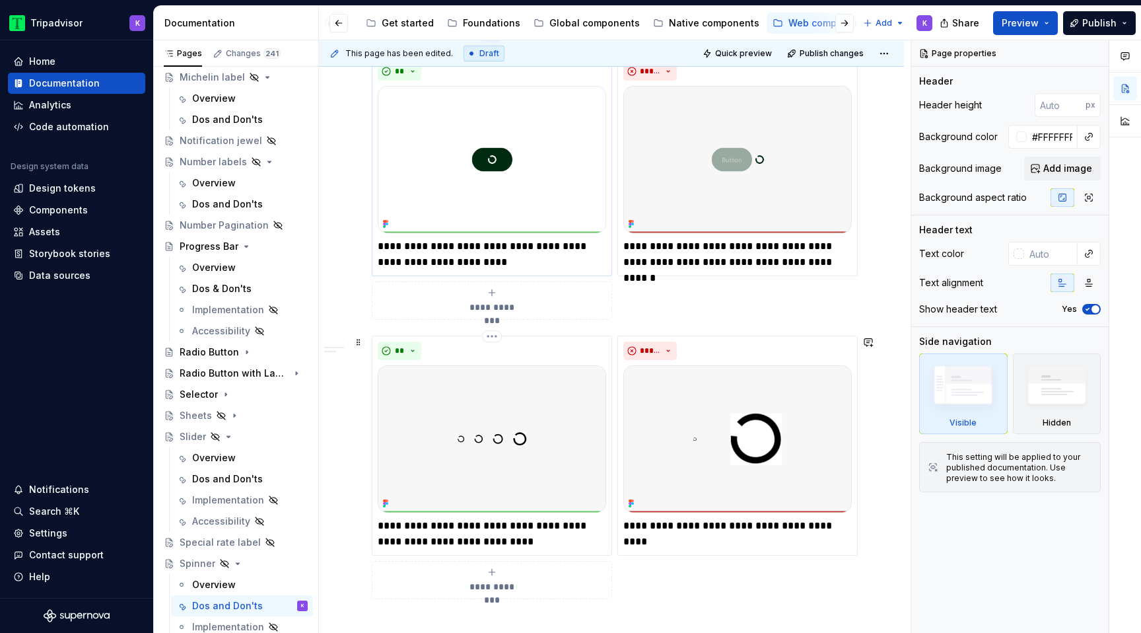
scroll to position [646, 0]
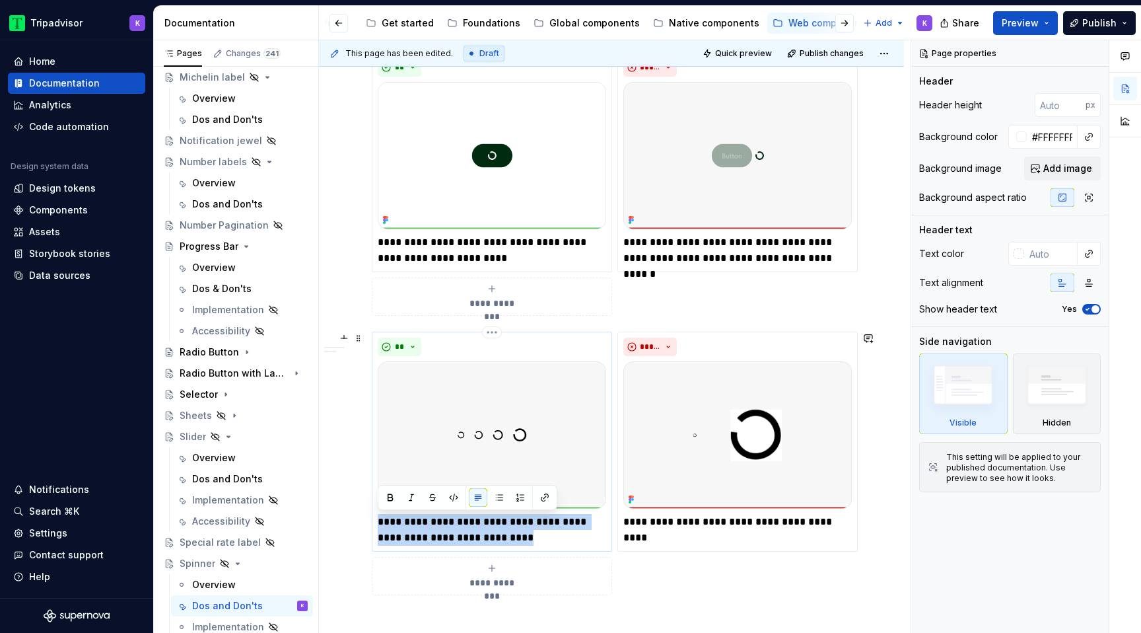
drag, startPoint x: 539, startPoint y: 538, endPoint x: 378, endPoint y: 526, distance: 161.5
click at [378, 526] on p "**********" at bounding box center [492, 530] width 228 height 32
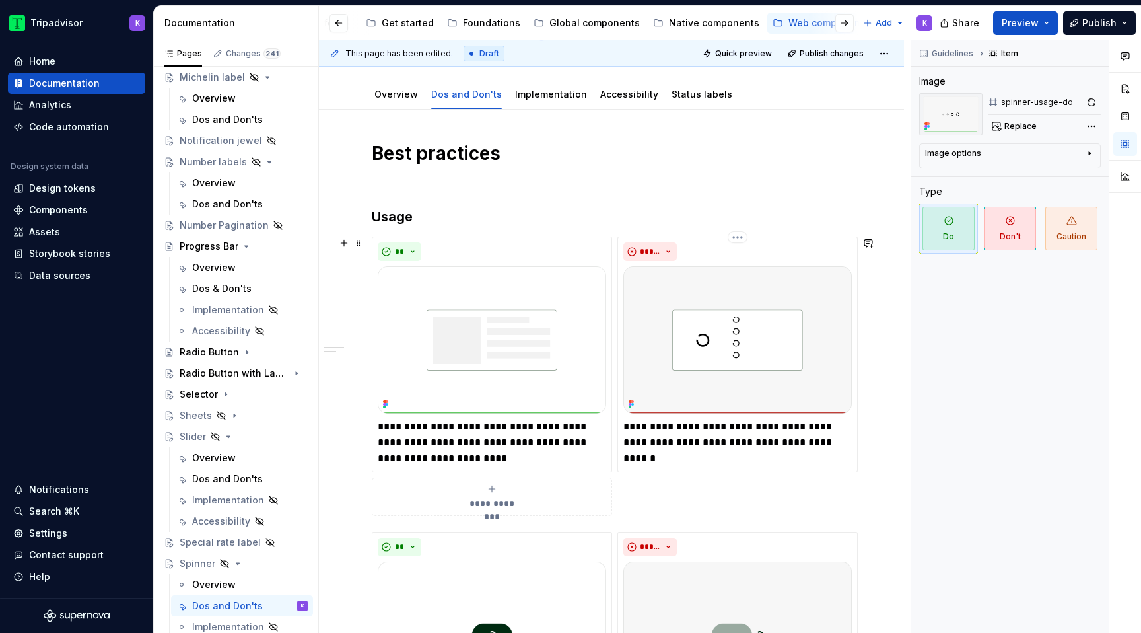
scroll to position [49, 0]
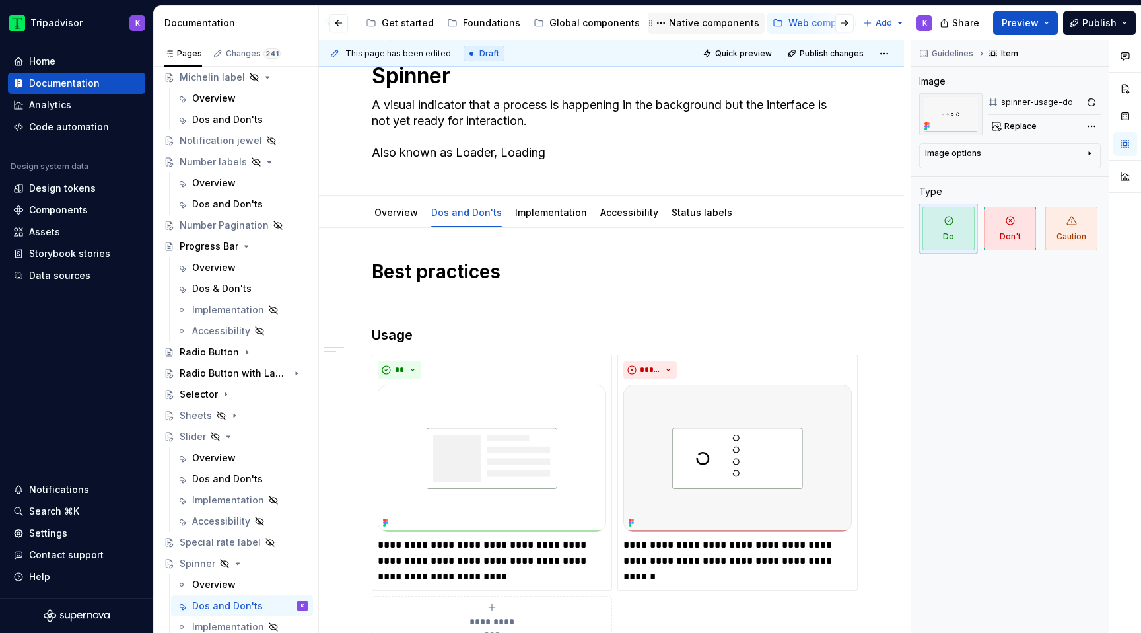
click at [685, 20] on div "Native components" at bounding box center [714, 23] width 90 height 13
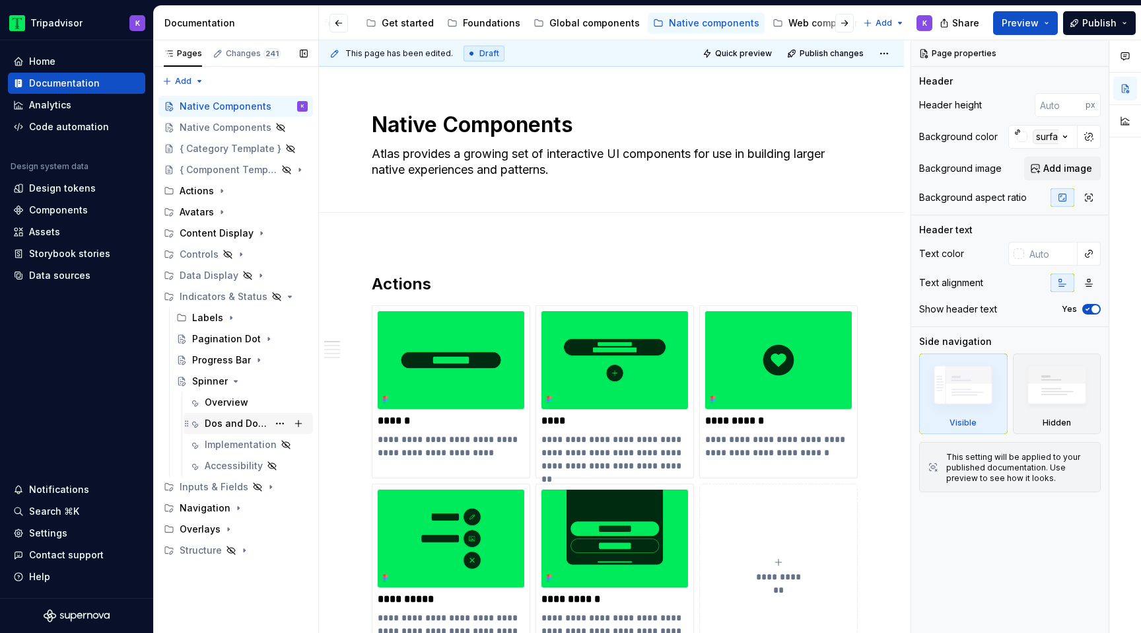
click at [228, 422] on div "Dos and Don'ts" at bounding box center [236, 423] width 63 height 13
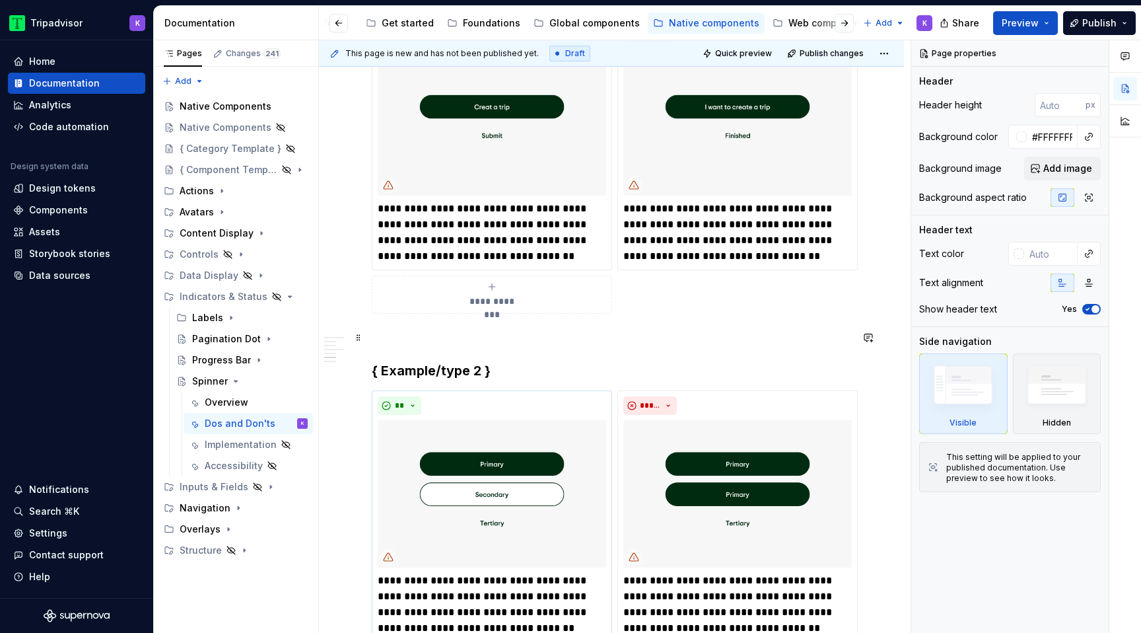
scroll to position [980, 0]
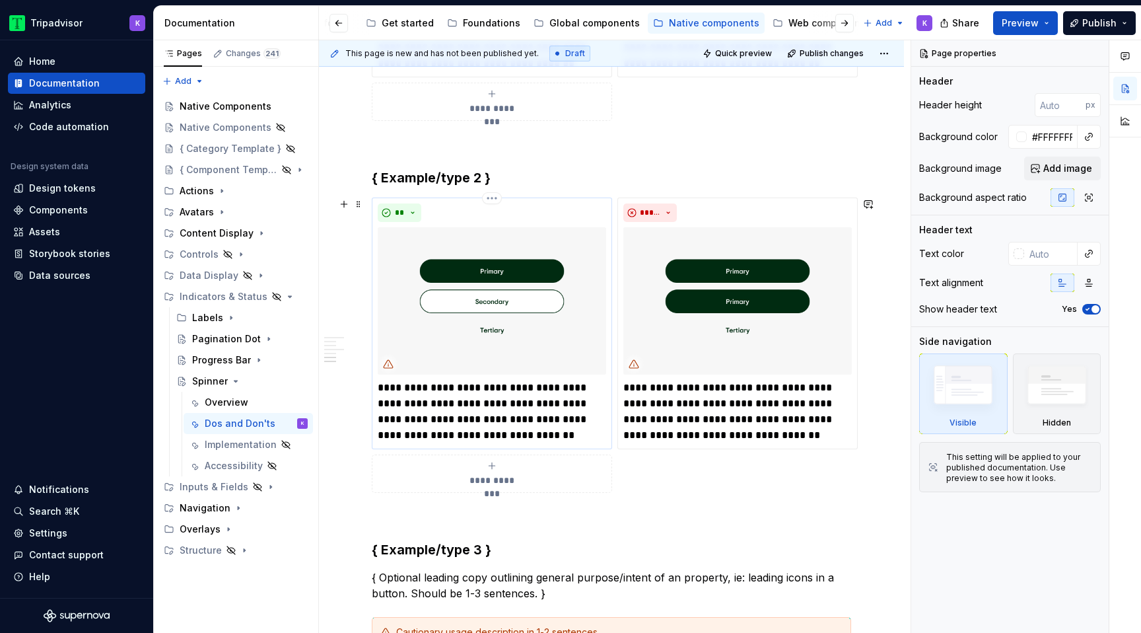
click at [503, 399] on p "**********" at bounding box center [492, 411] width 228 height 63
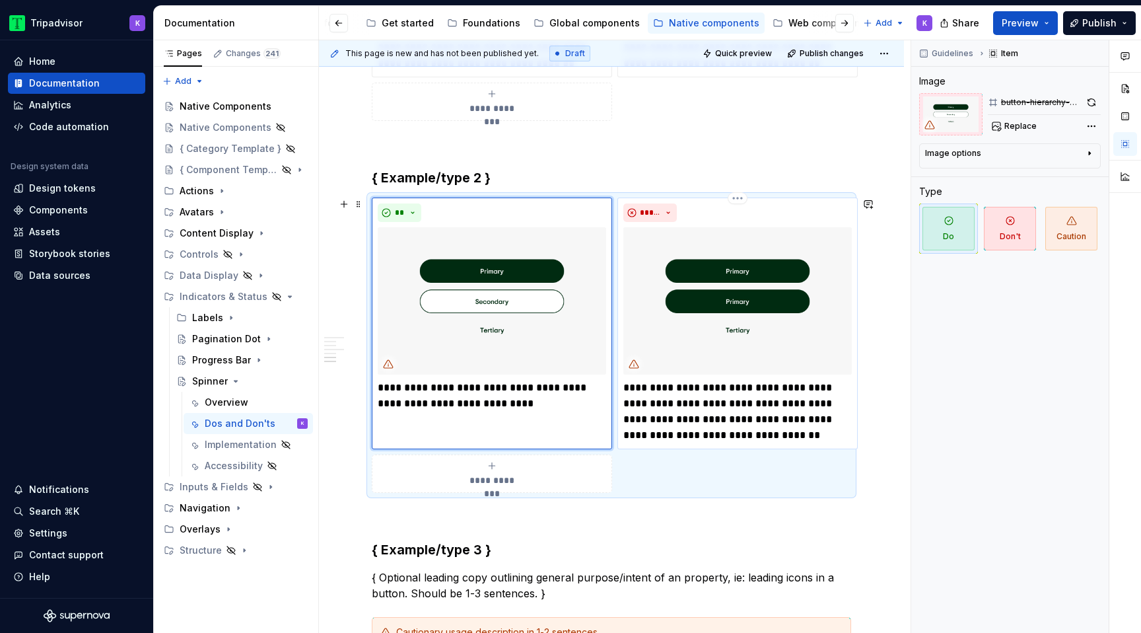
click at [757, 442] on p "**********" at bounding box center [737, 411] width 228 height 63
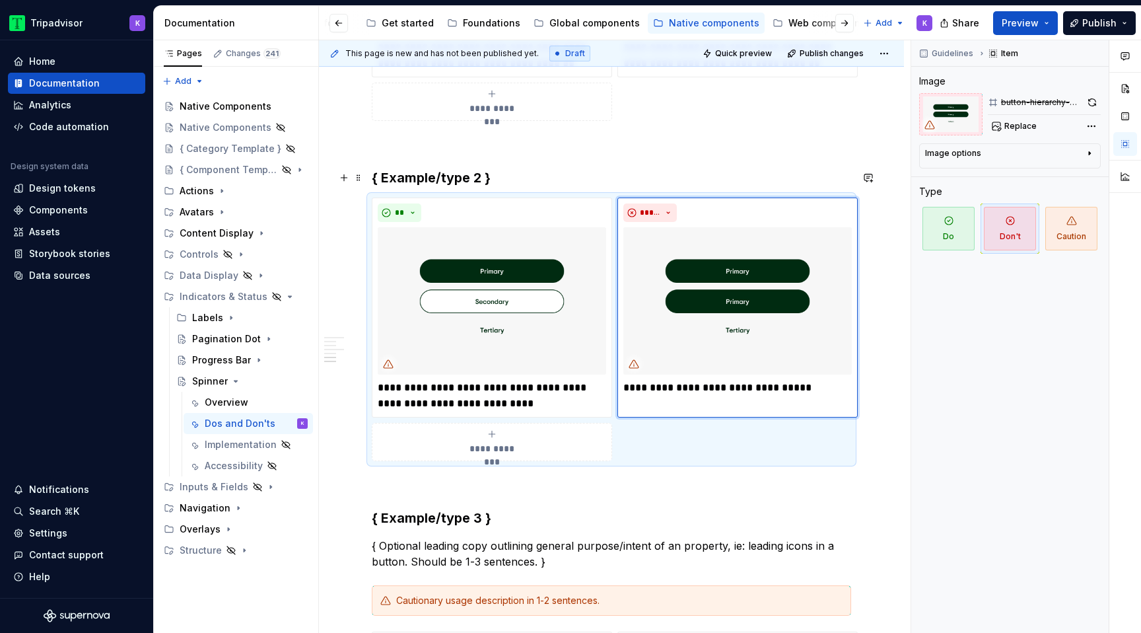
scroll to position [919, 0]
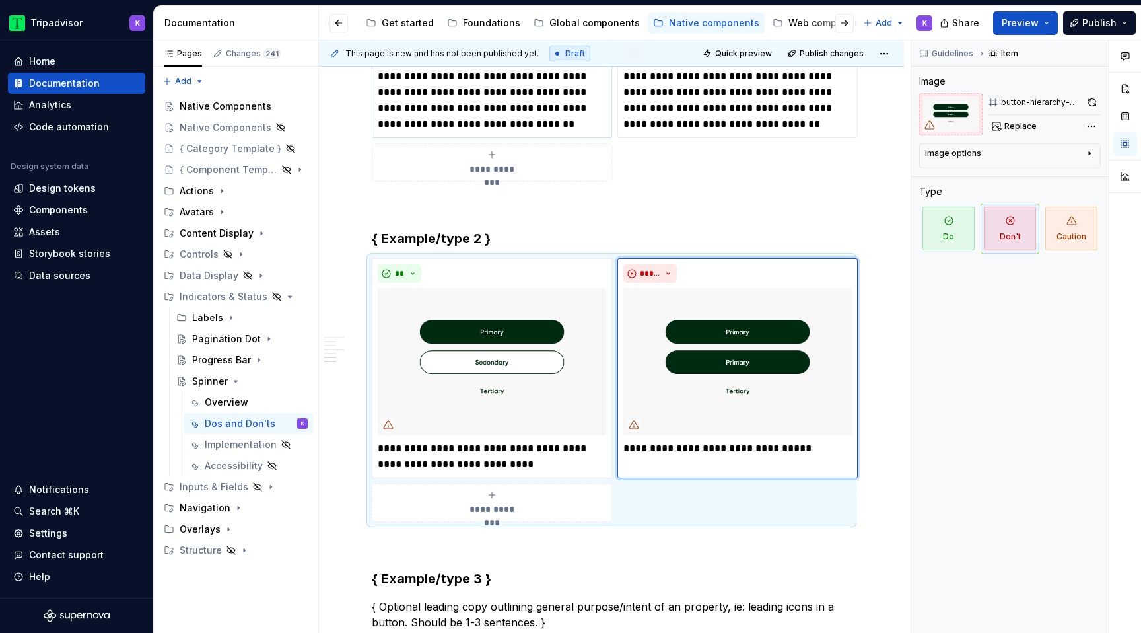
click at [539, 127] on p "**********" at bounding box center [492, 100] width 228 height 63
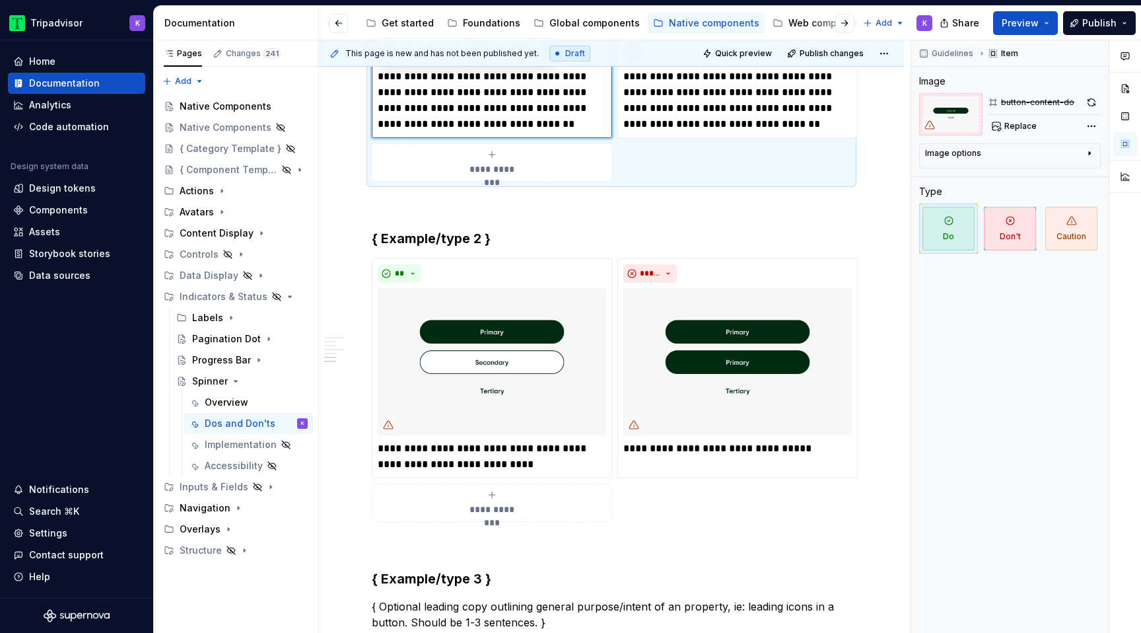
type textarea "*"
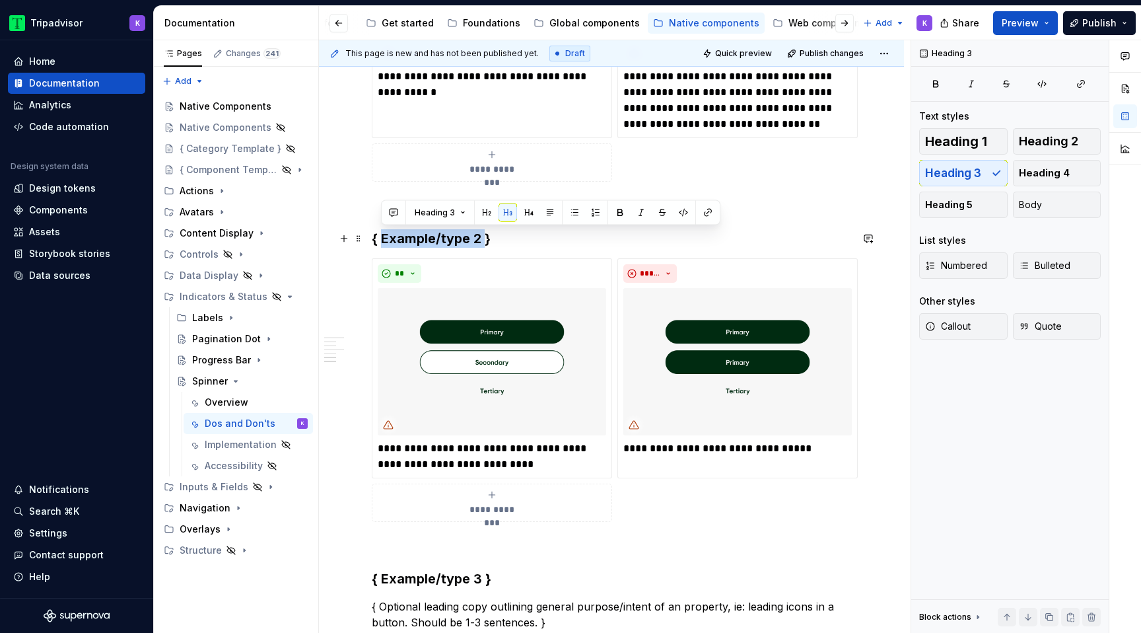
drag, startPoint x: 487, startPoint y: 238, endPoint x: 383, endPoint y: 238, distance: 103.7
click at [383, 238] on h3 "{ Example/type 2 }" at bounding box center [611, 238] width 479 height 18
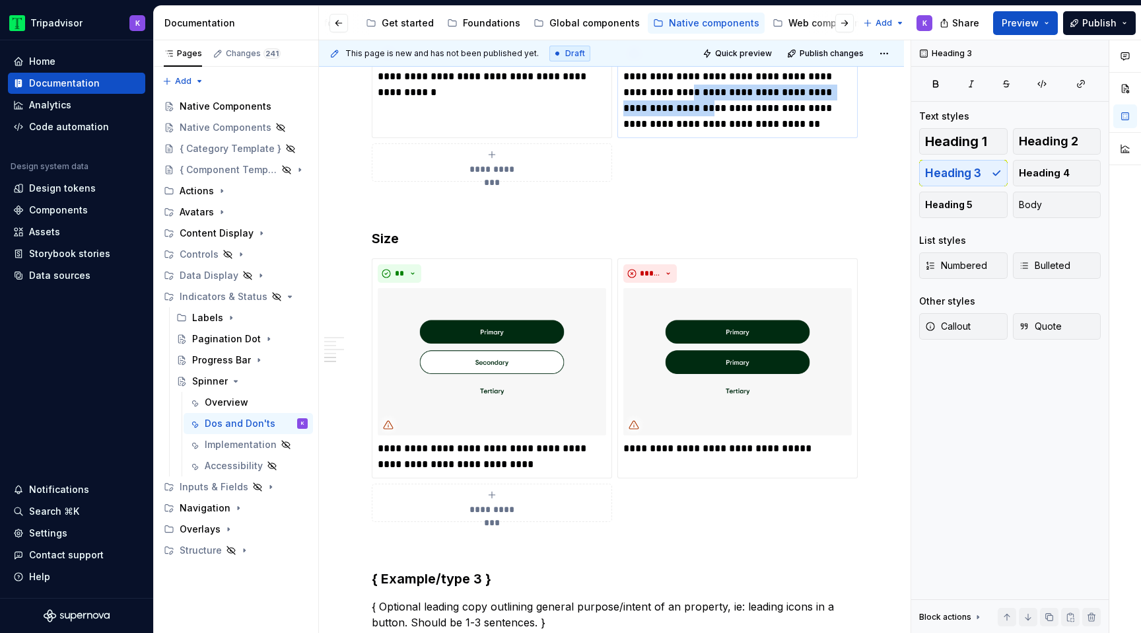
click at [681, 103] on p "**********" at bounding box center [737, 100] width 228 height 63
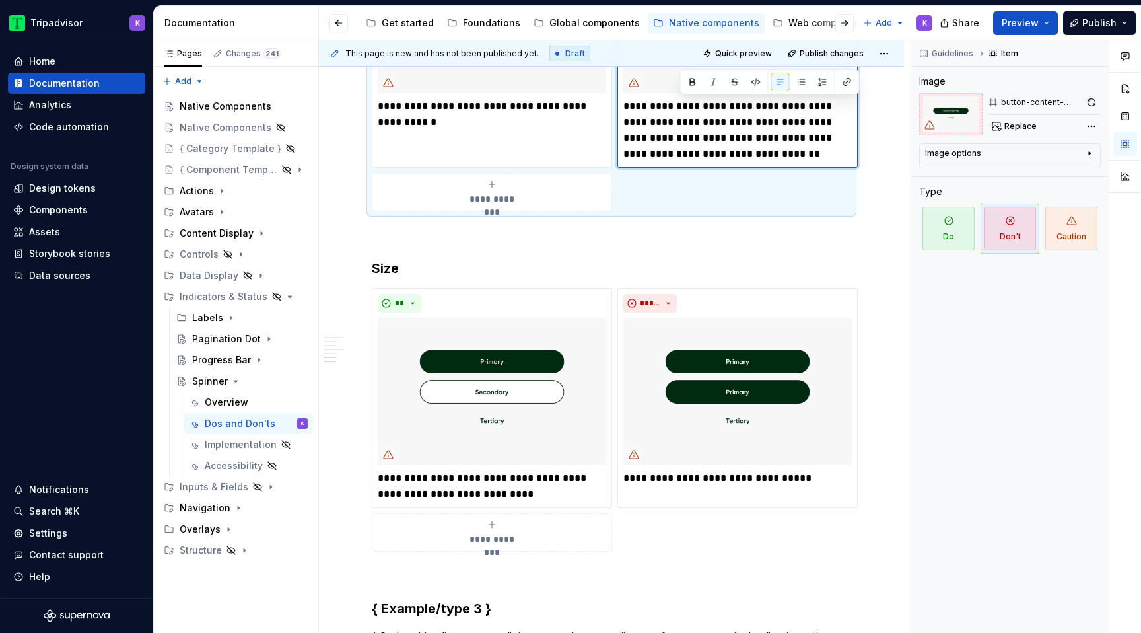
click at [735, 149] on p "**********" at bounding box center [737, 129] width 228 height 63
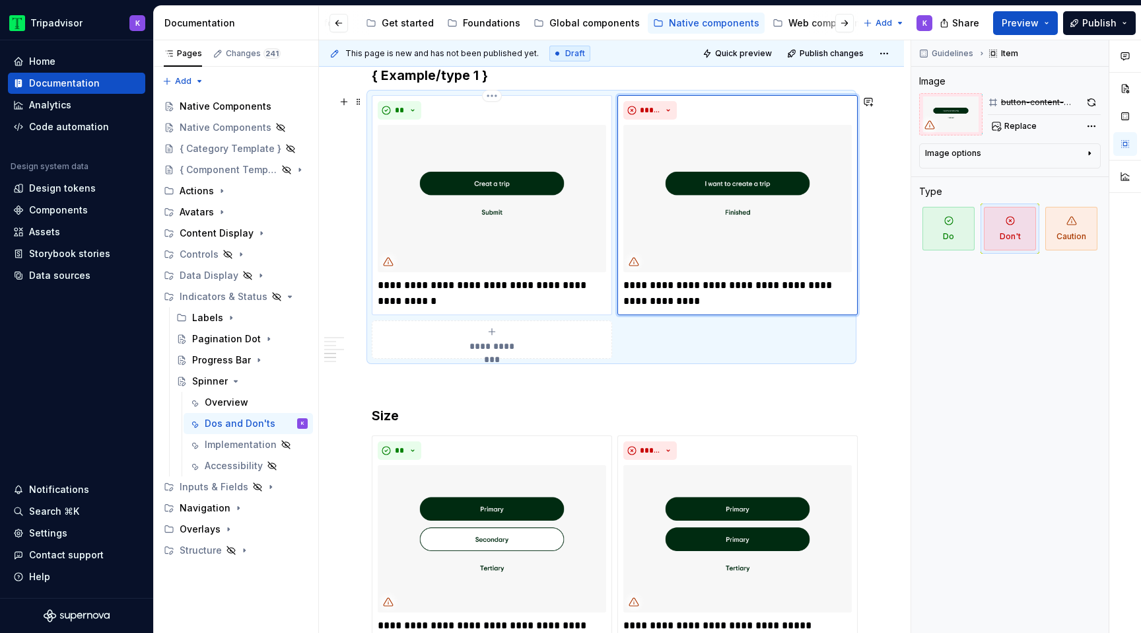
scroll to position [633, 0]
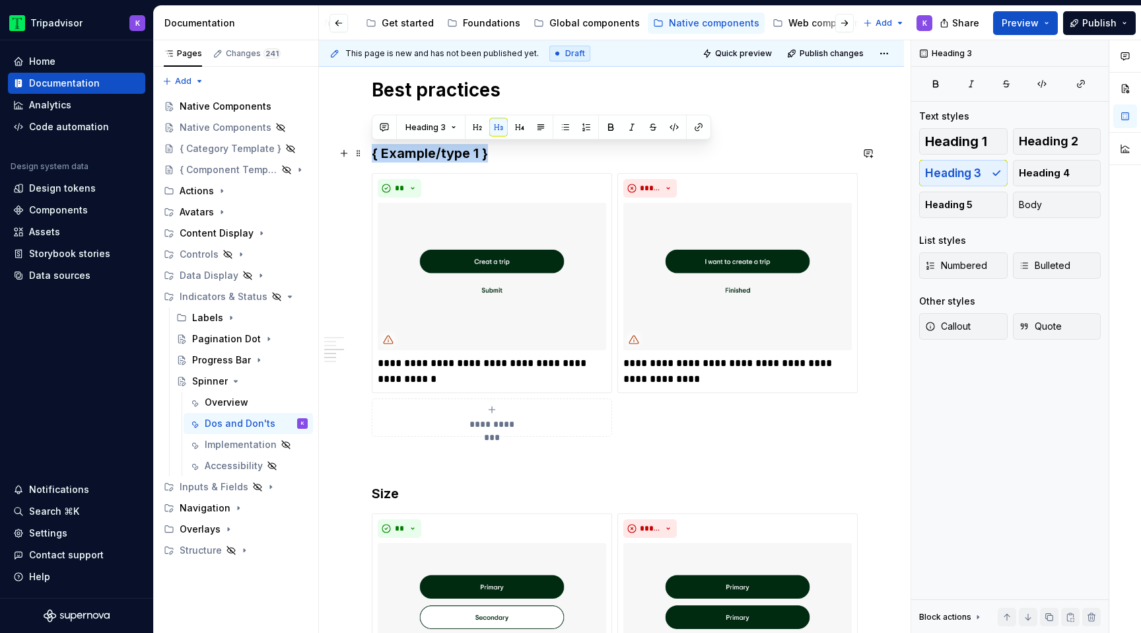
drag, startPoint x: 497, startPoint y: 153, endPoint x: 374, endPoint y: 153, distance: 122.8
click at [374, 153] on h3 "{ Example/type 1 }" at bounding box center [611, 153] width 479 height 18
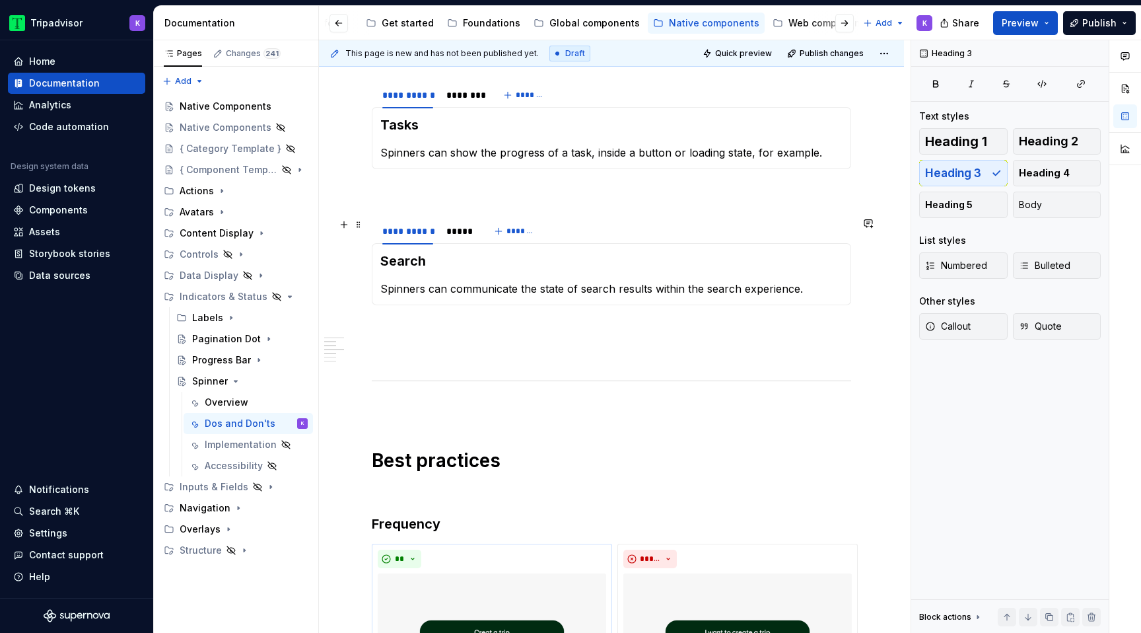
scroll to position [215, 0]
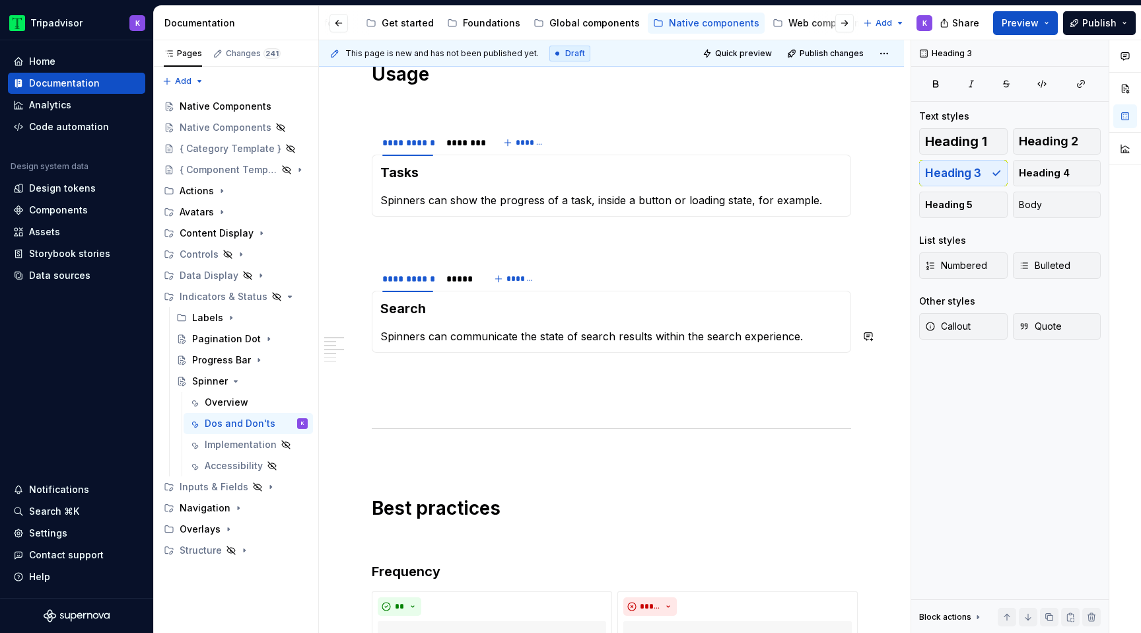
type textarea "*"
click at [462, 132] on html "Tripadvisor K Home Documentation Analytics Code automation Design system data D…" at bounding box center [570, 316] width 1141 height 633
click at [489, 151] on div "Edit name" at bounding box center [524, 151] width 86 height 13
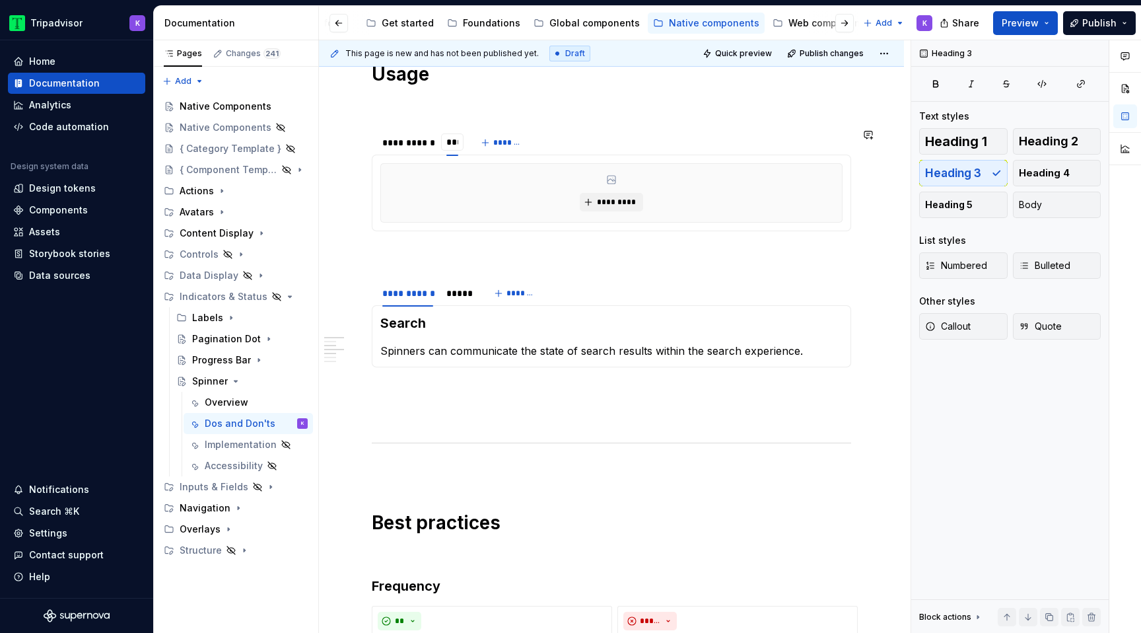
type input "*****"
click at [633, 194] on button "*********" at bounding box center [611, 202] width 63 height 18
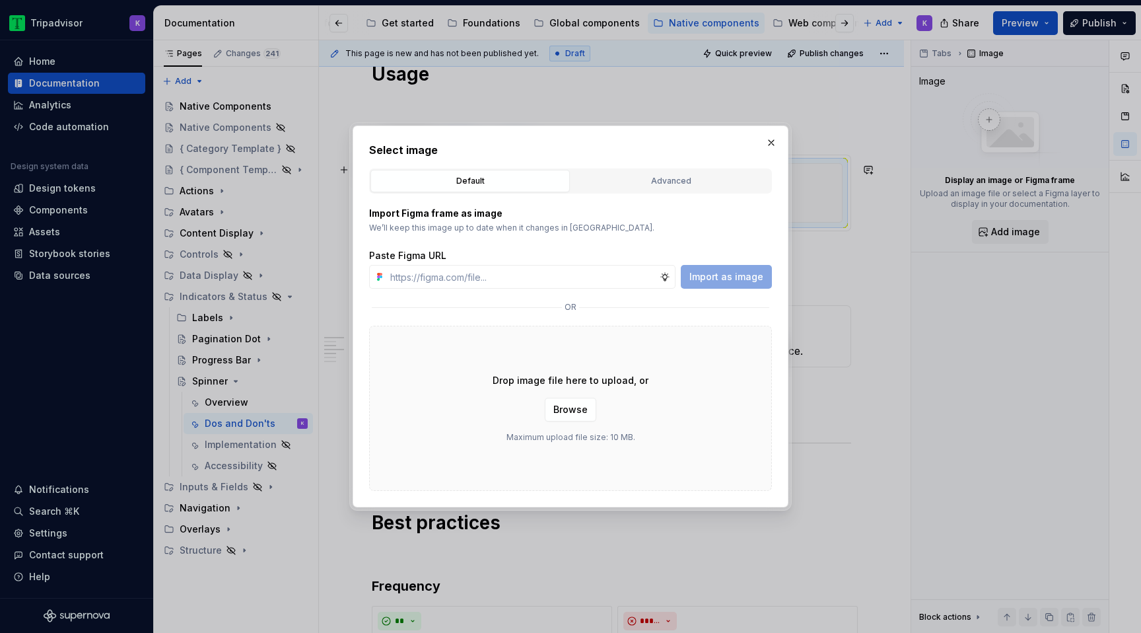
type textarea "*"
type input "[URL][DOMAIN_NAME]"
type textarea "*"
type input "[URL][DOMAIN_NAME]"
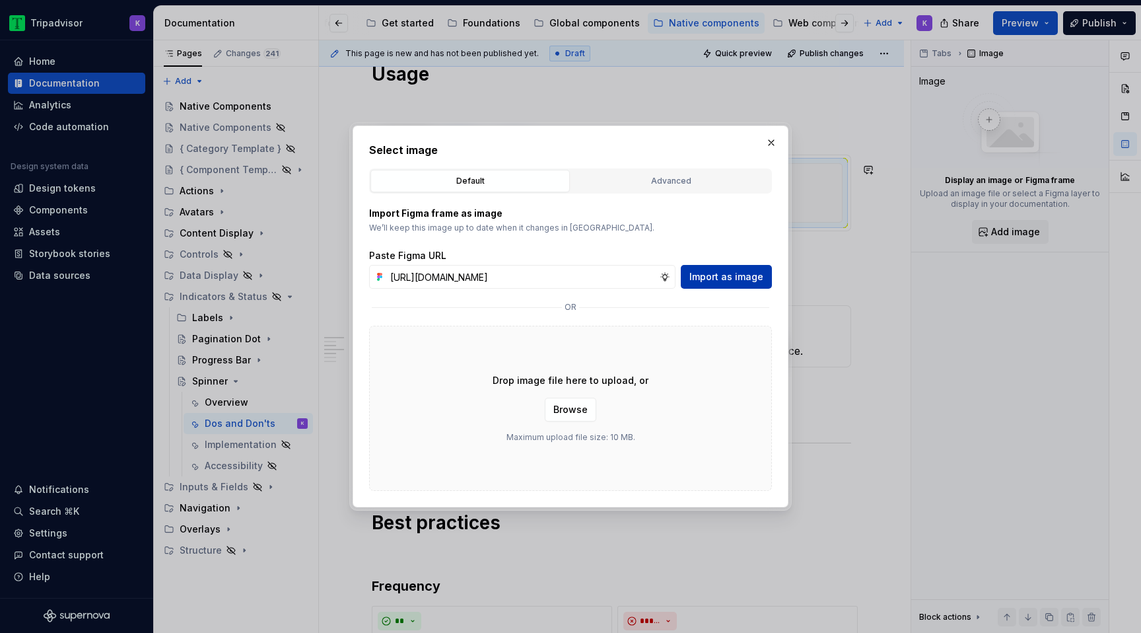
click at [693, 272] on span "Import as image" at bounding box center [726, 276] width 74 height 13
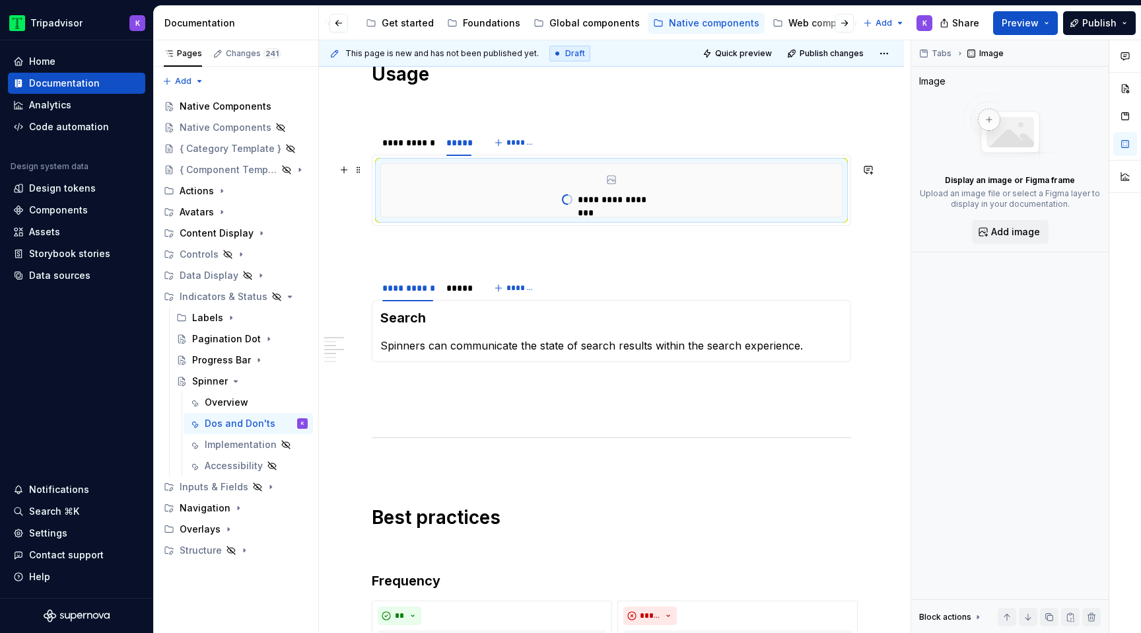
click at [842, 194] on div "**********" at bounding box center [611, 190] width 461 height 53
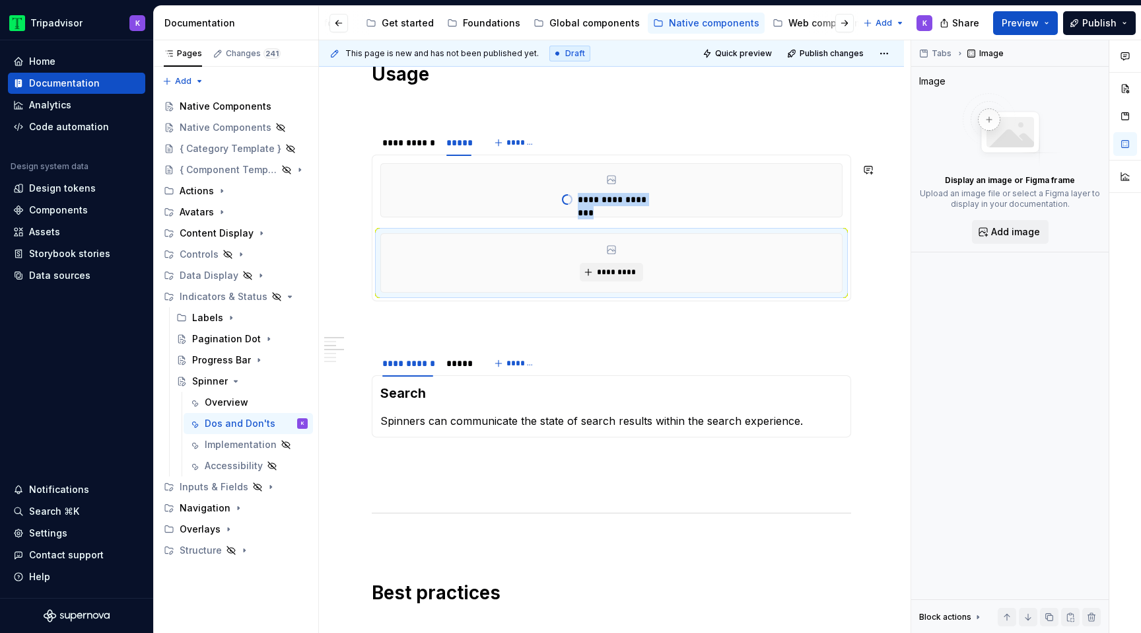
type textarea "*"
click at [610, 271] on span "*********" at bounding box center [616, 272] width 40 height 11
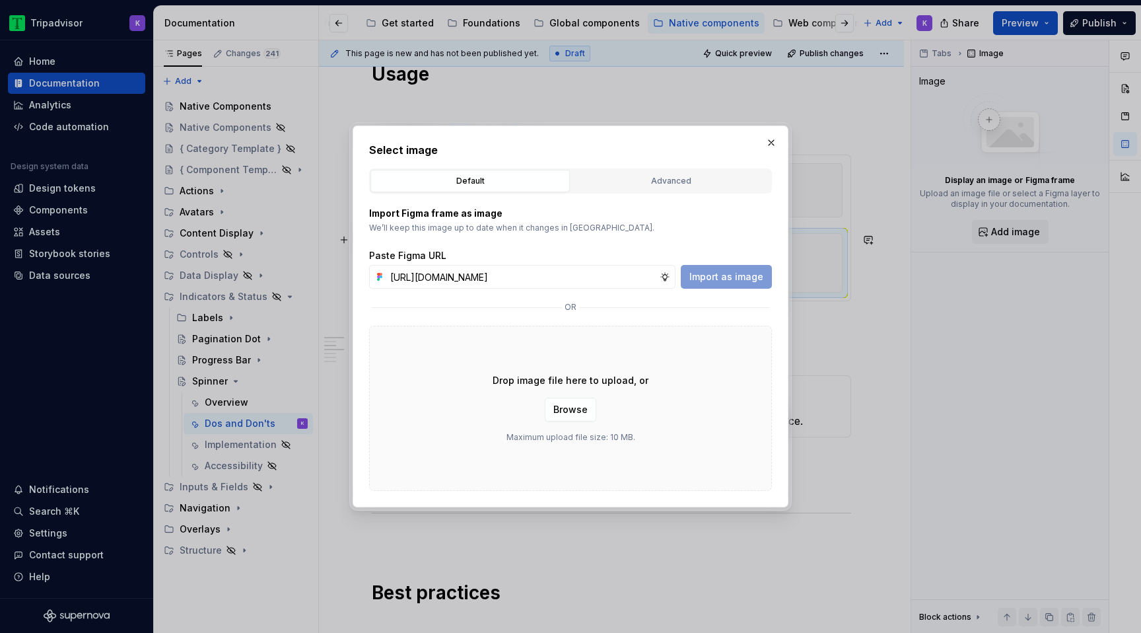
scroll to position [0, 347]
type input "[URL][DOMAIN_NAME]"
click at [734, 277] on span "Import as image" at bounding box center [726, 276] width 74 height 13
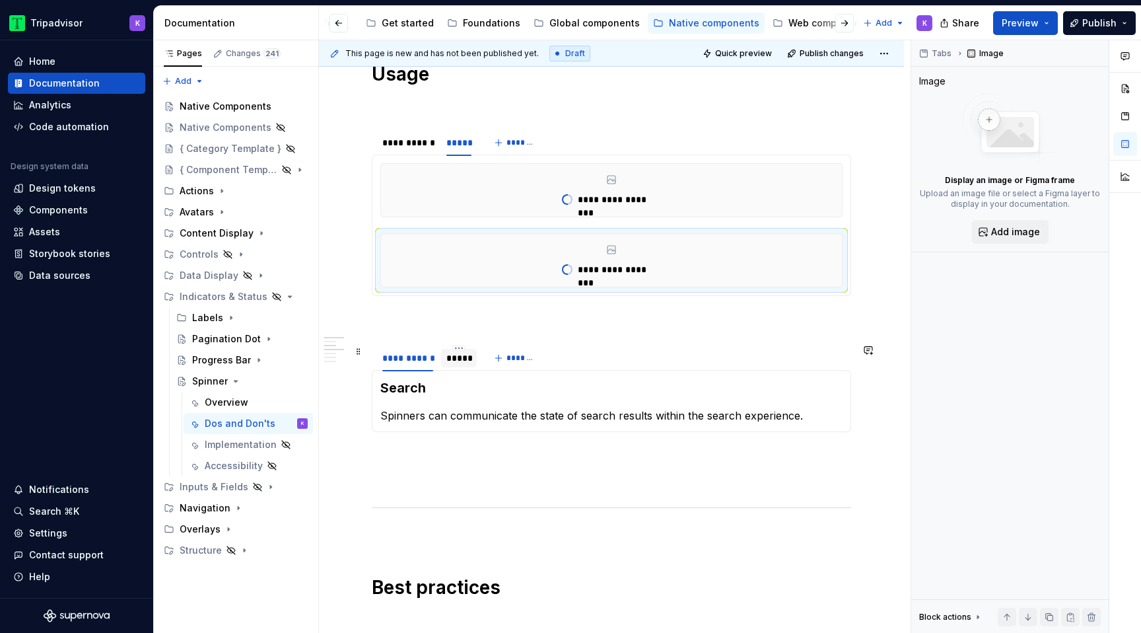
click at [452, 365] on div "*****" at bounding box center [459, 358] width 36 height 18
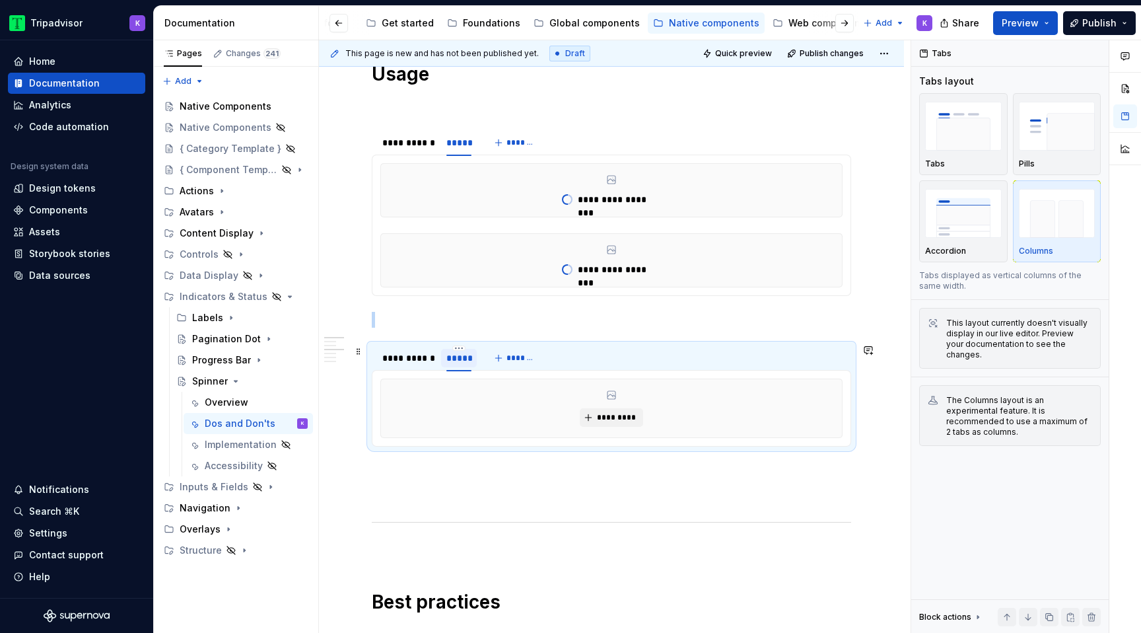
type textarea "*"
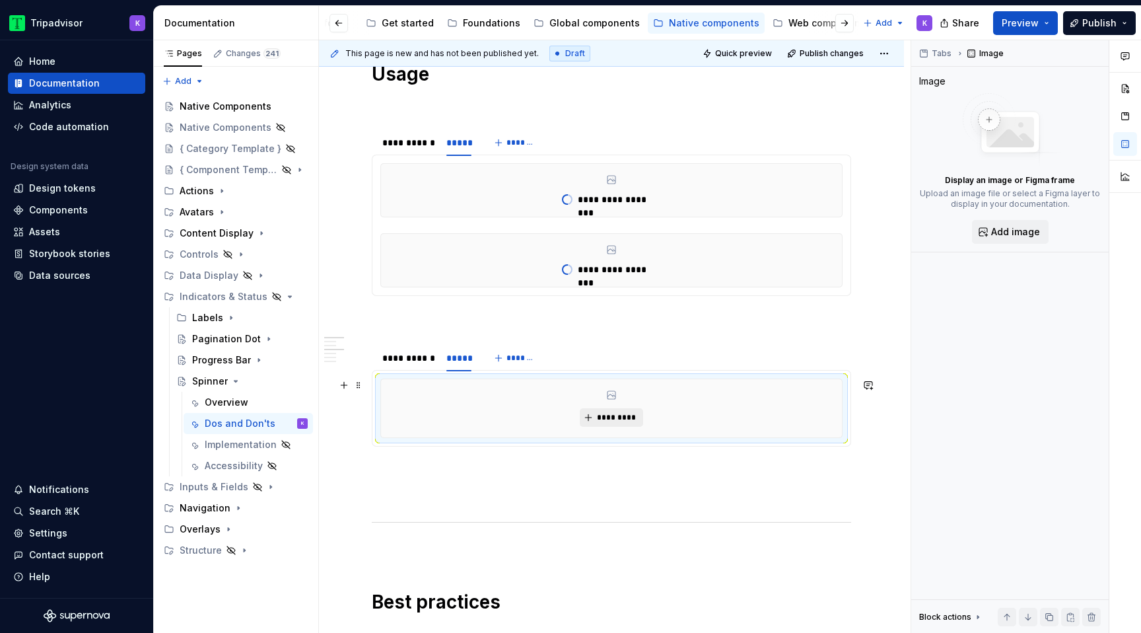
click at [615, 417] on span "*********" at bounding box center [616, 417] width 40 height 11
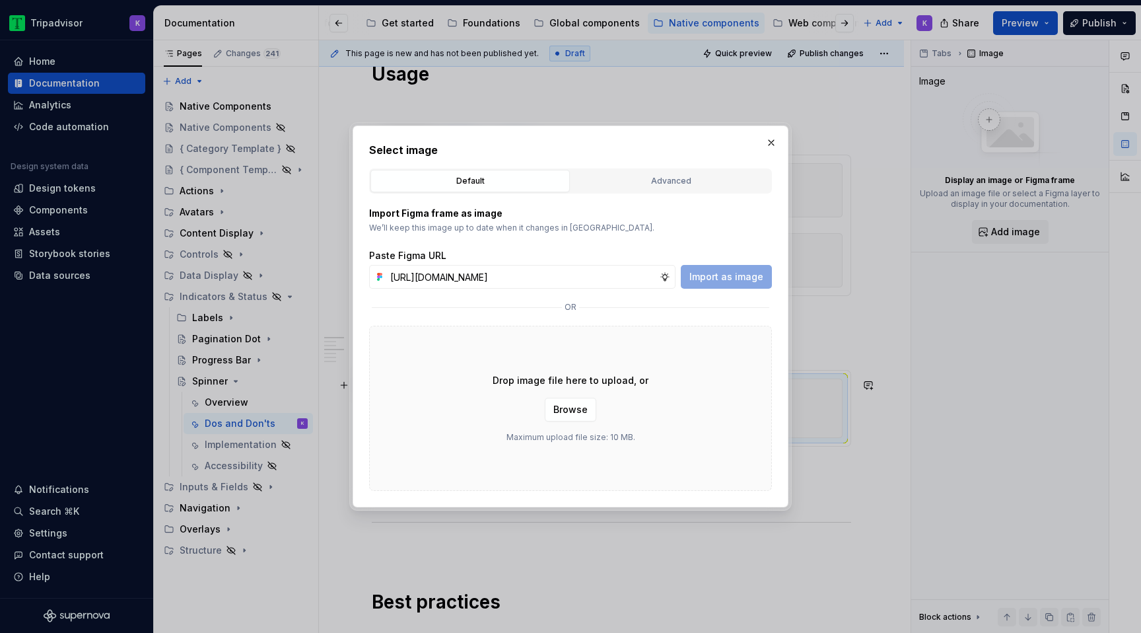
scroll to position [0, 347]
type input "[URL][DOMAIN_NAME]"
click at [757, 271] on span "Import as image" at bounding box center [726, 276] width 74 height 13
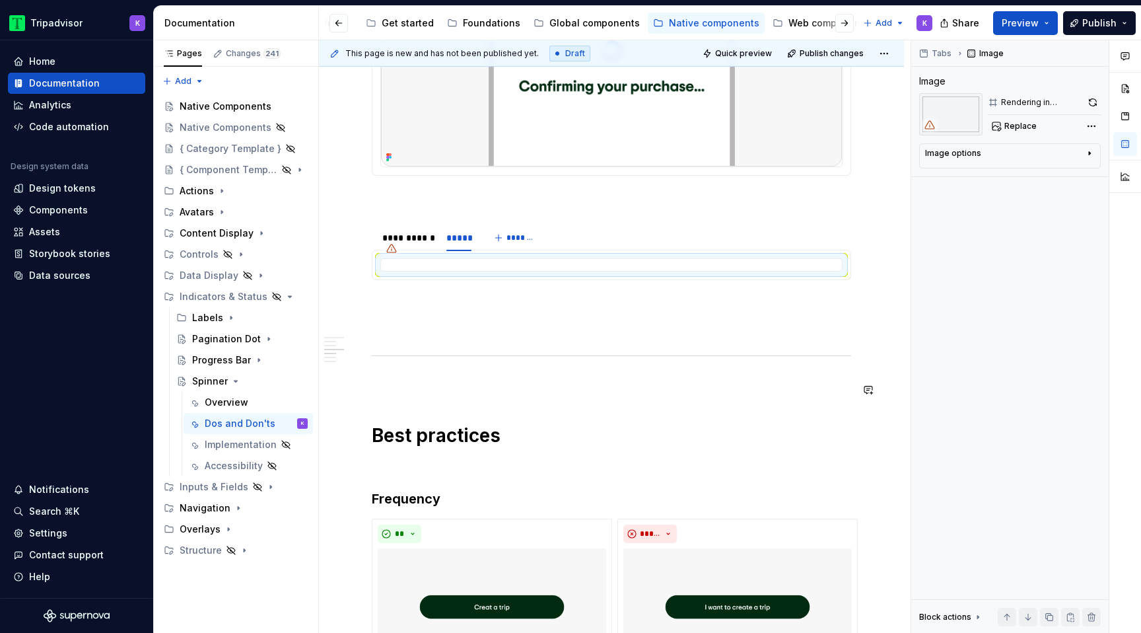
scroll to position [825, 0]
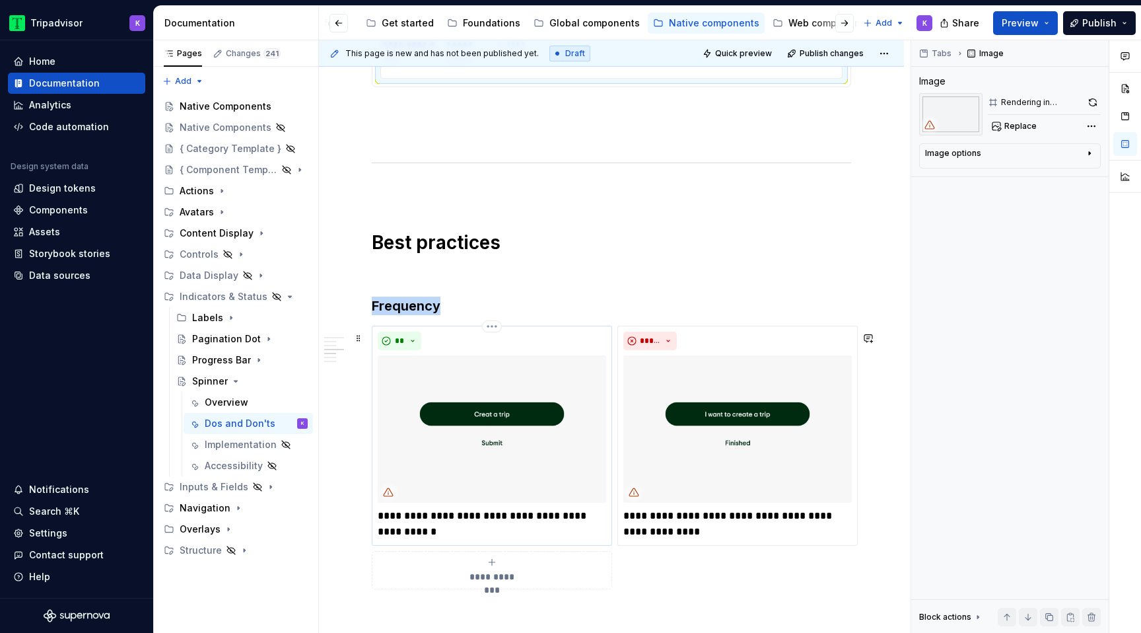
click at [480, 415] on img at bounding box center [492, 428] width 228 height 147
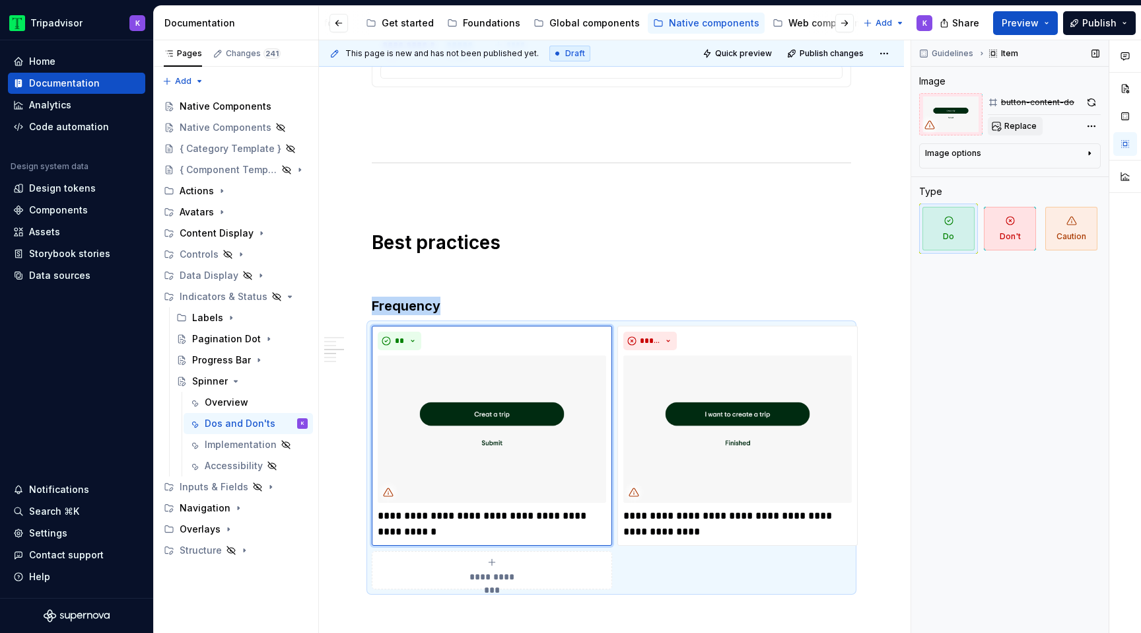
click at [993, 121] on button "Replace" at bounding box center [1015, 126] width 55 height 18
type textarea "*"
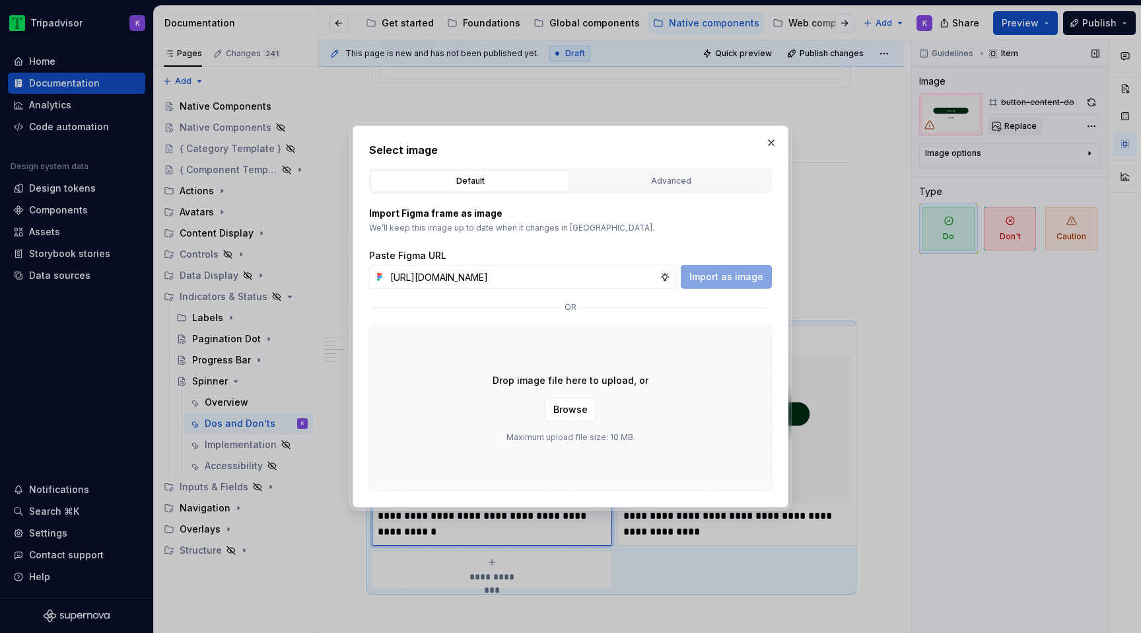
scroll to position [0, 346]
type input "[URL][DOMAIN_NAME]"
click at [725, 273] on span "Import as image" at bounding box center [726, 276] width 74 height 13
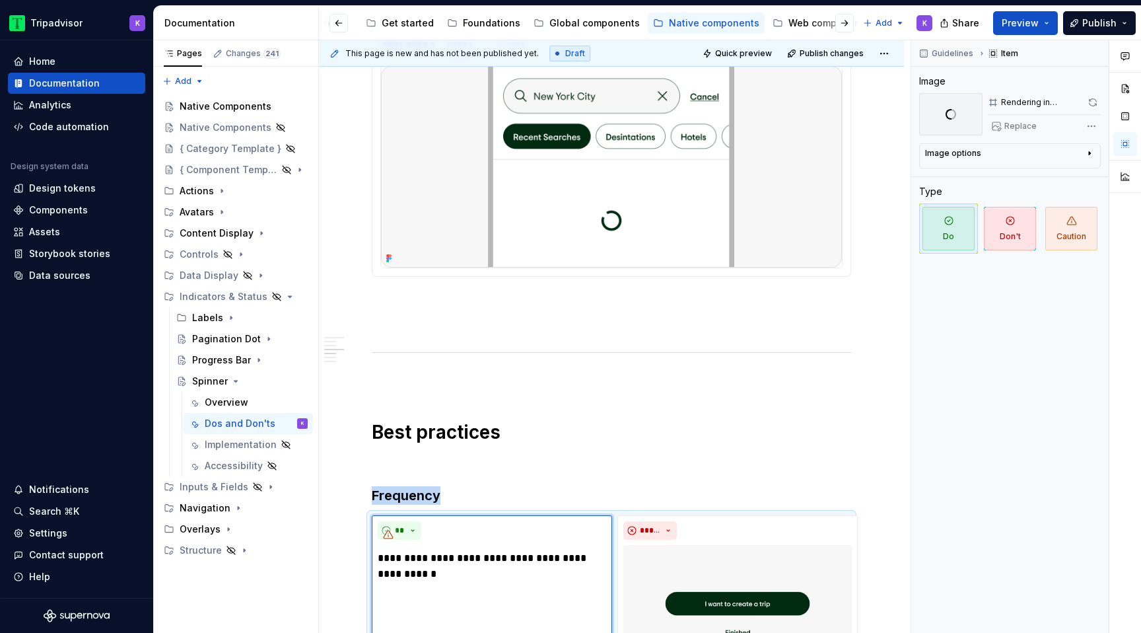
scroll to position [1017, 0]
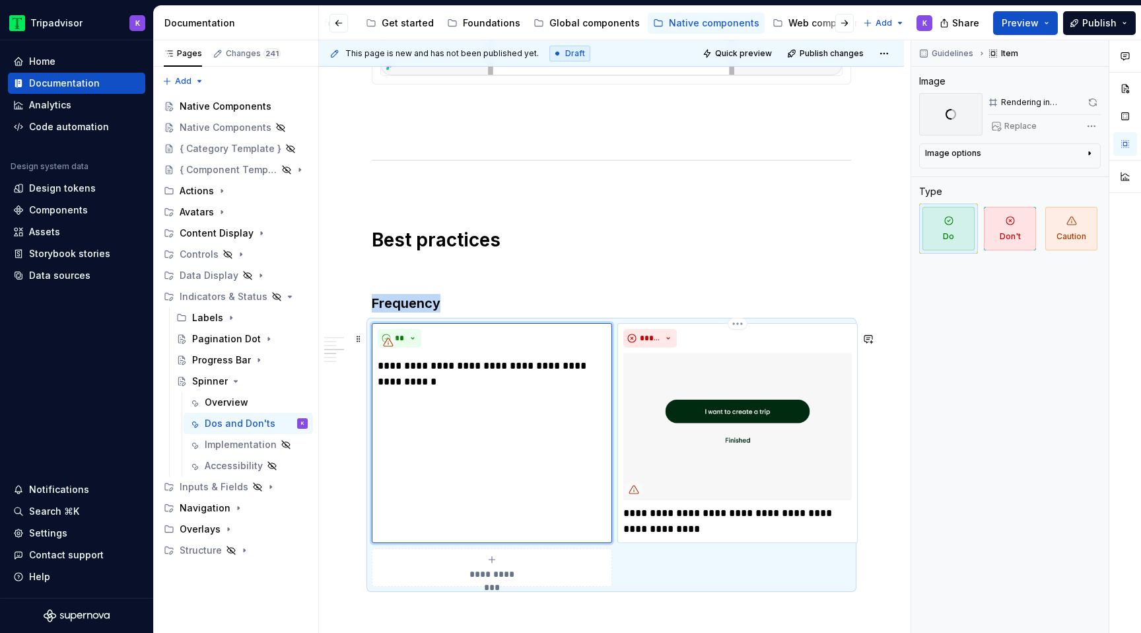
click at [723, 421] on img at bounding box center [737, 426] width 228 height 147
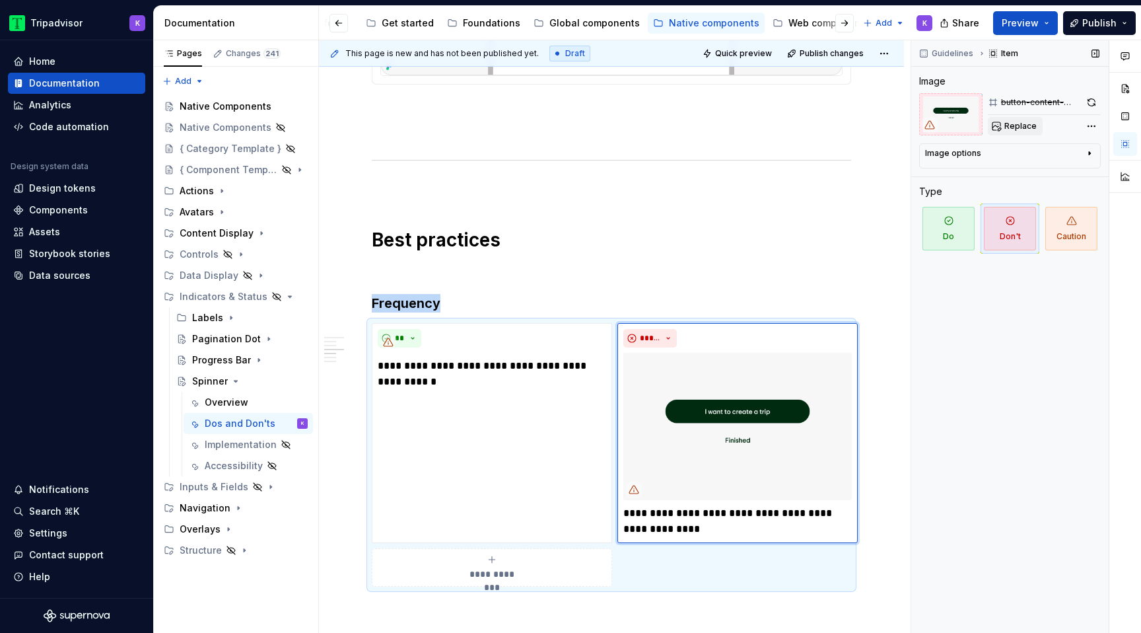
click at [1017, 127] on span "Replace" at bounding box center [1020, 126] width 32 height 11
type textarea "*"
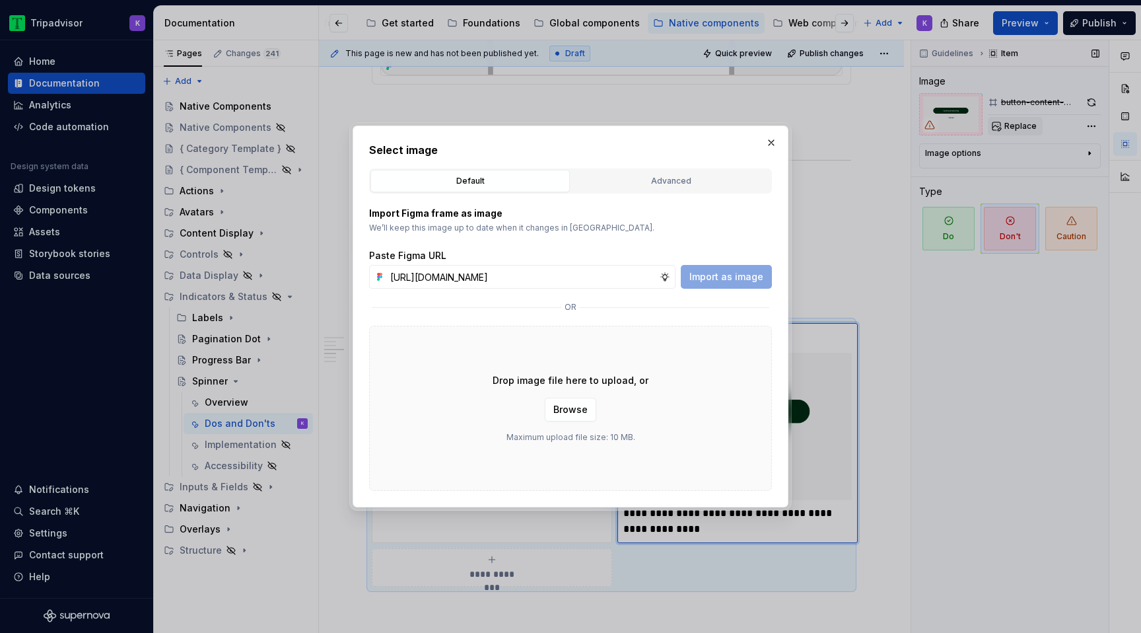
scroll to position [0, 346]
type input "[URL][DOMAIN_NAME]"
click at [736, 274] on span "Import as image" at bounding box center [726, 276] width 74 height 13
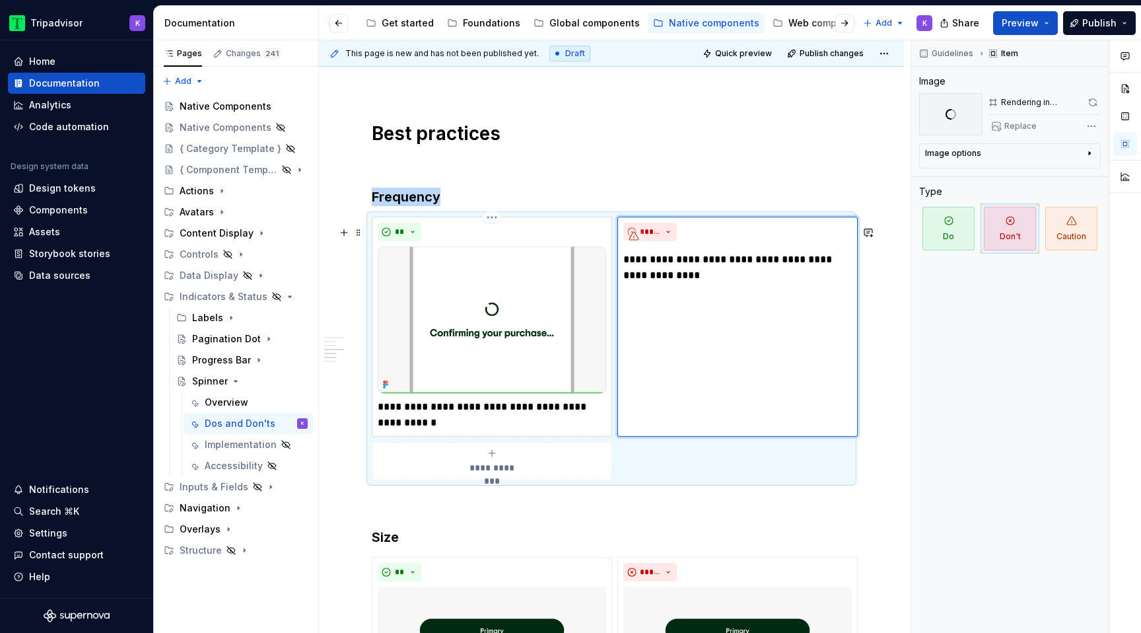
scroll to position [1268, 0]
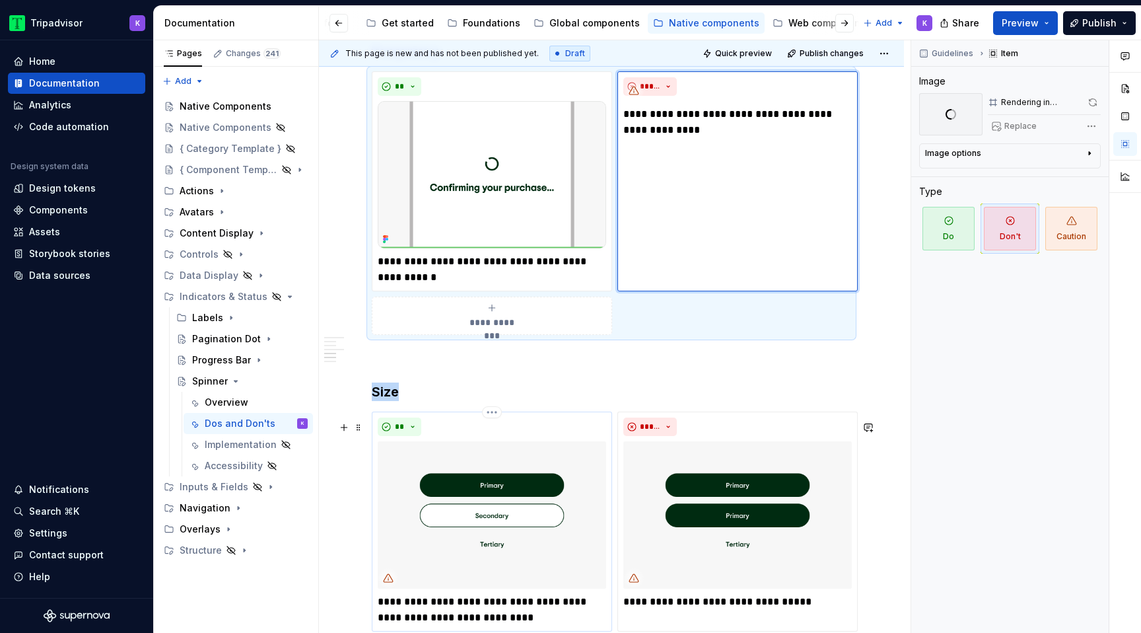
click at [541, 454] on img at bounding box center [492, 514] width 228 height 147
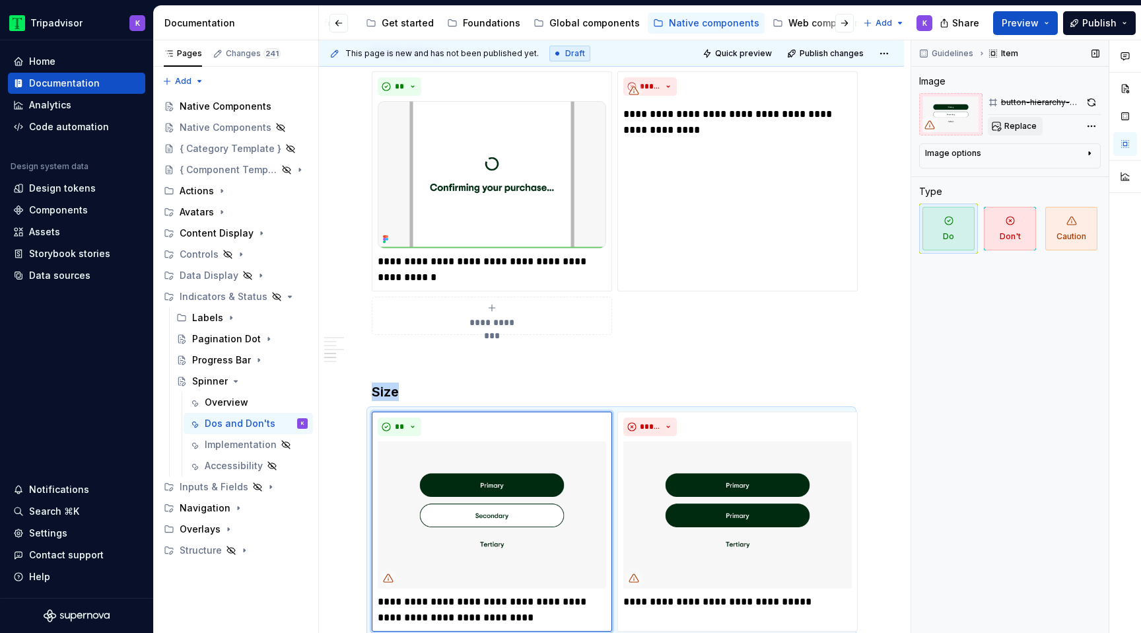
click at [1017, 125] on span "Replace" at bounding box center [1020, 126] width 32 height 11
type textarea "*"
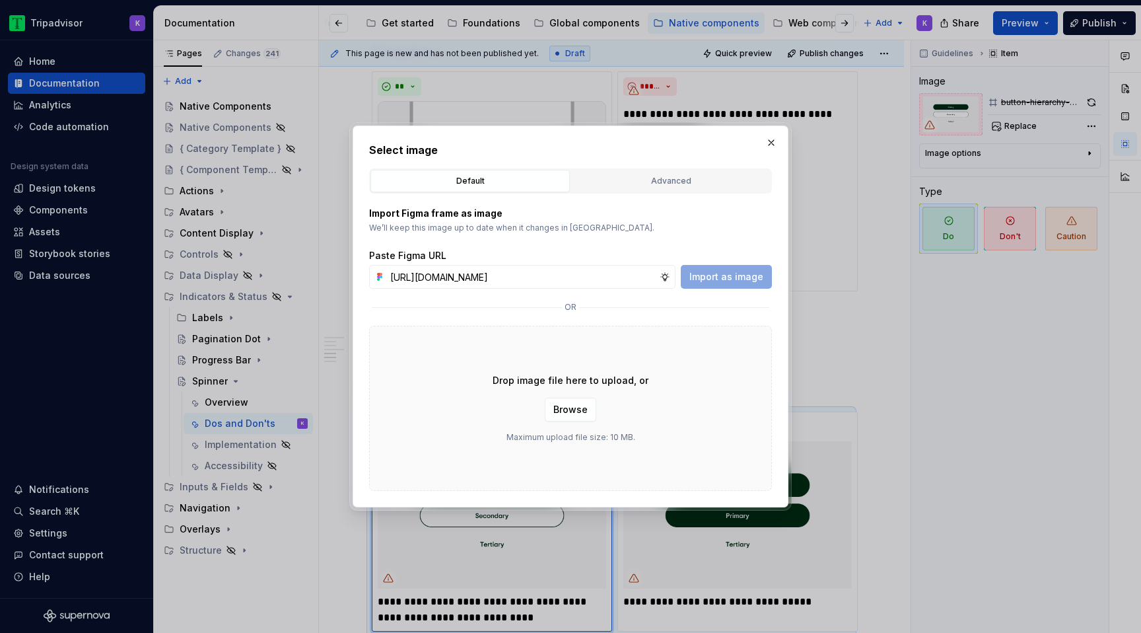
scroll to position [0, 344]
type input "[URL][DOMAIN_NAME]"
click at [730, 276] on span "Import as image" at bounding box center [726, 276] width 74 height 13
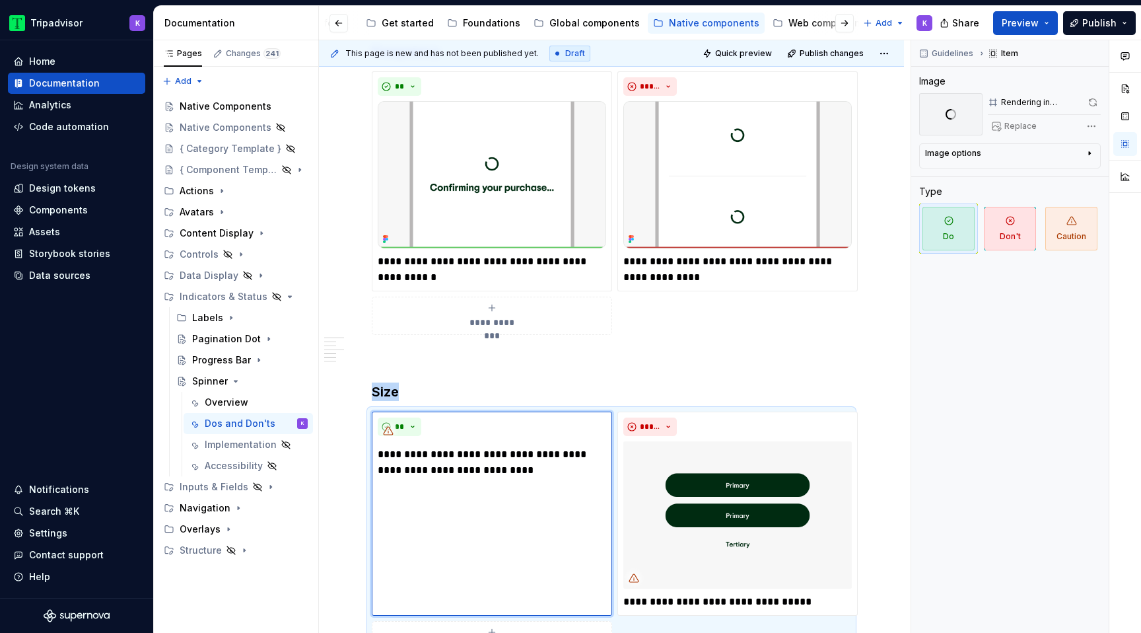
scroll to position [1322, 0]
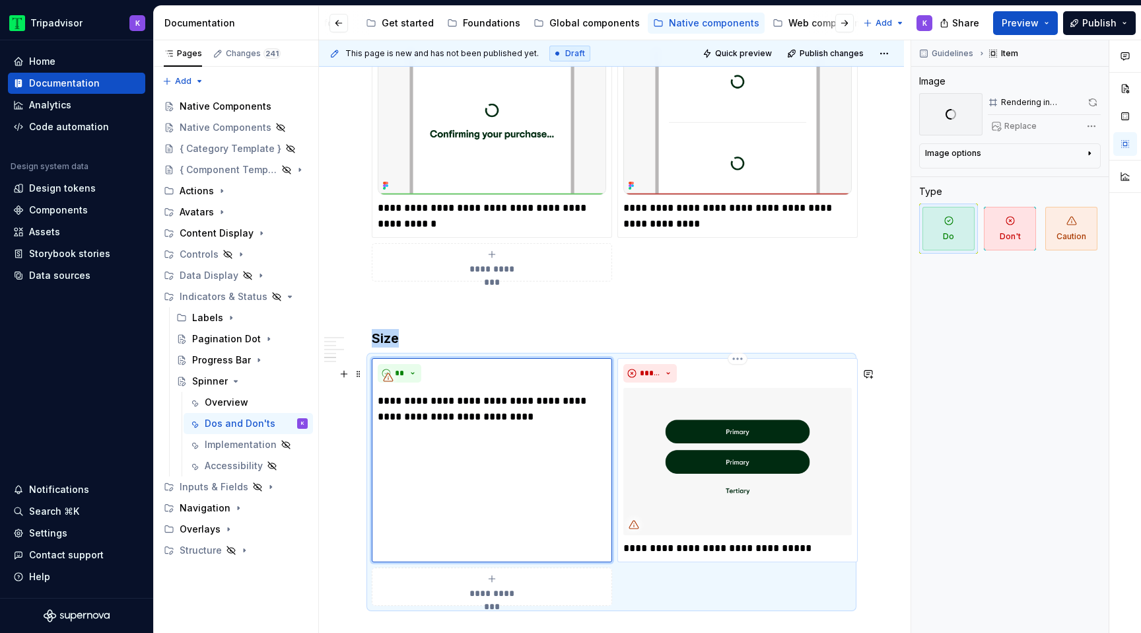
click at [706, 432] on img at bounding box center [737, 461] width 228 height 147
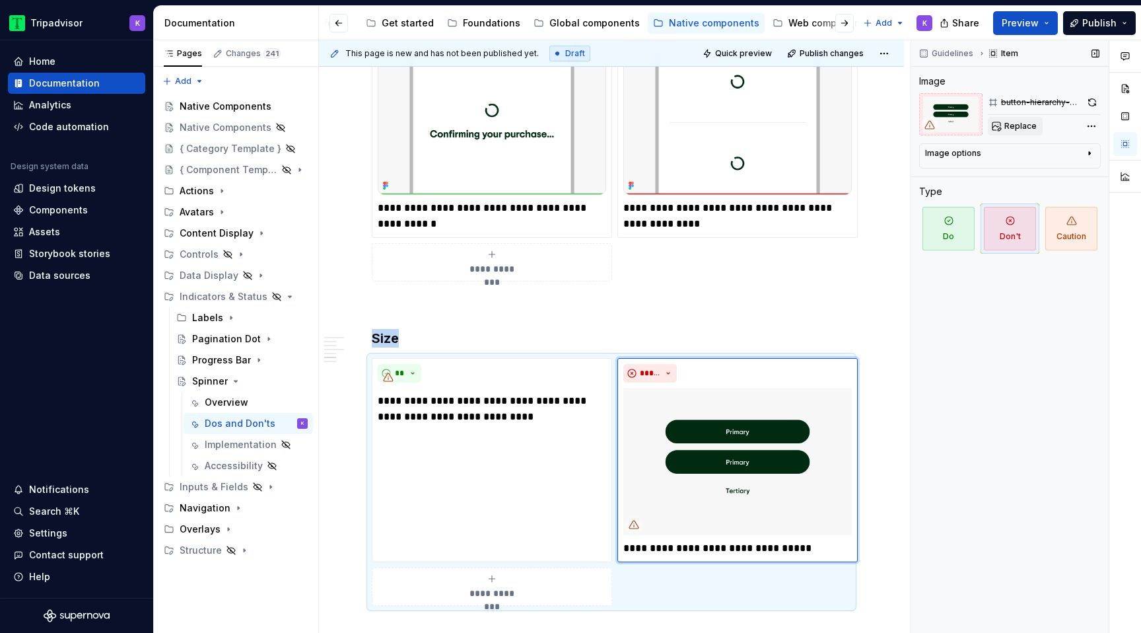
click at [996, 127] on button "Replace" at bounding box center [1015, 126] width 55 height 18
type textarea "*"
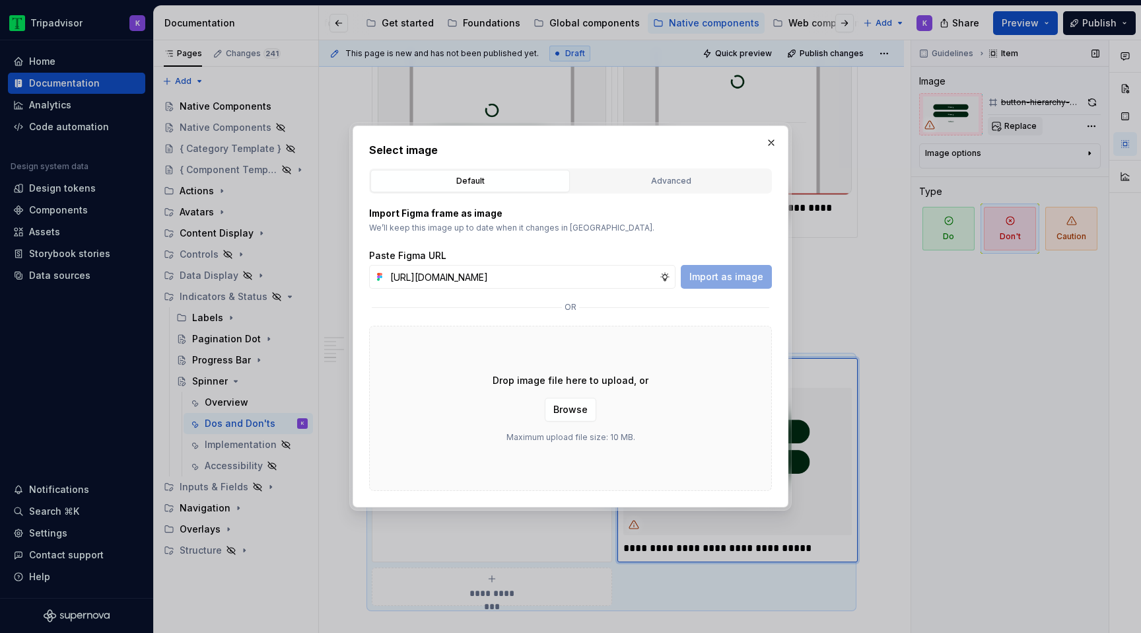
scroll to position [0, 347]
type input "[URL][DOMAIN_NAME]"
click at [712, 277] on span "Import as image" at bounding box center [726, 276] width 74 height 13
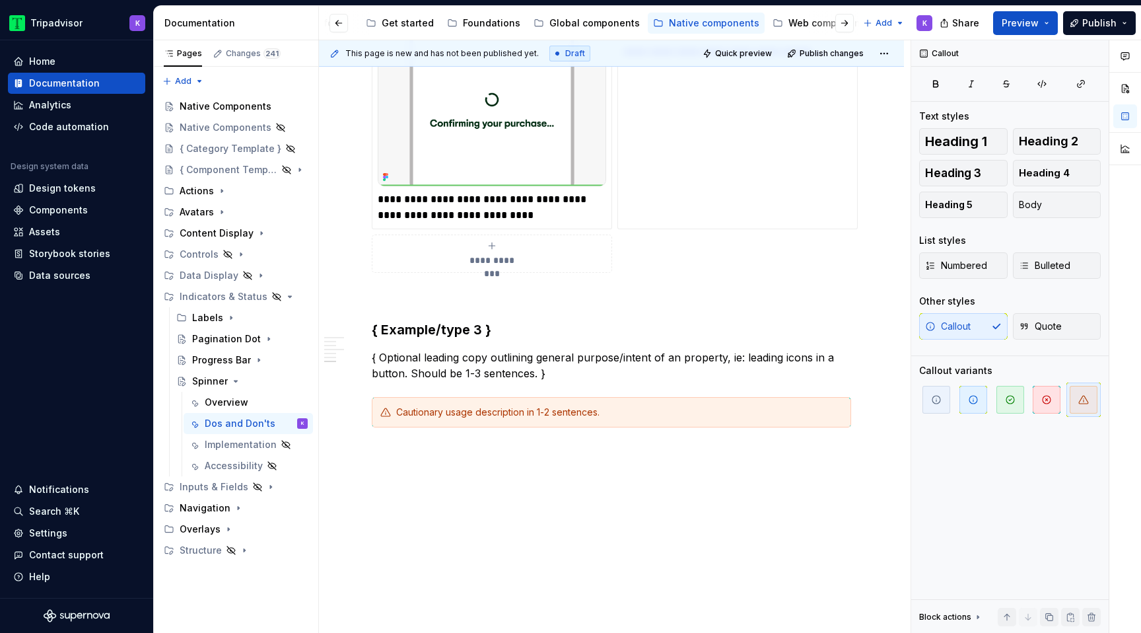
scroll to position [1679, 0]
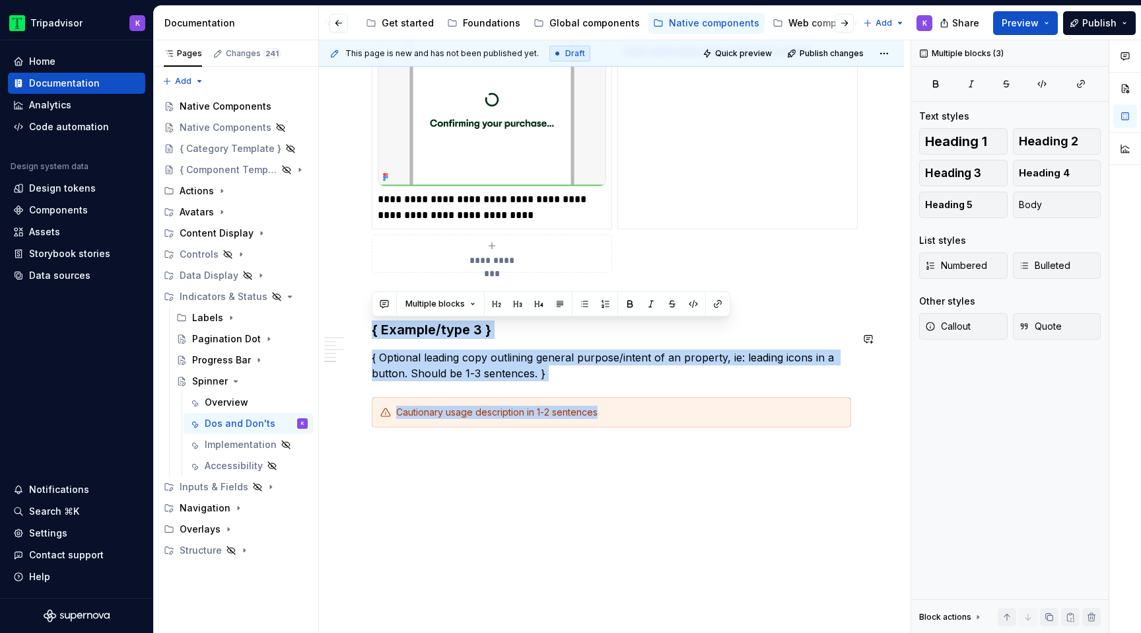
drag, startPoint x: 650, startPoint y: 423, endPoint x: 384, endPoint y: 317, distance: 285.7
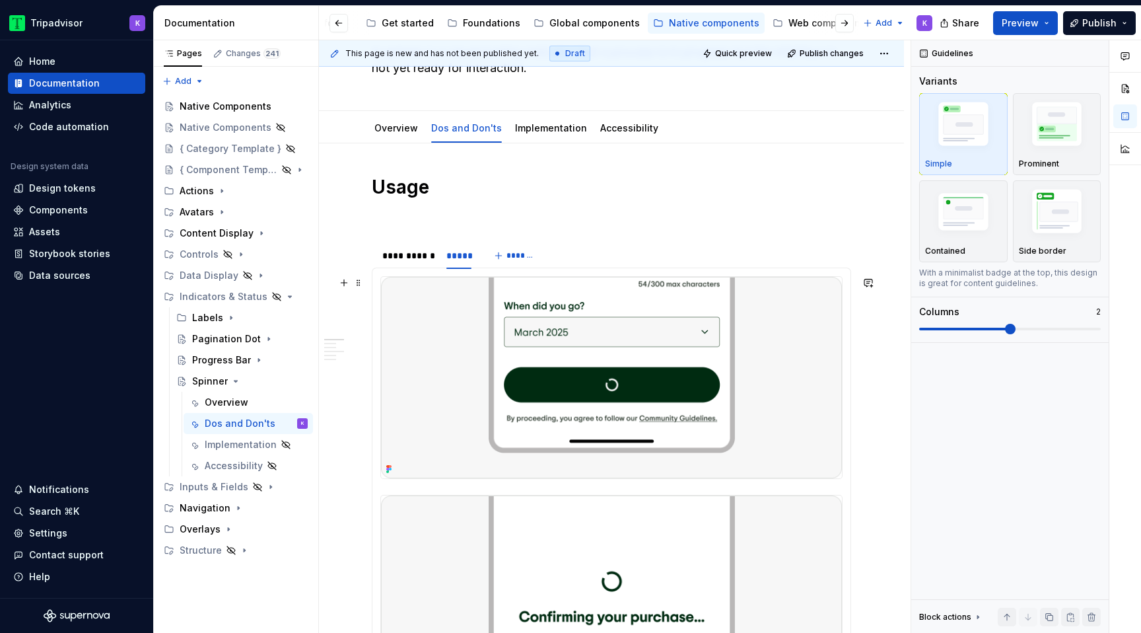
scroll to position [0, 0]
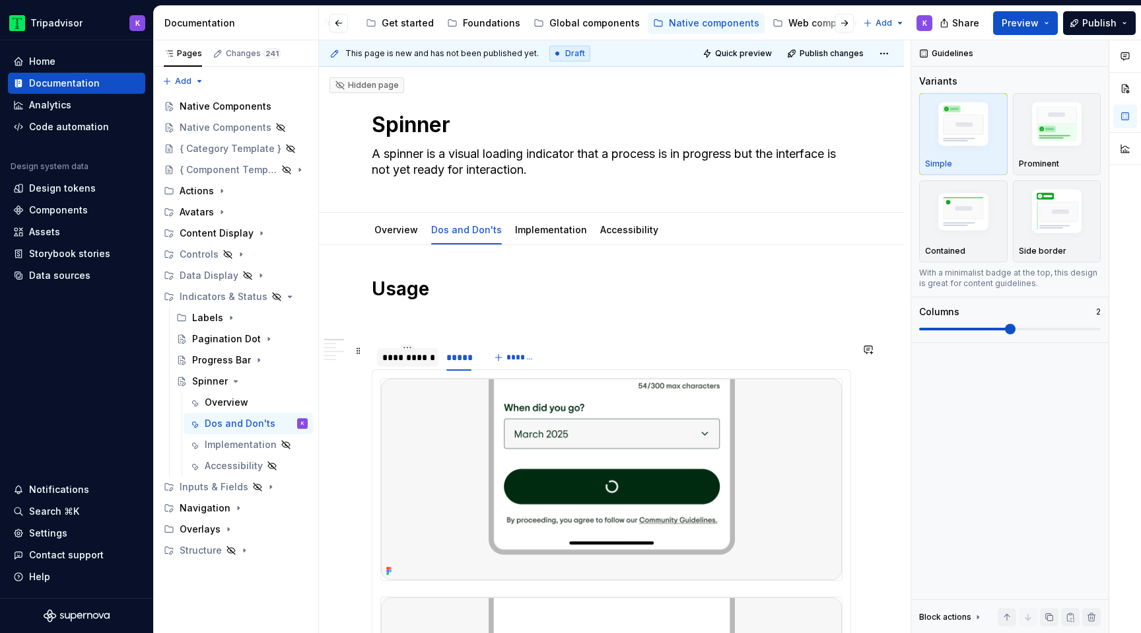
click at [412, 362] on div "**********" at bounding box center [407, 357] width 51 height 13
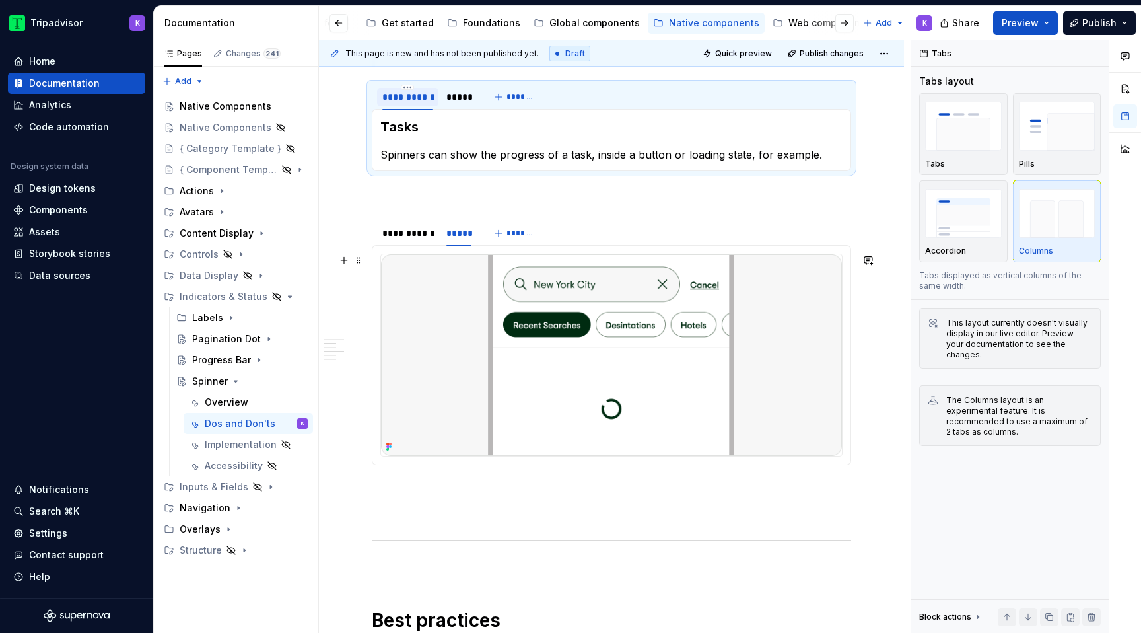
scroll to position [277, 0]
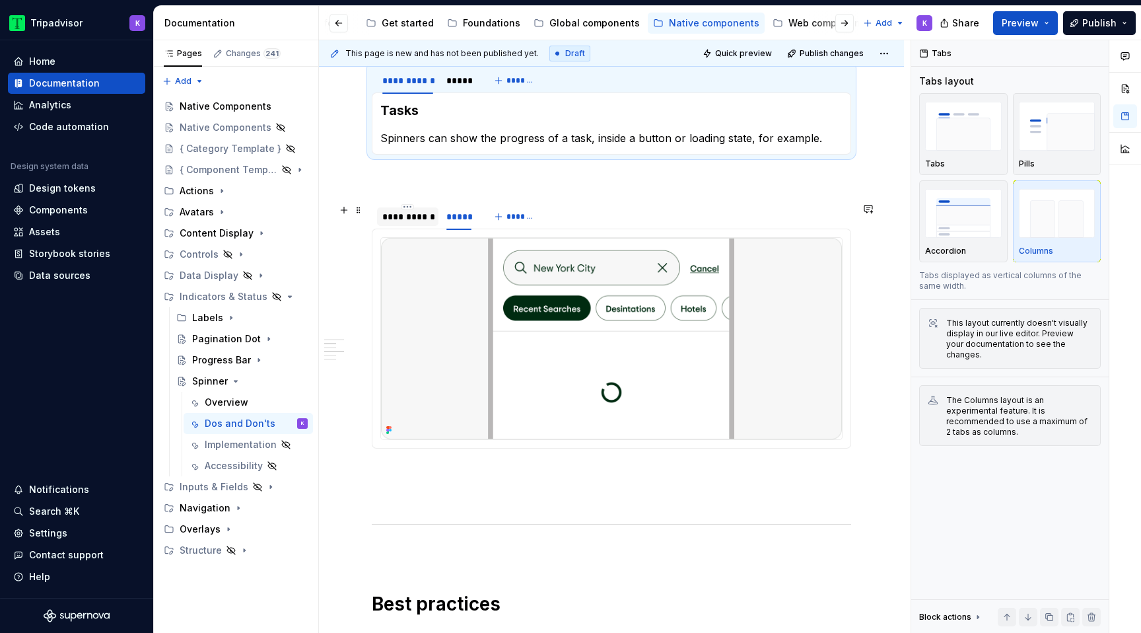
click at [411, 210] on div "**********" at bounding box center [407, 216] width 51 height 13
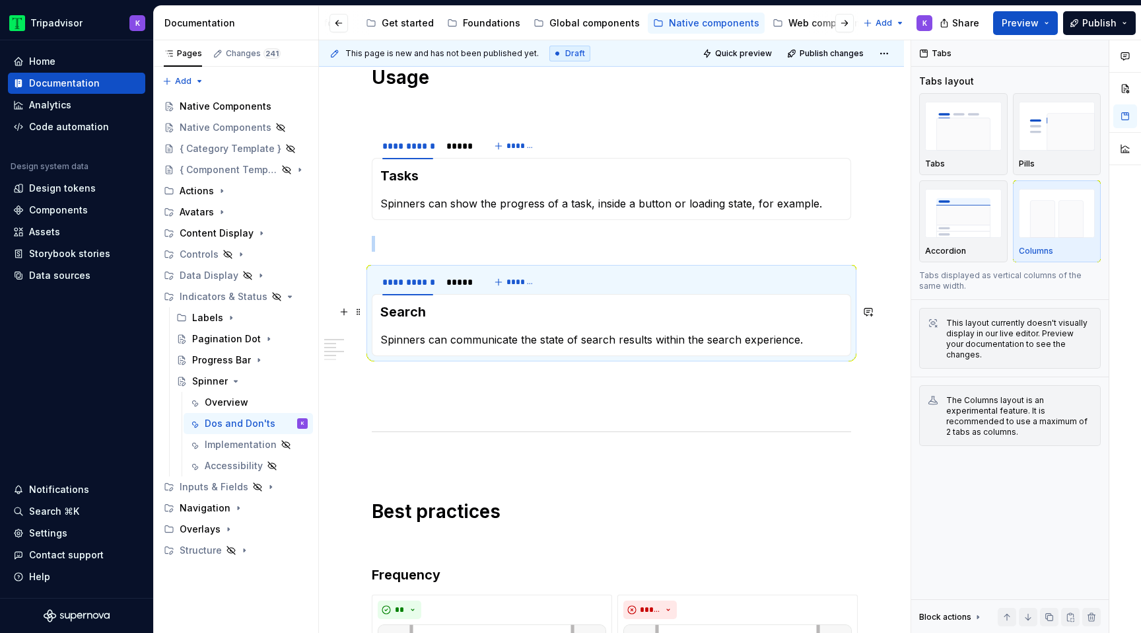
scroll to position [213, 0]
click at [238, 385] on icon "Page tree" at bounding box center [235, 381] width 11 height 11
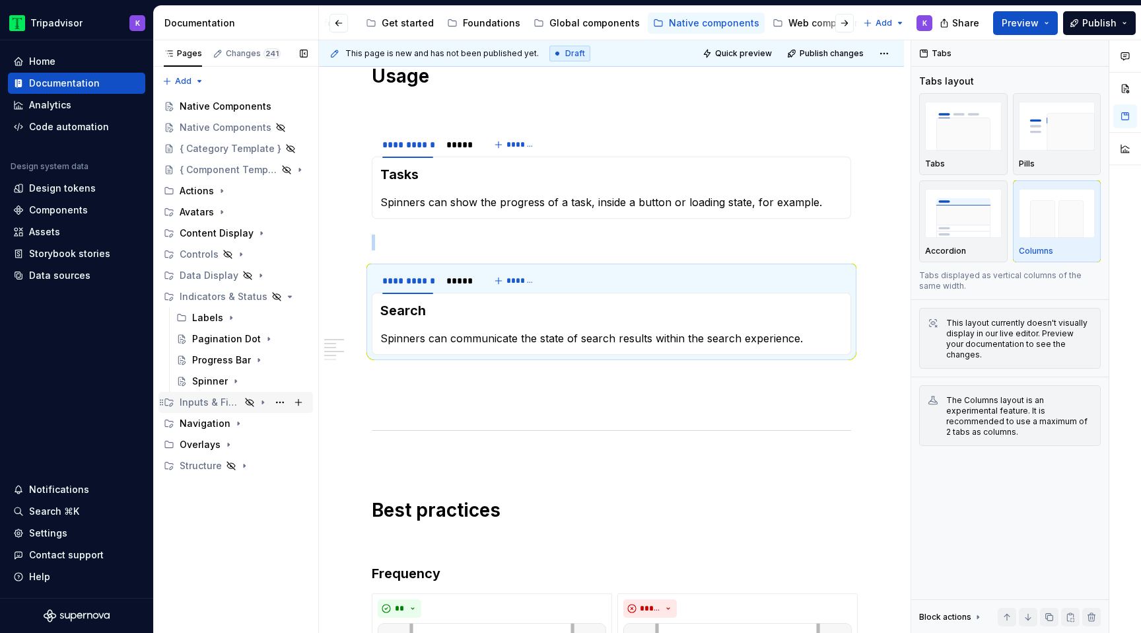
click at [263, 404] on icon "Page tree" at bounding box center [263, 402] width 11 height 11
click at [262, 403] on icon "Page tree" at bounding box center [262, 401] width 3 height 1
type textarea "*"
